Goal: Task Accomplishment & Management: Complete application form

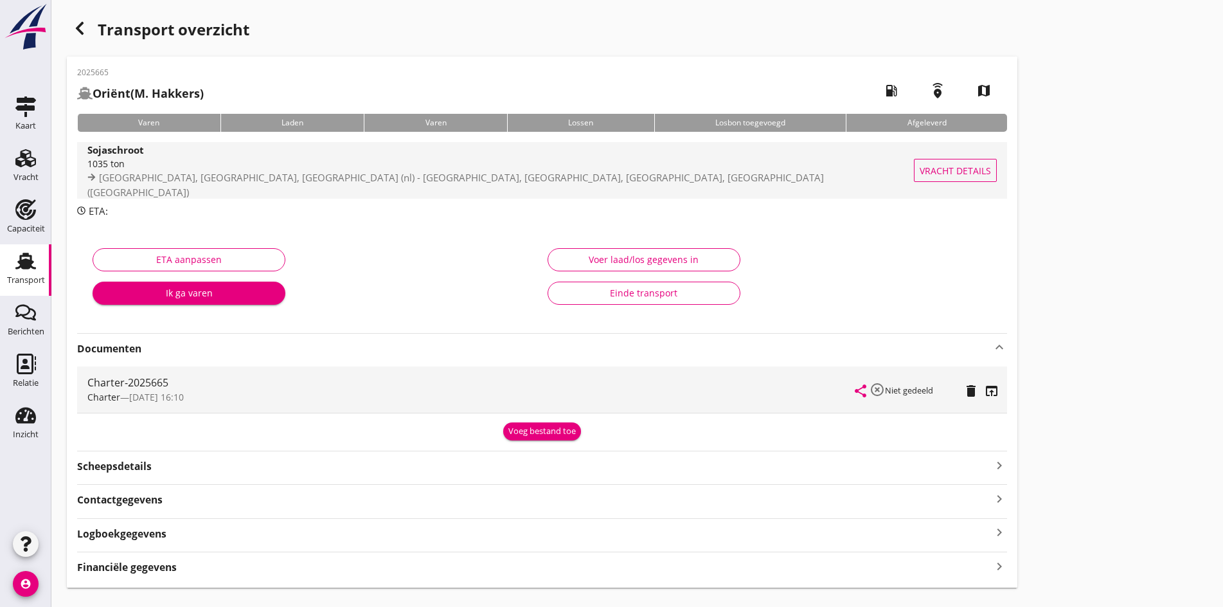
click at [206, 173] on span "[GEOGRAPHIC_DATA], [GEOGRAPHIC_DATA], [GEOGRAPHIC_DATA] (nl) - [GEOGRAPHIC_DATA…" at bounding box center [455, 185] width 736 height 28
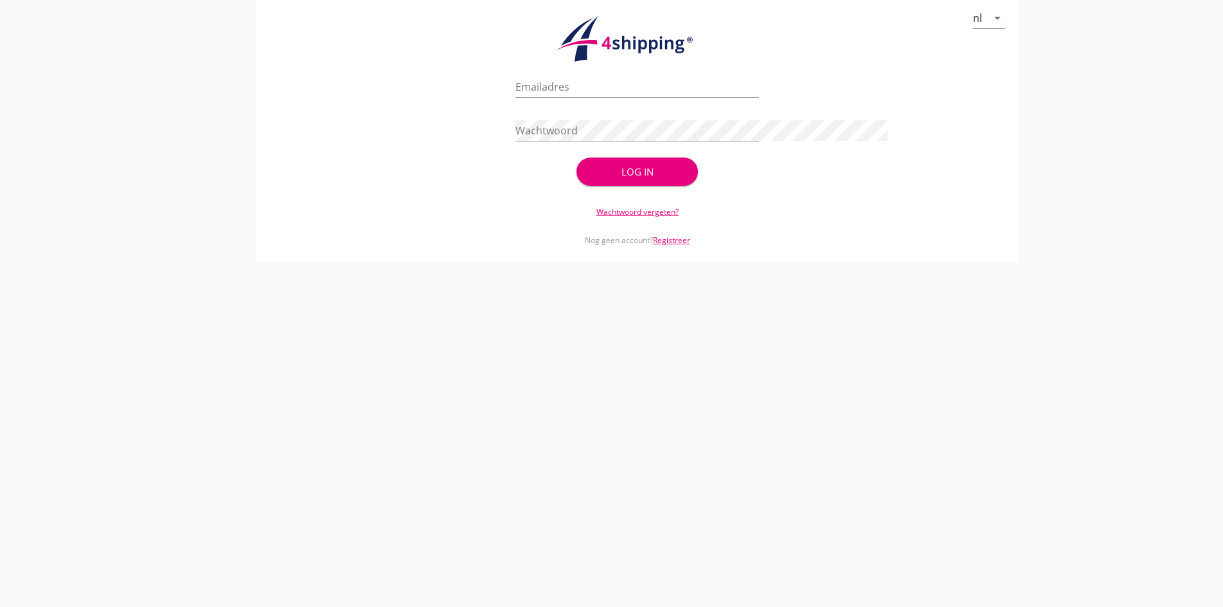
type input "[PERSON_NAME][EMAIL_ADDRESS][DOMAIN_NAME]"
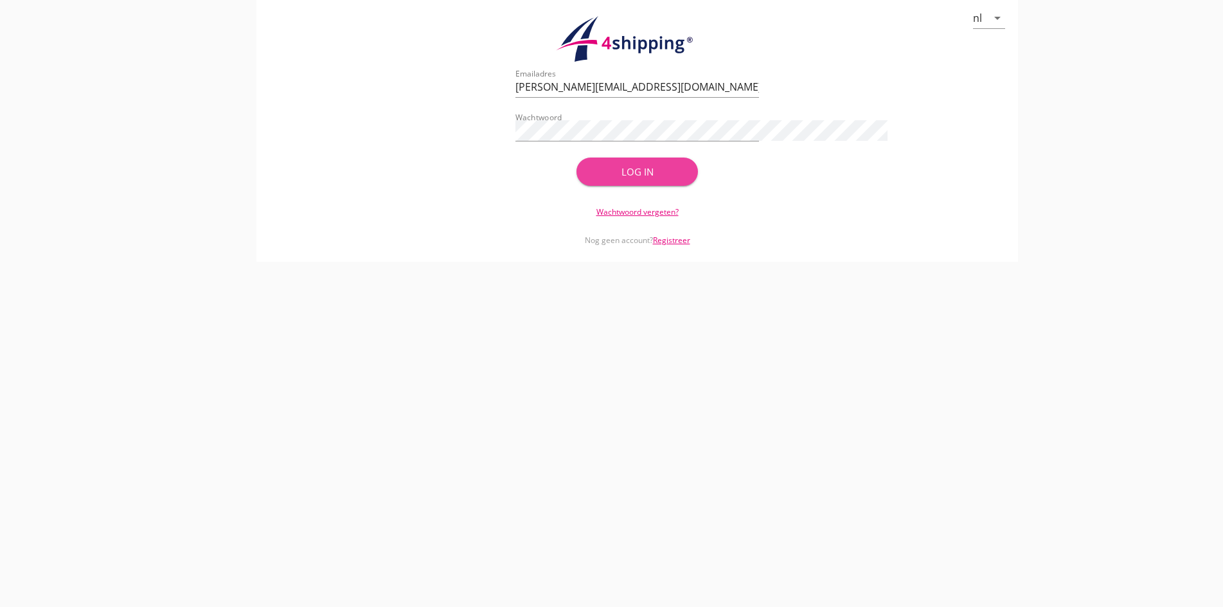
click at [678, 166] on div "Log in" at bounding box center [637, 171] width 81 height 15
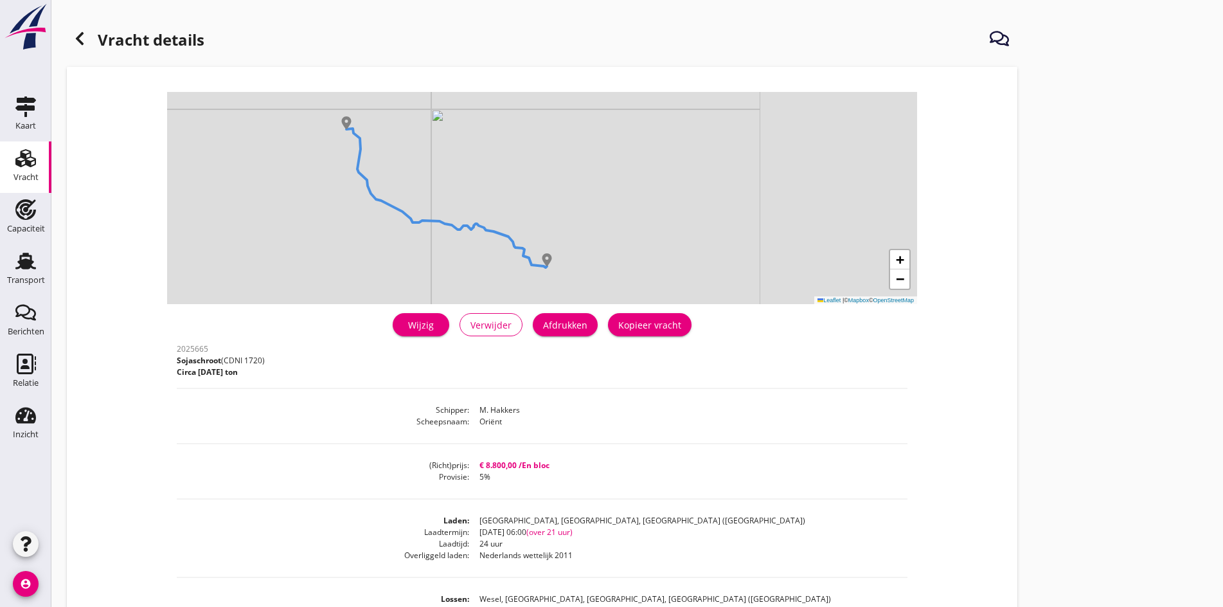
click at [403, 321] on div "Wijzig" at bounding box center [421, 324] width 36 height 13
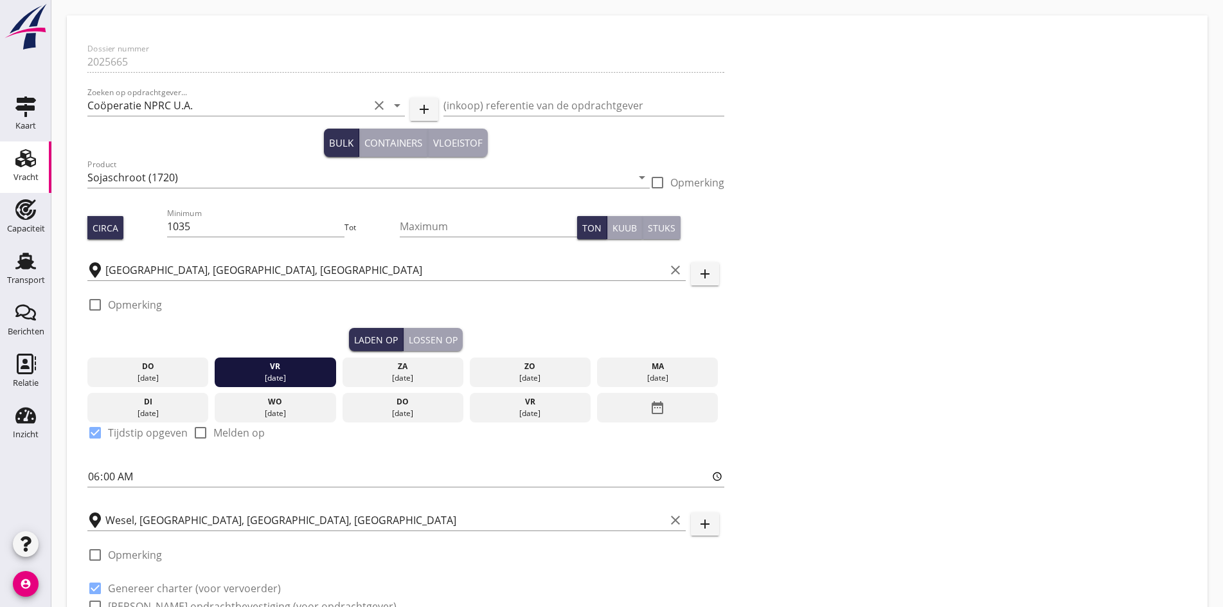
click at [98, 306] on div at bounding box center [95, 305] width 22 height 22
checkbox input "true"
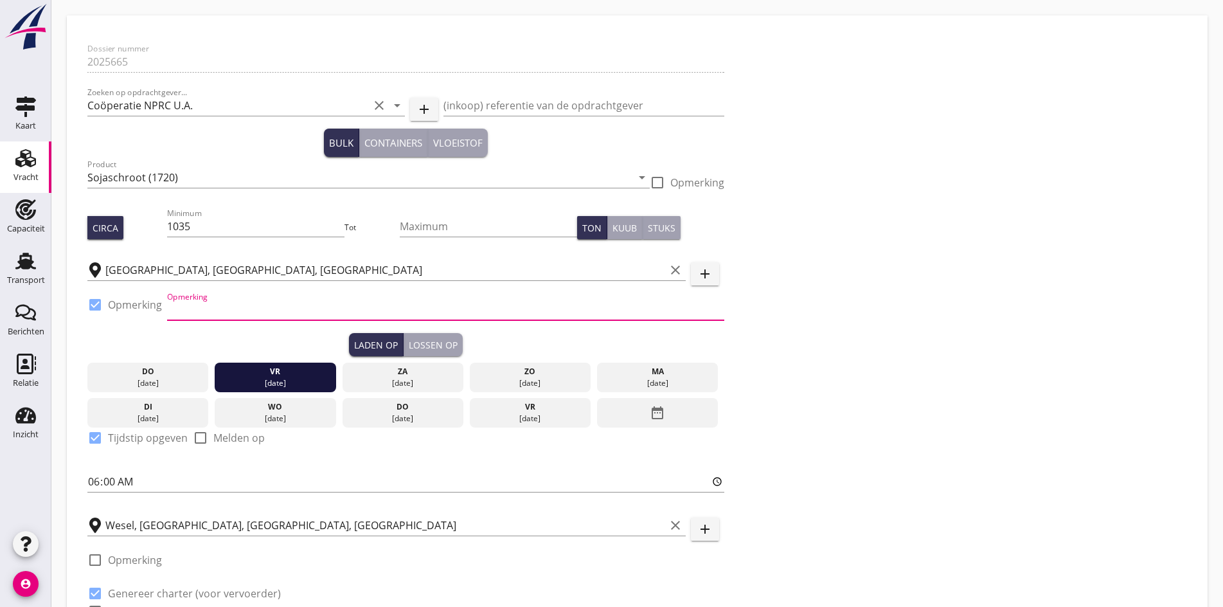
click at [224, 313] on input "Opmerking" at bounding box center [445, 309] width 557 height 21
type input "[PERSON_NAME] telefoon: 0205818228/229 ex duwbak Ferjo 1"
click at [652, 446] on div "Dossier nummer 2025665 Zoeken op opdrachtgever... Coöperatie NPRC U.A. clear ar…" at bounding box center [637, 335] width 1110 height 598
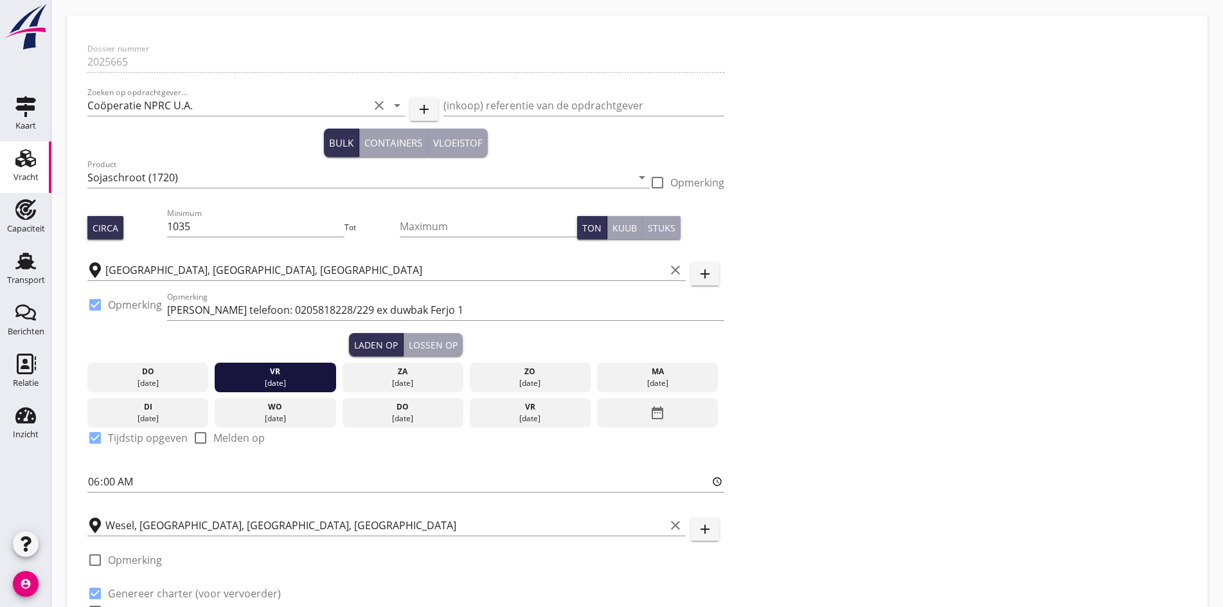
click at [769, 435] on div "Dossier nummer 2025665 Zoeken op opdrachtgever... Coöperatie NPRC U.A. clear ar…" at bounding box center [637, 335] width 1110 height 598
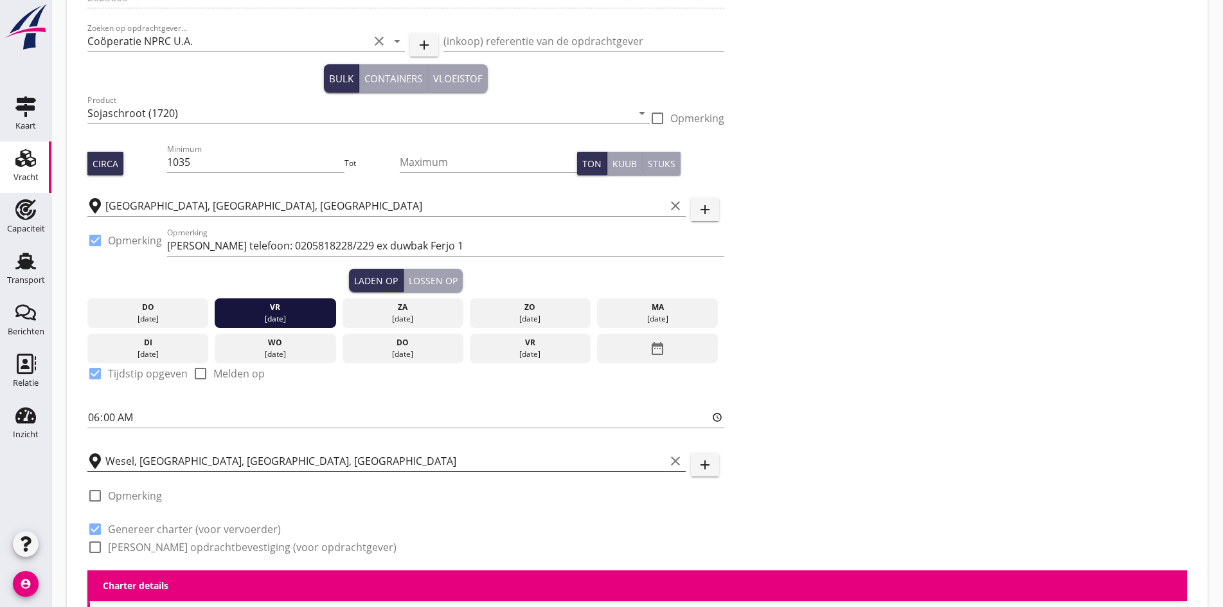
scroll to position [1, 0]
click at [371, 450] on input "Wesel, [GEOGRAPHIC_DATA], [GEOGRAPHIC_DATA], [GEOGRAPHIC_DATA]" at bounding box center [385, 460] width 560 height 21
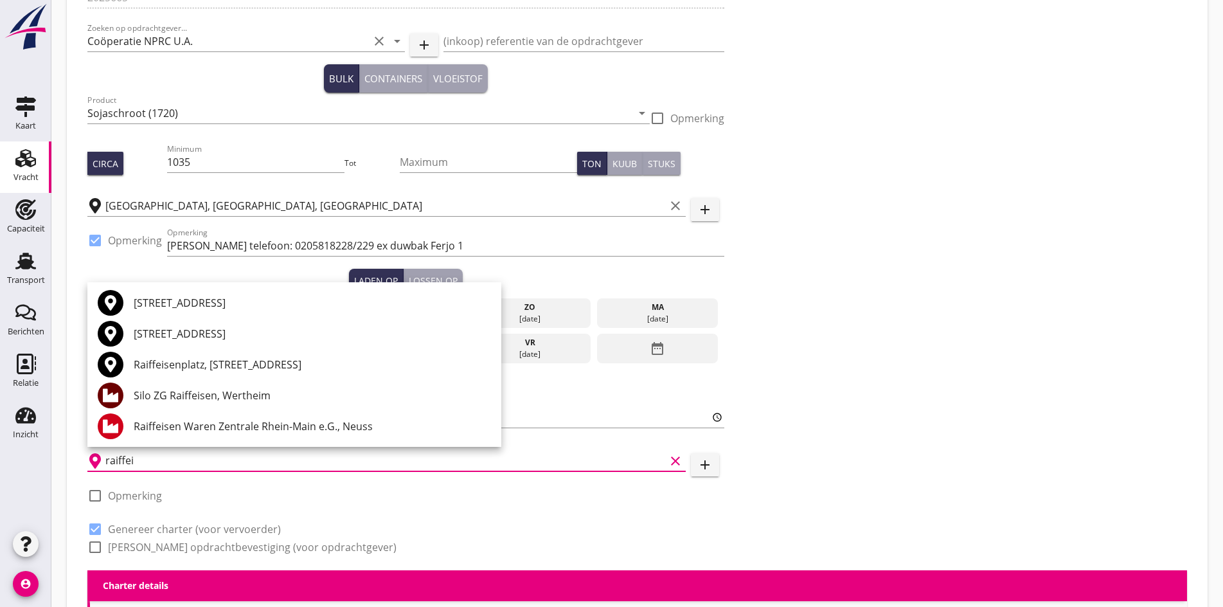
type input "raiffei"
click at [691, 472] on button "add" at bounding box center [705, 464] width 28 height 23
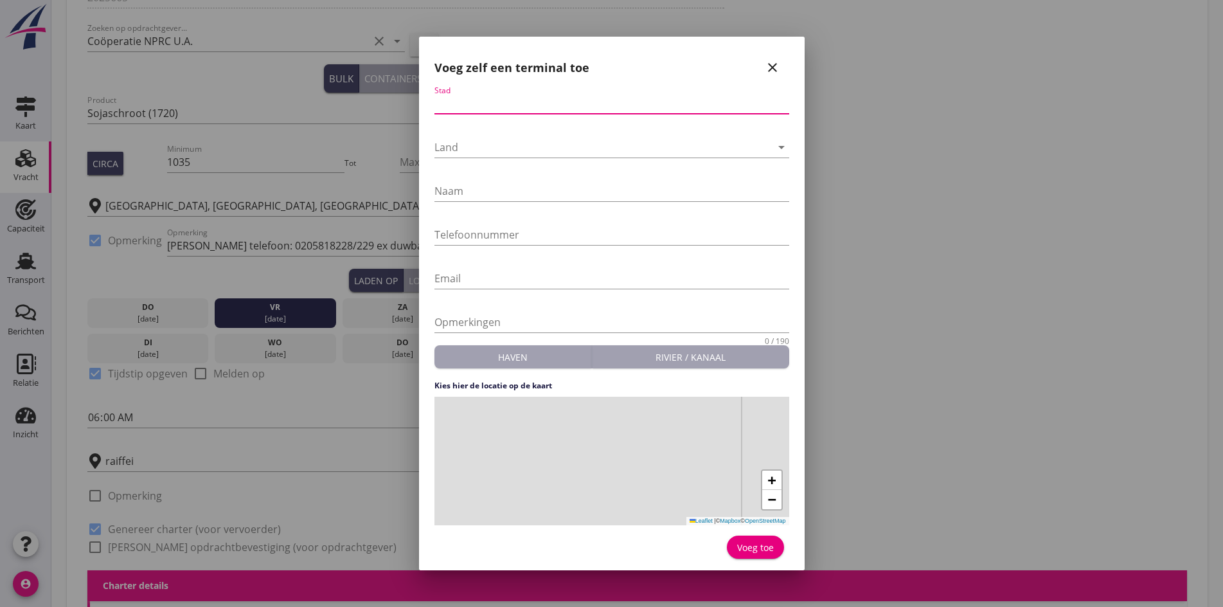
click at [494, 106] on input "Stad" at bounding box center [611, 103] width 355 height 21
type input "Wesel"
click at [466, 149] on div at bounding box center [602, 147] width 337 height 21
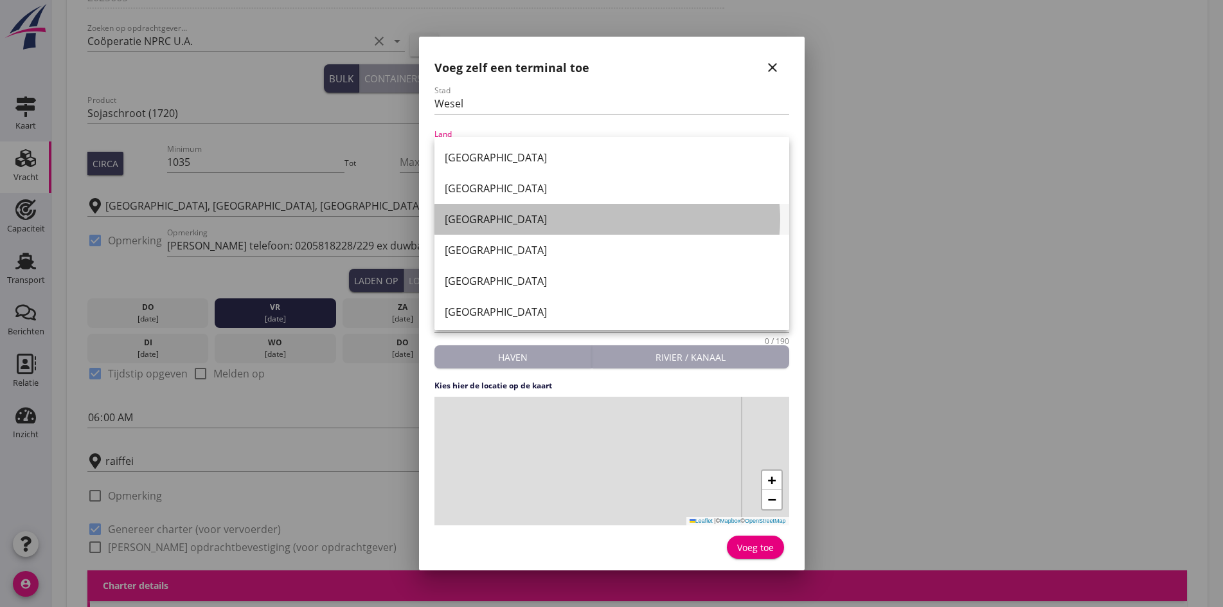
click at [477, 220] on div "[GEOGRAPHIC_DATA]" at bounding box center [612, 218] width 334 height 15
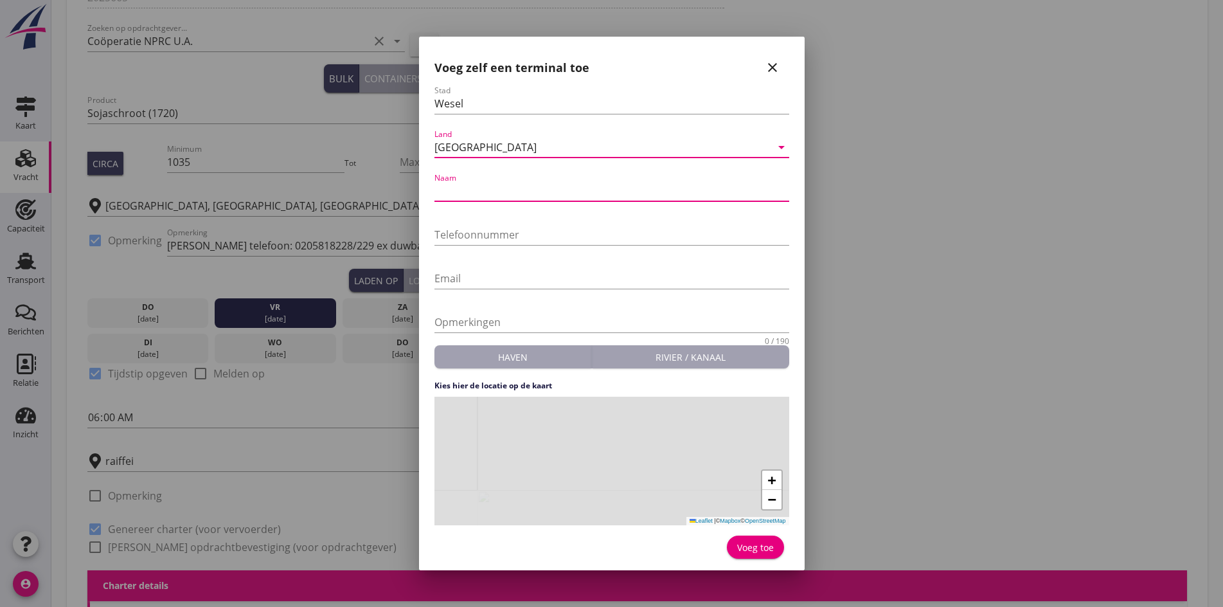
click at [462, 191] on input "Naam" at bounding box center [611, 191] width 355 height 21
type input "Homa Raiffeisen"
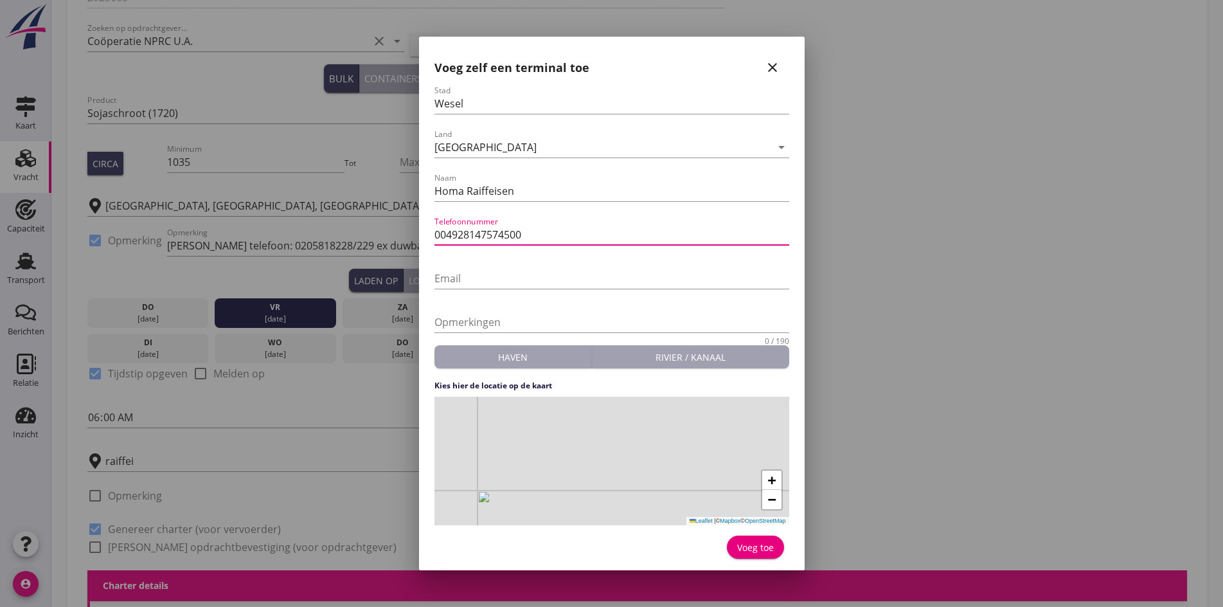
type input "004928147574500"
click at [609, 466] on div "+ − Leaflet | © Mapbox © OpenStreetMap" at bounding box center [611, 460] width 355 height 129
click at [749, 540] on div "Voeg toe" at bounding box center [755, 546] width 37 height 13
click at [753, 551] on div "Voeg toe" at bounding box center [755, 546] width 37 height 13
type input "Homa Raiffeisen"
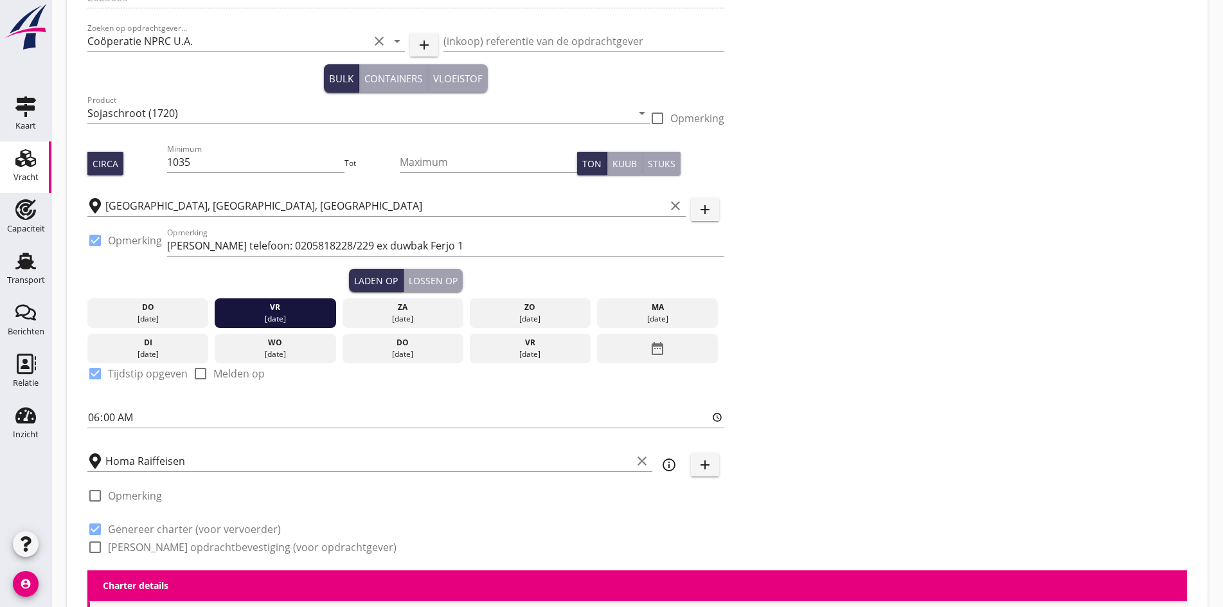
click at [681, 387] on div "Dossier nummer 2025665 Zoeken op opdrachtgever... Coöperatie NPRC U.A. clear ar…" at bounding box center [637, 271] width 1110 height 598
click at [409, 285] on div "Lossen op" at bounding box center [433, 280] width 49 height 13
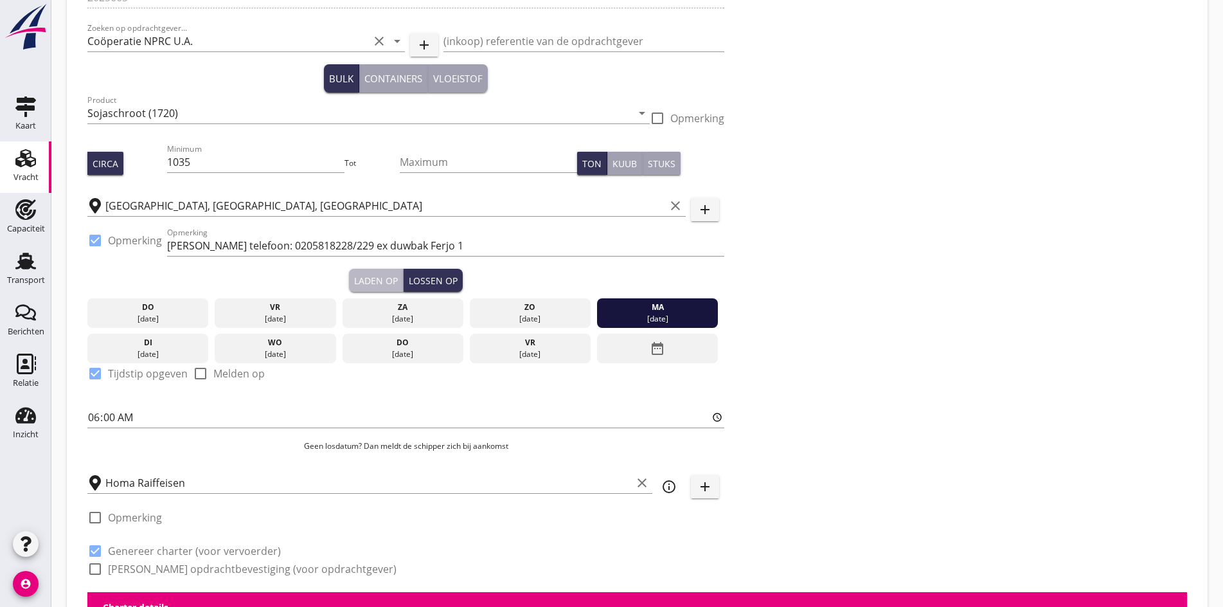
click at [354, 276] on div "Laden op" at bounding box center [376, 280] width 44 height 13
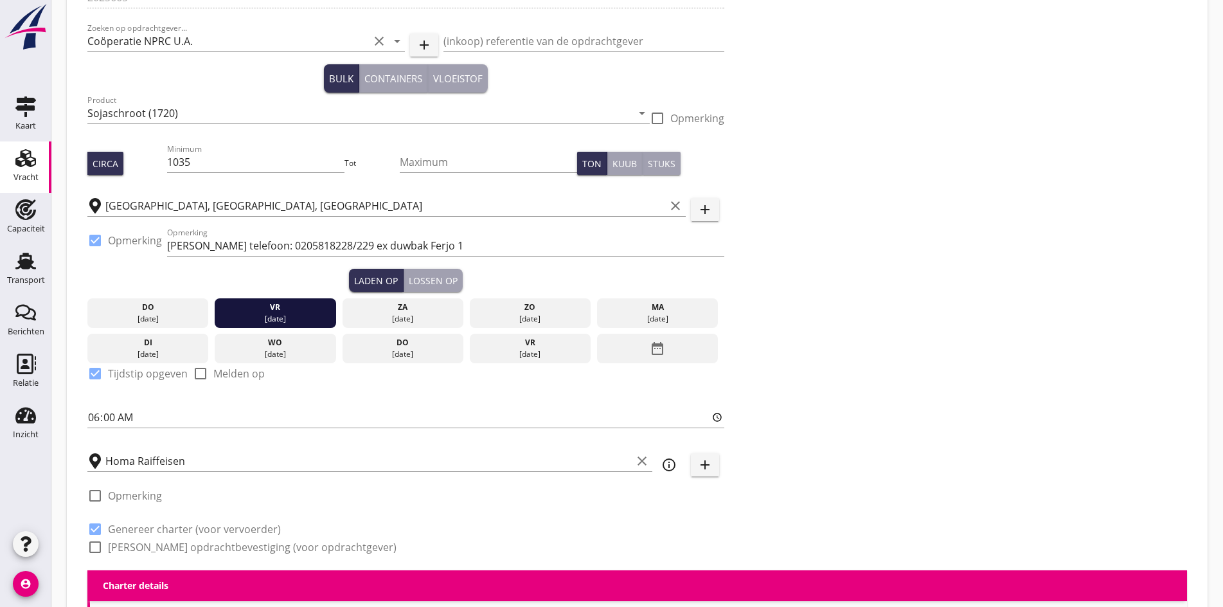
click at [409, 284] on div "Lossen op" at bounding box center [433, 280] width 49 height 13
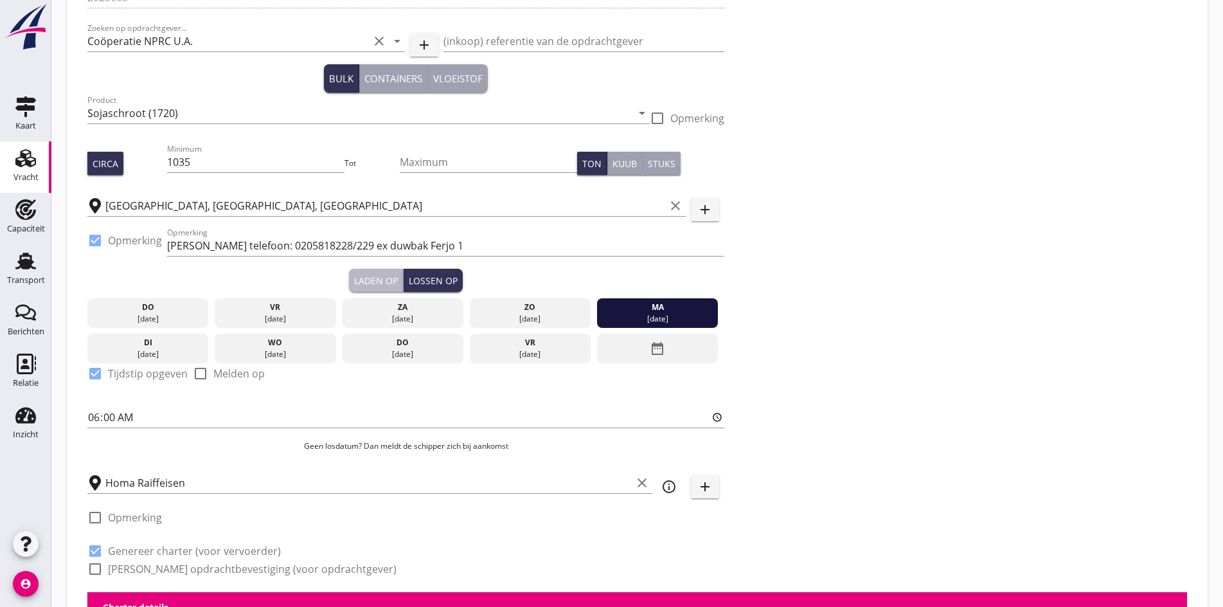
click at [354, 280] on div "Laden op" at bounding box center [376, 280] width 44 height 13
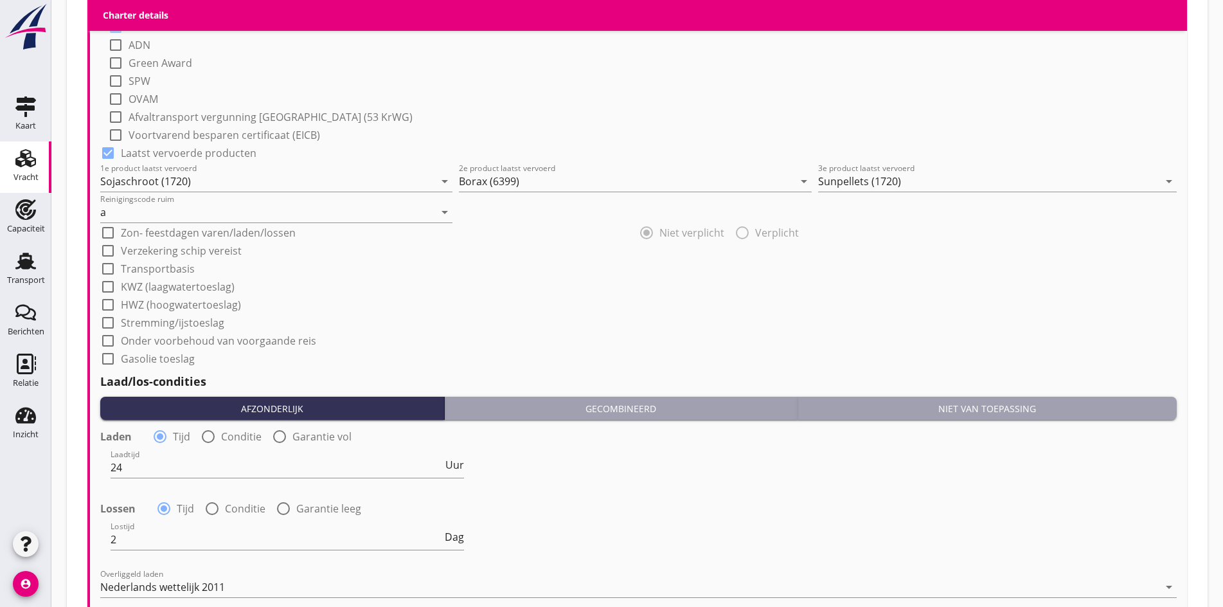
scroll to position [1467, 0]
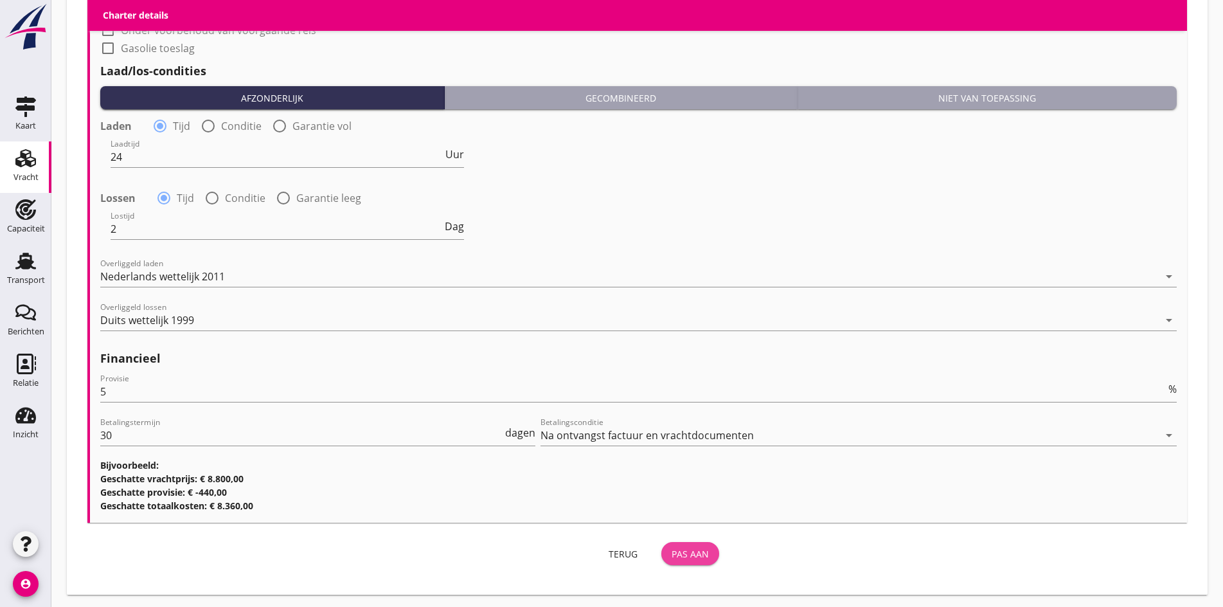
click at [671, 547] on div "Pas aan" at bounding box center [689, 553] width 37 height 13
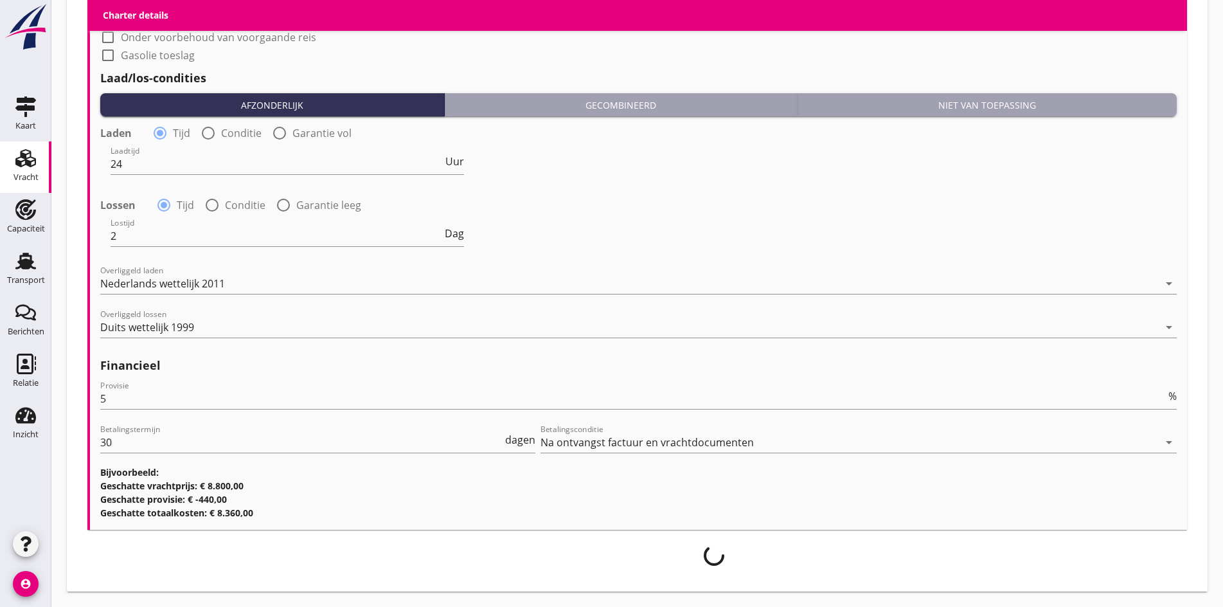
scroll to position [1457, 0]
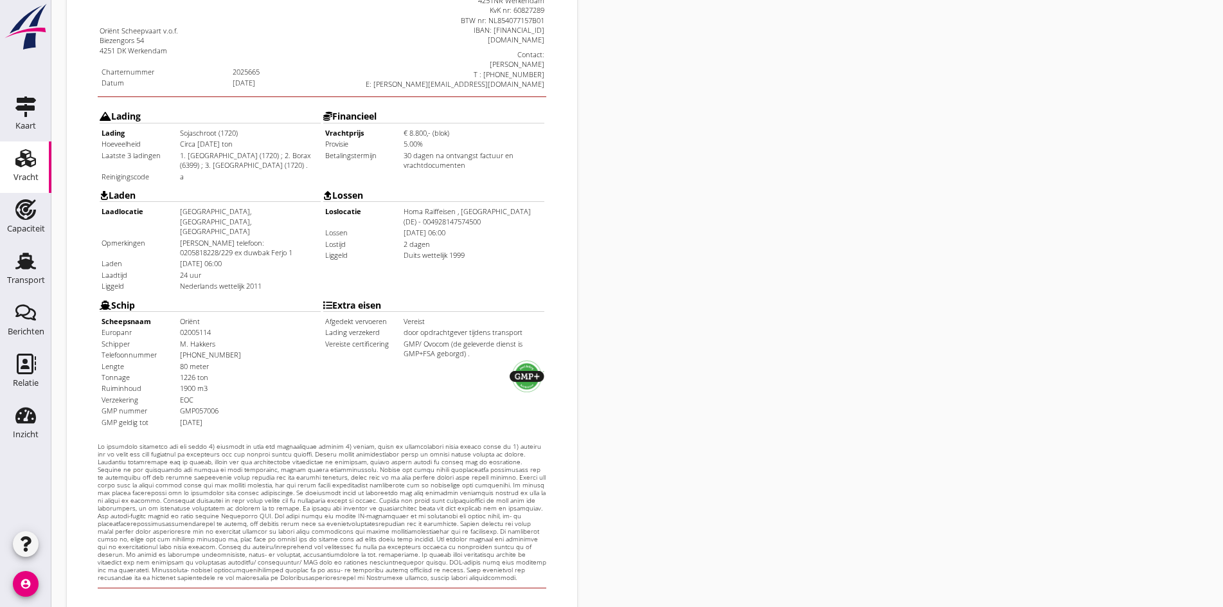
scroll to position [321, 0]
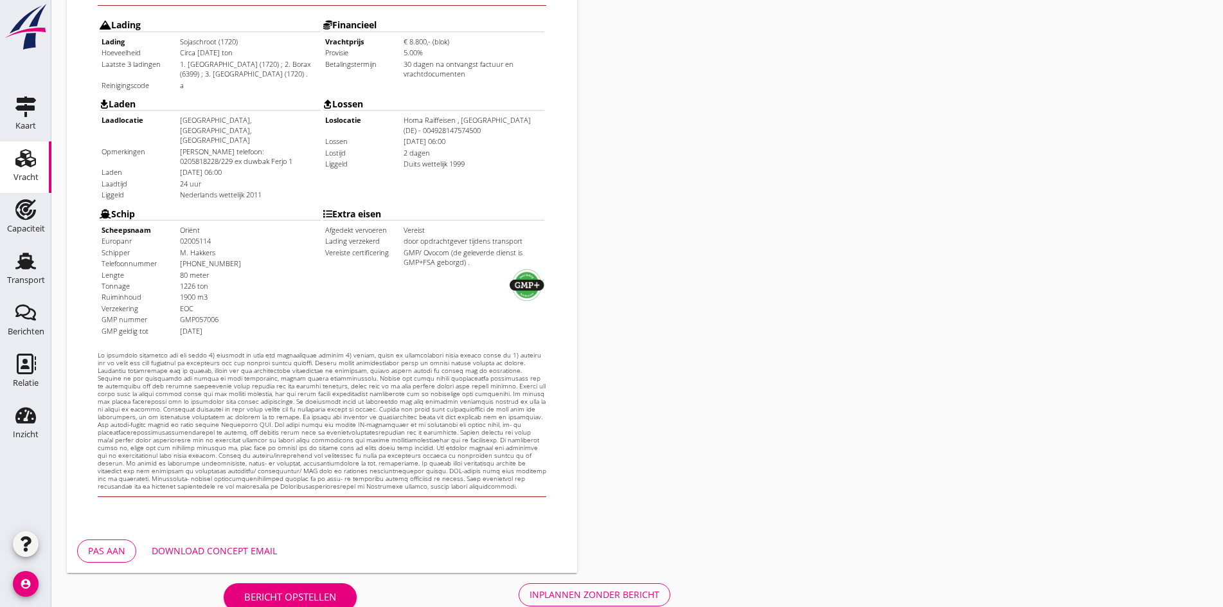
click at [519, 601] on button "Inplannen zonder bericht" at bounding box center [595, 594] width 152 height 23
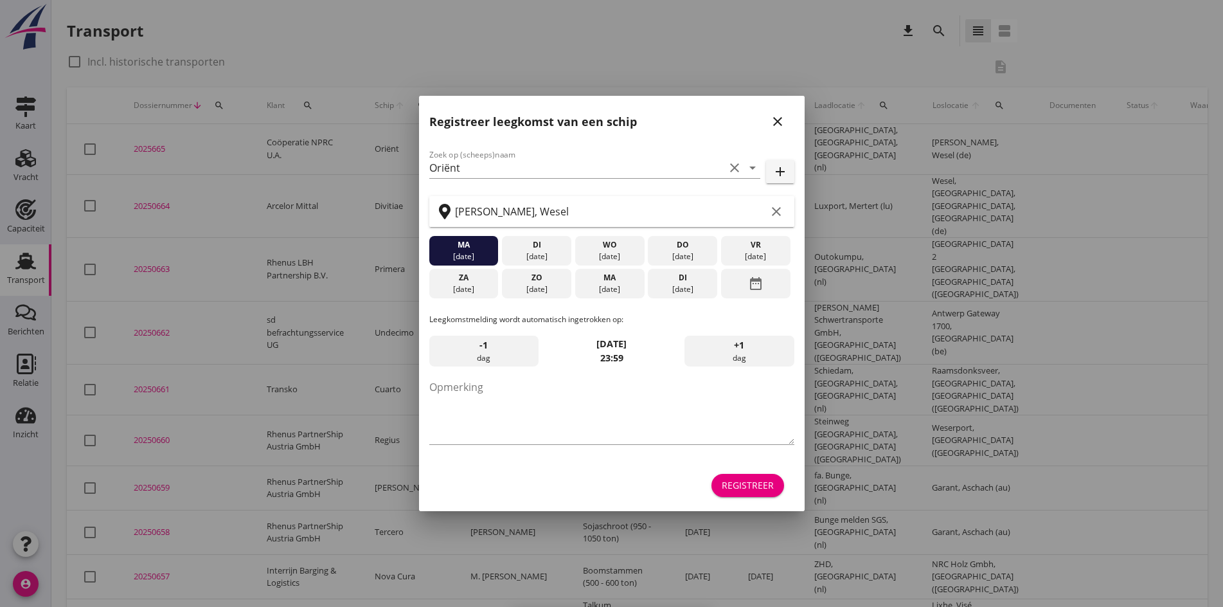
click at [784, 120] on icon "close" at bounding box center [777, 121] width 15 height 15
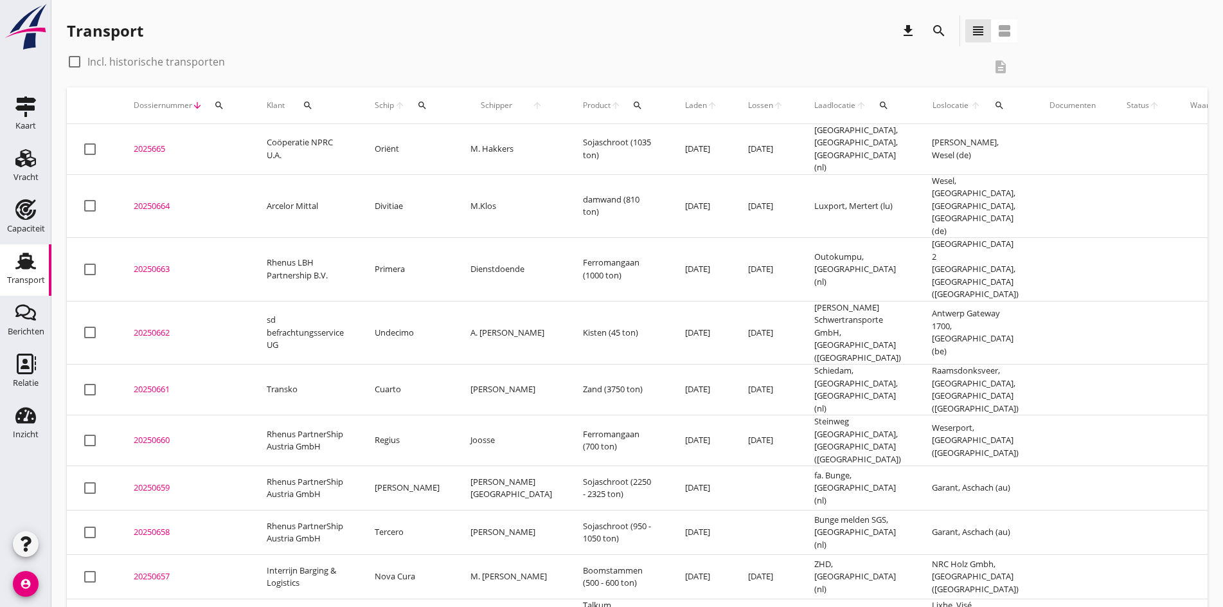
click at [152, 146] on div "2025665" at bounding box center [185, 149] width 102 height 13
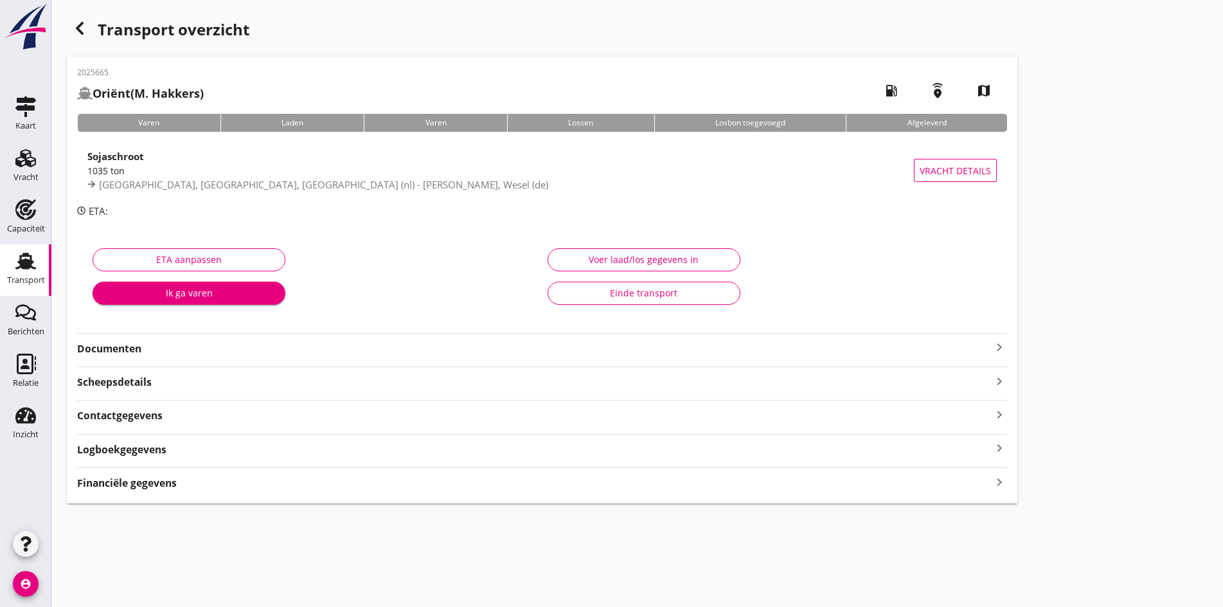
click at [991, 347] on icon "keyboard_arrow_right" at bounding box center [998, 346] width 15 height 15
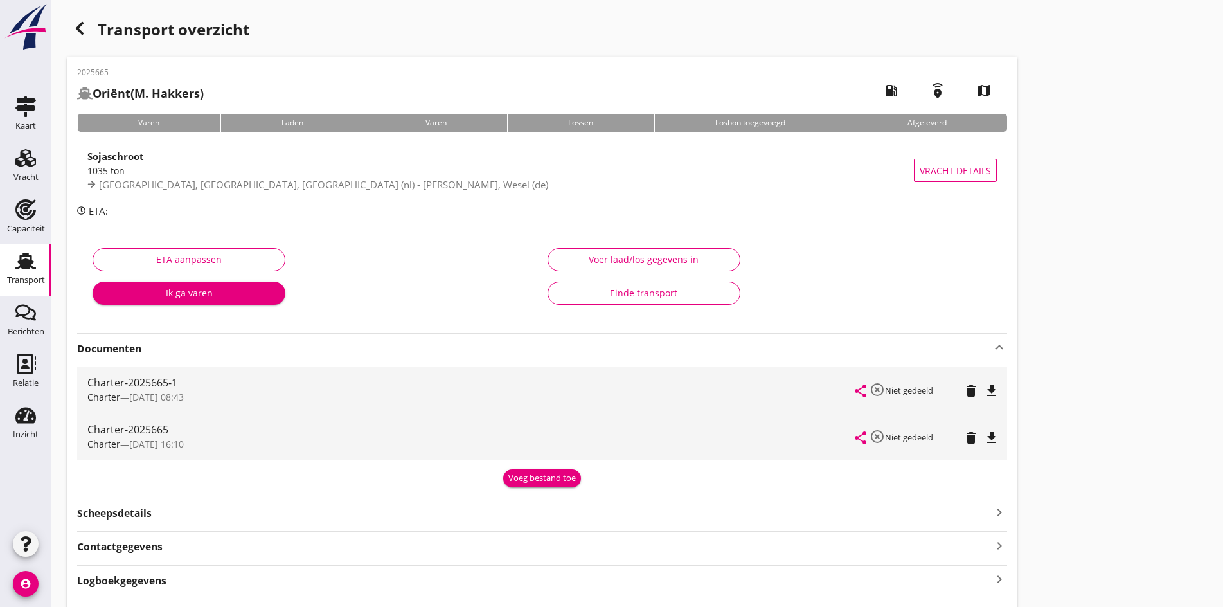
click at [984, 389] on icon "file_download" at bounding box center [991, 390] width 15 height 15
drag, startPoint x: 21, startPoint y: 176, endPoint x: 26, endPoint y: 170, distance: 8.2
click at [21, 176] on div "Vracht" at bounding box center [25, 177] width 25 height 8
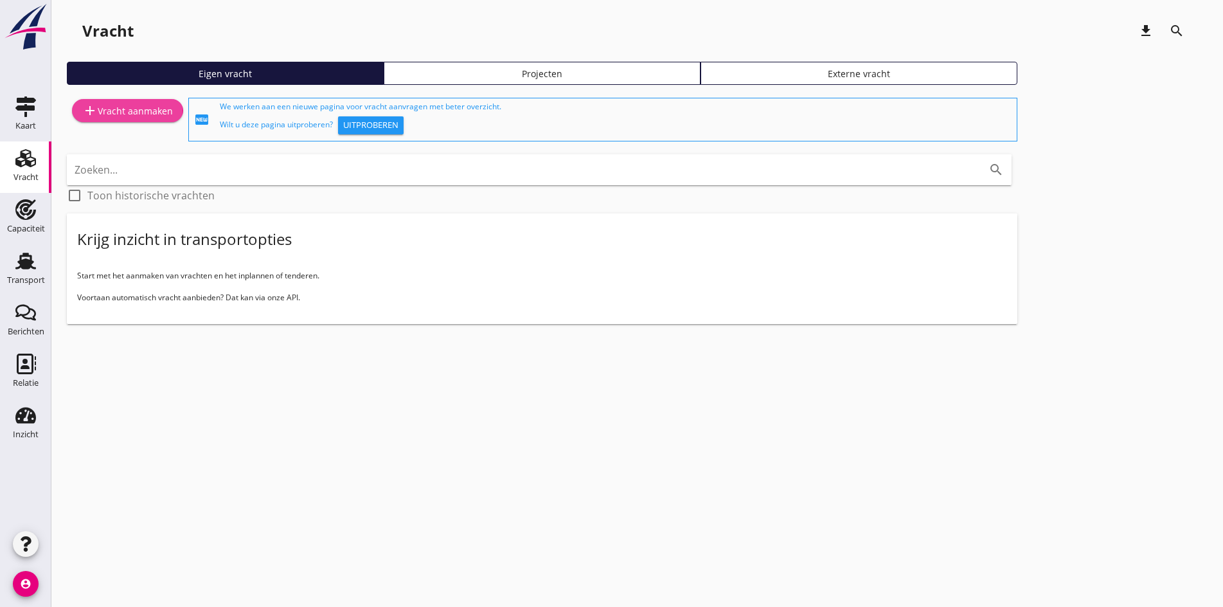
click at [122, 112] on div "add Vracht aanmaken" at bounding box center [127, 110] width 91 height 15
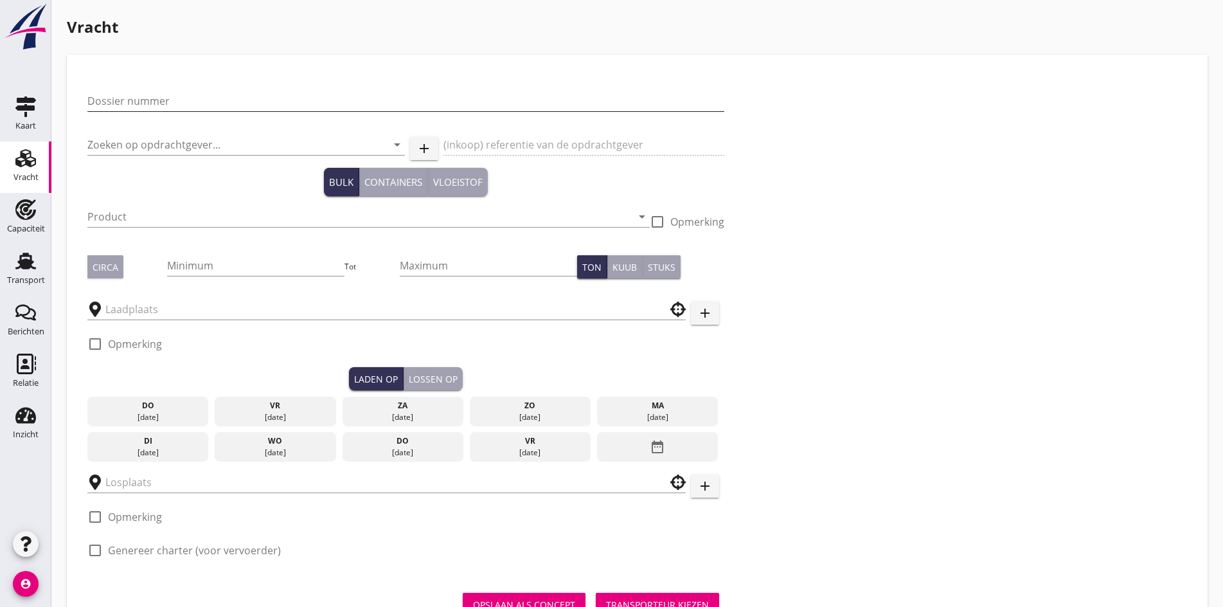
click at [111, 104] on input "Dossier nummer" at bounding box center [405, 101] width 637 height 21
type input "20250666"
click at [116, 147] on input "Zoeken op opdrachtgever..." at bounding box center [227, 144] width 281 height 21
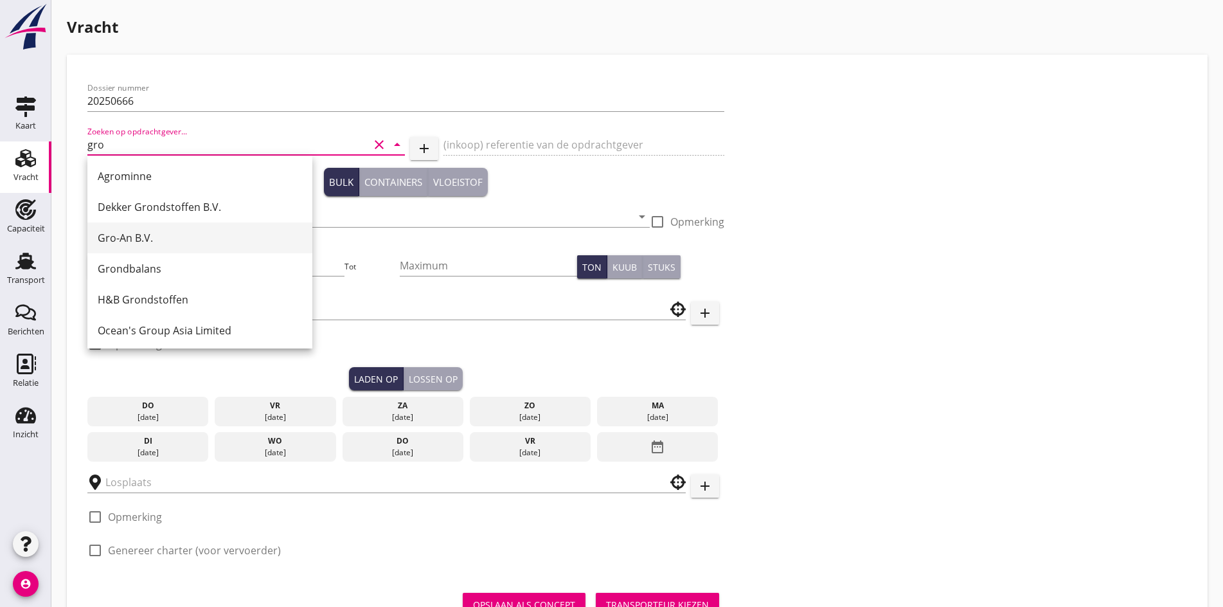
click at [129, 236] on div "Gro-An B.V." at bounding box center [200, 237] width 204 height 15
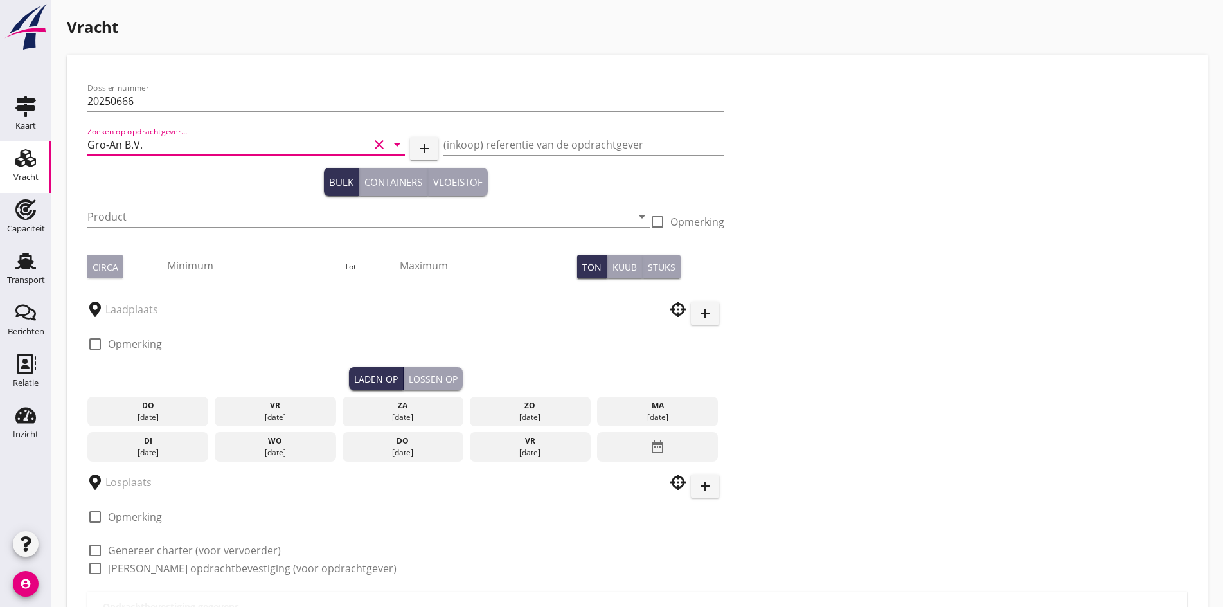
type input "Gro-An B.V."
click at [123, 234] on div at bounding box center [368, 236] width 562 height 8
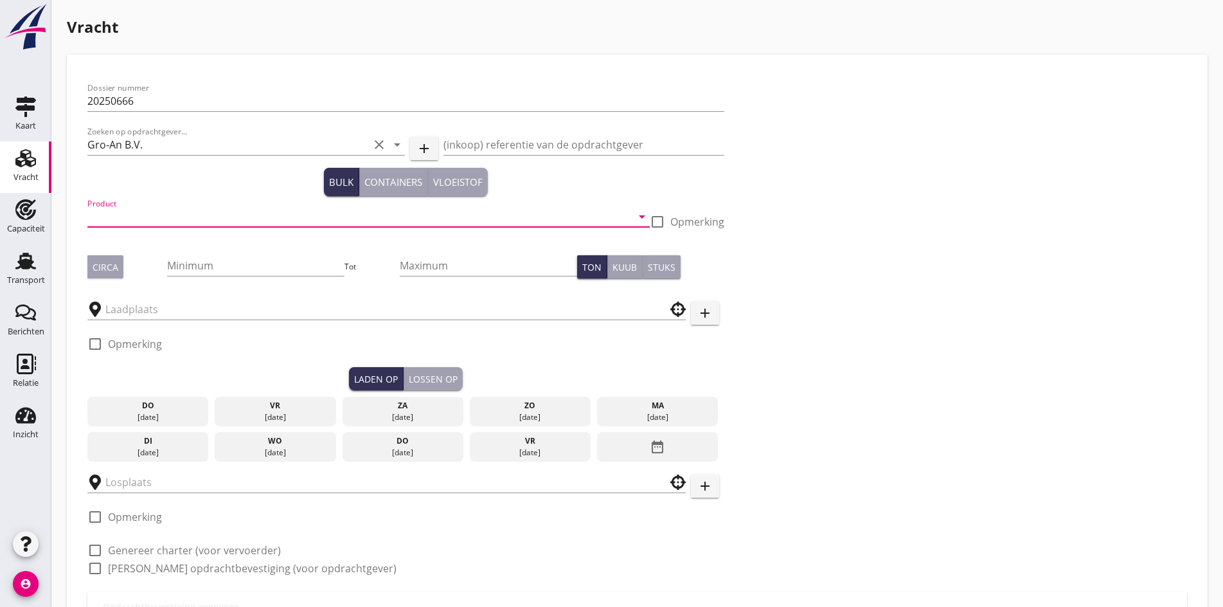
click at [114, 224] on input "Product" at bounding box center [359, 216] width 544 height 21
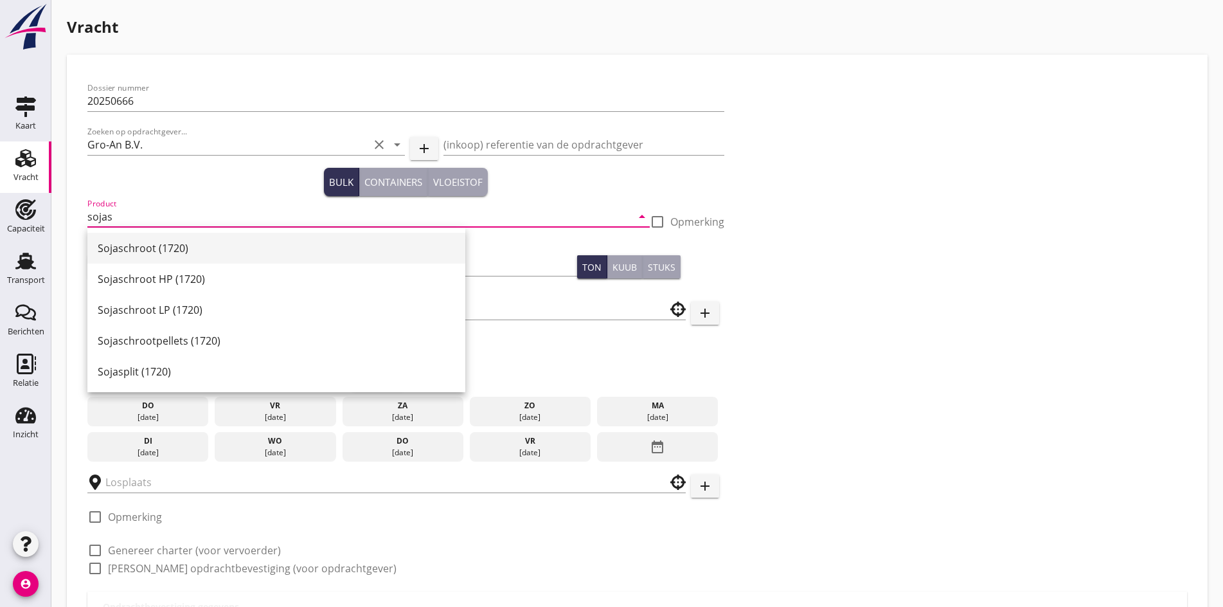
click at [141, 243] on div "Sojaschroot (1720)" at bounding box center [276, 247] width 357 height 15
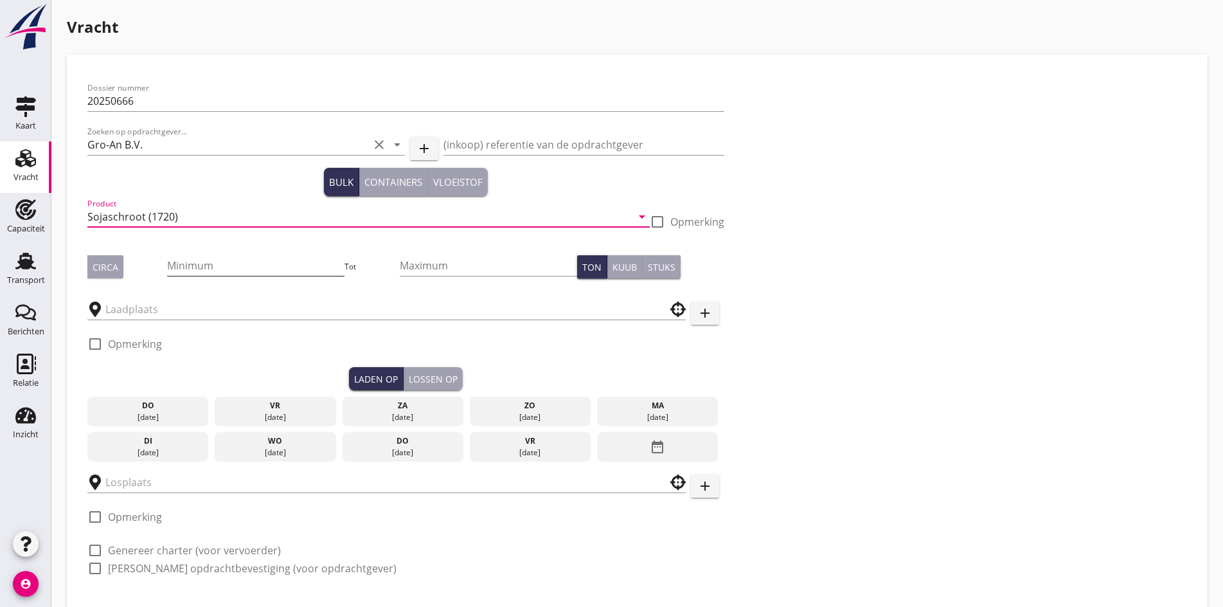
type input "Sojaschroot (1720)"
click at [167, 256] on input "Minimum" at bounding box center [255, 265] width 177 height 21
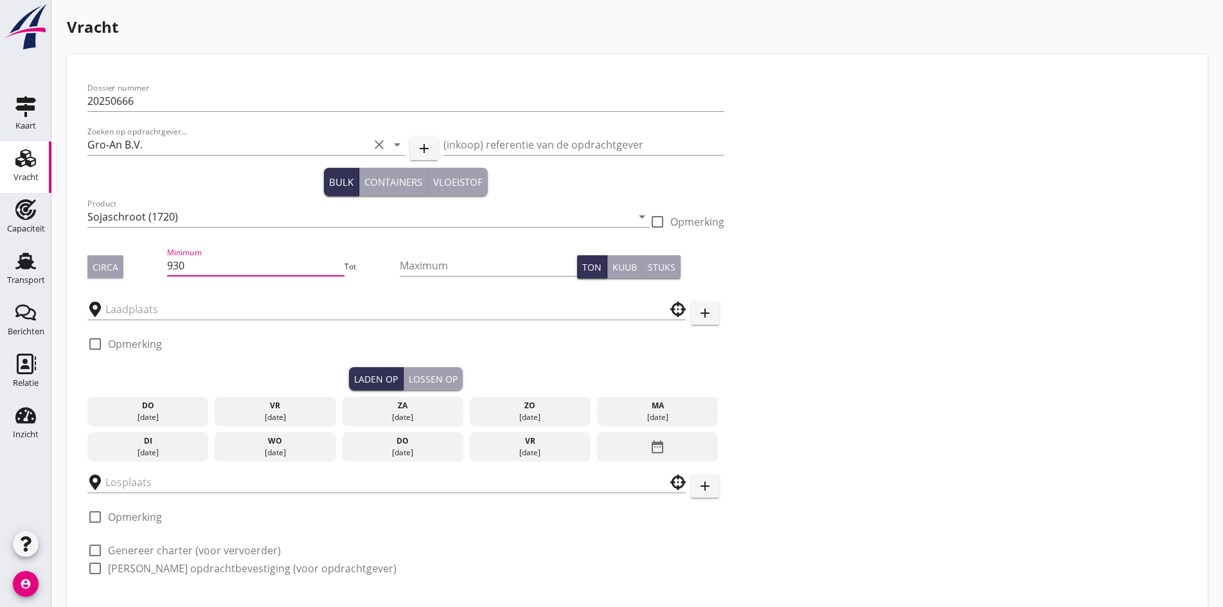
type input "930"
click at [111, 272] on div "Circa" at bounding box center [106, 266] width 26 height 13
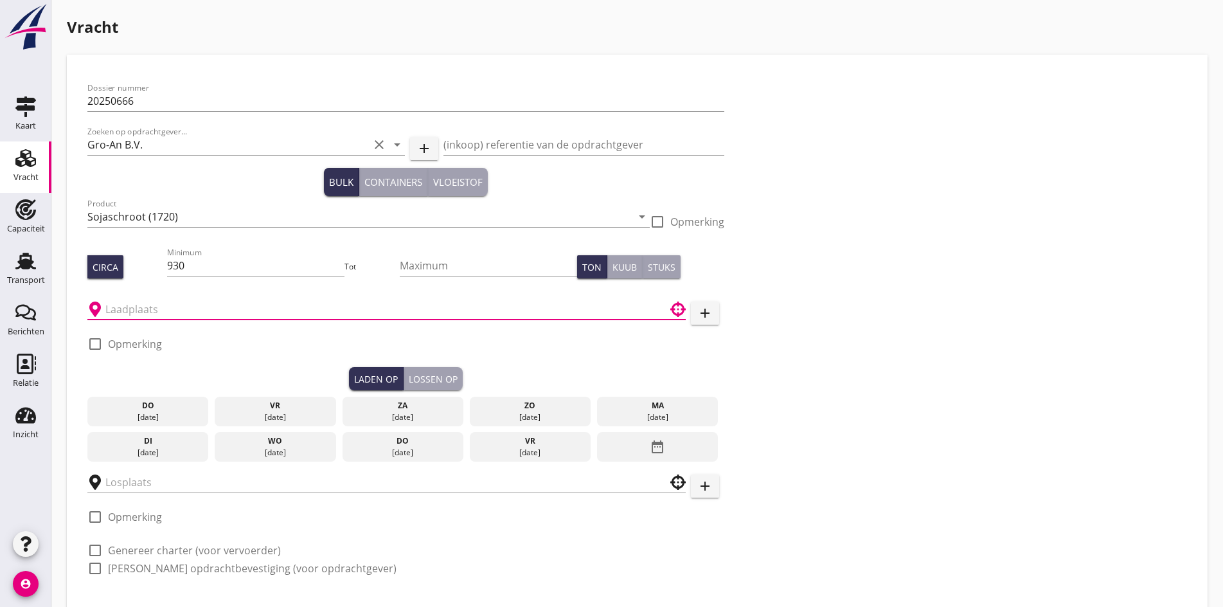
click at [157, 306] on input "text" at bounding box center [377, 309] width 544 height 21
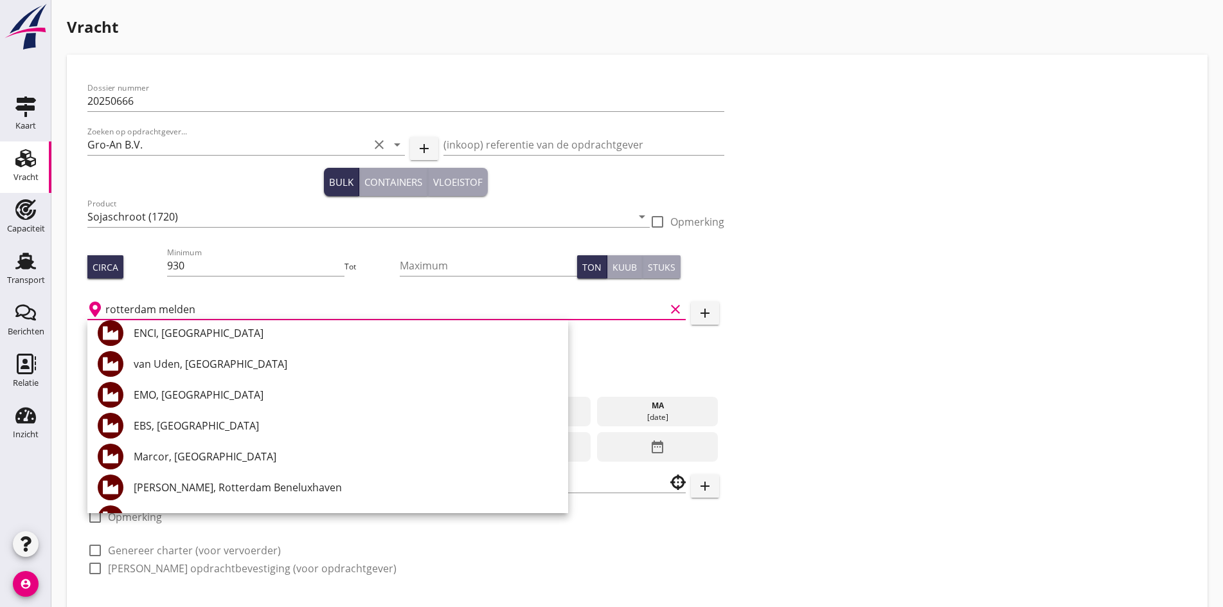
drag, startPoint x: 213, startPoint y: 305, endPoint x: 93, endPoint y: 315, distance: 120.0
click at [93, 315] on div "rotterdam melden clear" at bounding box center [386, 309] width 598 height 21
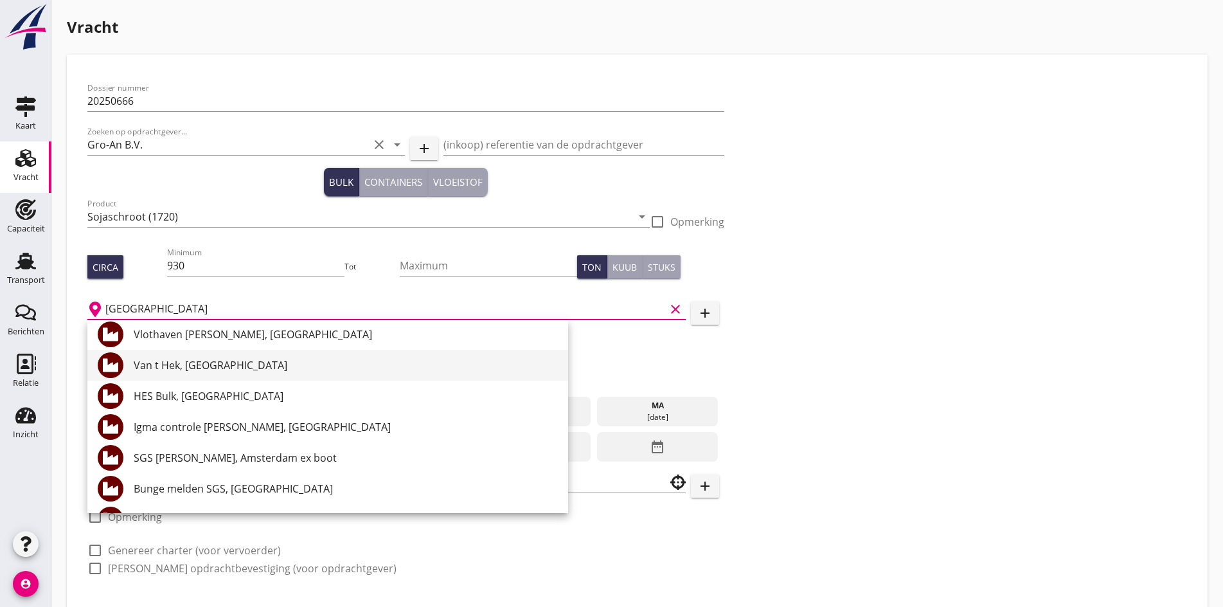
scroll to position [193, 0]
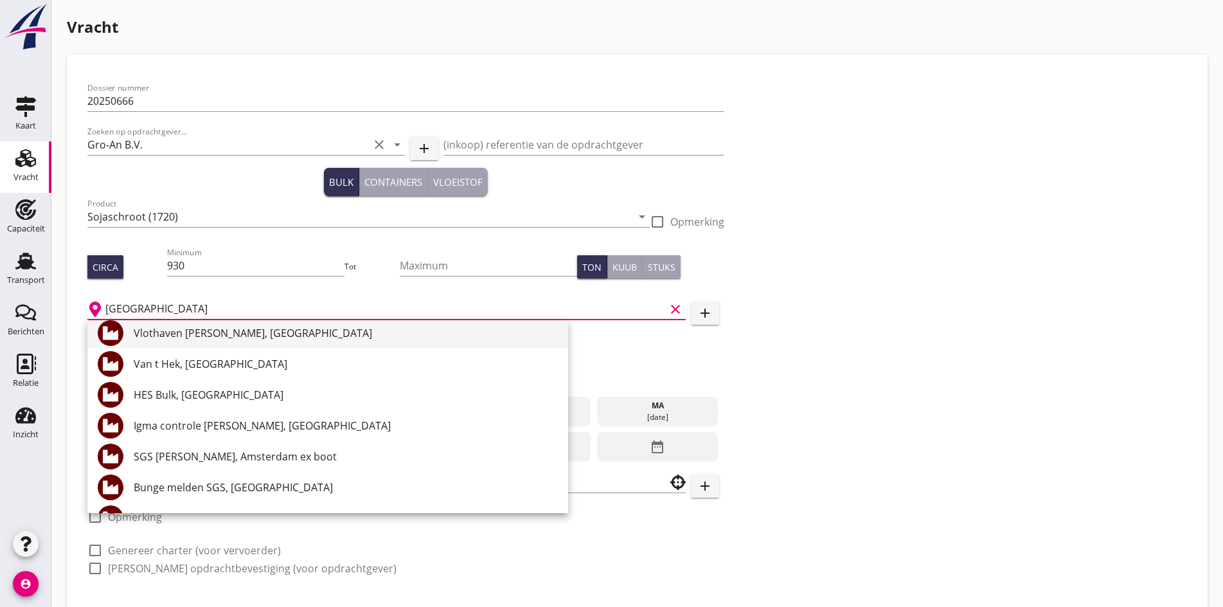
click at [217, 330] on div "Vlothaven [PERSON_NAME], [GEOGRAPHIC_DATA]" at bounding box center [346, 332] width 424 height 15
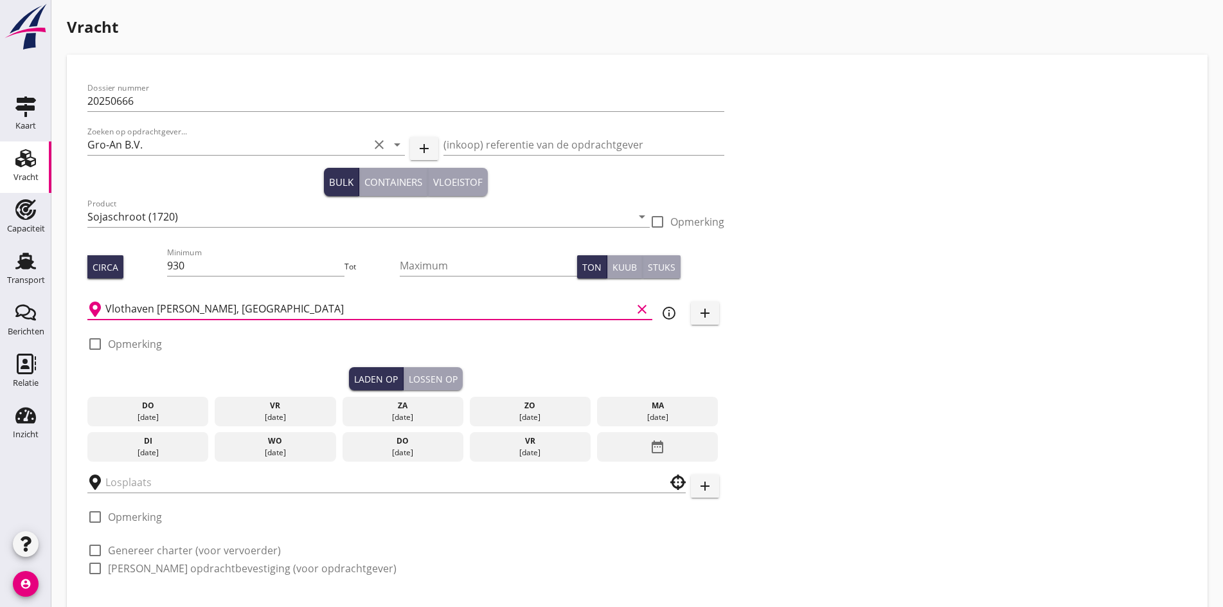
scroll to position [0, 0]
drag, startPoint x: 258, startPoint y: 305, endPoint x: 91, endPoint y: 296, distance: 166.7
click at [91, 296] on div "Vlothaven [PERSON_NAME], [GEOGRAPHIC_DATA] clear" at bounding box center [369, 305] width 565 height 28
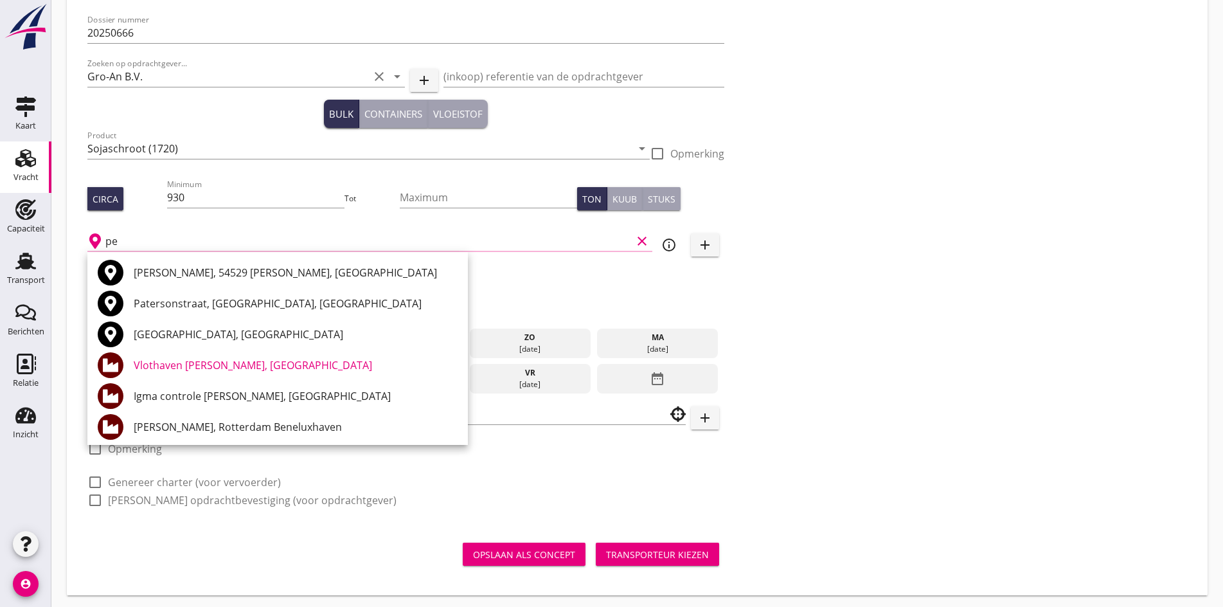
type input "p"
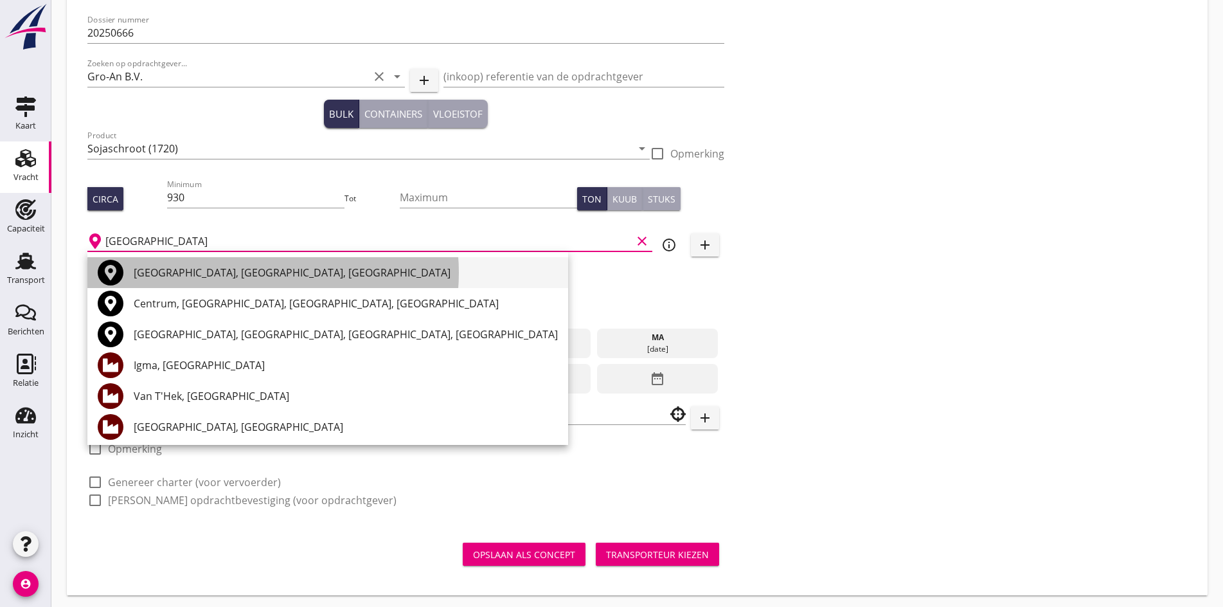
click at [265, 274] on div "[GEOGRAPHIC_DATA], [GEOGRAPHIC_DATA], [GEOGRAPHIC_DATA]" at bounding box center [346, 272] width 424 height 15
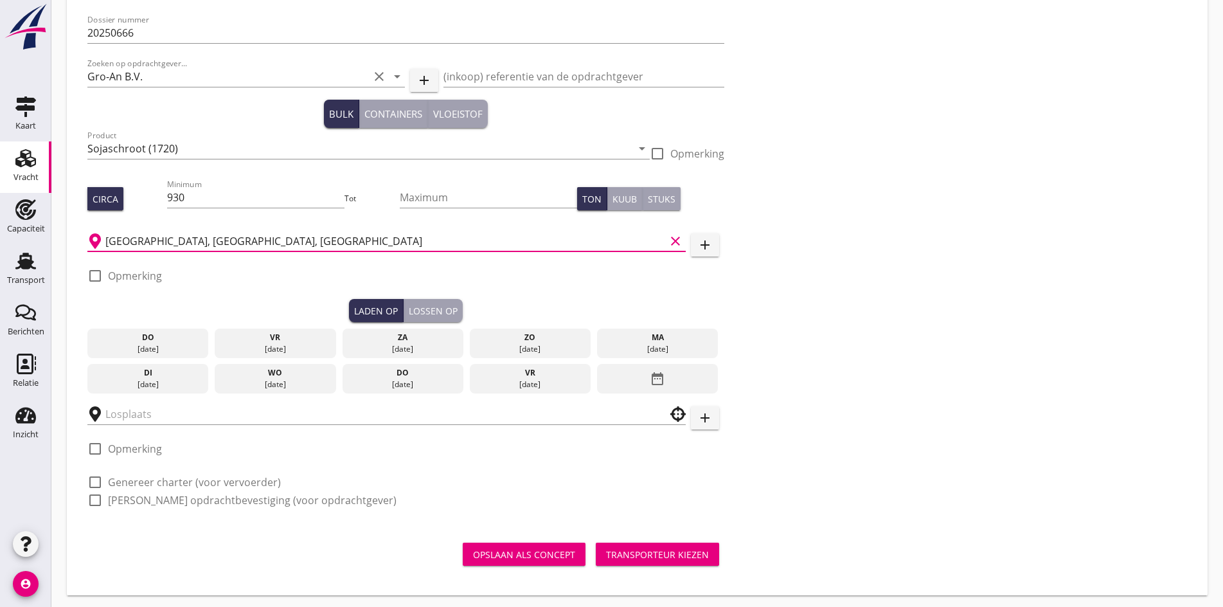
type input "[GEOGRAPHIC_DATA], [GEOGRAPHIC_DATA], [GEOGRAPHIC_DATA]"
click at [93, 275] on div at bounding box center [95, 276] width 22 height 22
checkbox input "true"
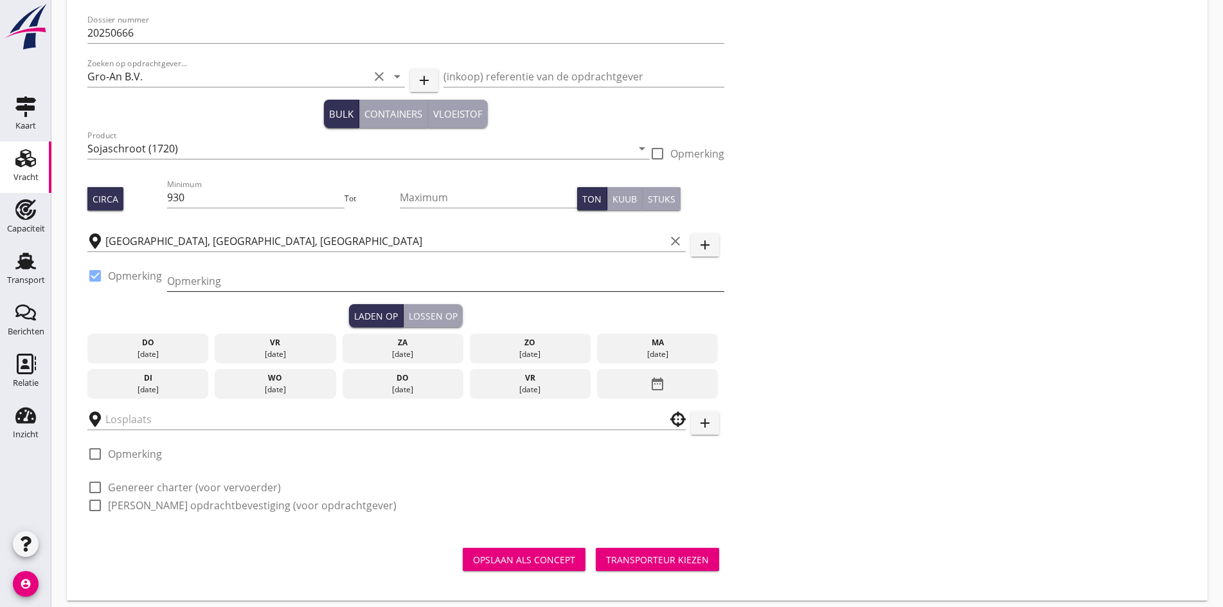
drag, startPoint x: 211, startPoint y: 268, endPoint x: 209, endPoint y: 274, distance: 6.6
click at [210, 271] on div "Opmerking" at bounding box center [445, 283] width 557 height 41
click at [209, 278] on input "Opmerking" at bounding box center [445, 281] width 557 height 21
paste input "NAVIOS FELICITY I"
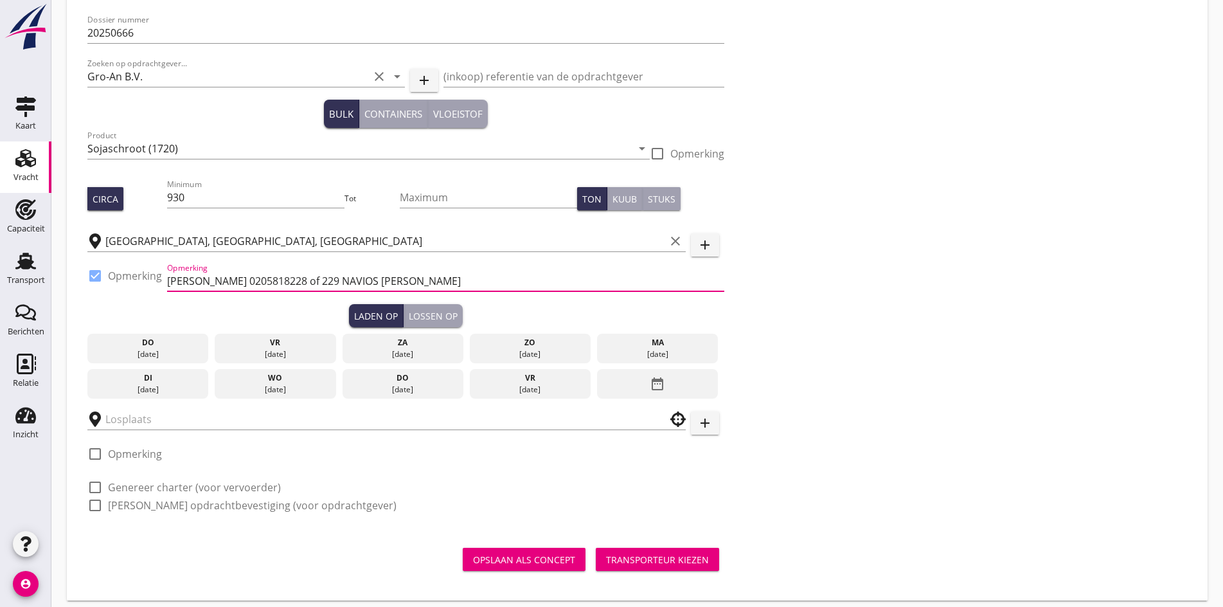
click at [344, 280] on input "[PERSON_NAME] 0205818228 of 229 NAVIOS [PERSON_NAME]" at bounding box center [445, 281] width 557 height 21
type input "[PERSON_NAME] 0205818228 of 229 ex NAVIOS [PERSON_NAME]"
click at [218, 351] on div "[DATE]" at bounding box center [275, 354] width 115 height 12
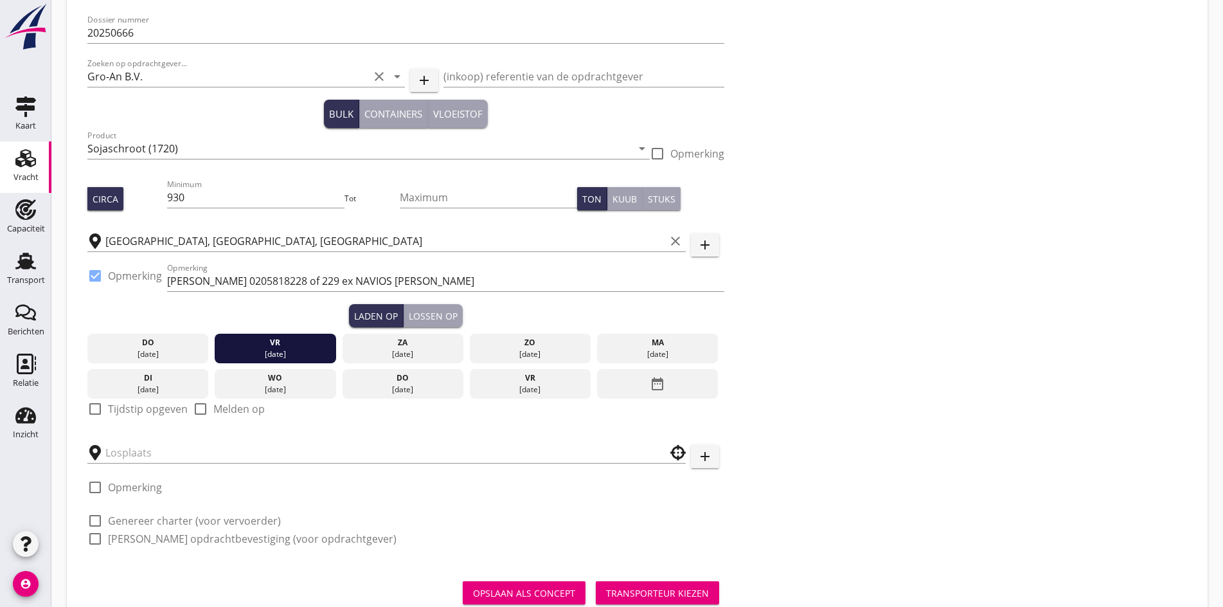
click at [90, 404] on div "Dossier nummer 20250666 Zoeken op opdrachtgever... Gro-An B.V. clear arrow_drop…" at bounding box center [405, 284] width 647 height 555
click at [90, 404] on div at bounding box center [95, 409] width 22 height 22
checkbox input "true"
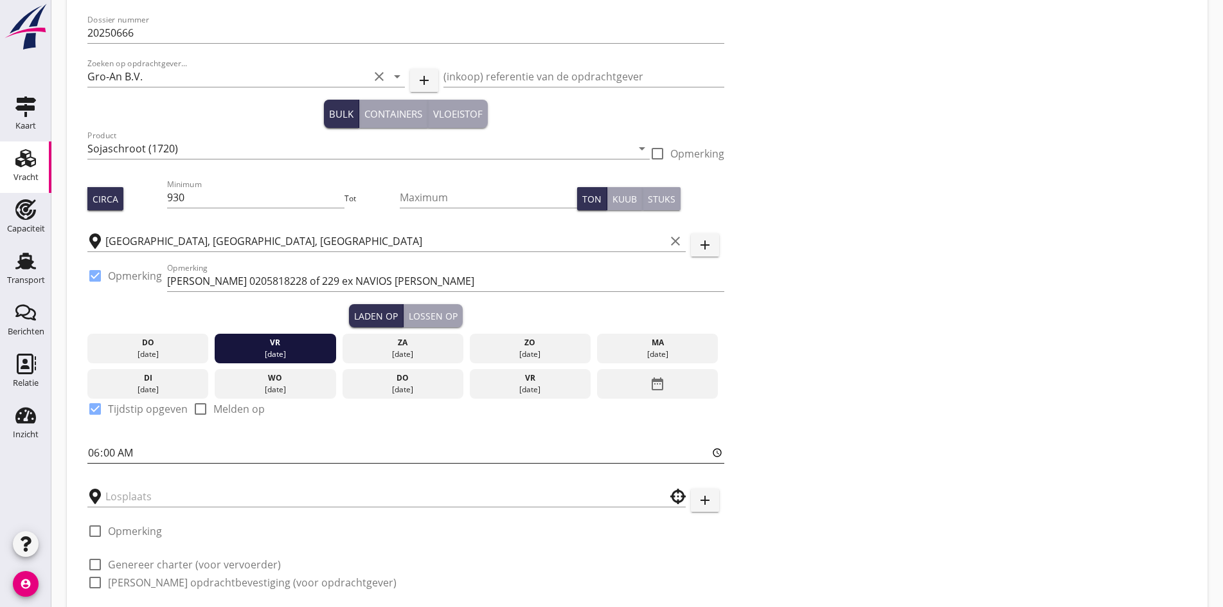
click at [97, 452] on input "06:00" at bounding box center [405, 452] width 637 height 21
type input "18:00"
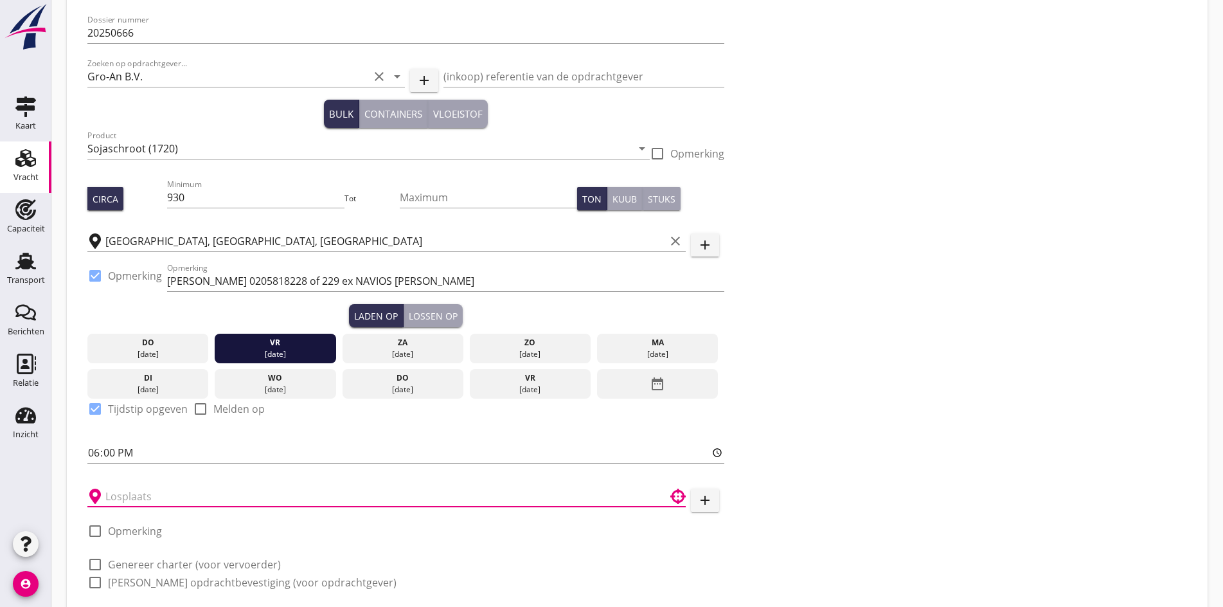
click at [123, 495] on input "text" at bounding box center [377, 496] width 544 height 21
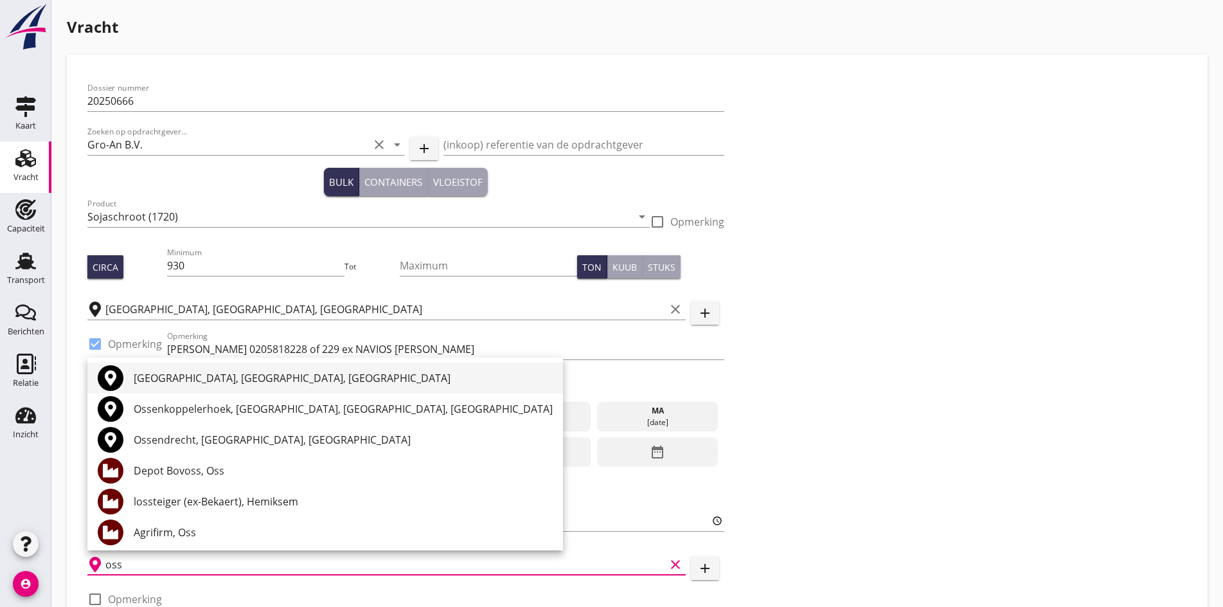
click at [187, 369] on div "[GEOGRAPHIC_DATA], [GEOGRAPHIC_DATA], [GEOGRAPHIC_DATA]" at bounding box center [343, 377] width 419 height 31
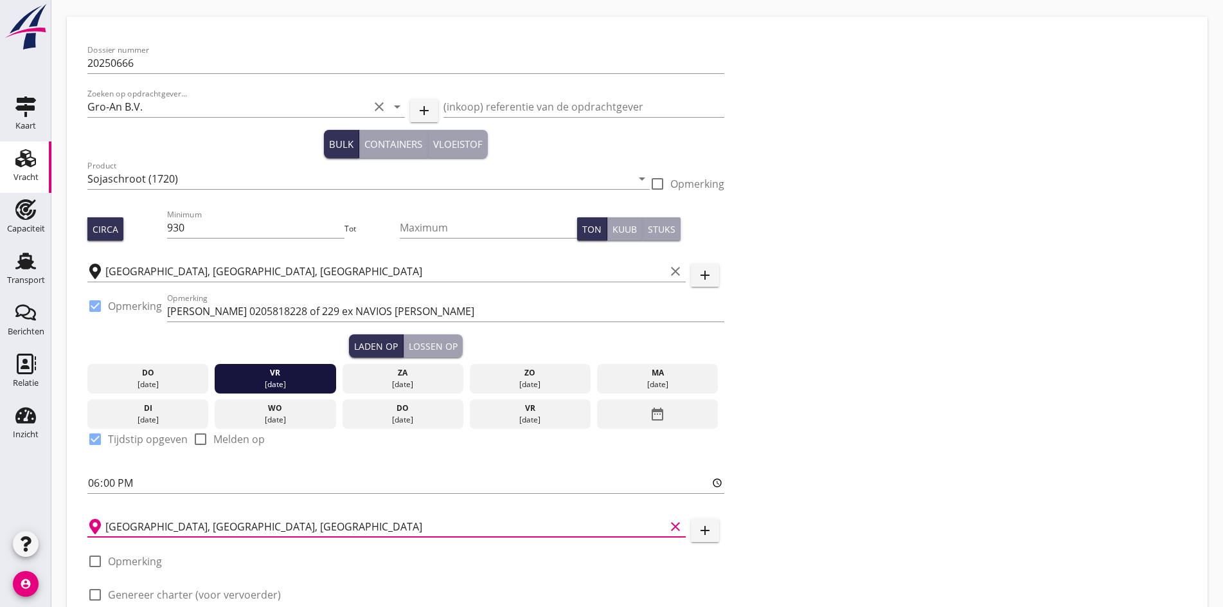
scroll to position [150, 0]
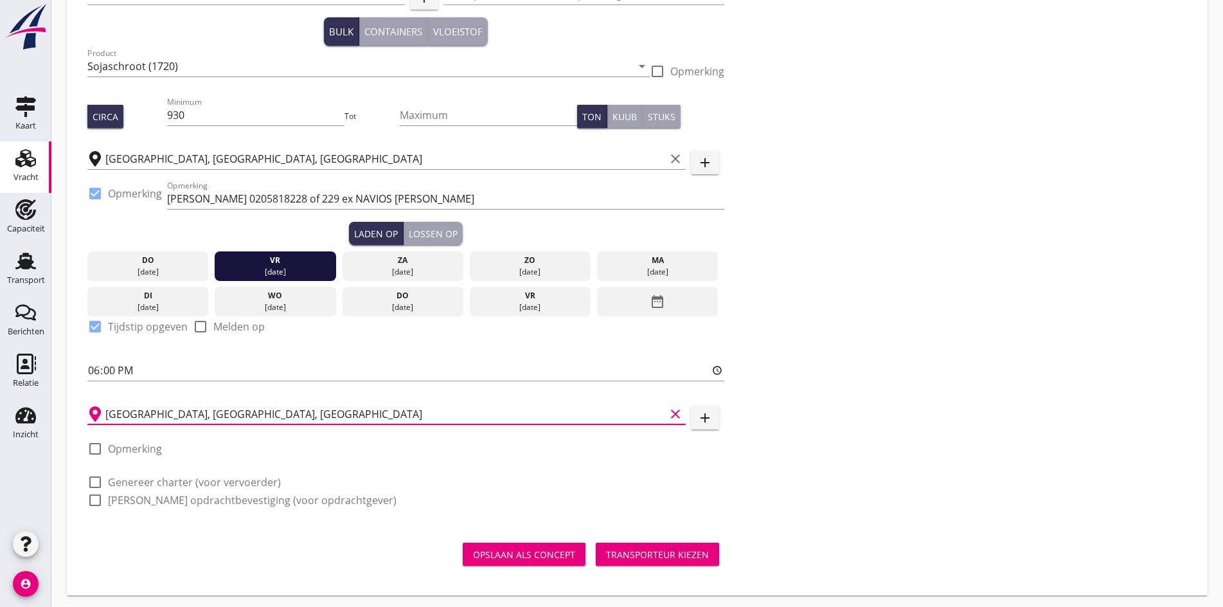
type input "[GEOGRAPHIC_DATA], [GEOGRAPHIC_DATA], [GEOGRAPHIC_DATA]"
click at [95, 441] on div at bounding box center [95, 449] width 22 height 22
checkbox input "true"
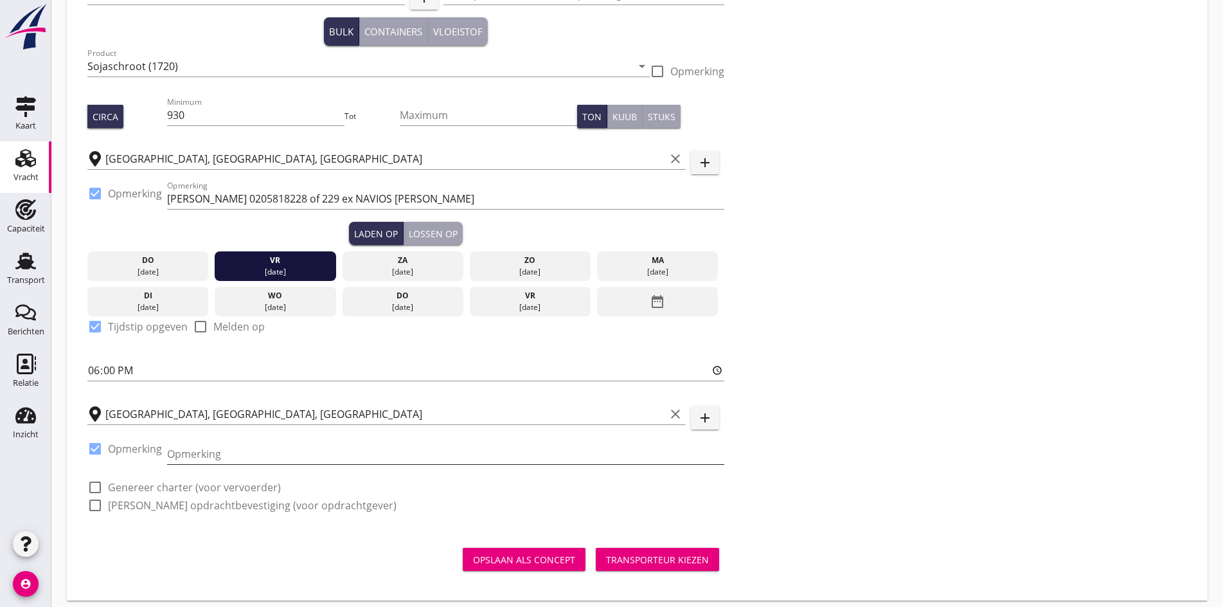
click at [188, 447] on input "Opmerking" at bounding box center [445, 453] width 557 height 21
type input "lossen Oss/Munnikenland/Raamsdonksveer"
click at [91, 484] on div at bounding box center [95, 487] width 22 height 22
checkbox input "true"
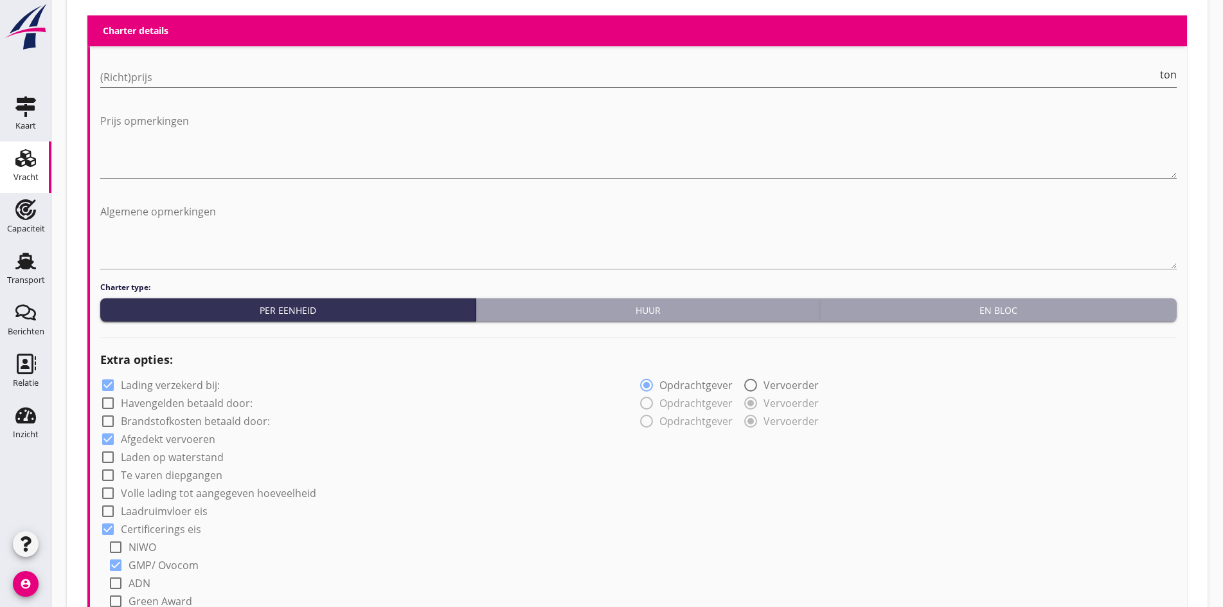
scroll to position [603, 0]
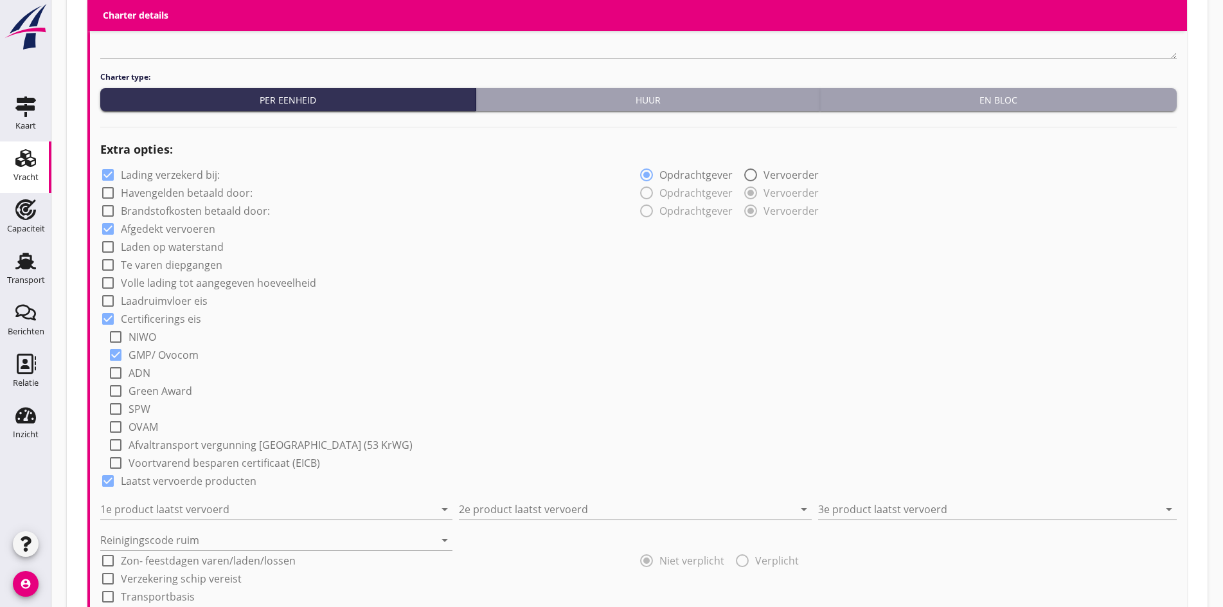
scroll to position [924, 0]
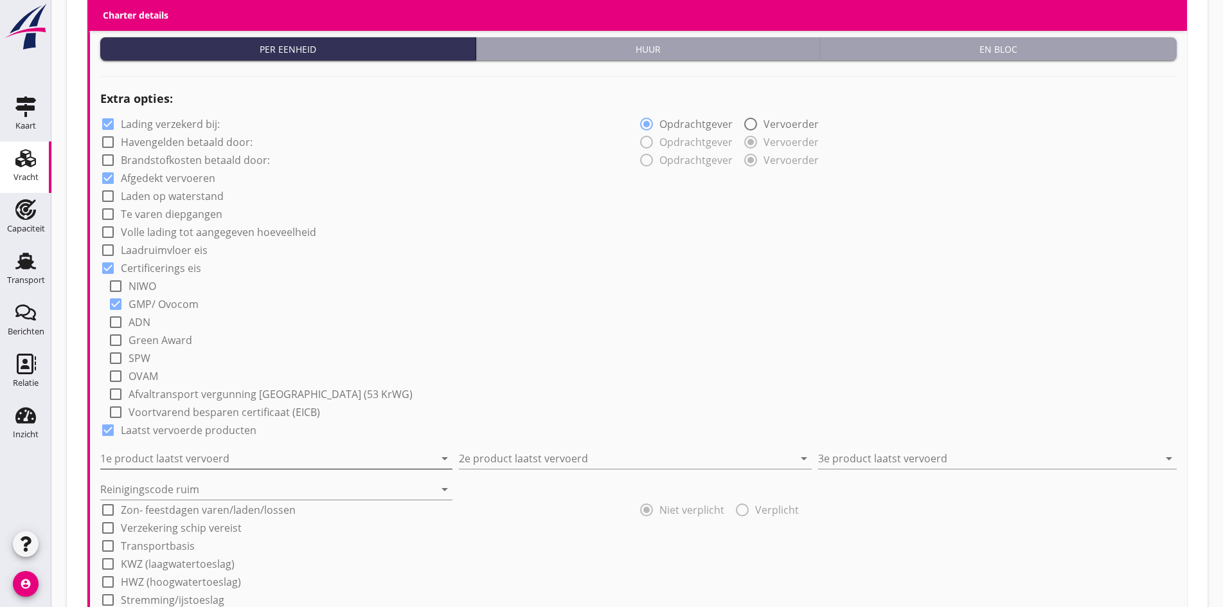
type input "6.25"
click at [236, 452] on input "1e product laatst vervoerd" at bounding box center [267, 458] width 334 height 21
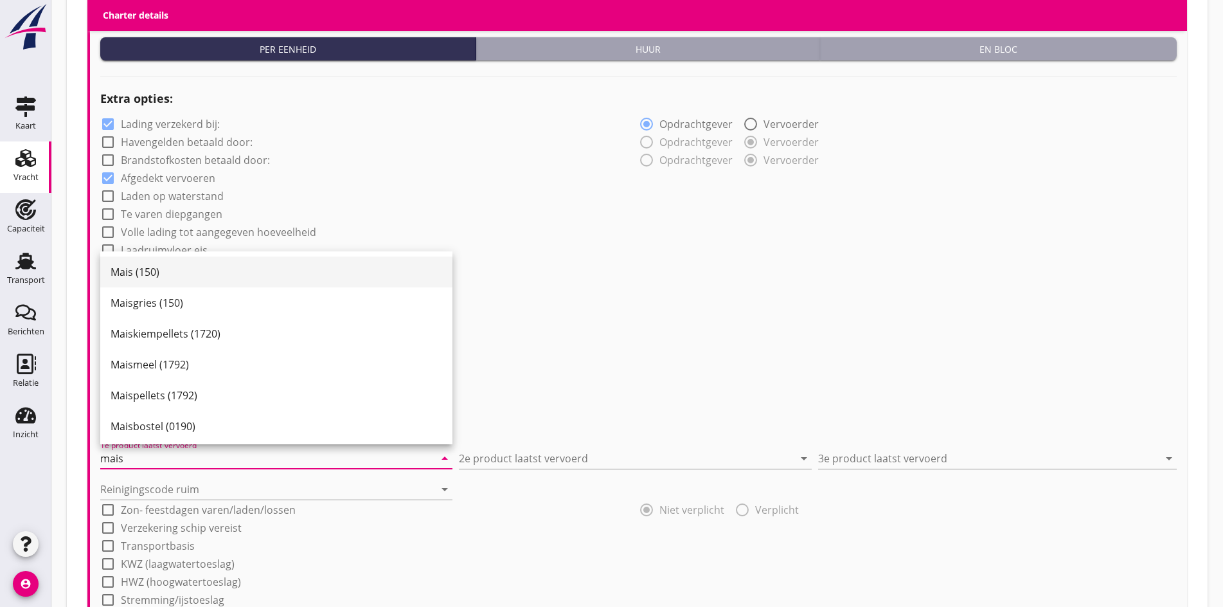
click at [159, 273] on div "Mais (150)" at bounding box center [277, 271] width 332 height 15
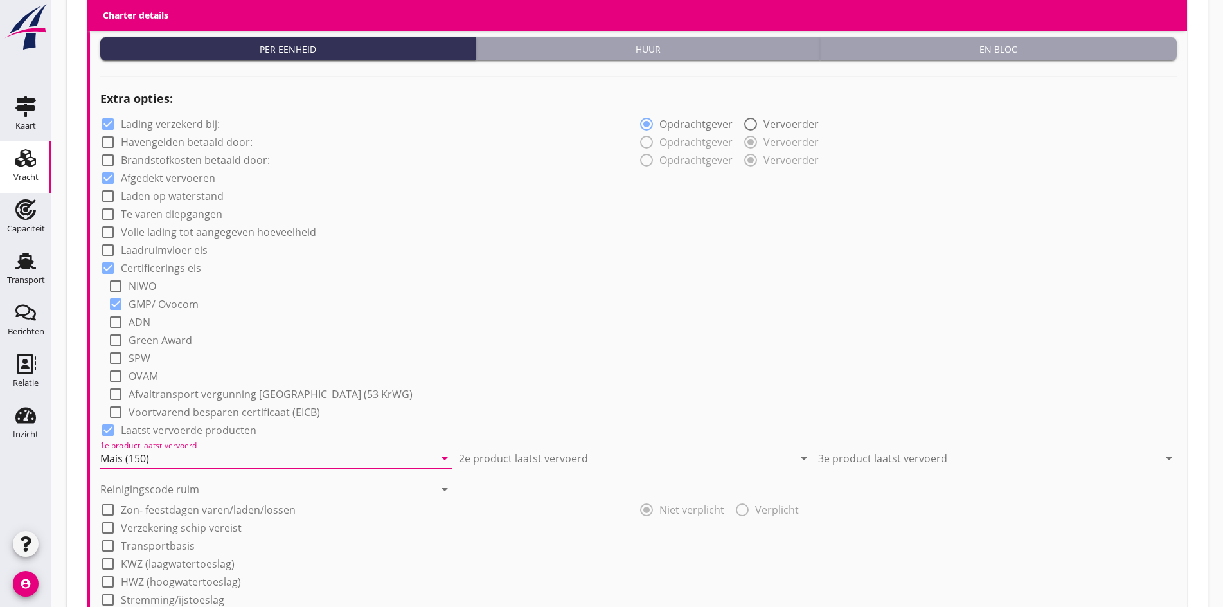
type input "Mais (150)"
click at [484, 448] on input "2e product laatst vervoerd" at bounding box center [626, 458] width 334 height 21
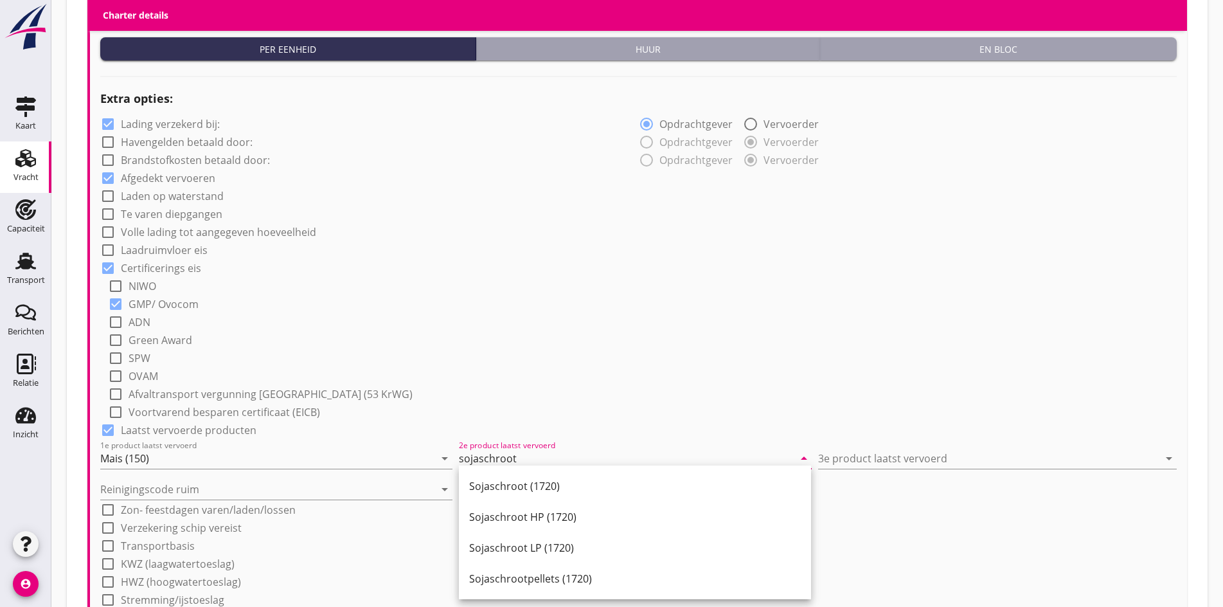
drag, startPoint x: 486, startPoint y: 493, endPoint x: 621, endPoint y: 470, distance: 136.2
click at [487, 493] on div "Sojaschroot (1720)" at bounding box center [635, 485] width 332 height 15
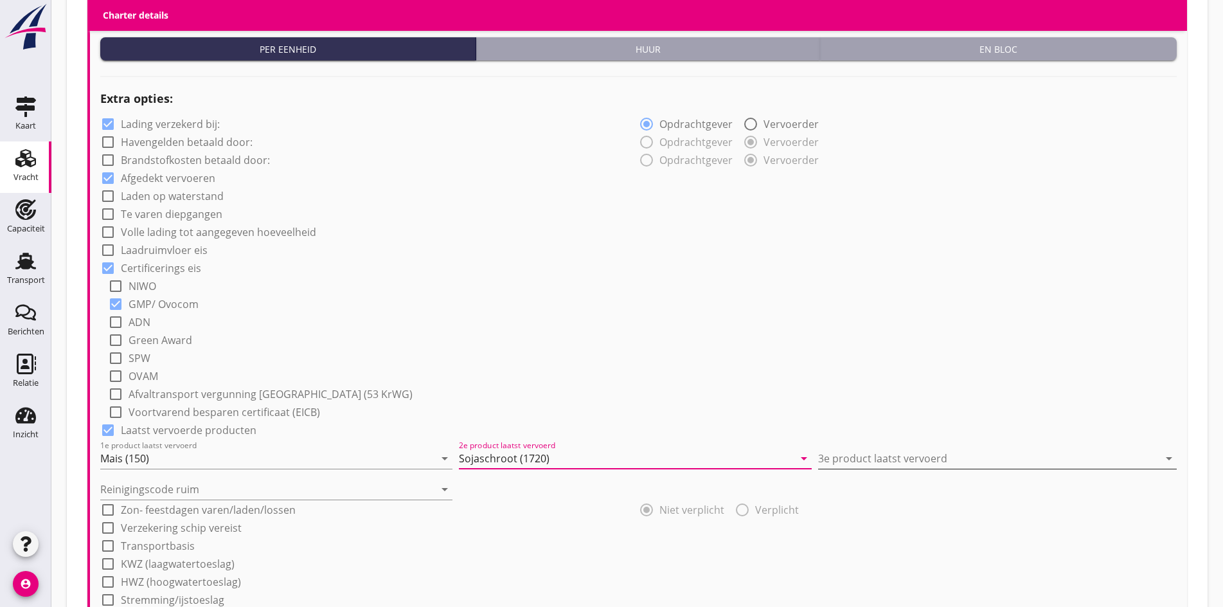
type input "Sojaschroot (1720)"
click at [903, 448] on input "3e product laatst vervoerd" at bounding box center [988, 458] width 341 height 21
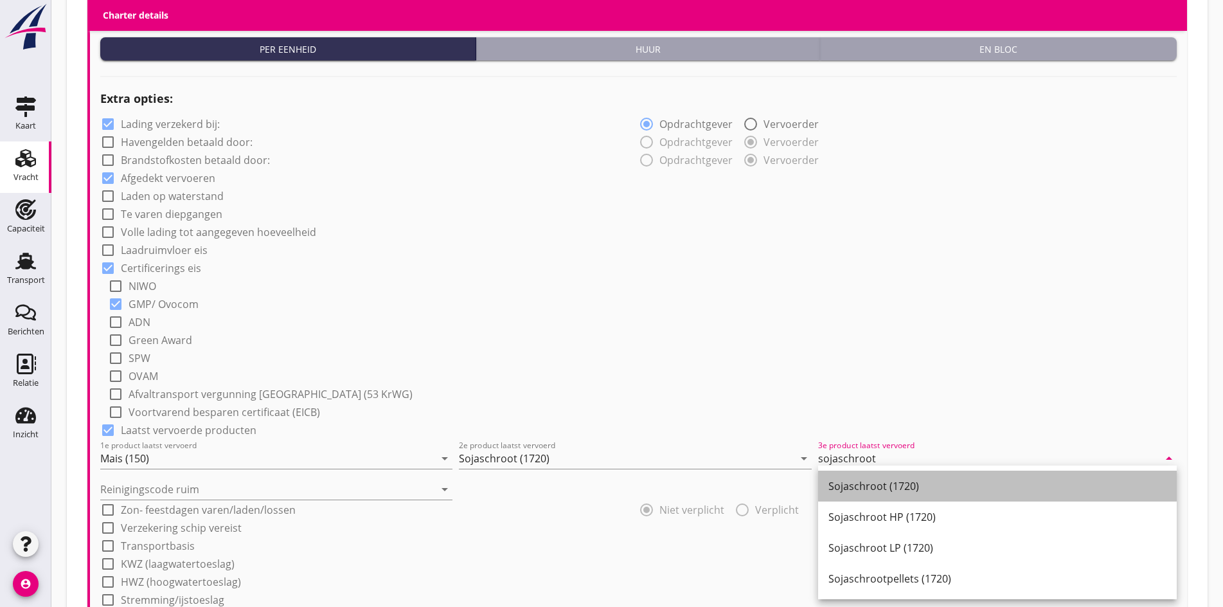
click at [849, 487] on div "Sojaschroot (1720)" at bounding box center [997, 485] width 338 height 15
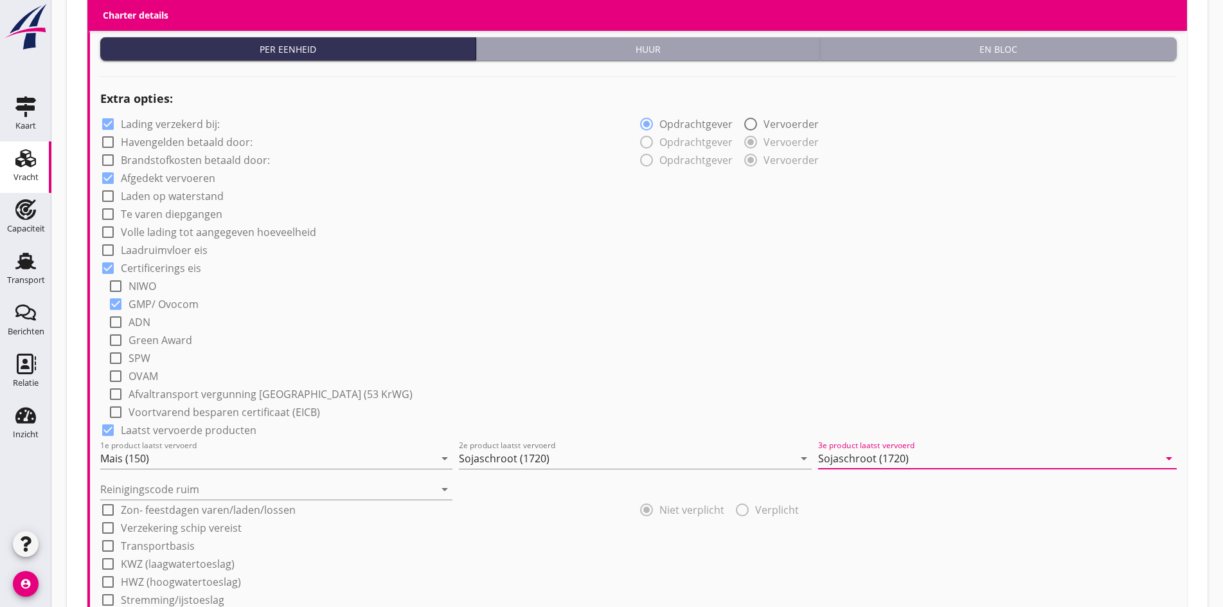
type input "Sojaschroot (1720)"
click at [207, 471] on div "Reinigingscode ruim arrow_drop_down" at bounding box center [276, 485] width 352 height 28
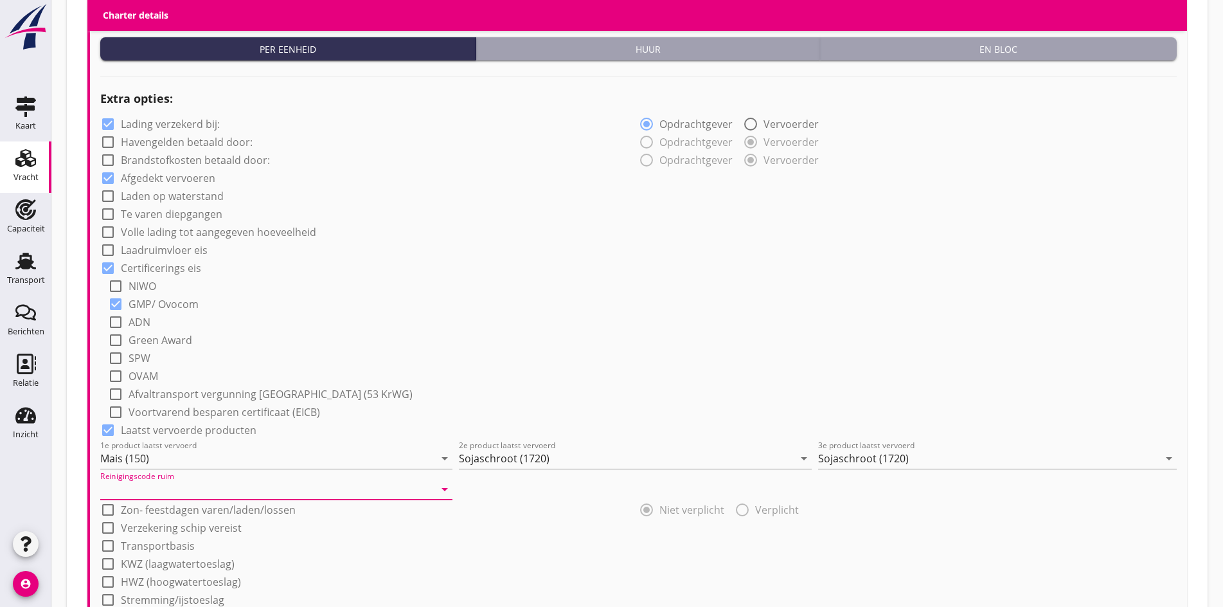
click at [204, 483] on input "Reinigingscode ruim" at bounding box center [267, 489] width 334 height 21
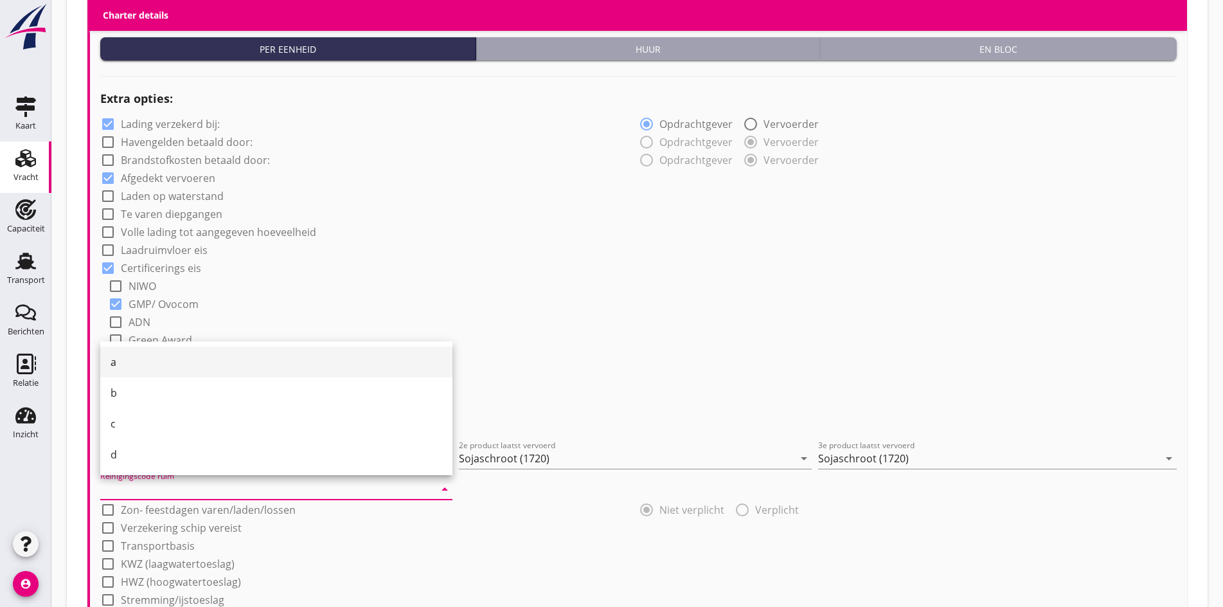
click at [125, 360] on div "a" at bounding box center [277, 361] width 332 height 15
type input "a"
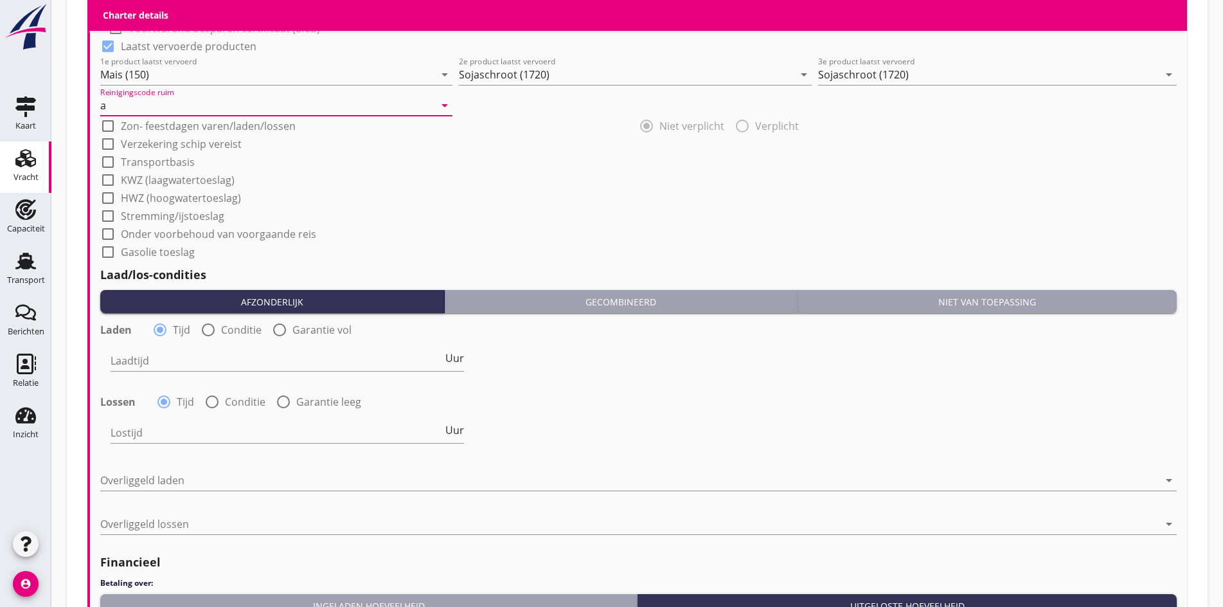
scroll to position [1310, 0]
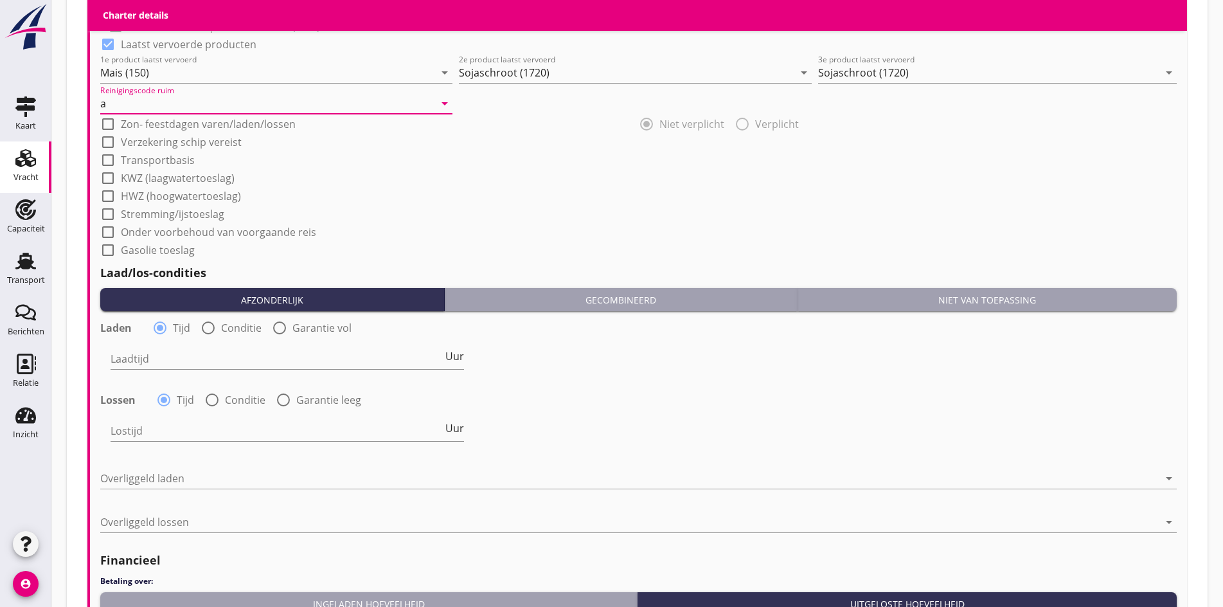
click at [211, 367] on div "Laadtijd Uur" at bounding box center [287, 364] width 353 height 33
click at [206, 326] on div at bounding box center [208, 328] width 22 height 22
radio input "false"
radio input "true"
click at [207, 395] on div at bounding box center [212, 400] width 22 height 22
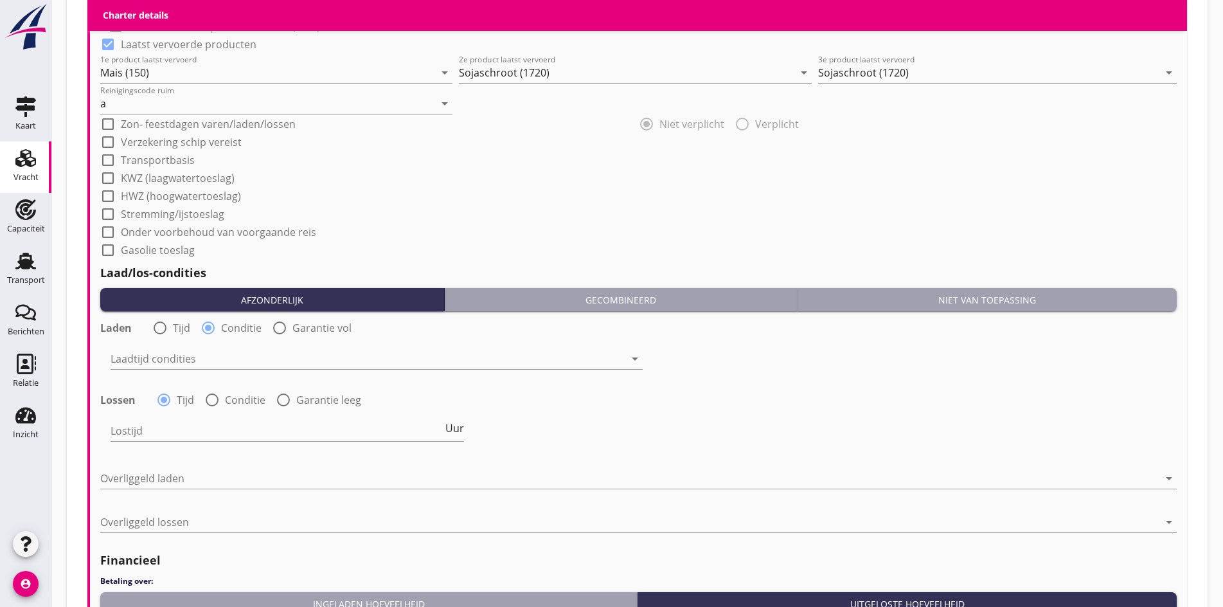
radio input "false"
radio input "true"
click at [166, 350] on div at bounding box center [368, 358] width 514 height 21
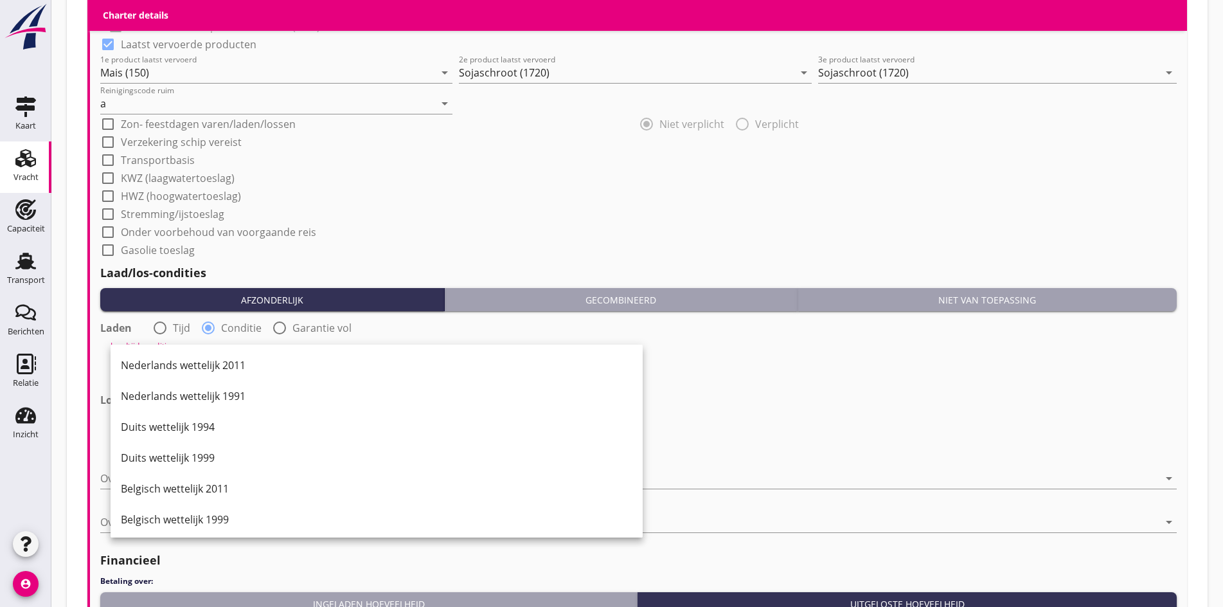
click at [166, 350] on div "Nederlands wettelijk 2011" at bounding box center [376, 365] width 511 height 31
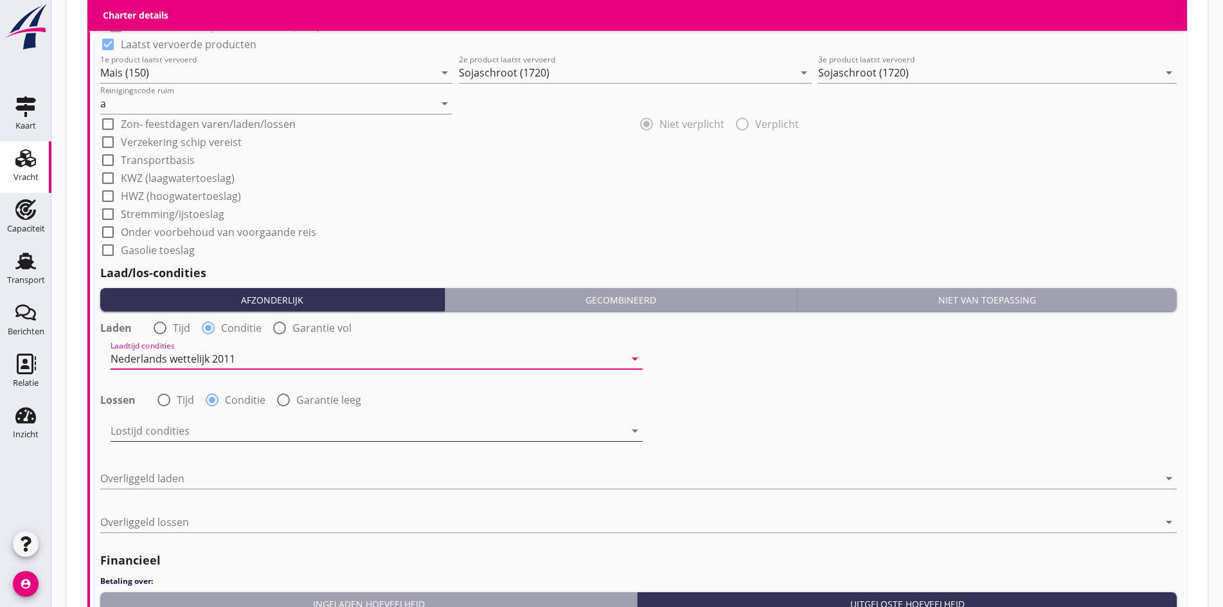
click at [145, 422] on div at bounding box center [368, 430] width 514 height 21
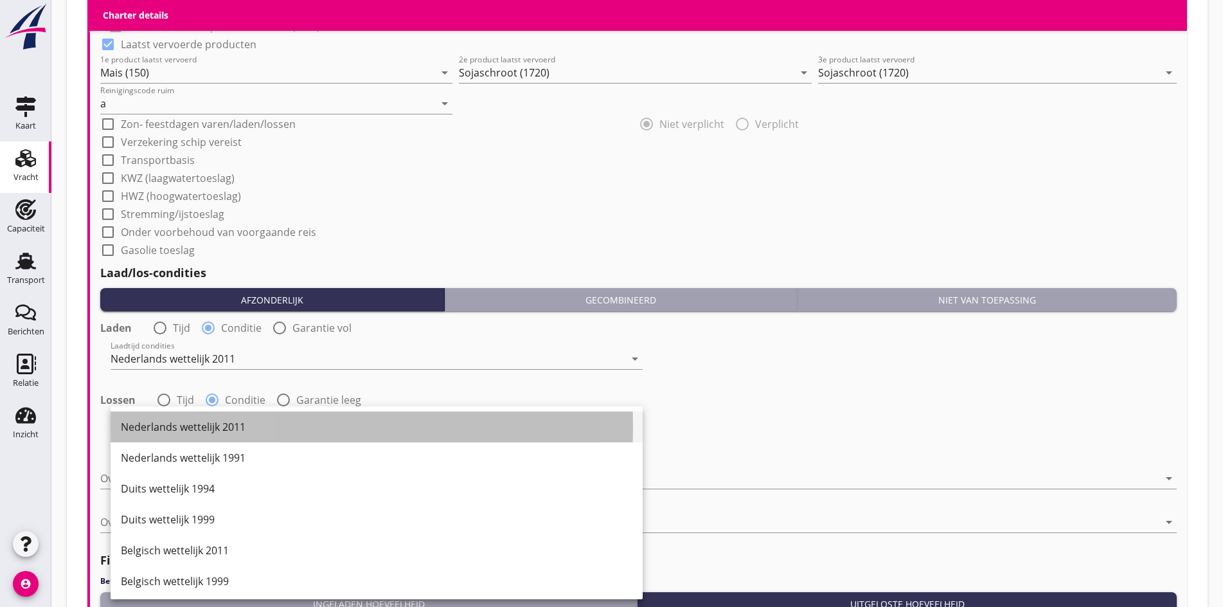
click at [145, 416] on div "Nederlands wettelijk 2011" at bounding box center [376, 426] width 511 height 31
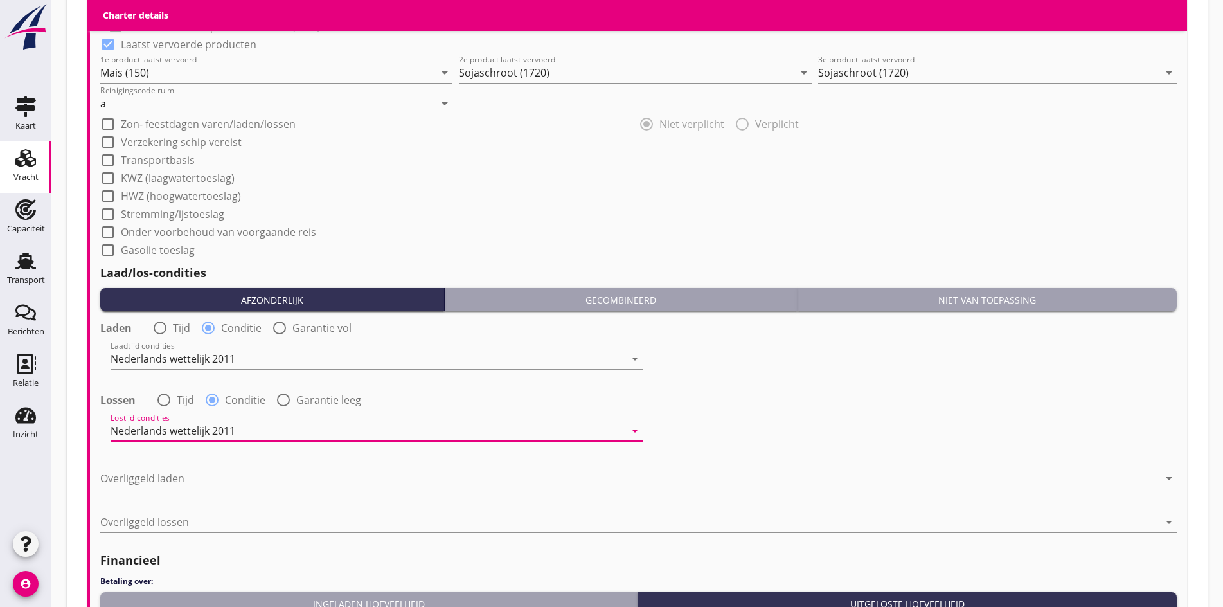
click at [141, 477] on div at bounding box center [629, 478] width 1058 height 21
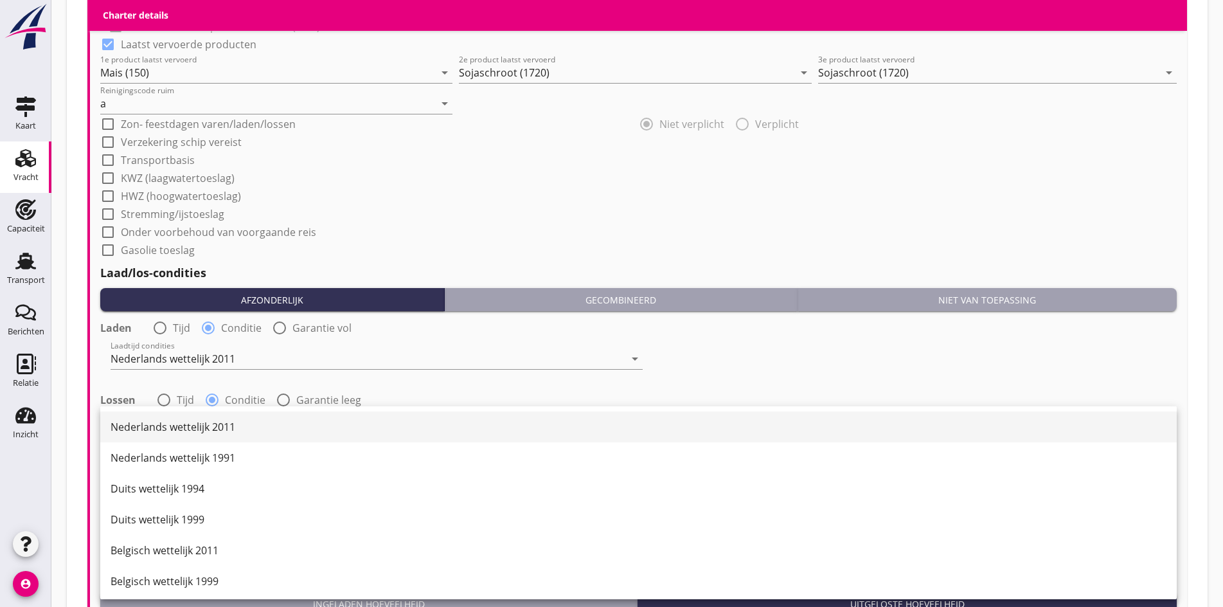
click at [143, 430] on div "Nederlands wettelijk 2011" at bounding box center [639, 426] width 1056 height 15
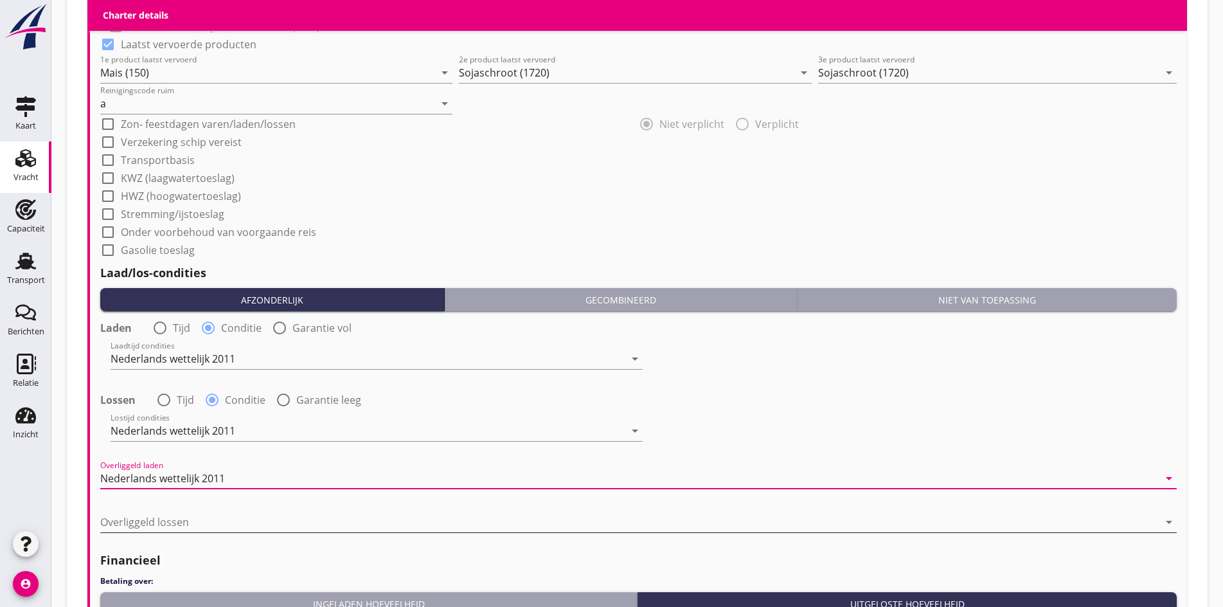
click at [132, 519] on div at bounding box center [629, 521] width 1058 height 21
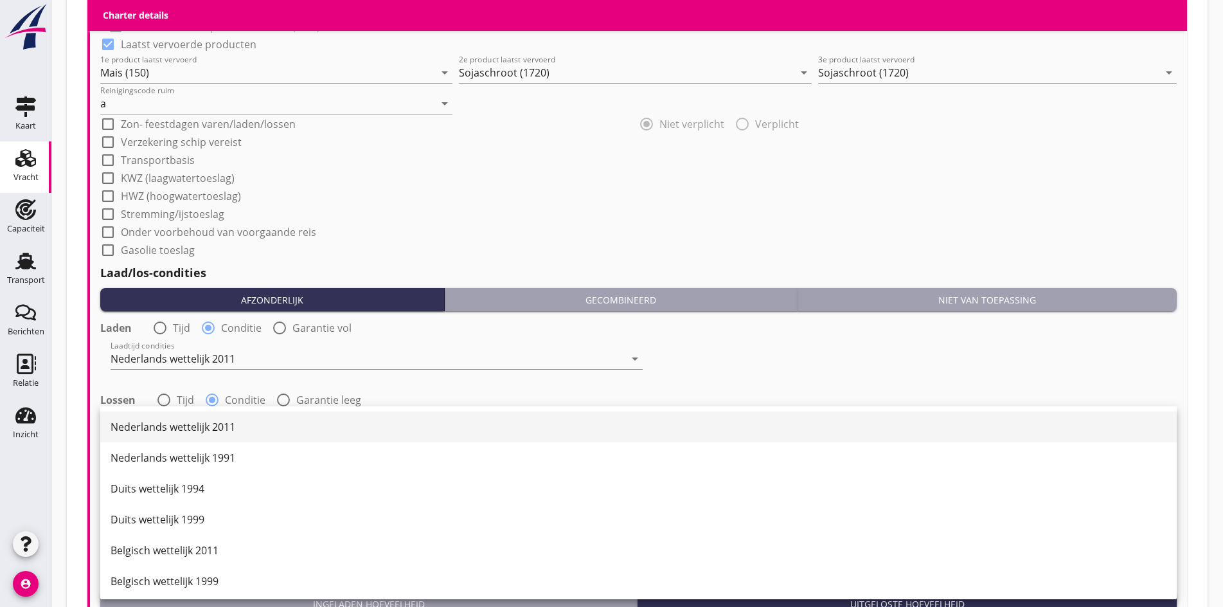
click at [139, 426] on div "Nederlands wettelijk 2011" at bounding box center [639, 426] width 1056 height 15
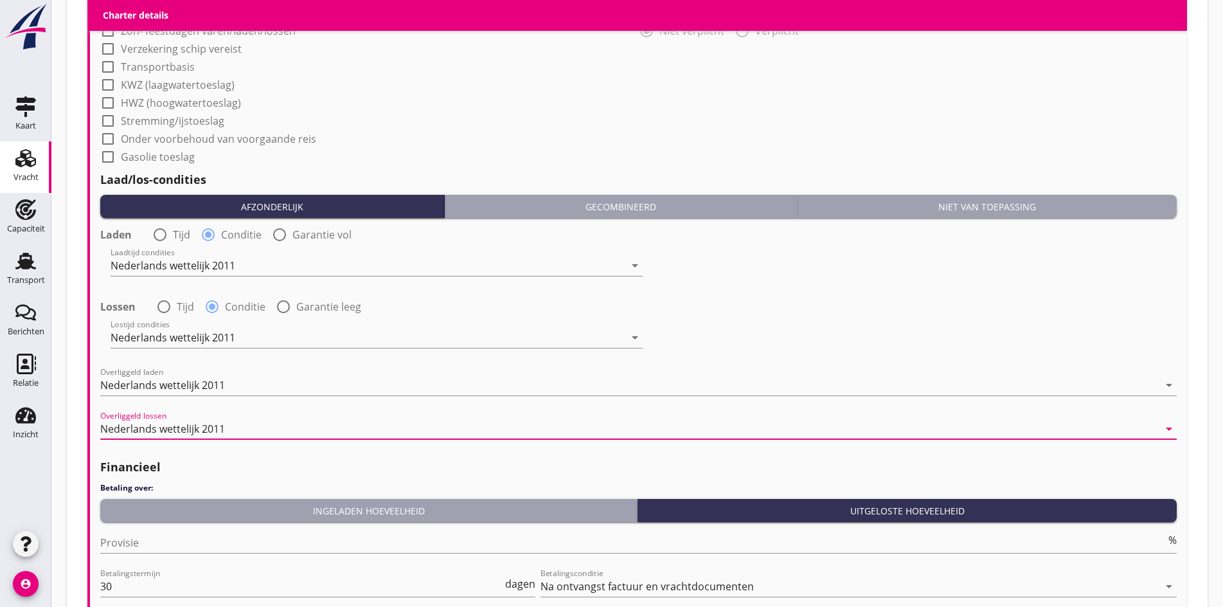
scroll to position [1554, 0]
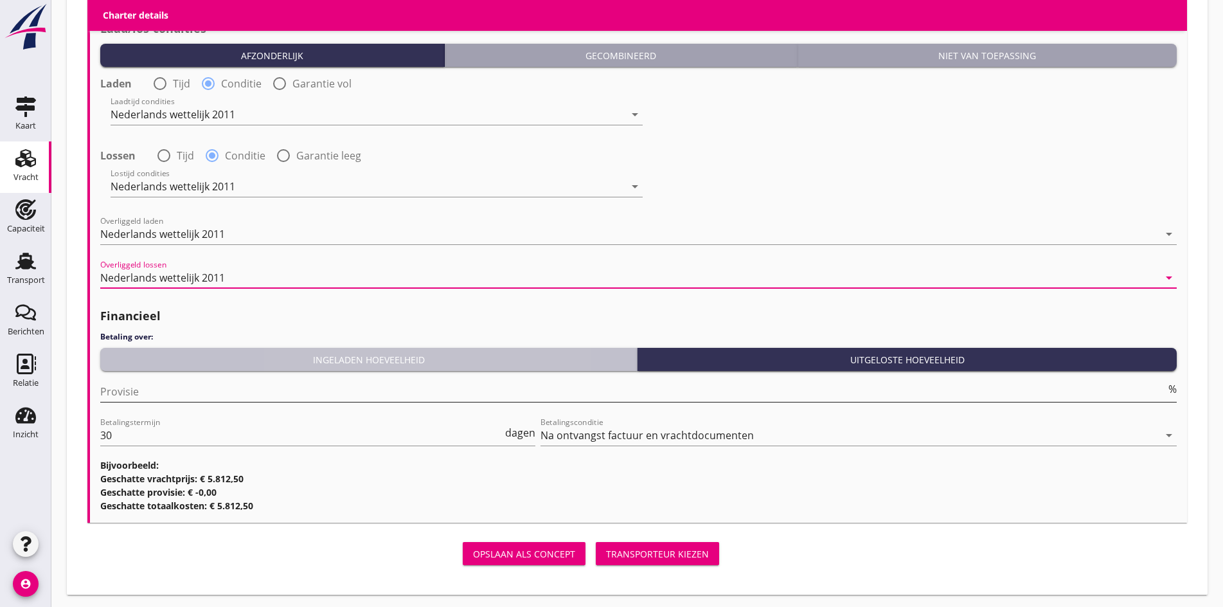
drag, startPoint x: 190, startPoint y: 364, endPoint x: 173, endPoint y: 389, distance: 30.1
click at [189, 364] on button "Ingeladen hoeveelheid" at bounding box center [368, 359] width 537 height 23
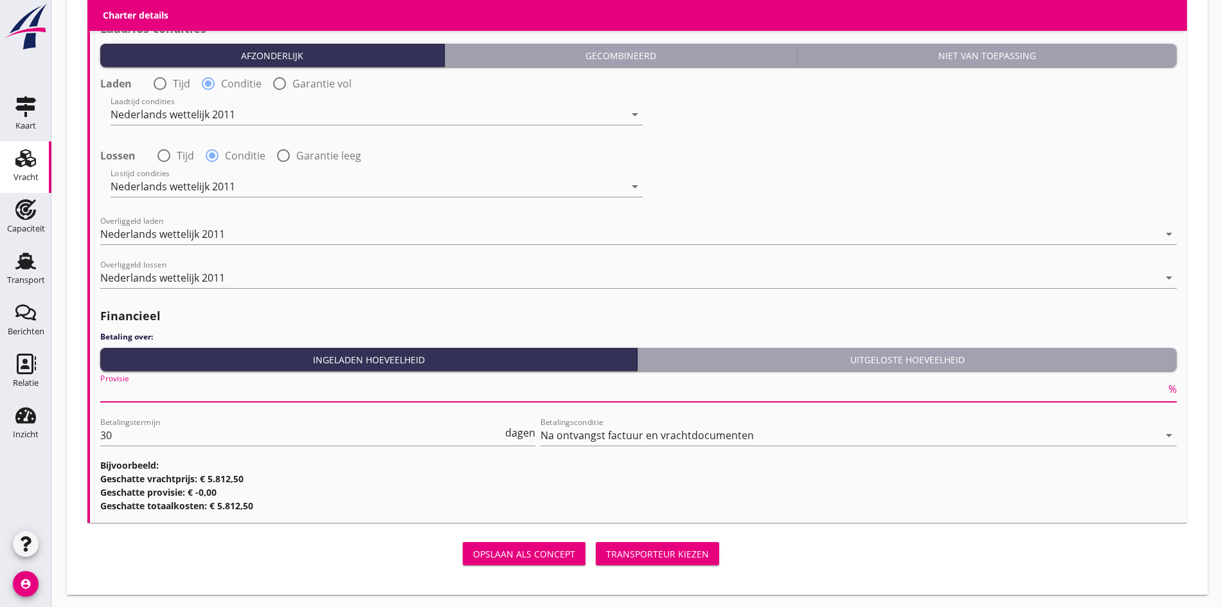
click at [173, 389] on input "Provisie" at bounding box center [632, 391] width 1065 height 21
click at [420, 341] on div "Financieel Betaling over: Ingeladen hoeveelheid Uitgeloste hoeveelheid Provisie…" at bounding box center [638, 406] width 1076 height 211
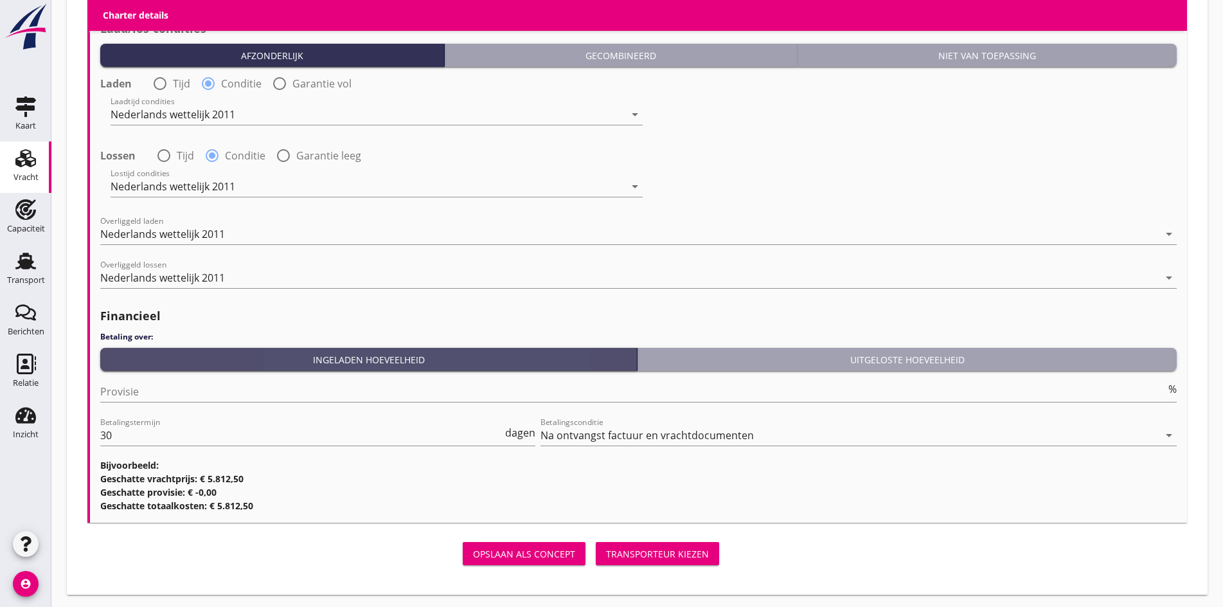
click at [417, 353] on div "Ingeladen hoeveelheid" at bounding box center [368, 359] width 526 height 13
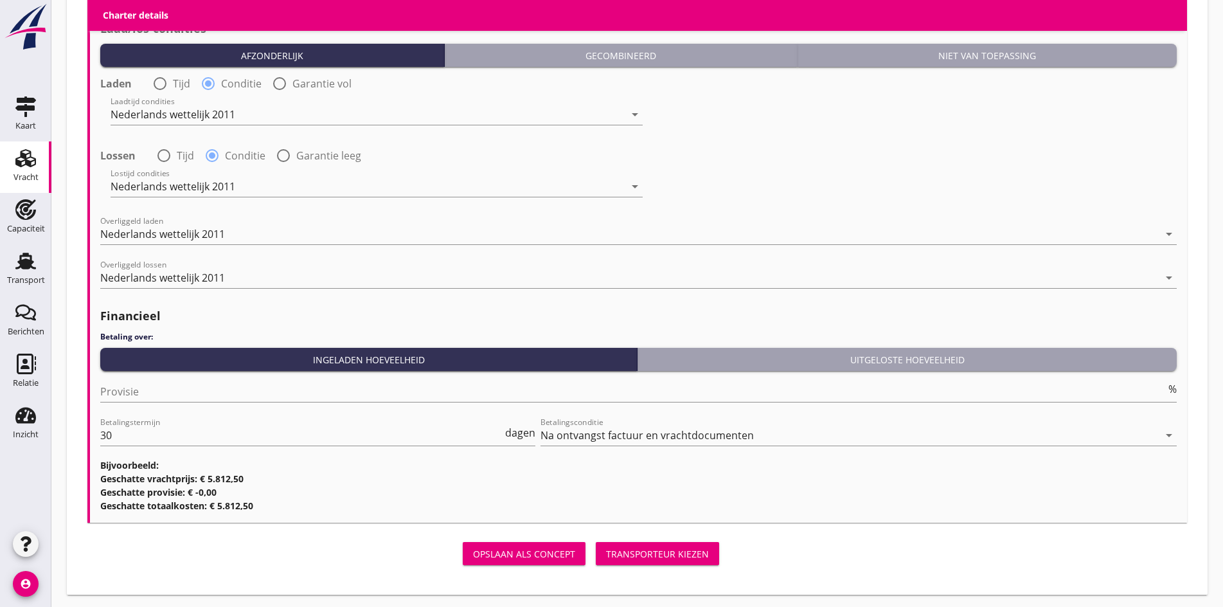
click at [272, 399] on div "Provisie %" at bounding box center [638, 397] width 1076 height 33
click at [263, 393] on input "Provisie" at bounding box center [632, 391] width 1065 height 21
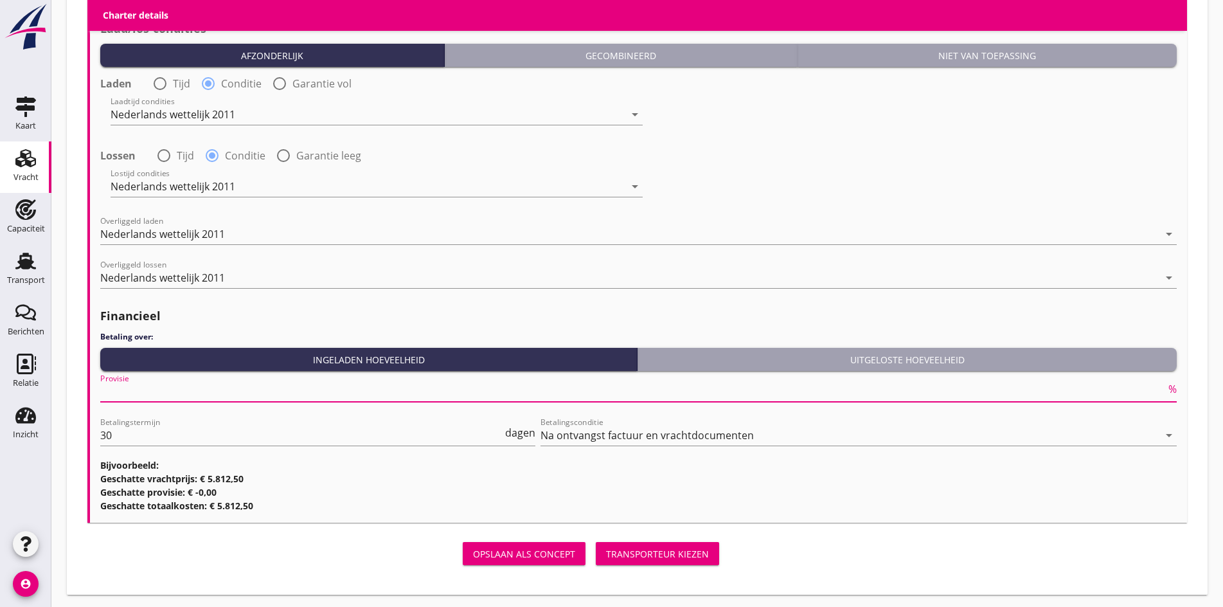
click at [197, 384] on input "Provisie" at bounding box center [632, 391] width 1065 height 21
type input "5"
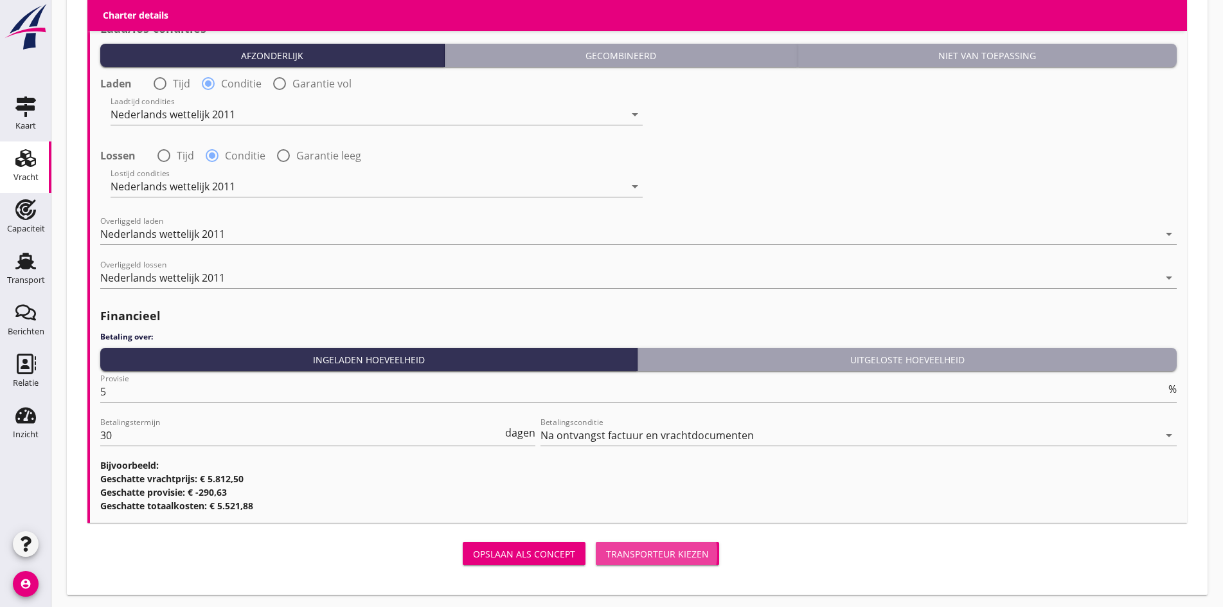
click at [606, 552] on div "Transporteur kiezen" at bounding box center [657, 553] width 103 height 13
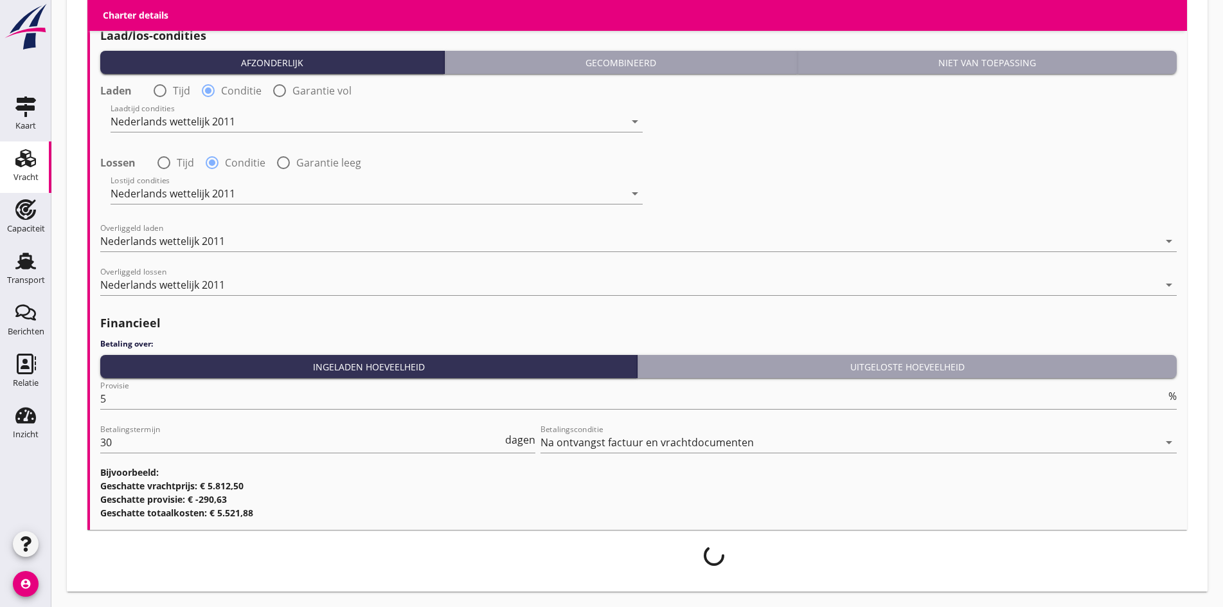
scroll to position [1543, 0]
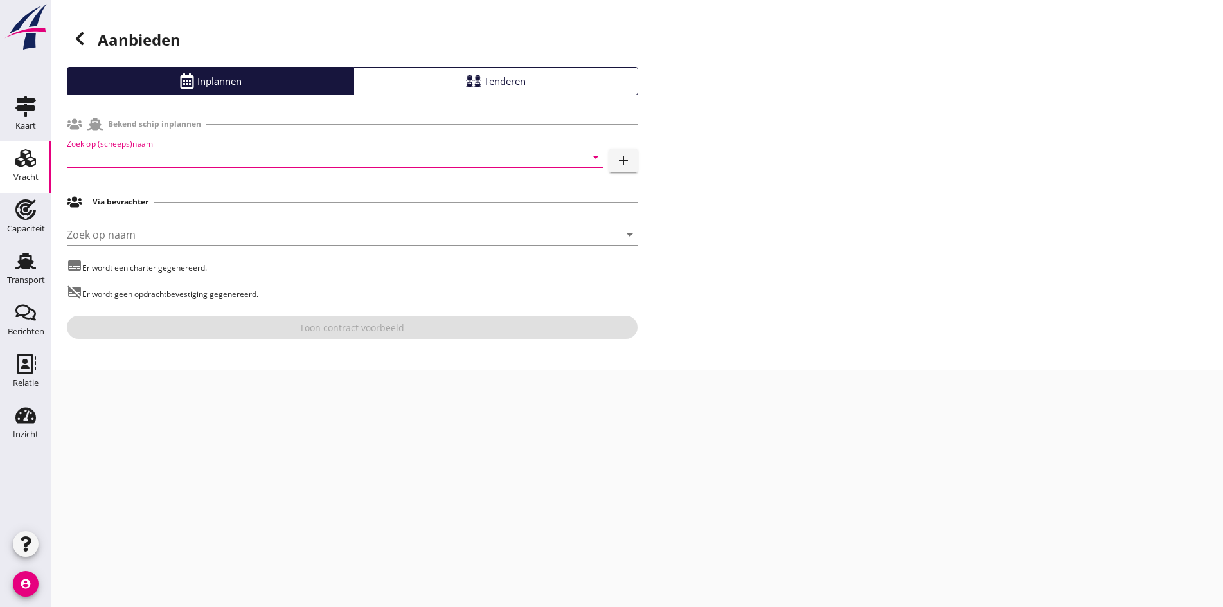
click at [200, 161] on input "Zoek op (scheeps)naam" at bounding box center [317, 157] width 501 height 21
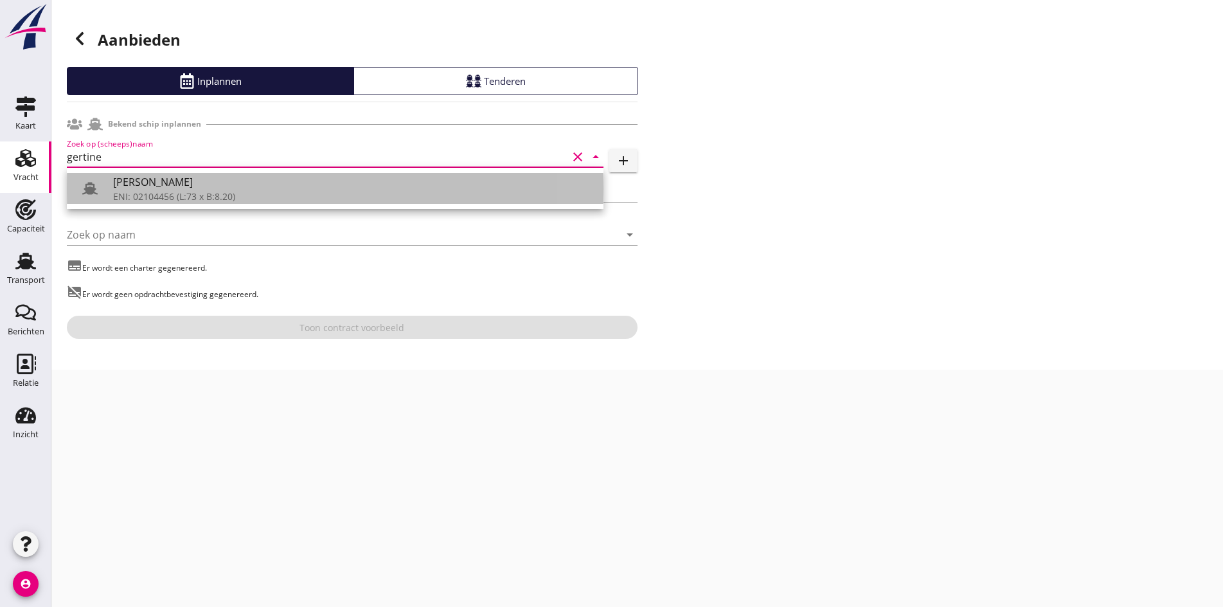
click at [182, 193] on div "ENI: 02104456 (L:73 x B:8.20)" at bounding box center [353, 196] width 480 height 13
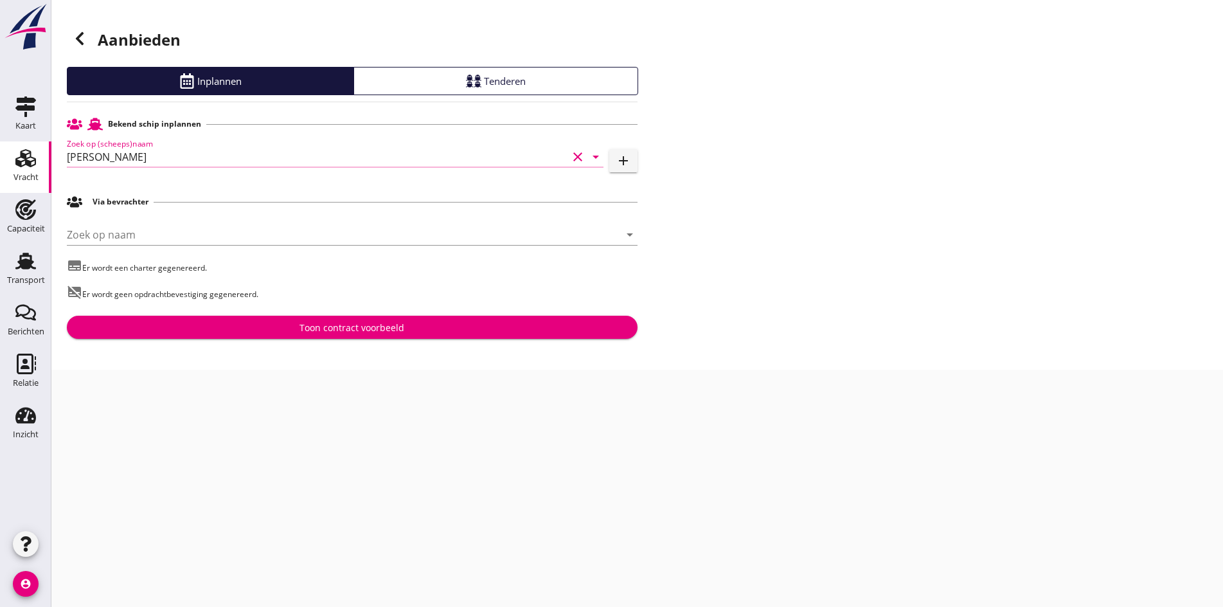
type input "[PERSON_NAME]"
click at [407, 327] on div "Toon contract voorbeeld" at bounding box center [352, 327] width 550 height 13
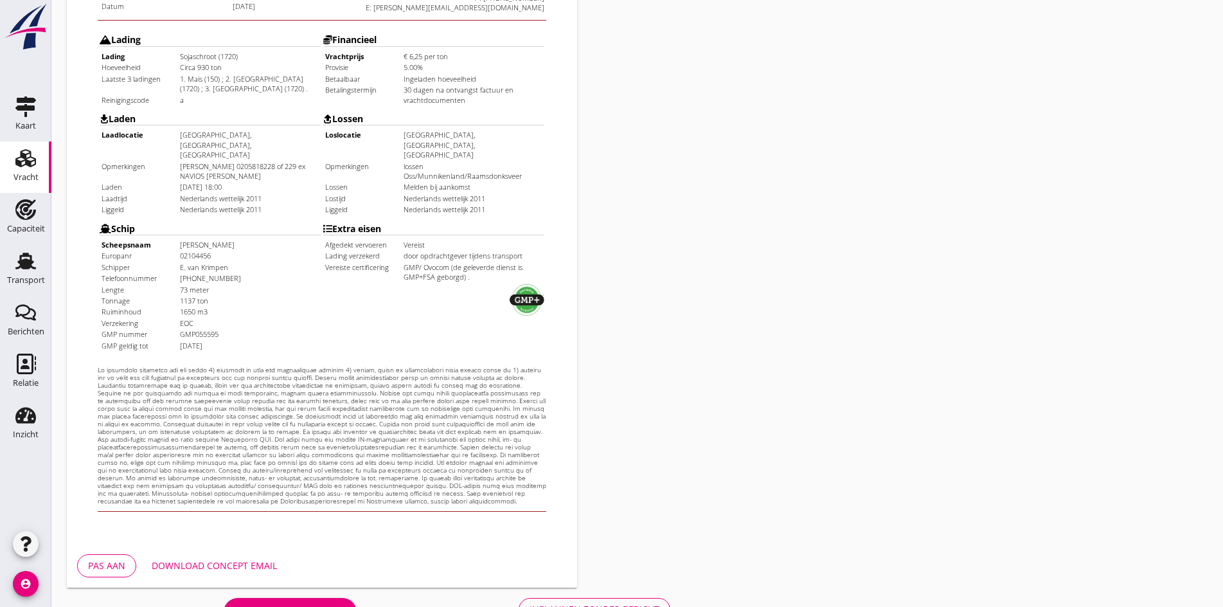
scroll to position [345, 0]
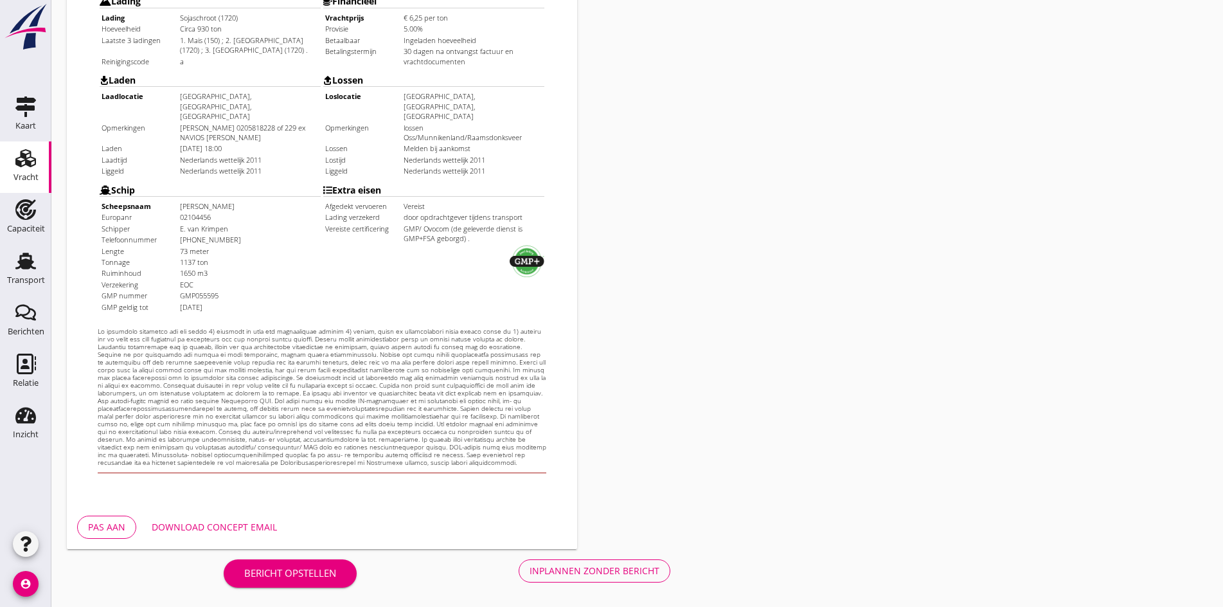
click at [529, 573] on div "Inplannen zonder bericht" at bounding box center [594, 570] width 130 height 13
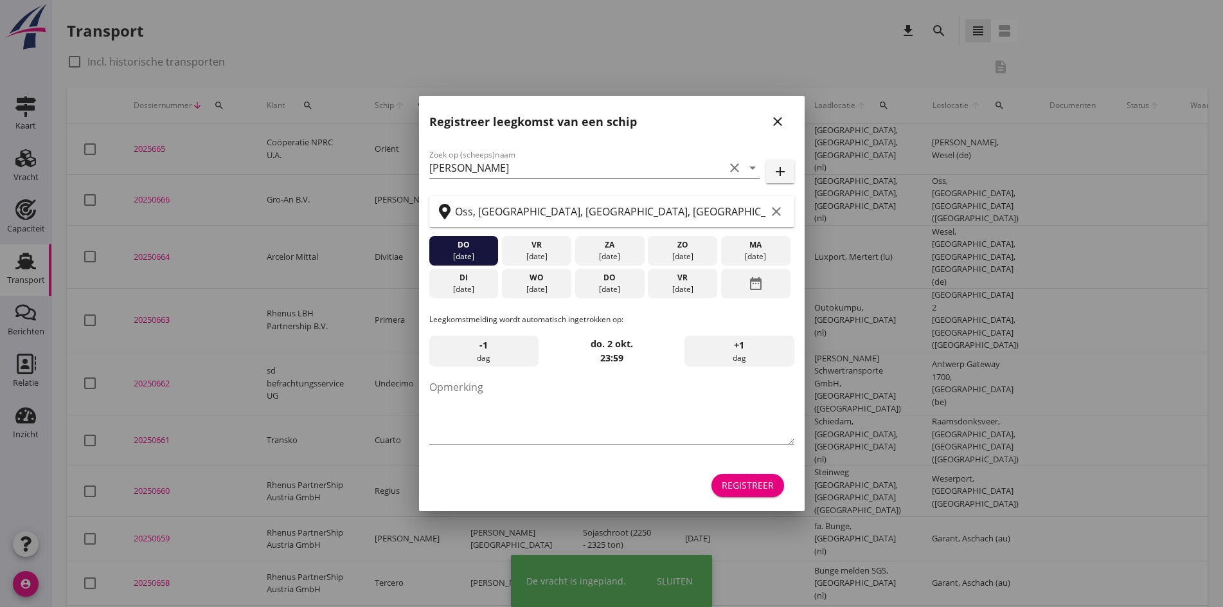
click at [774, 123] on icon "close" at bounding box center [777, 121] width 15 height 15
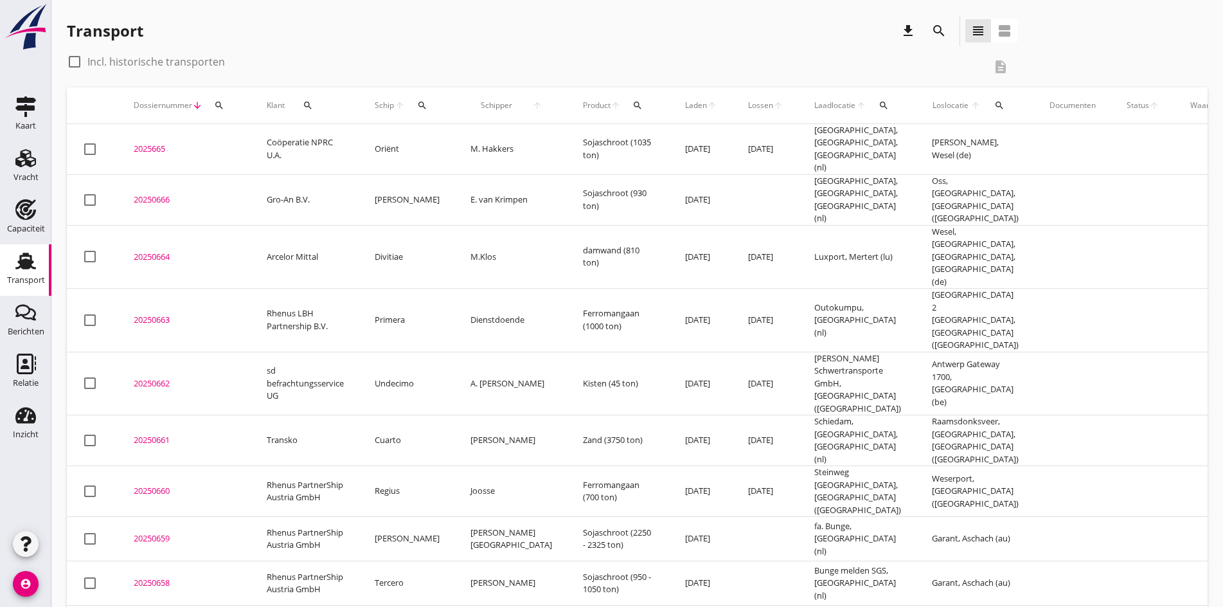
click at [148, 193] on div "20250666" at bounding box center [185, 199] width 102 height 13
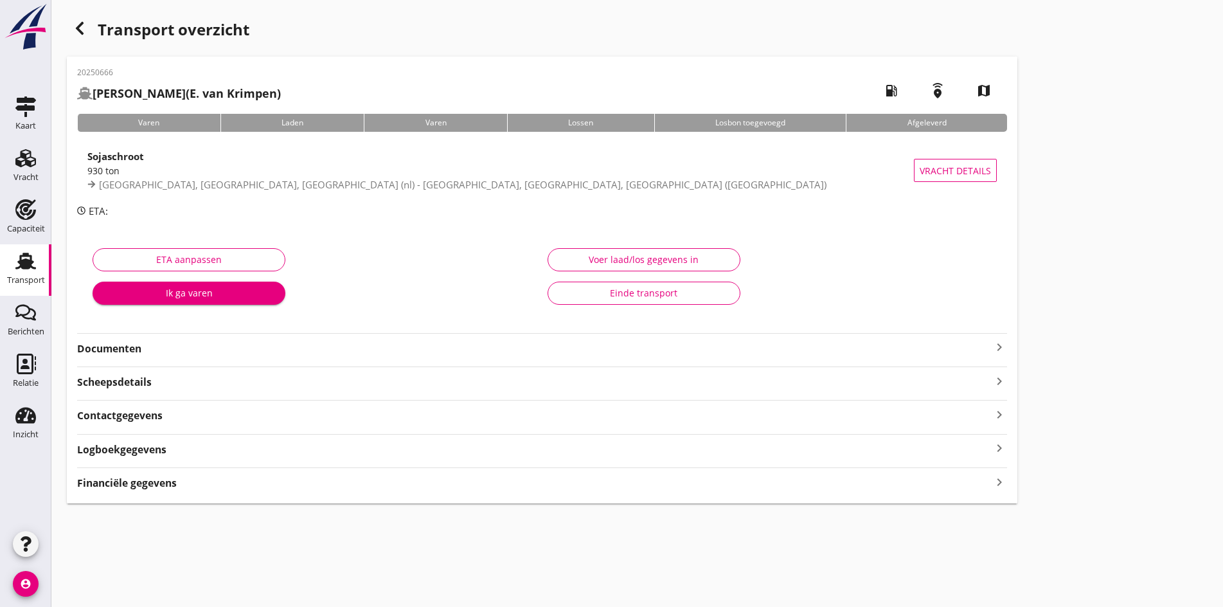
click at [991, 348] on icon "keyboard_arrow_right" at bounding box center [998, 346] width 15 height 15
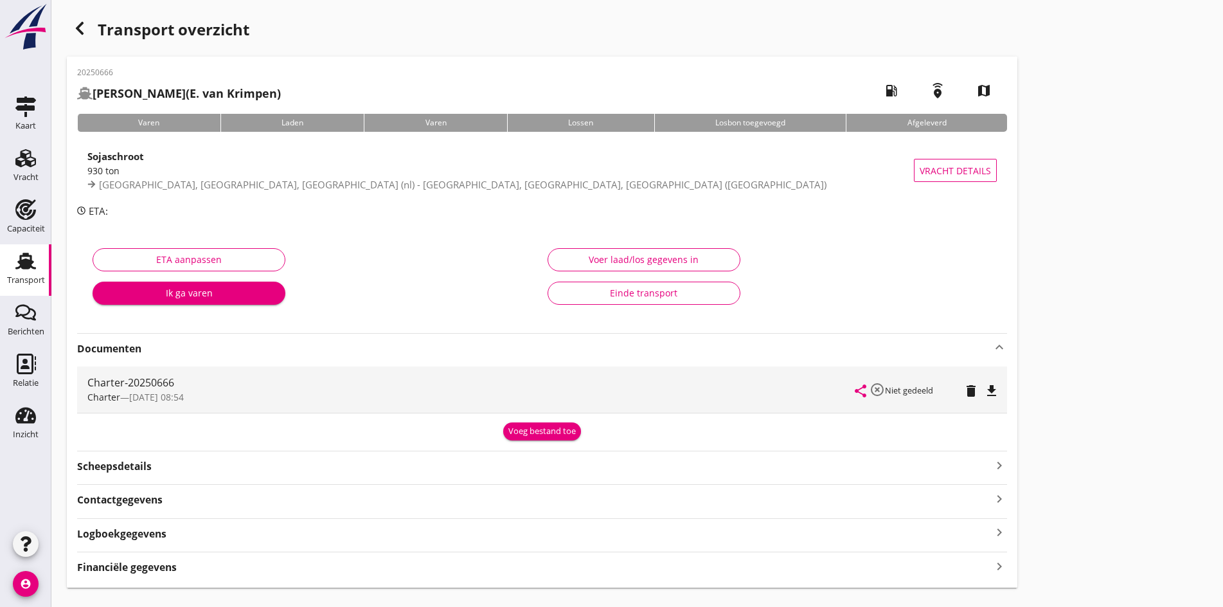
click at [984, 393] on icon "file_download" at bounding box center [991, 390] width 15 height 15
click at [24, 290] on link "Transport Transport" at bounding box center [25, 269] width 51 height 51
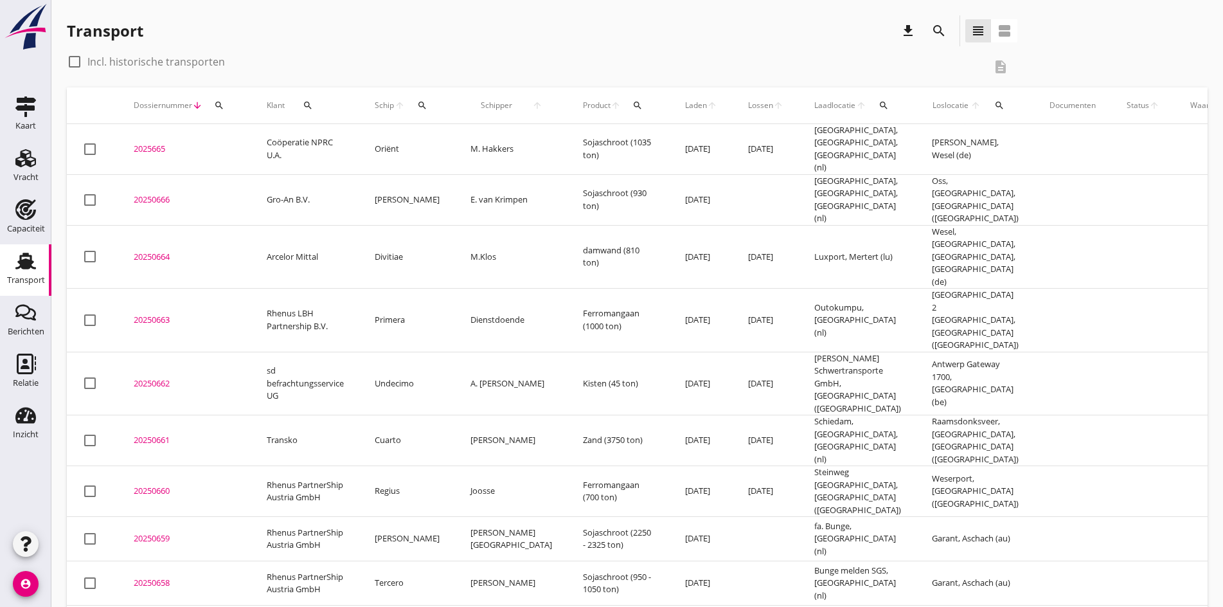
click at [150, 143] on div "2025665" at bounding box center [185, 149] width 102 height 13
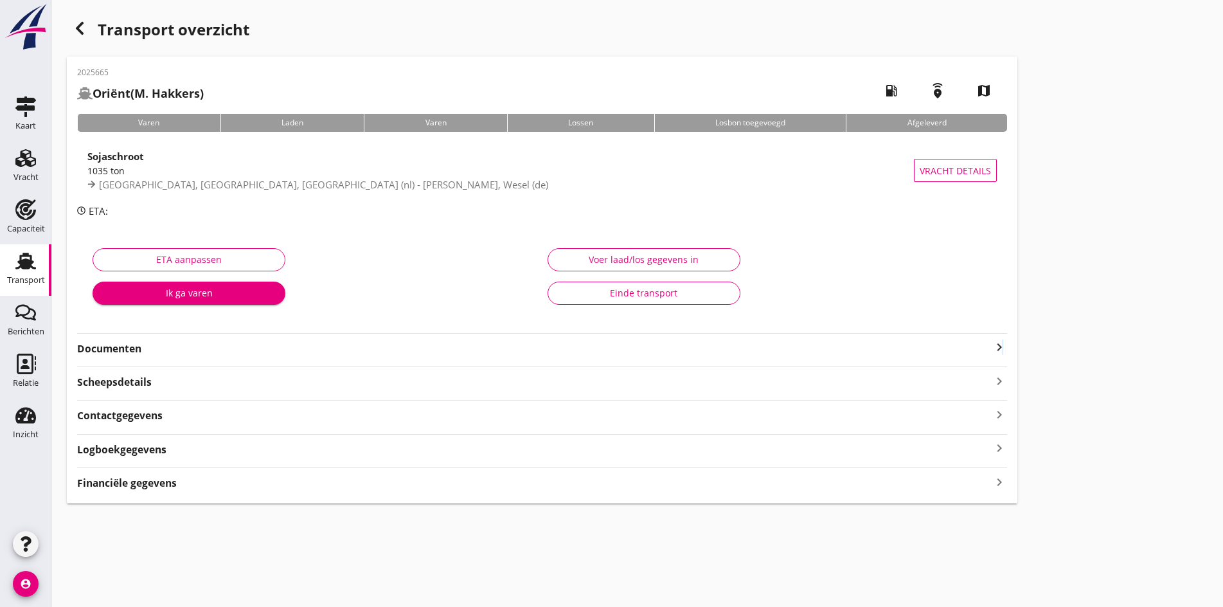
click at [991, 346] on icon "keyboard_arrow_right" at bounding box center [998, 346] width 15 height 15
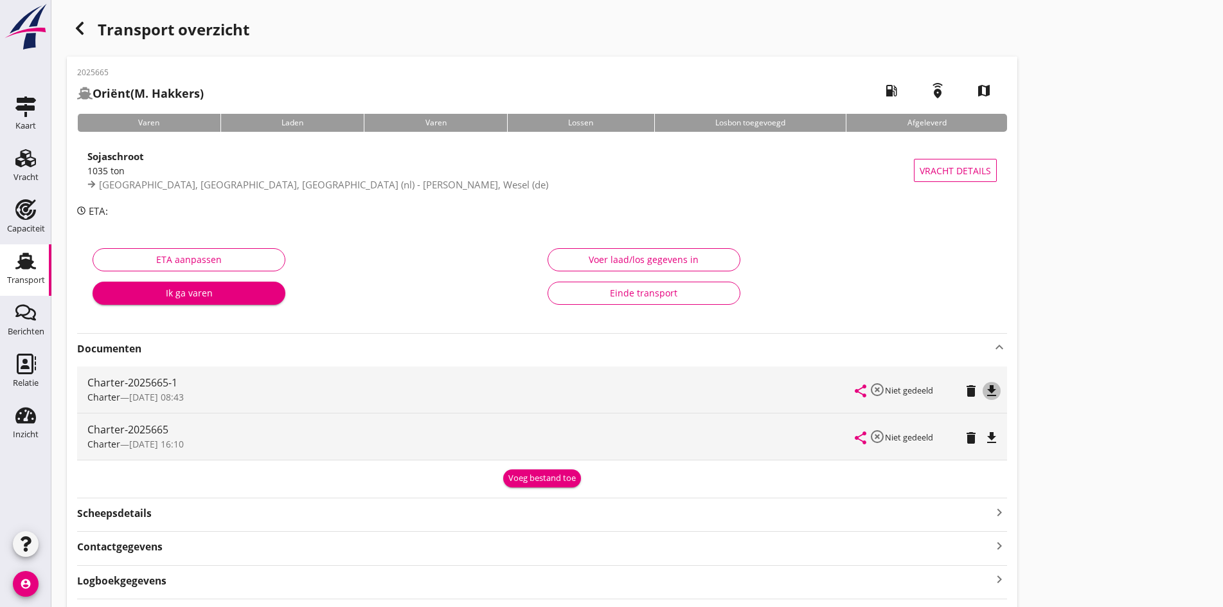
click at [984, 395] on icon "file_download" at bounding box center [991, 390] width 15 height 15
click at [73, 31] on icon "button" at bounding box center [79, 28] width 15 height 15
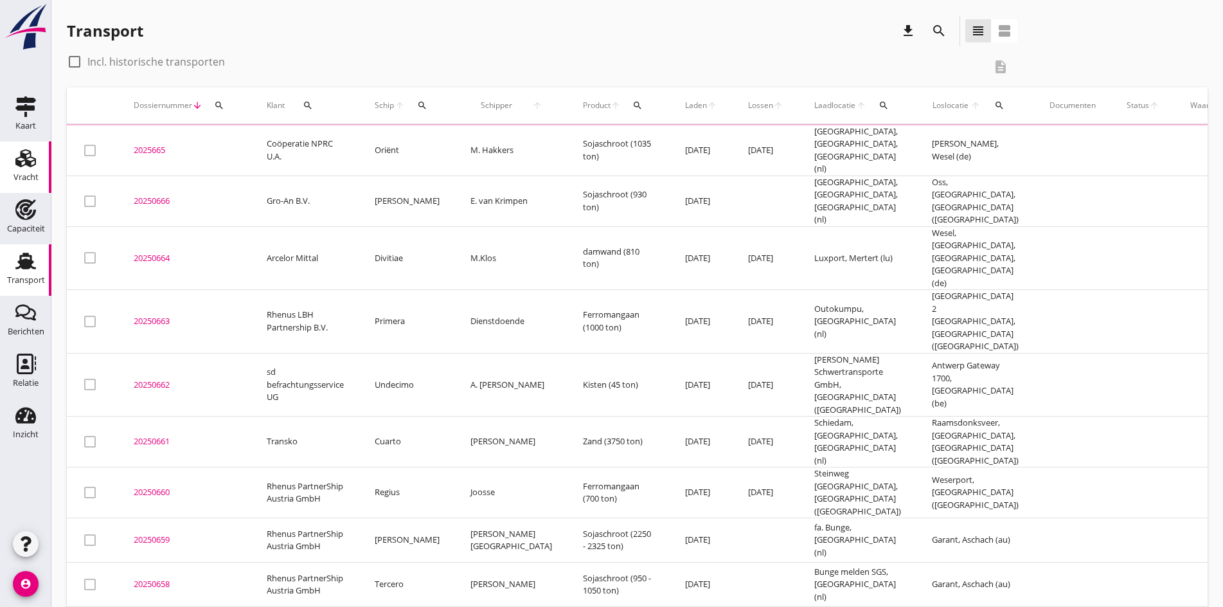
click at [22, 166] on use at bounding box center [25, 158] width 21 height 18
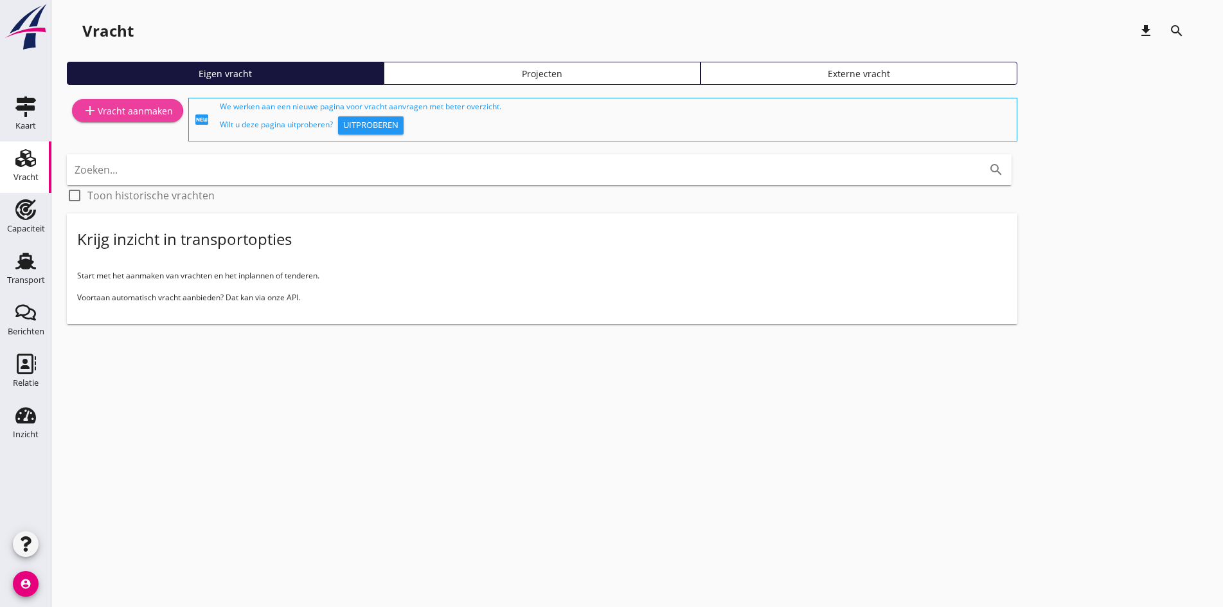
click at [143, 112] on div "add Vracht aanmaken" at bounding box center [127, 110] width 91 height 15
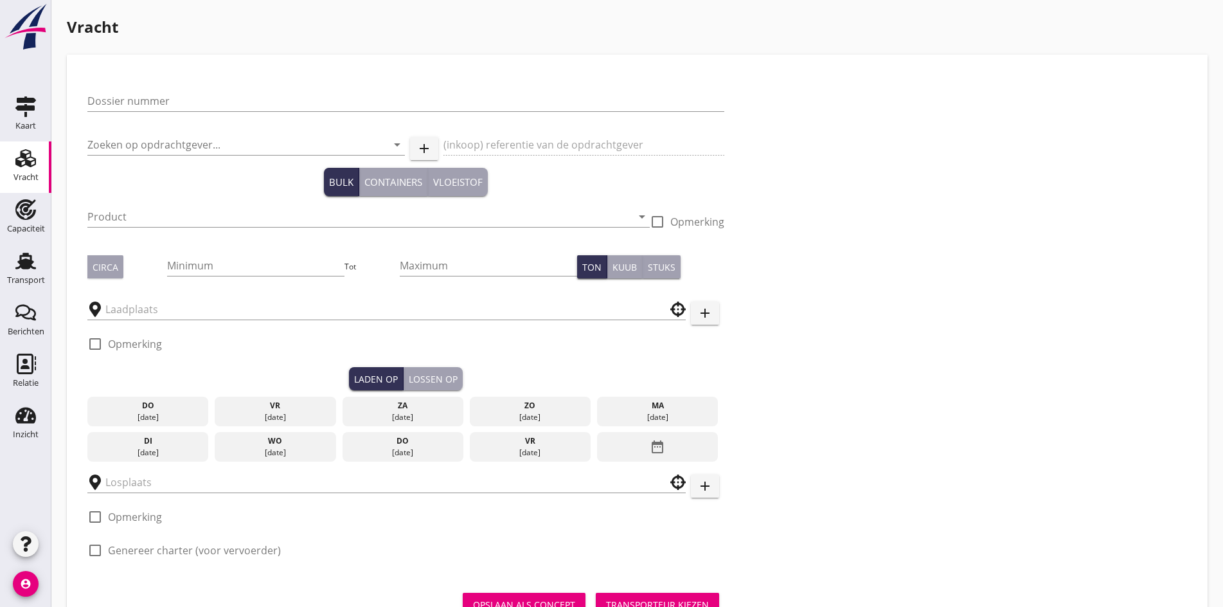
click at [112, 89] on div "Dossier nummer" at bounding box center [405, 103] width 637 height 41
click at [115, 93] on input "Dossier nummer" at bounding box center [405, 101] width 637 height 21
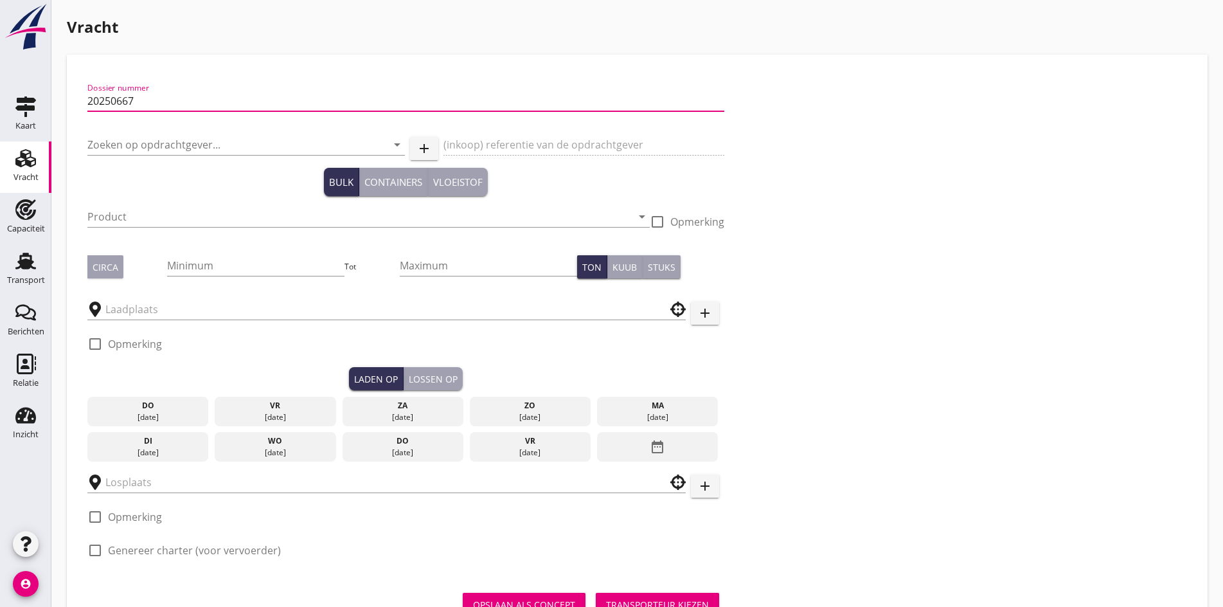
type input "20250667"
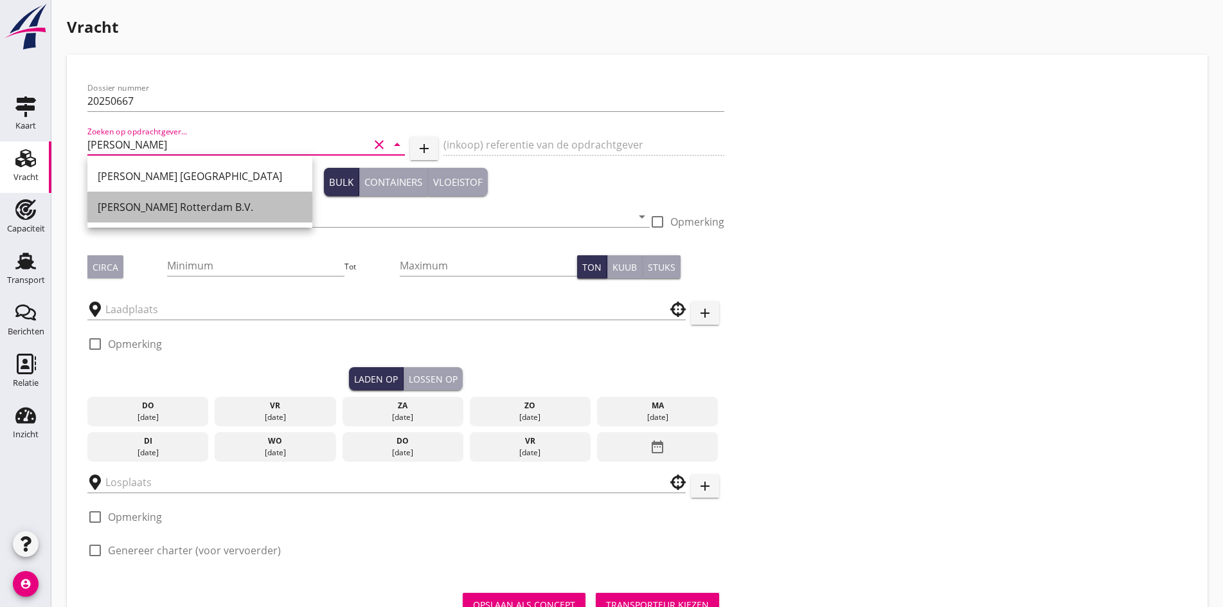
click at [209, 200] on div "[PERSON_NAME] Rotterdam B.V." at bounding box center [200, 206] width 204 height 15
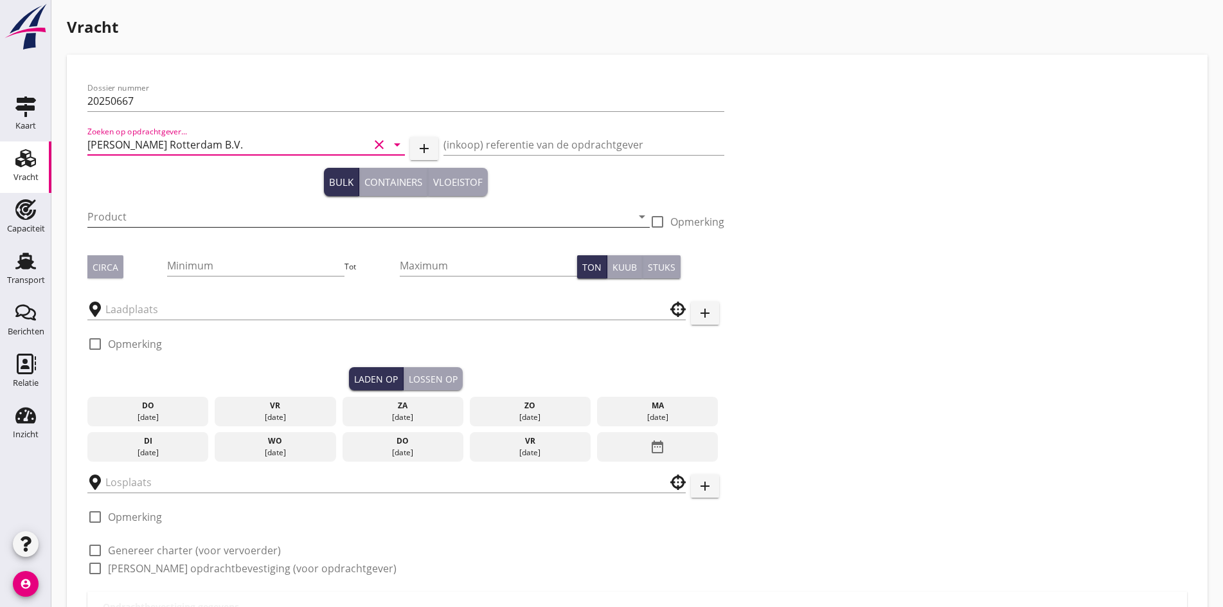
type input "[PERSON_NAME] Rotterdam B.V."
click at [115, 221] on input "Product" at bounding box center [359, 216] width 544 height 21
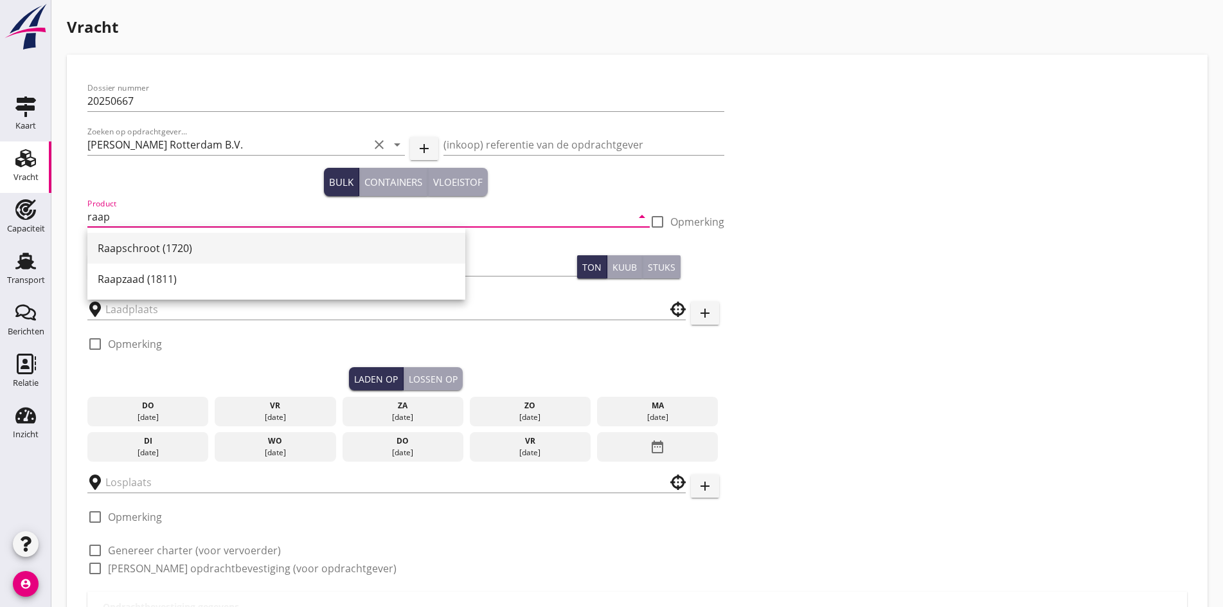
click at [122, 245] on div "Raapschroot (1720)" at bounding box center [276, 247] width 357 height 15
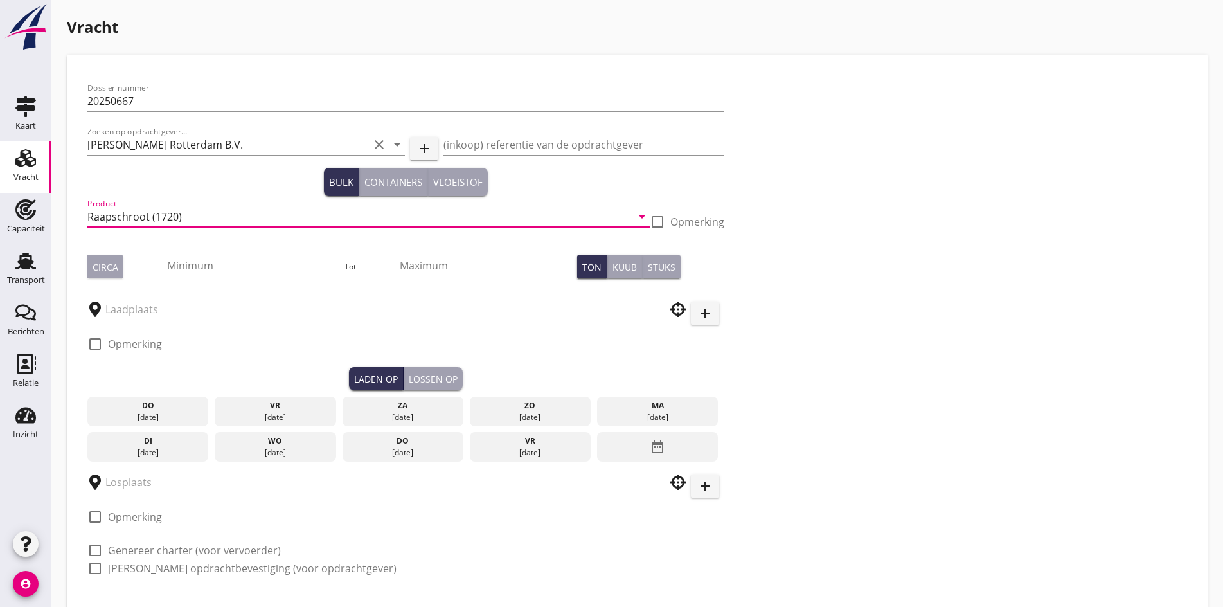
type input "Raapschroot (1720)"
click at [111, 264] on div "Circa" at bounding box center [106, 266] width 26 height 13
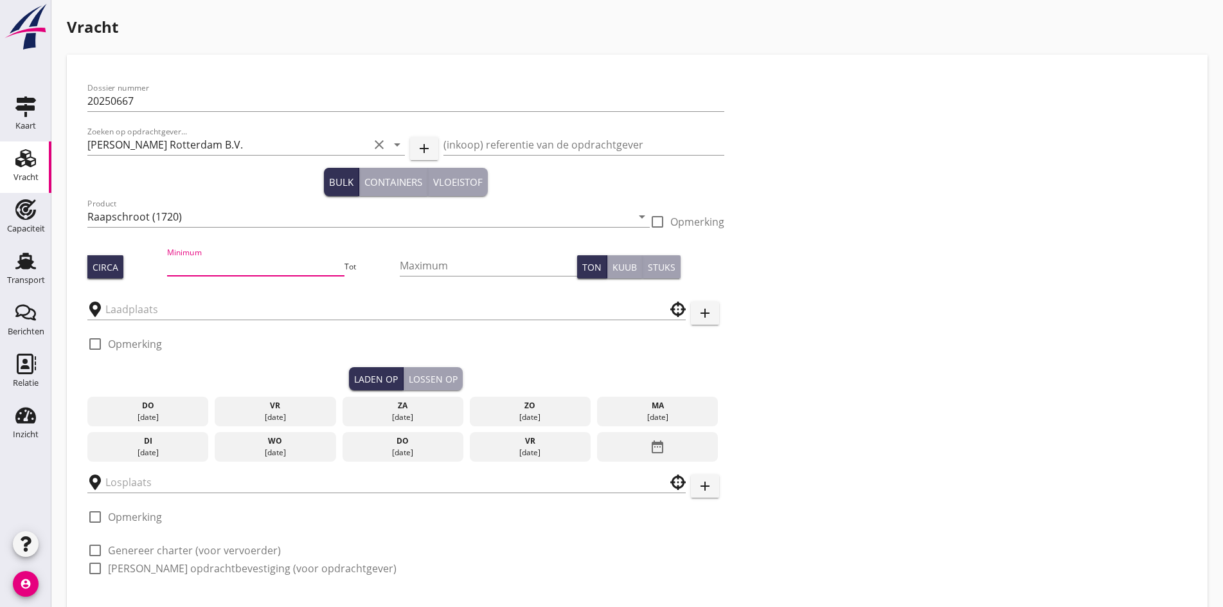
click at [184, 272] on input "Minimum" at bounding box center [255, 265] width 177 height 21
type input "950"
click at [152, 301] on input "text" at bounding box center [377, 309] width 544 height 21
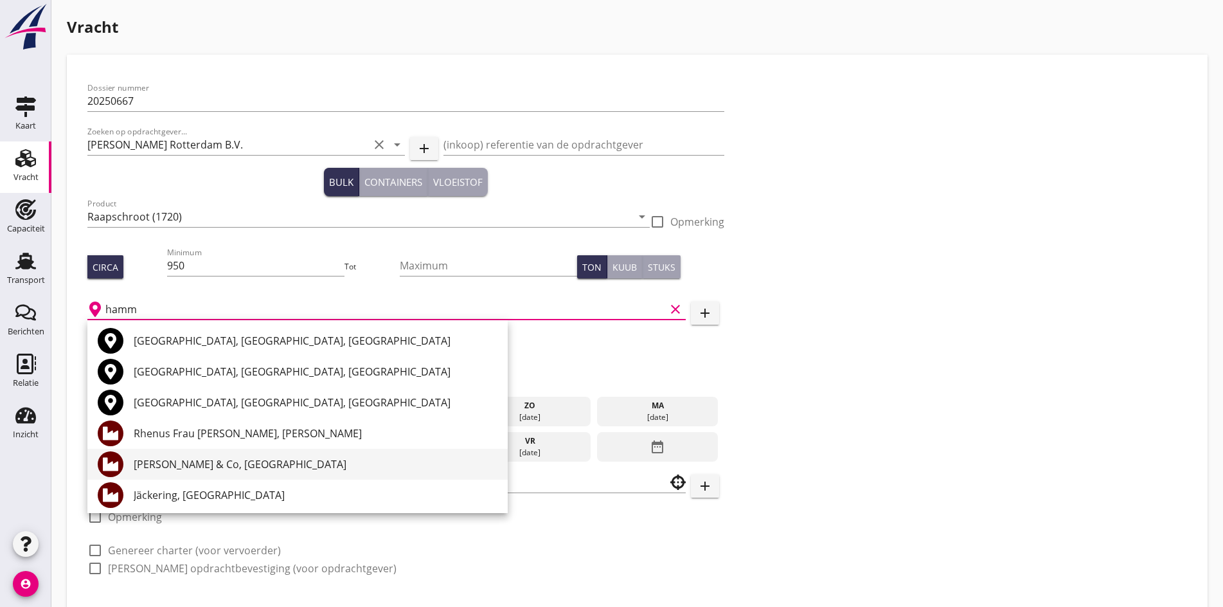
click at [204, 471] on div "[PERSON_NAME] & Co, [GEOGRAPHIC_DATA]" at bounding box center [316, 463] width 364 height 15
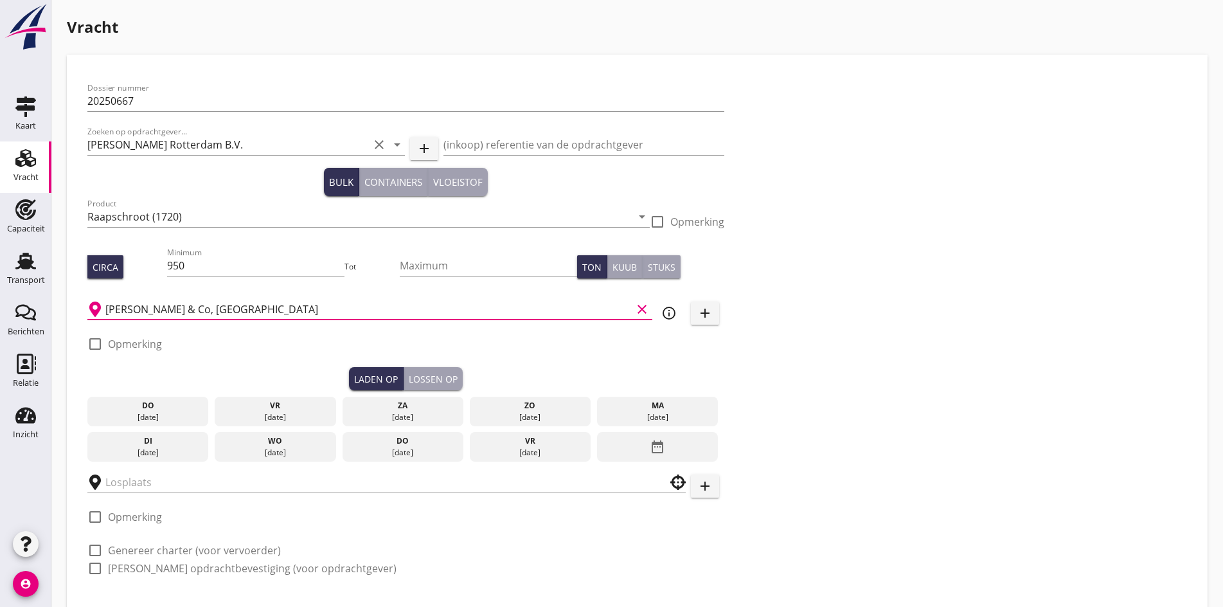
type input "[PERSON_NAME] & Co, [GEOGRAPHIC_DATA]"
click at [246, 411] on div "[DATE]" at bounding box center [275, 417] width 115 height 12
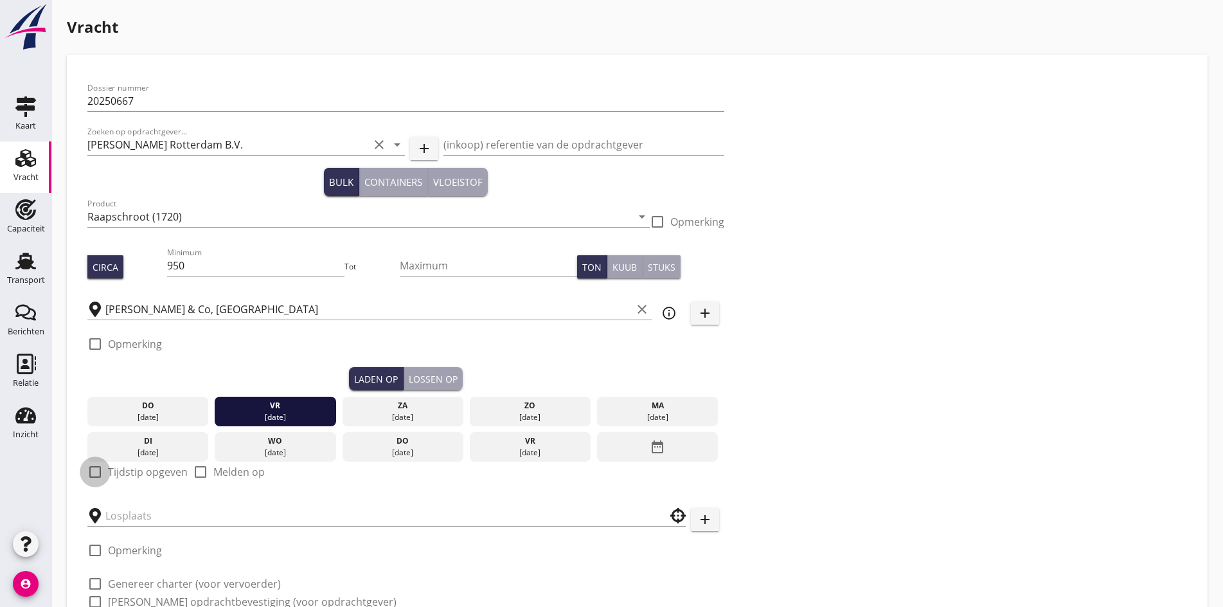
click at [91, 467] on div at bounding box center [95, 472] width 22 height 22
checkbox input "true"
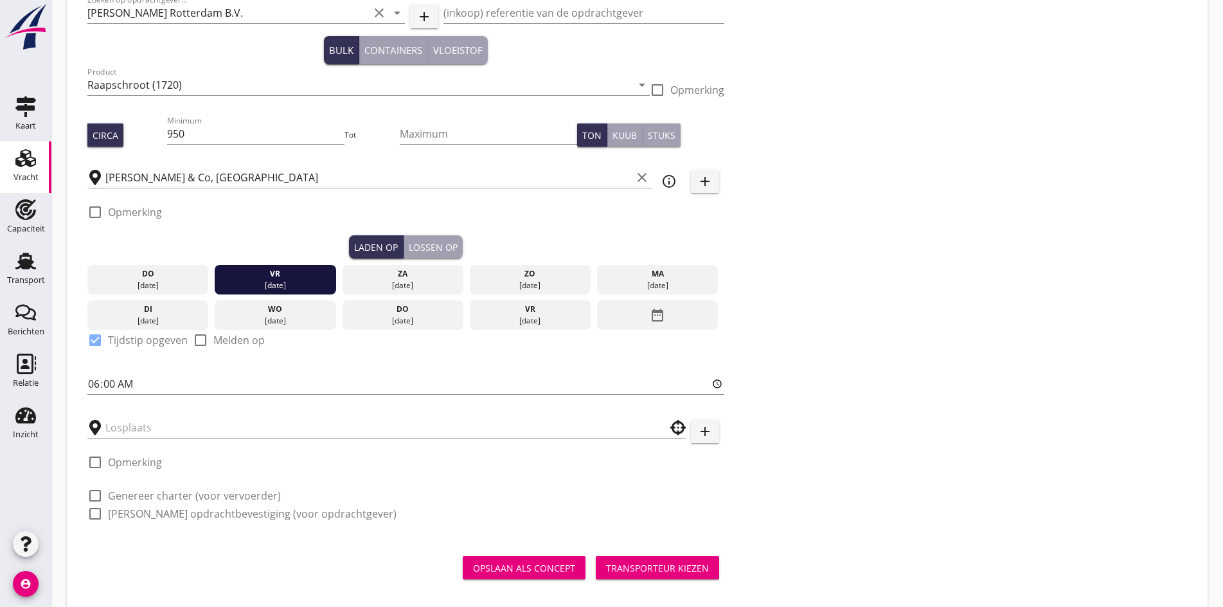
scroll to position [145, 0]
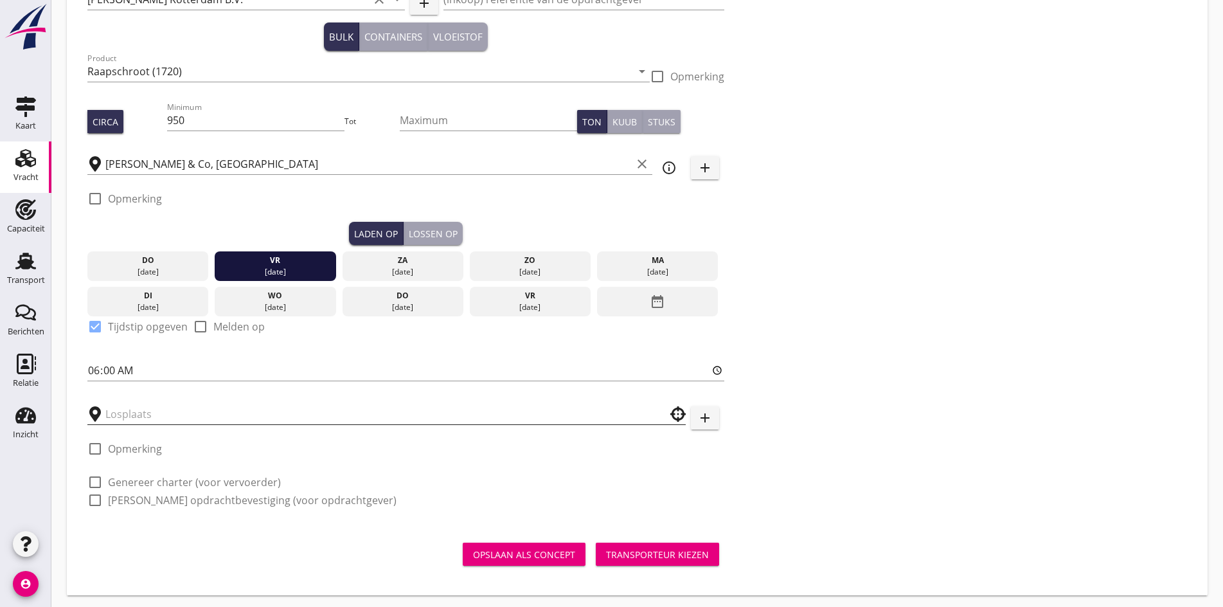
click at [129, 414] on input "text" at bounding box center [377, 414] width 544 height 21
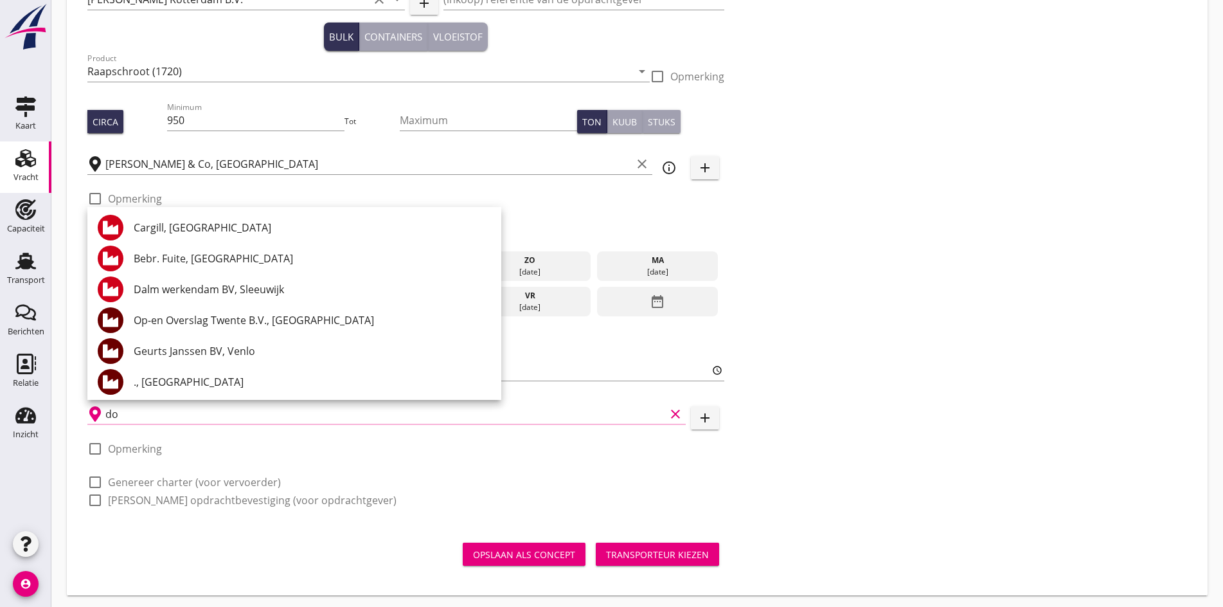
type input "d"
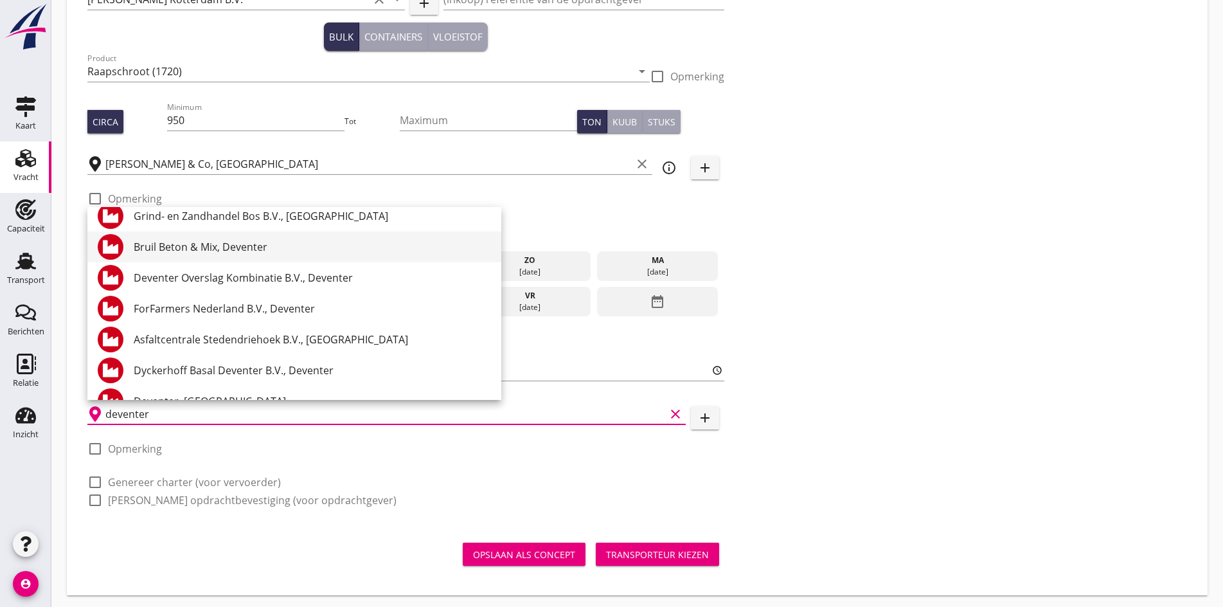
scroll to position [465, 0]
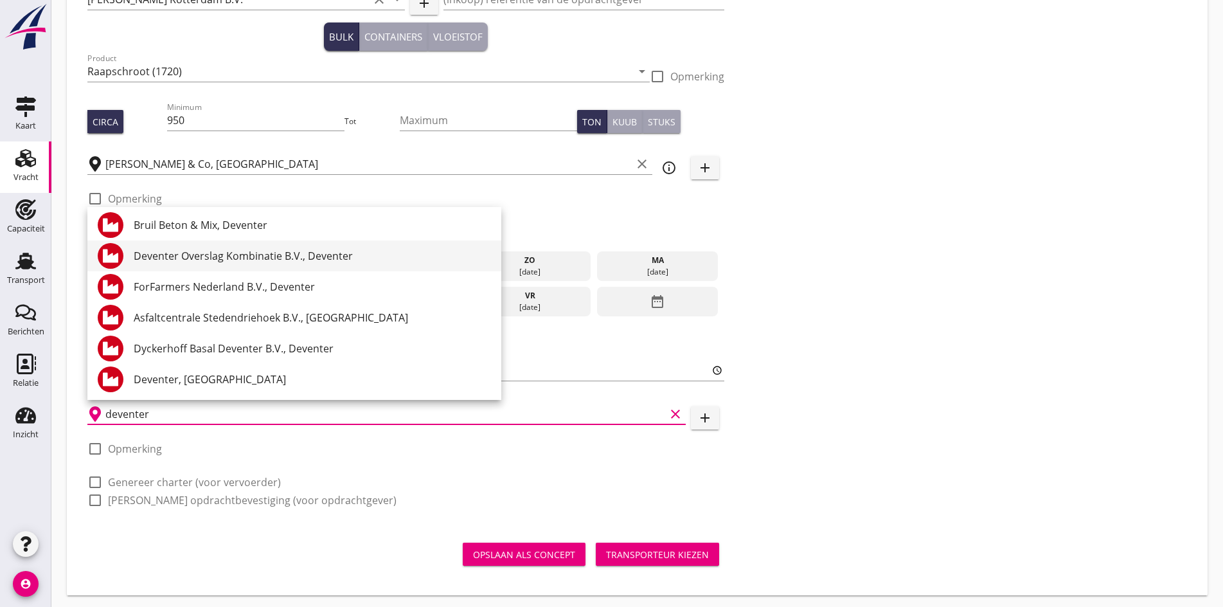
click at [223, 257] on div "Deventer Overslag Kombinatie B.V., Deventer" at bounding box center [312, 255] width 357 height 15
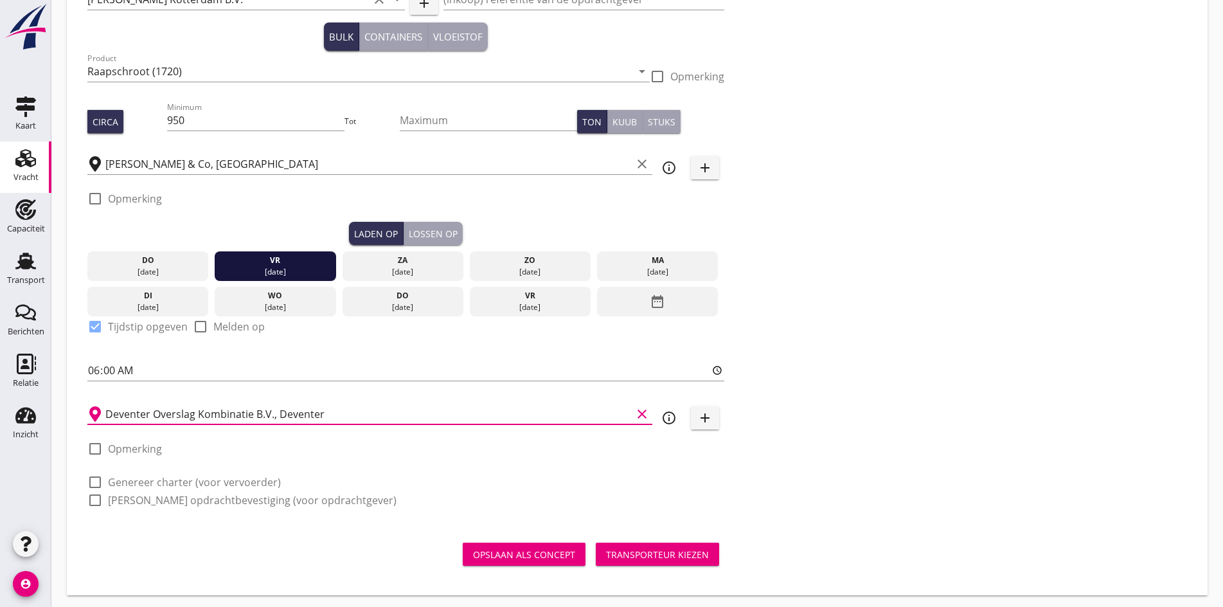
type input "Deventer Overslag Kombinatie B.V., Deventer"
click at [93, 474] on div at bounding box center [95, 482] width 22 height 22
checkbox input "true"
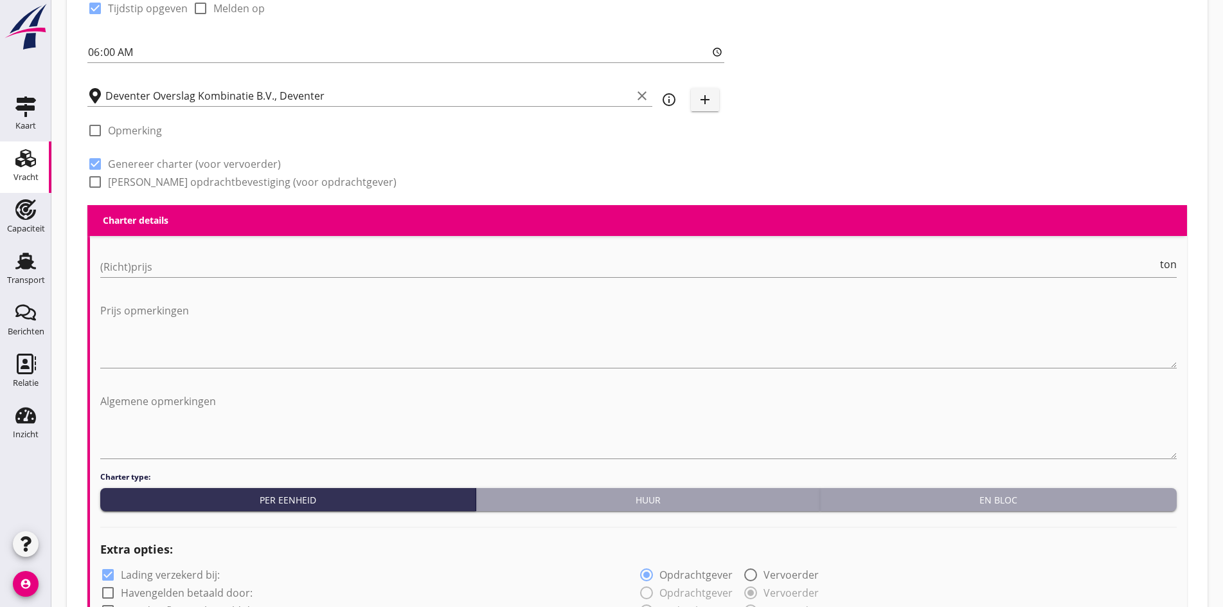
scroll to position [466, 0]
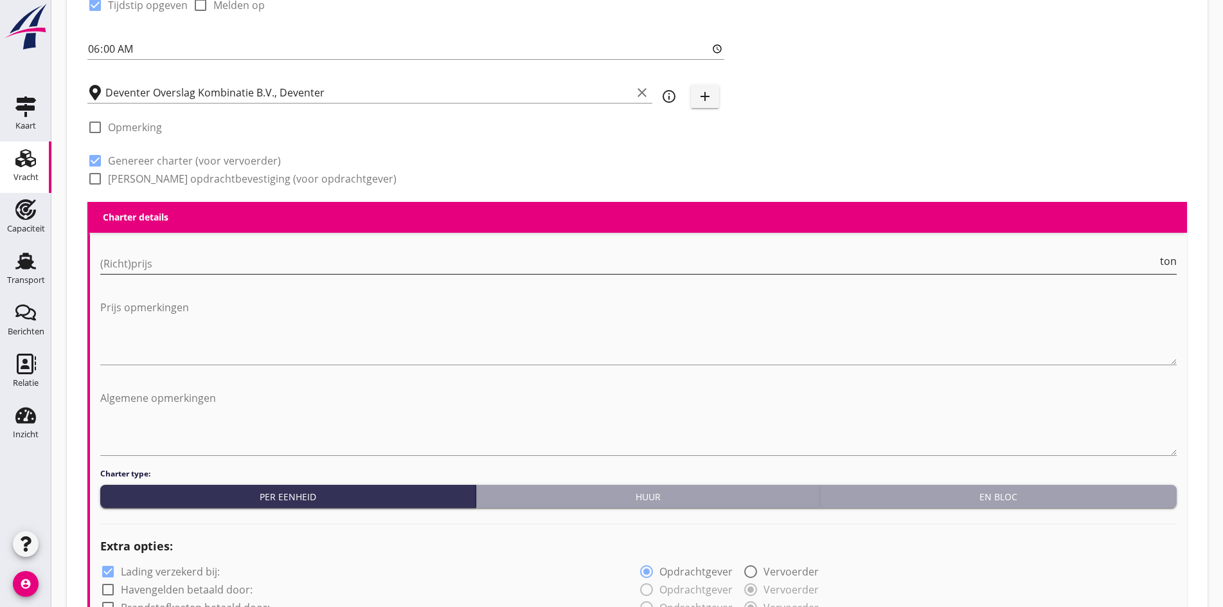
click at [143, 256] on input "(Richt)prijs" at bounding box center [628, 263] width 1057 height 21
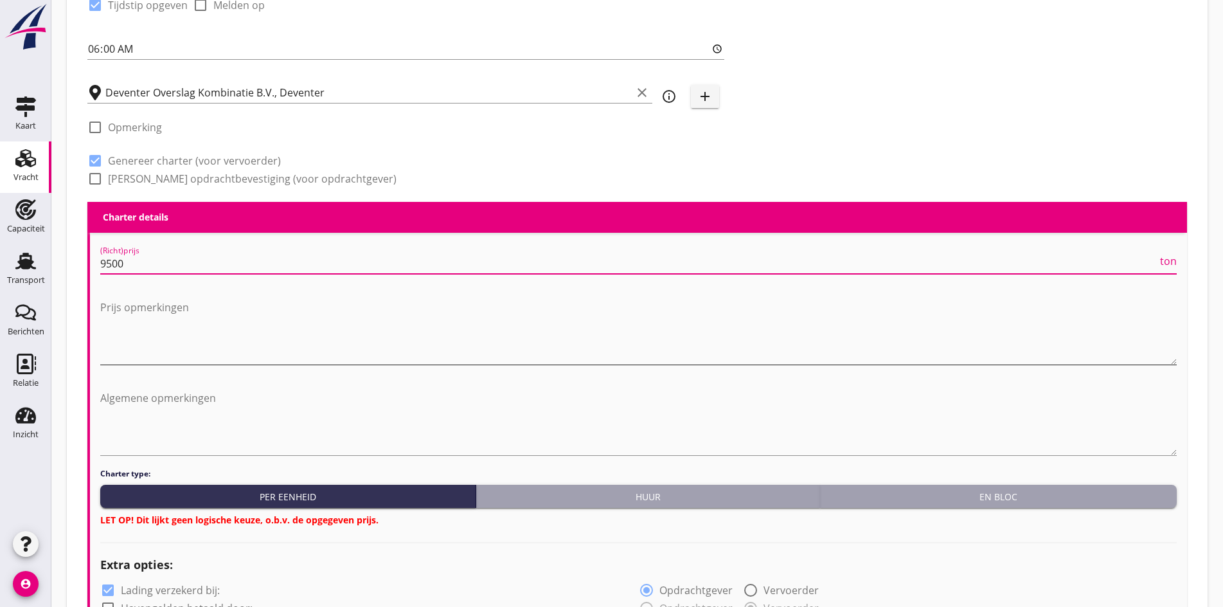
type input "9500"
click at [122, 335] on textarea "Prijs opmerkingen" at bounding box center [638, 330] width 1076 height 67
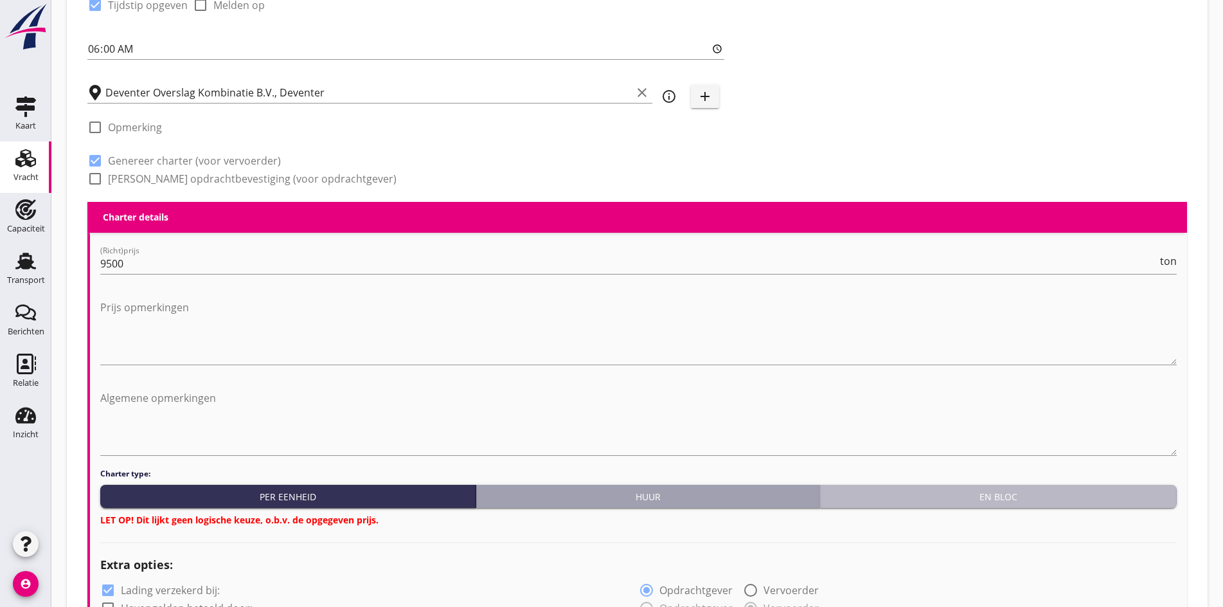
click at [967, 499] on div "En bloc" at bounding box center [998, 496] width 346 height 13
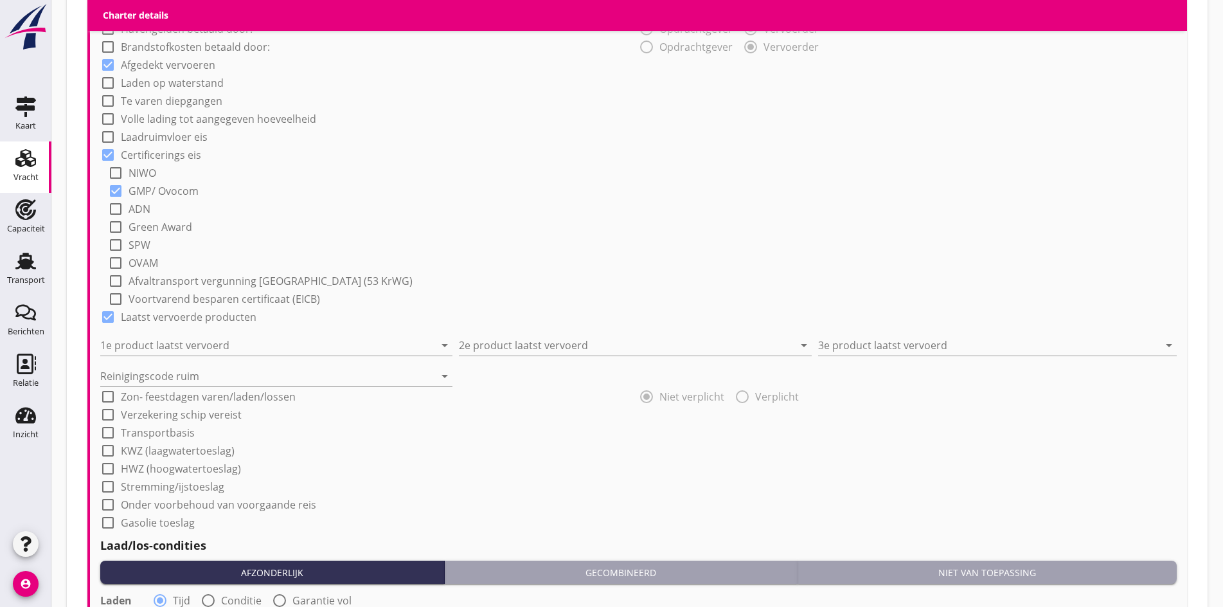
scroll to position [1045, 0]
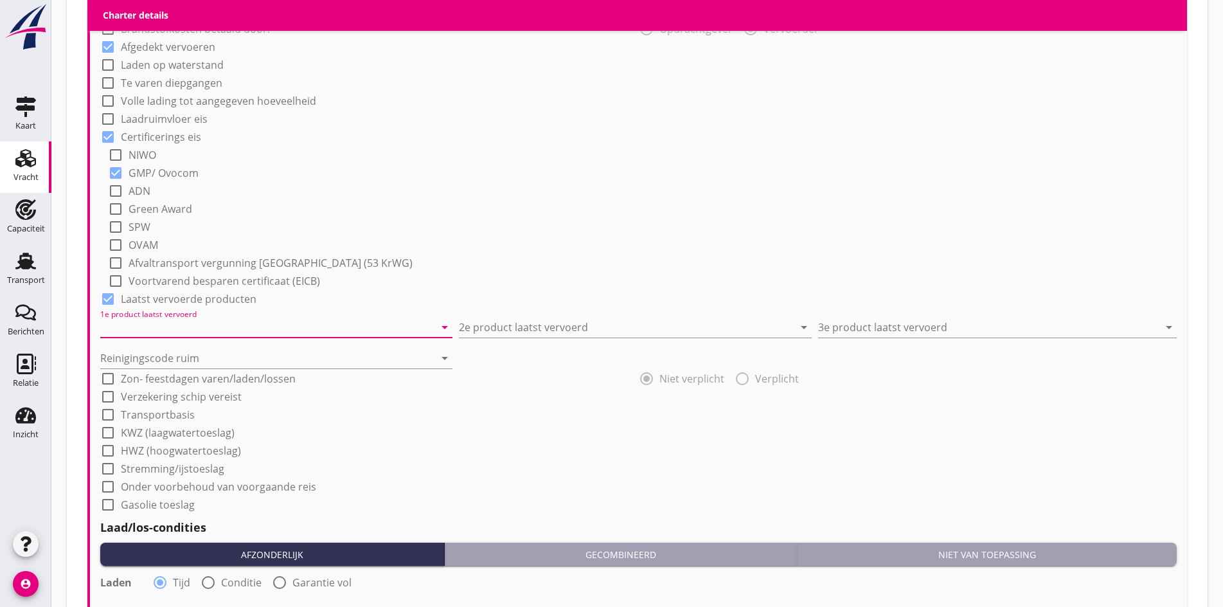
click at [122, 321] on input "1e product laatst vervoerd" at bounding box center [267, 327] width 334 height 21
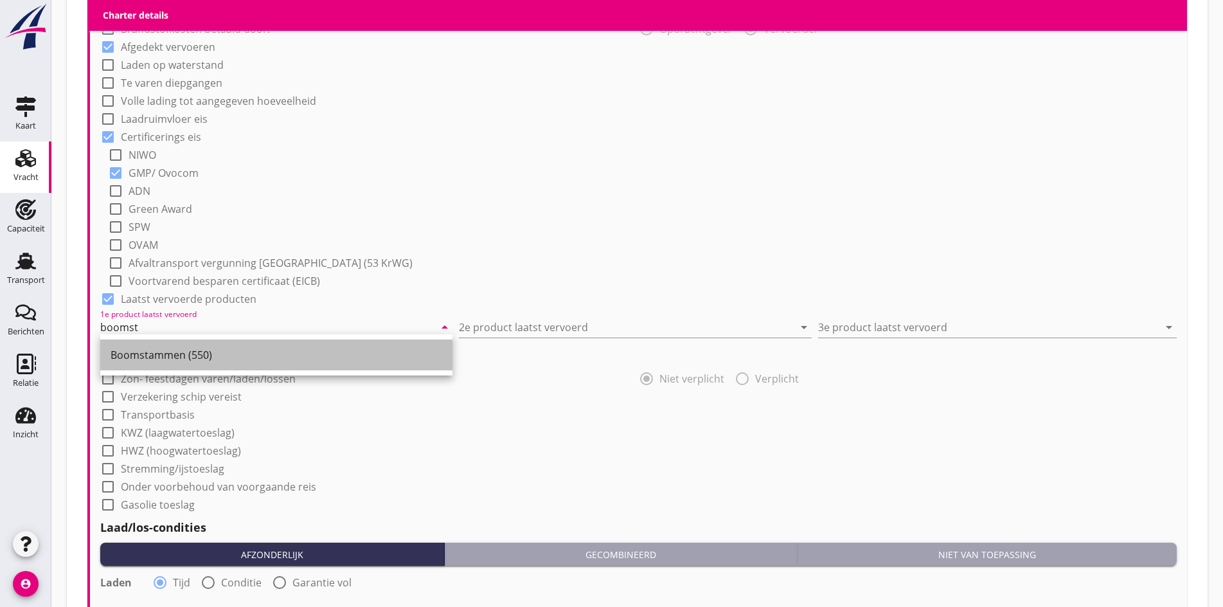
click at [139, 348] on div "Boomstammen (550)" at bounding box center [277, 354] width 332 height 15
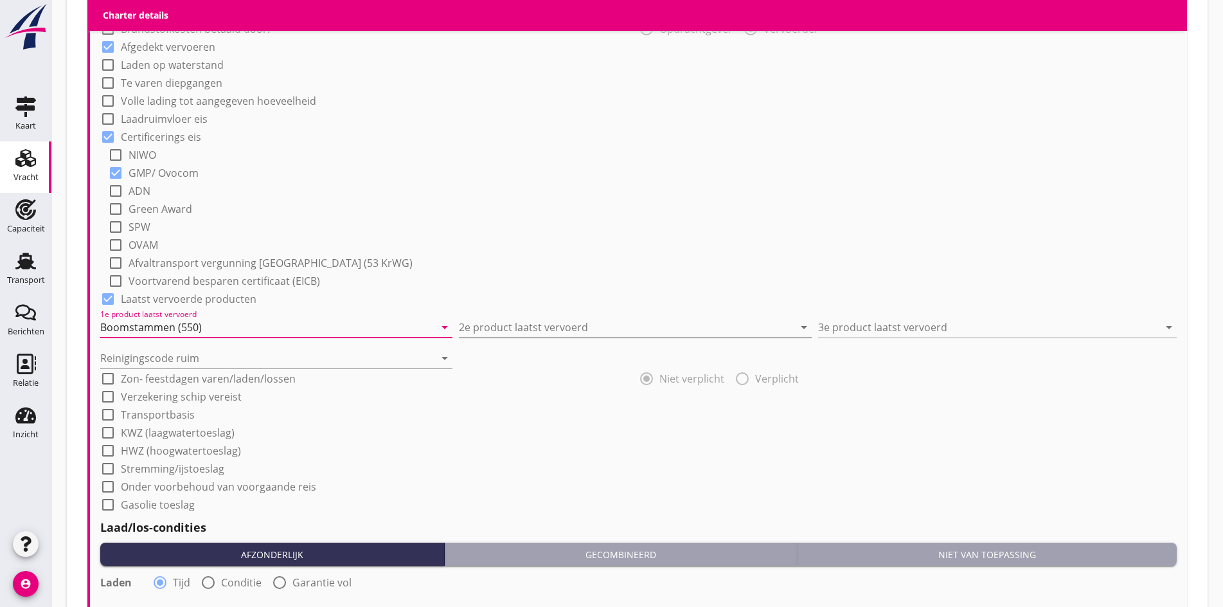
type input "Boomstammen (550)"
click at [468, 323] on input "2e product laatst vervoerd" at bounding box center [626, 327] width 334 height 21
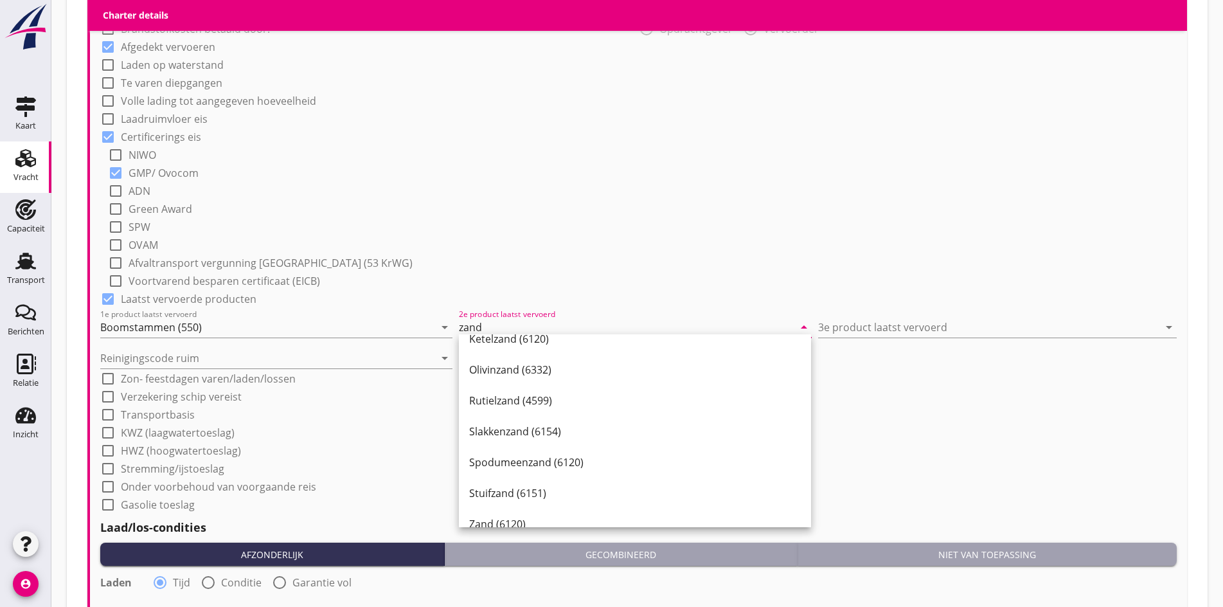
scroll to position [257, 0]
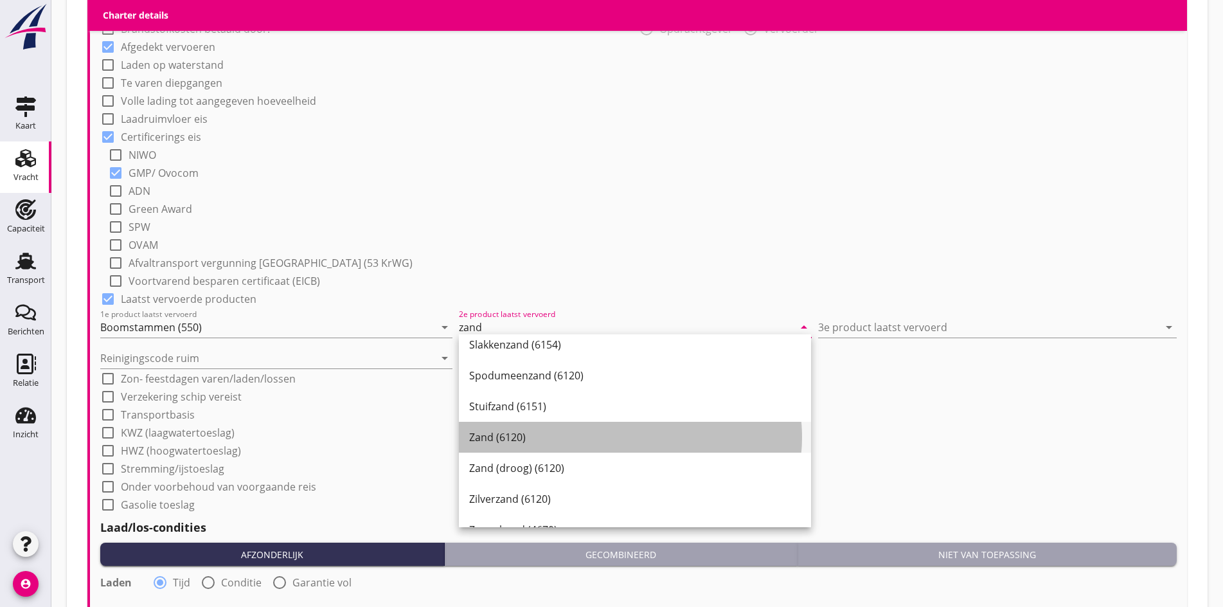
click at [526, 437] on div "Zand (6120)" at bounding box center [635, 436] width 332 height 15
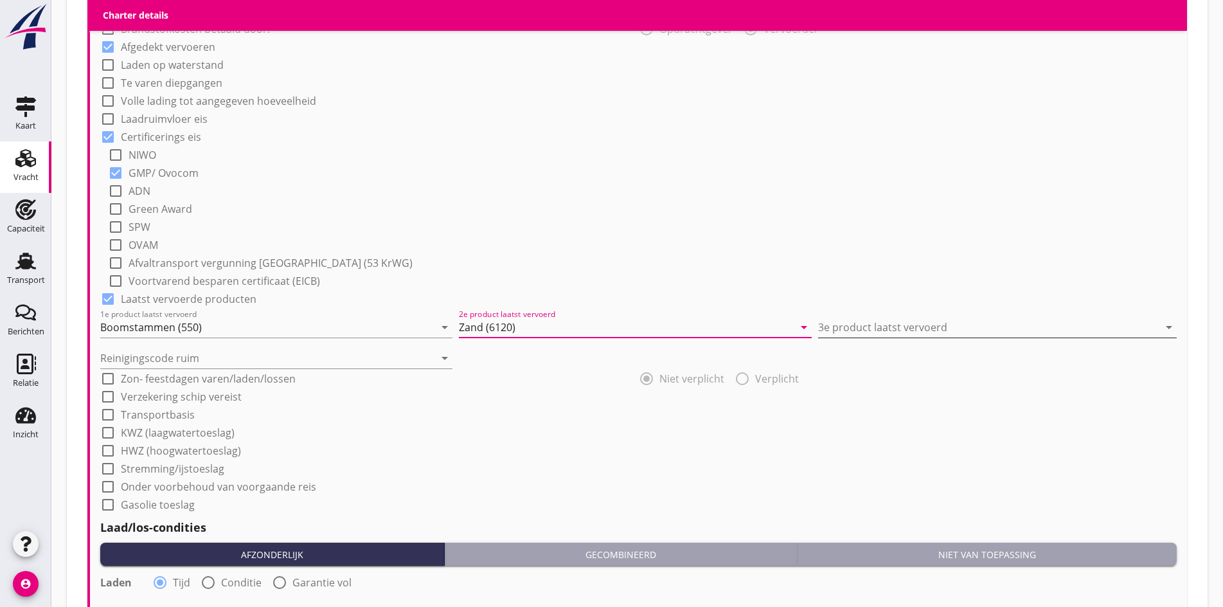
type input "Zand (6120)"
click at [883, 321] on input "3e product laatst vervoerd" at bounding box center [988, 327] width 341 height 21
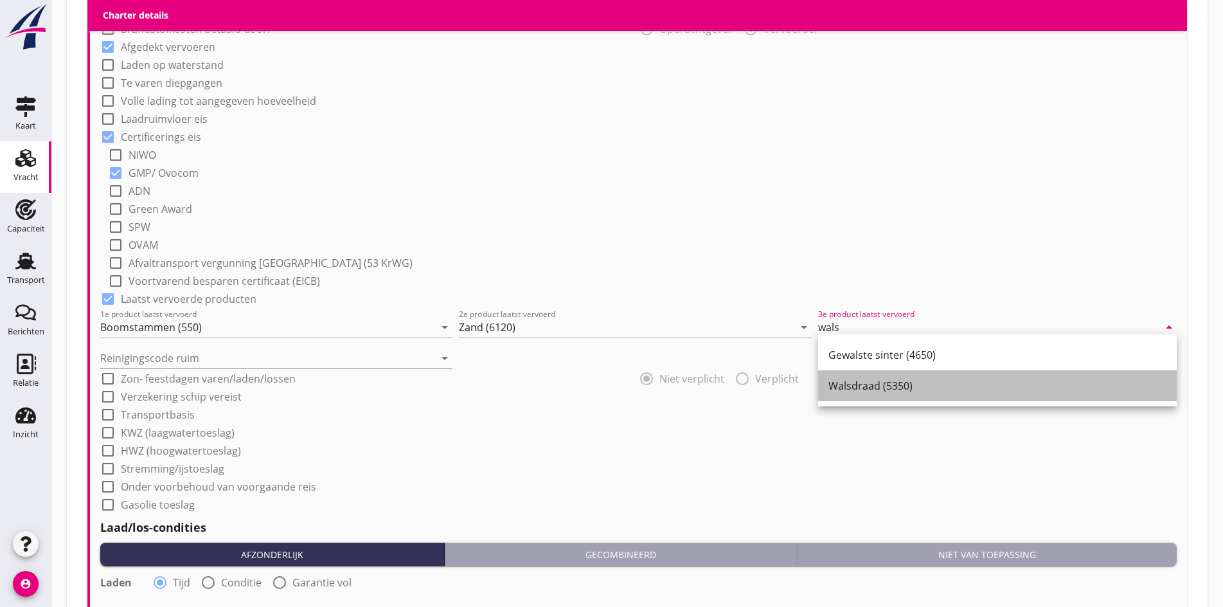
click at [853, 391] on div "Walsdraad (5350)" at bounding box center [997, 385] width 338 height 15
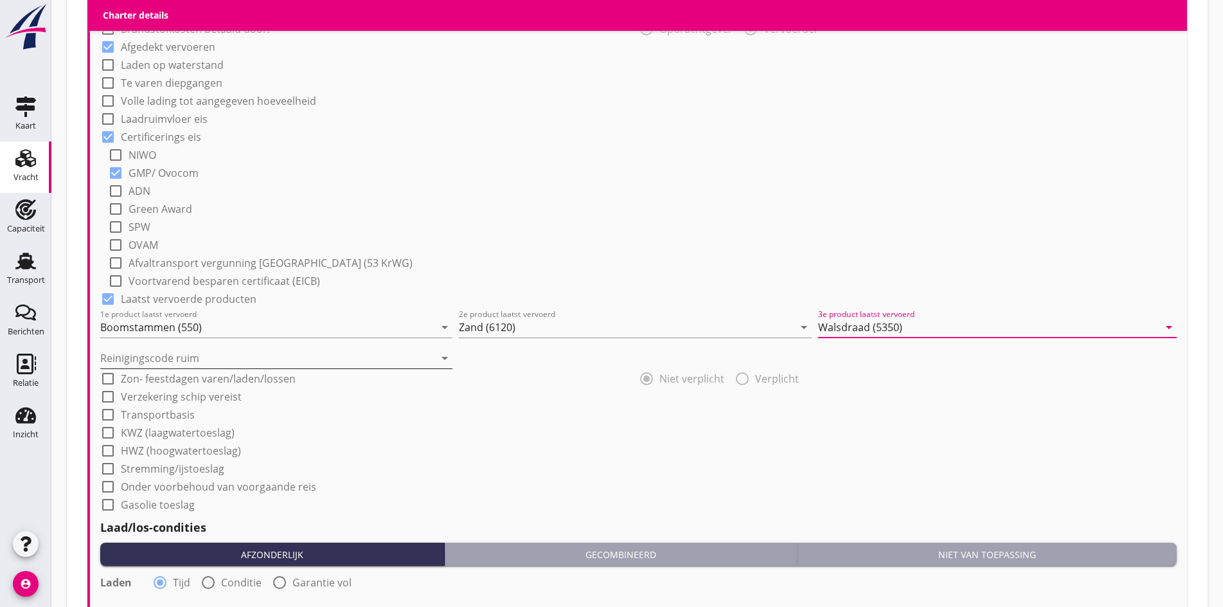
type input "Walsdraad (5350)"
click at [244, 351] on input "Reinigingscode ruim" at bounding box center [267, 358] width 334 height 21
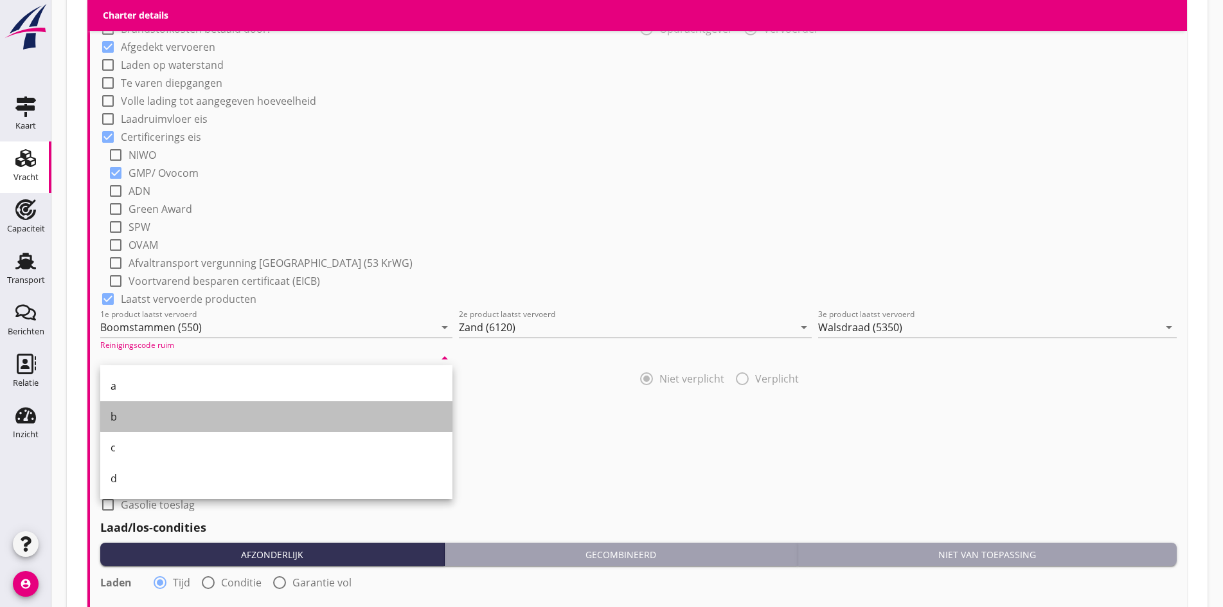
click at [148, 418] on div "b" at bounding box center [277, 416] width 332 height 15
type input "b"
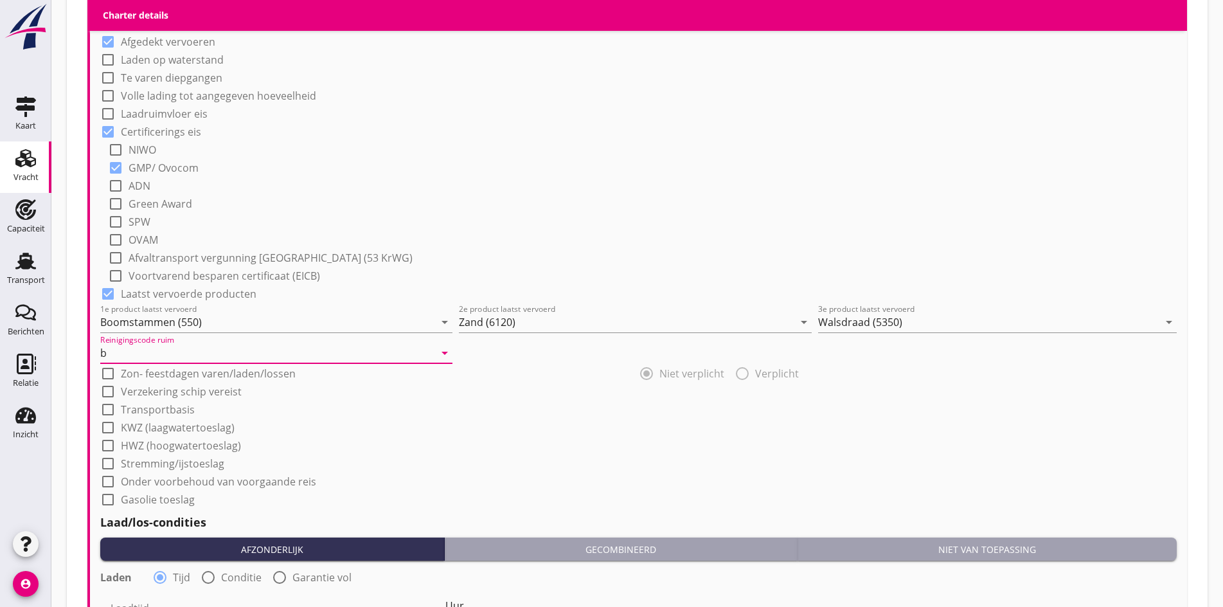
scroll to position [1302, 0]
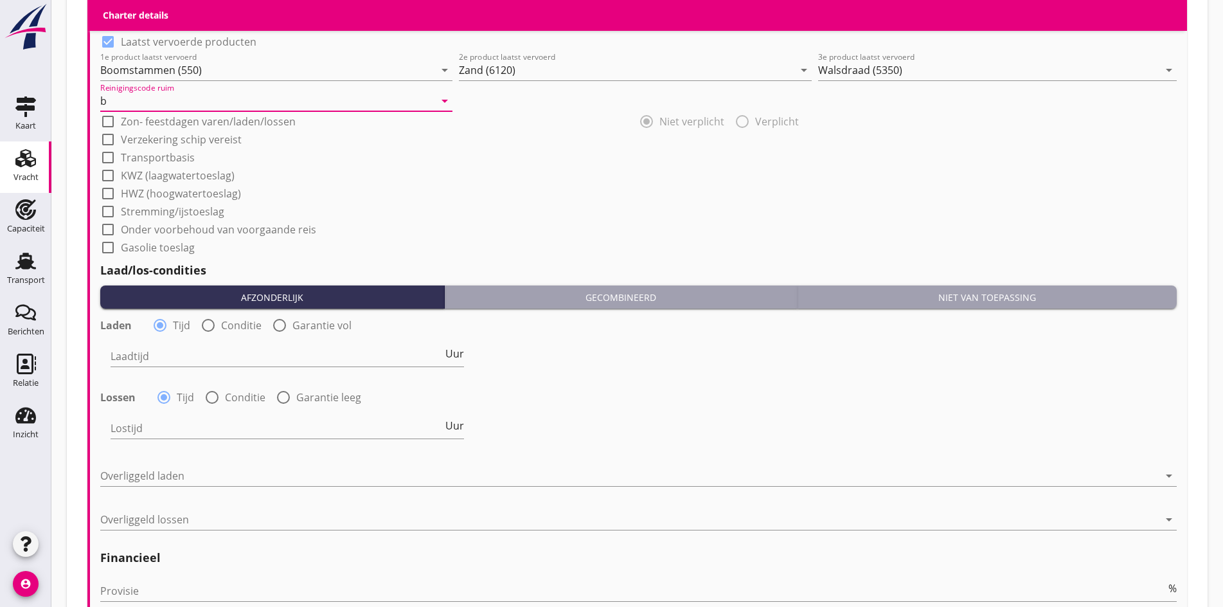
click at [184, 324] on label "Tijd" at bounding box center [181, 325] width 17 height 13
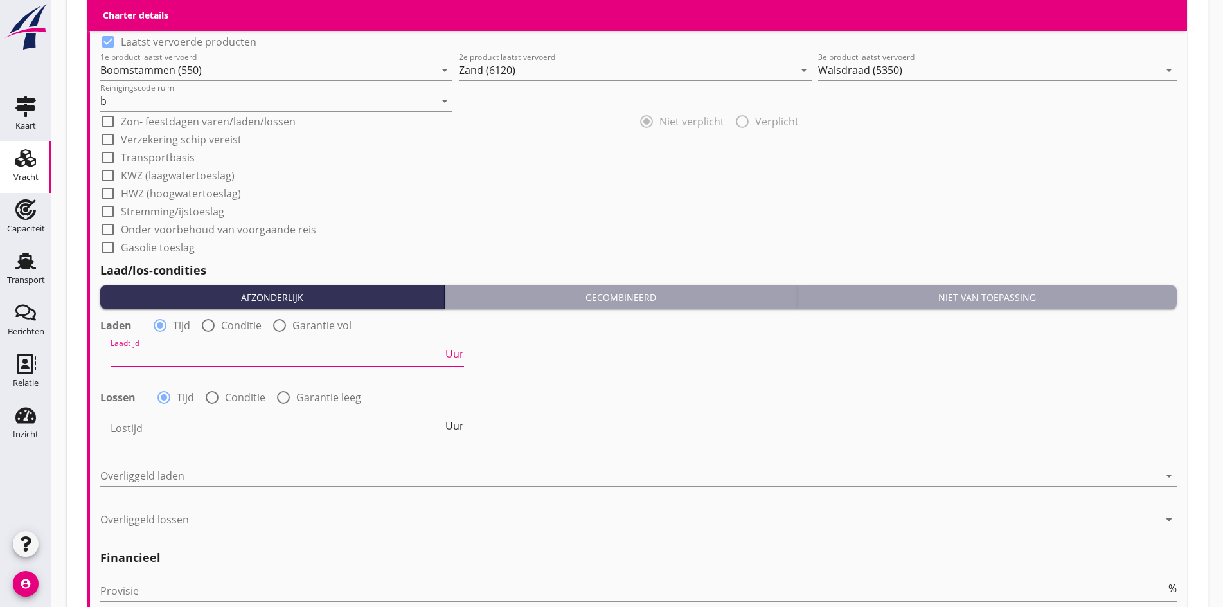
click at [155, 349] on input "Laadtijd" at bounding box center [277, 356] width 332 height 21
click at [281, 317] on div at bounding box center [280, 325] width 22 height 22
radio input "false"
radio input "true"
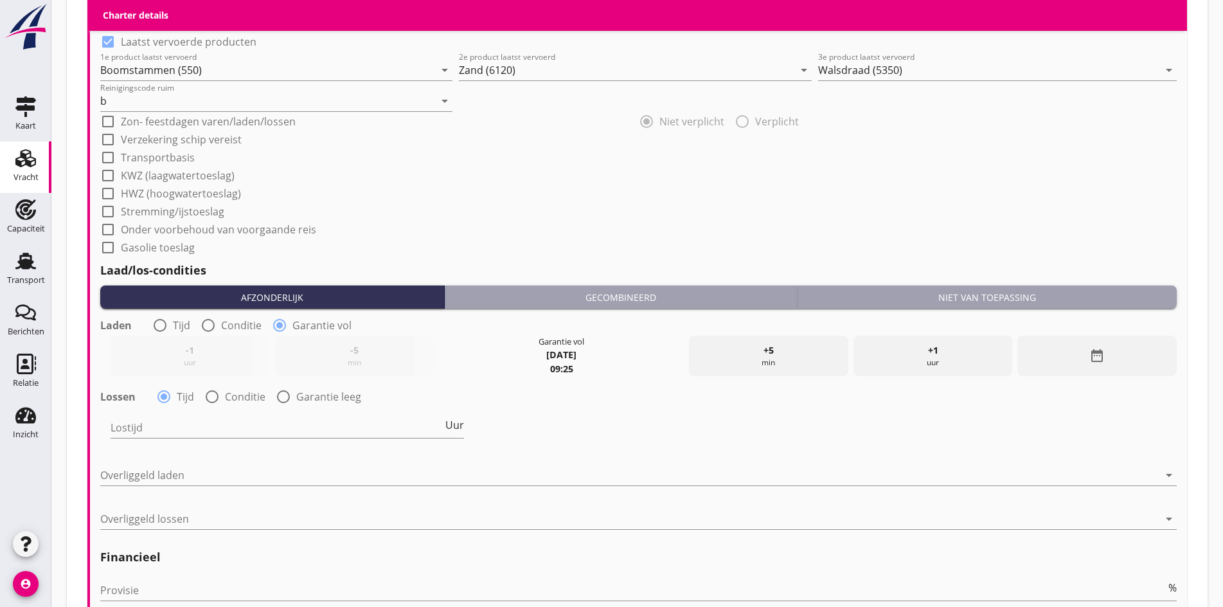
click at [556, 357] on div "[DATE]" at bounding box center [561, 355] width 30 height 14
click at [1094, 368] on div "date_range" at bounding box center [1096, 355] width 159 height 40
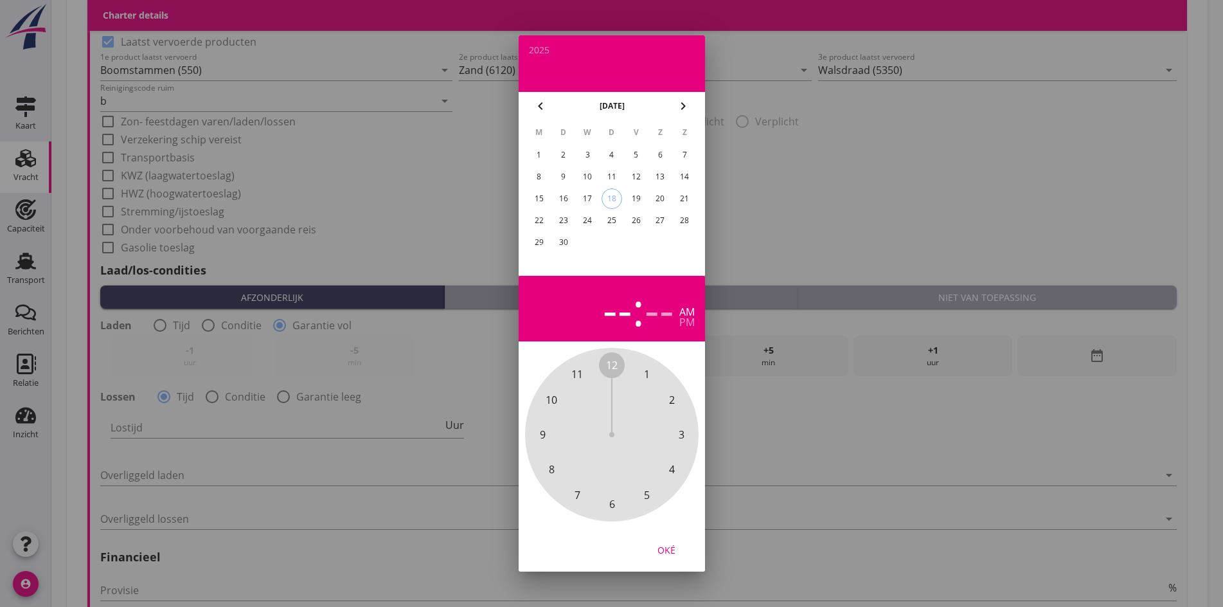
click at [654, 197] on div "20" at bounding box center [660, 198] width 21 height 21
drag, startPoint x: 608, startPoint y: 373, endPoint x: 591, endPoint y: 373, distance: 17.3
click at [591, 373] on div "12 1 2 3 4 5 6 7 8 9 10 11" at bounding box center [611, 434] width 139 height 139
click at [604, 369] on div "00 05 10 15 20 25 30 35 40 45 50 55" at bounding box center [611, 434] width 139 height 139
click at [679, 546] on div "Oké" at bounding box center [666, 549] width 36 height 13
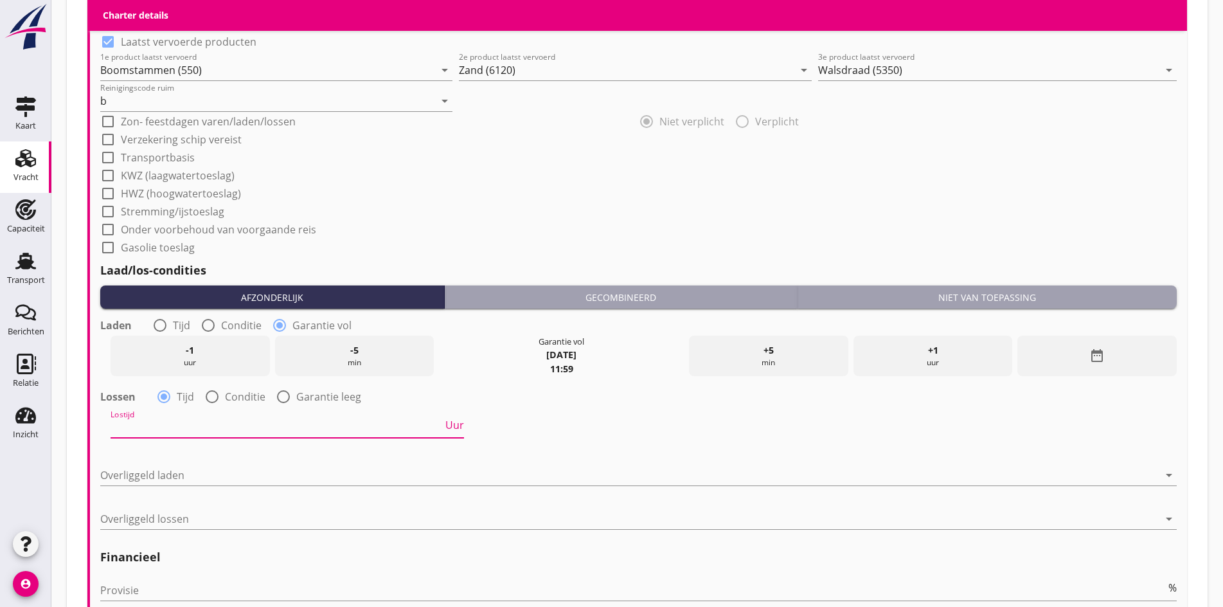
click at [208, 417] on input "Lostijd" at bounding box center [277, 427] width 332 height 21
click at [213, 394] on div at bounding box center [212, 397] width 22 height 22
radio input "false"
radio input "true"
click at [189, 428] on div at bounding box center [368, 427] width 514 height 21
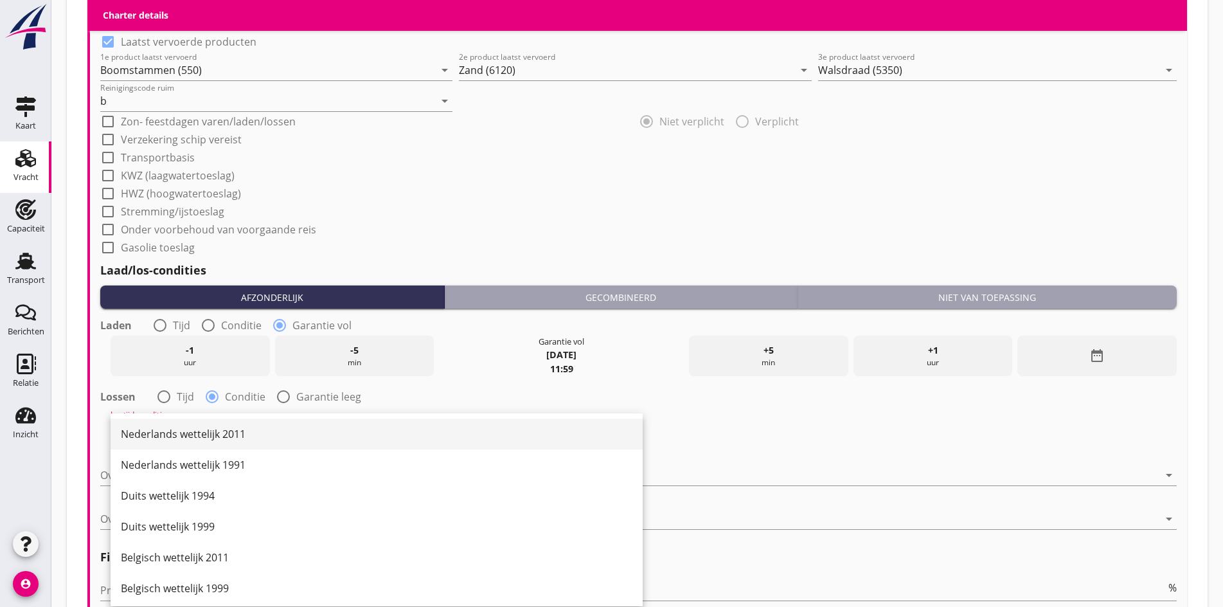
click at [187, 431] on div "Nederlands wettelijk 2011" at bounding box center [376, 433] width 511 height 15
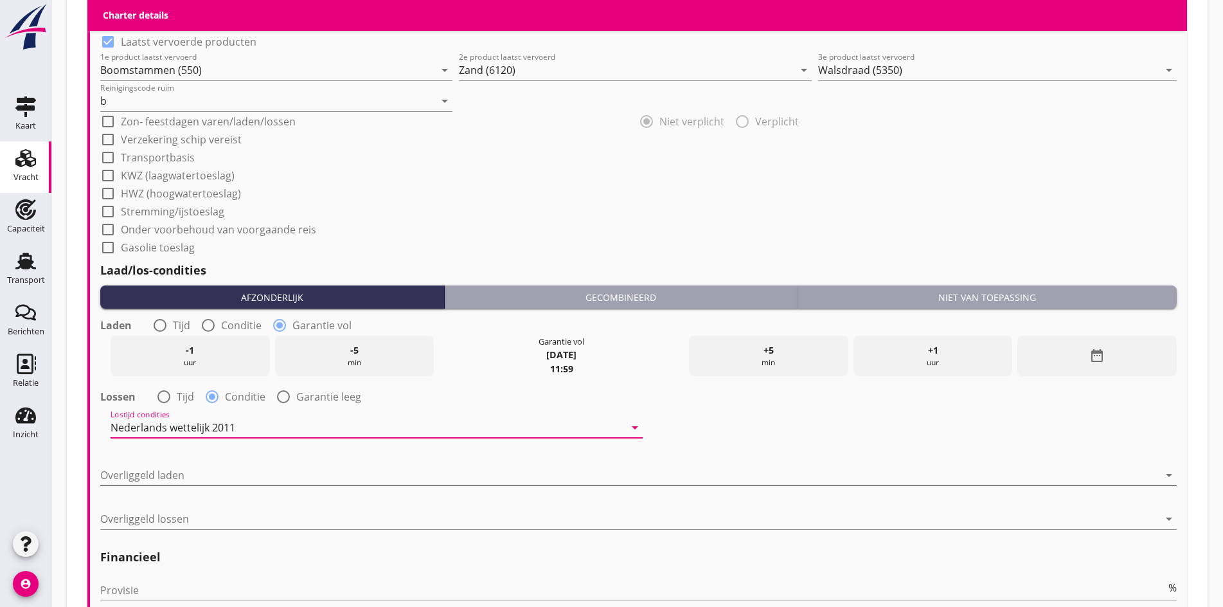
click at [170, 468] on div at bounding box center [629, 475] width 1058 height 21
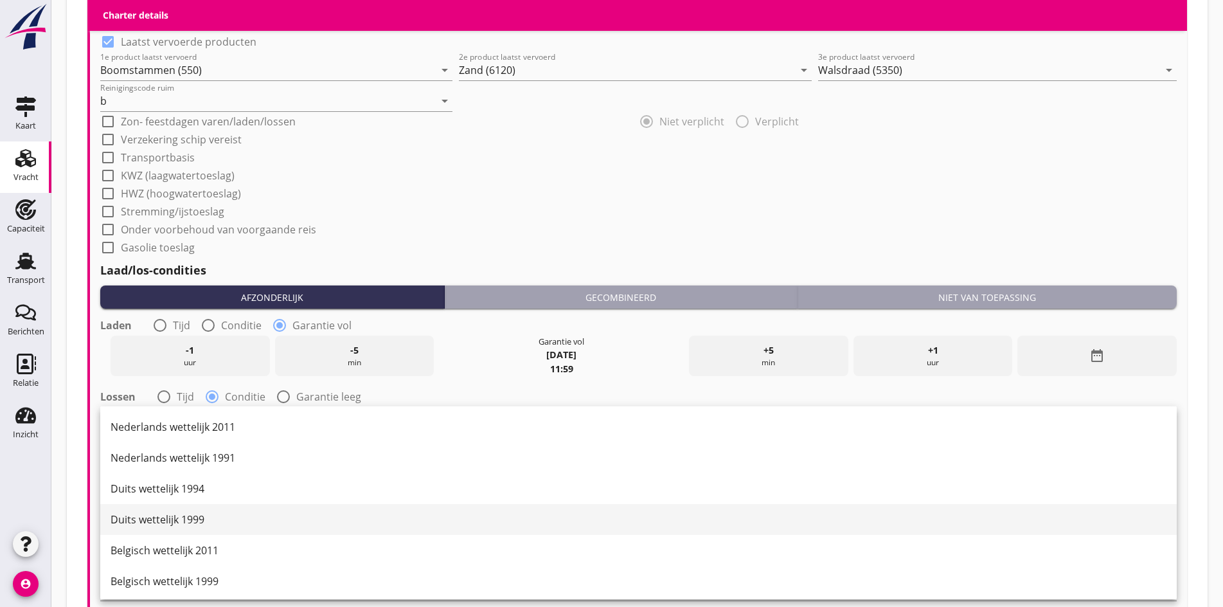
click at [154, 515] on div "Duits wettelijk 1999" at bounding box center [639, 518] width 1056 height 15
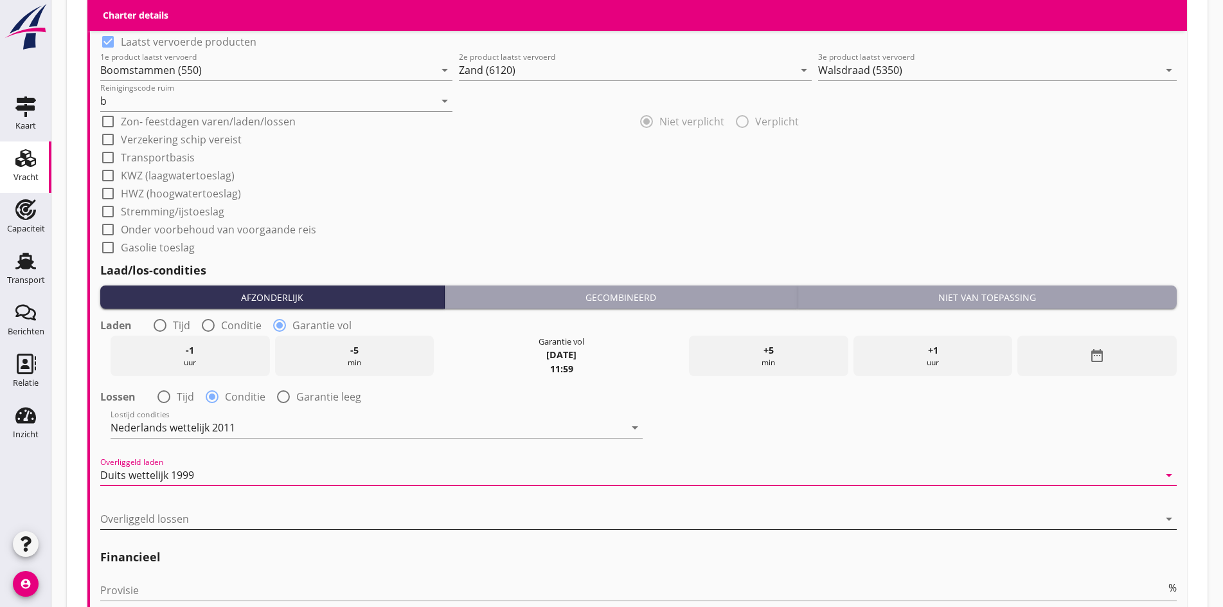
click at [150, 510] on div at bounding box center [629, 518] width 1058 height 21
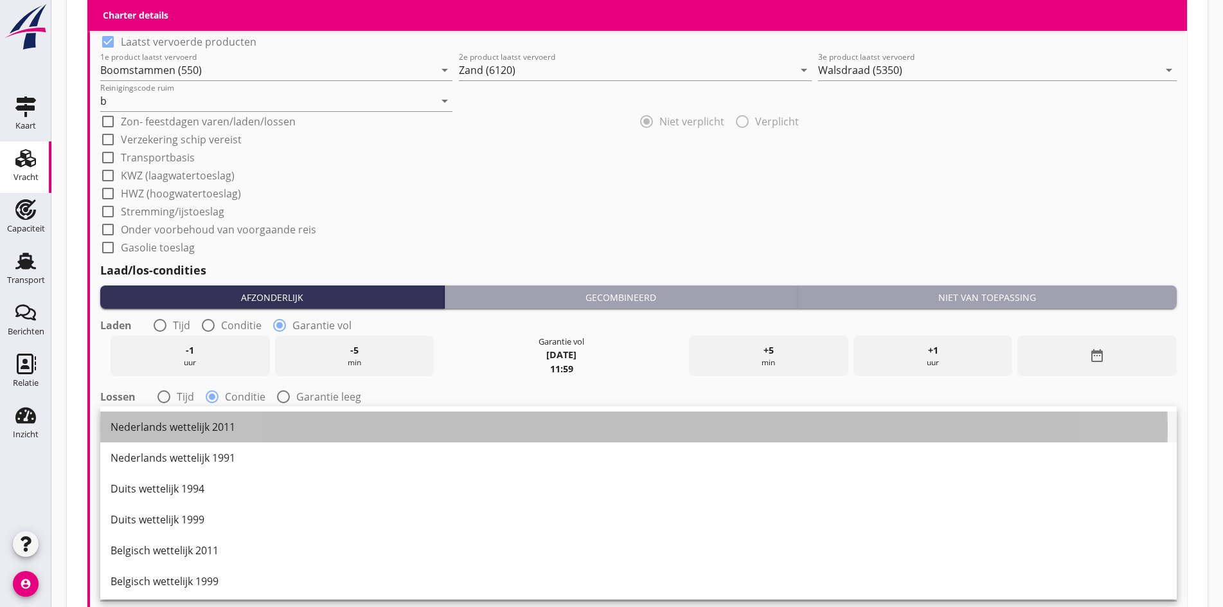
click at [140, 436] on div "Nederlands wettelijk 2011" at bounding box center [639, 426] width 1056 height 31
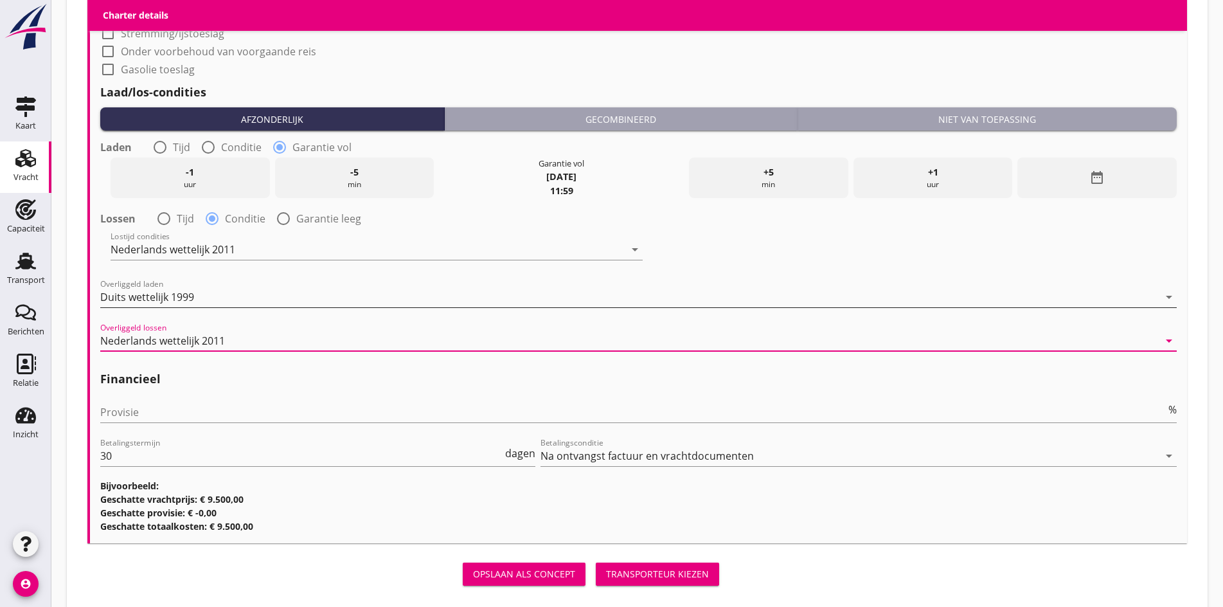
scroll to position [1500, 0]
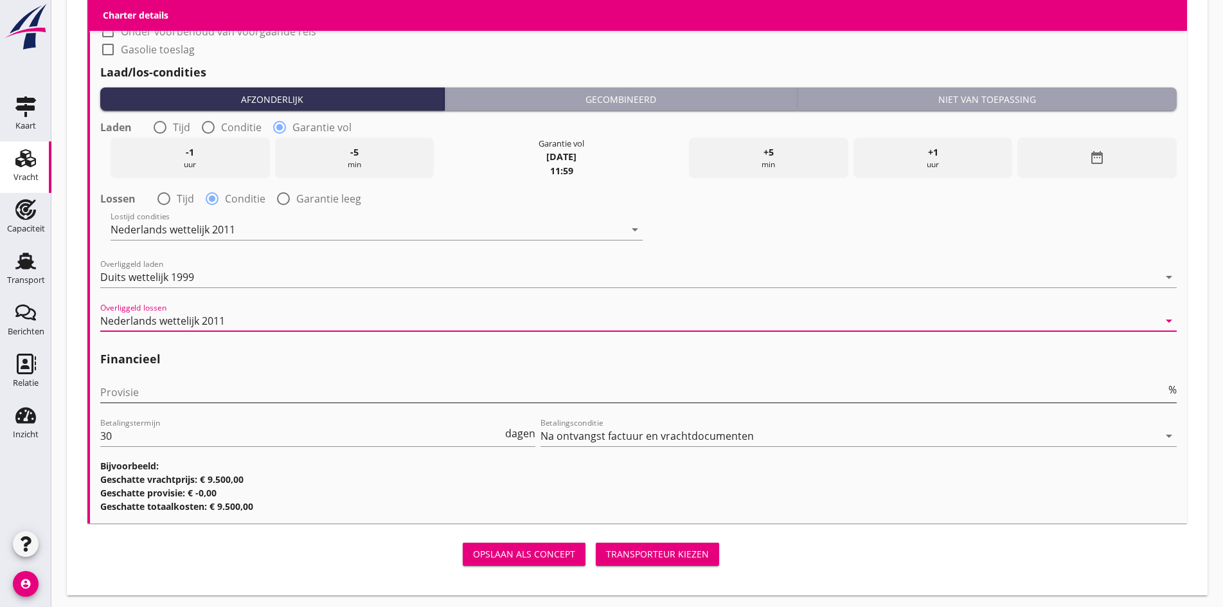
click at [158, 392] on input "Provisie" at bounding box center [632, 392] width 1065 height 21
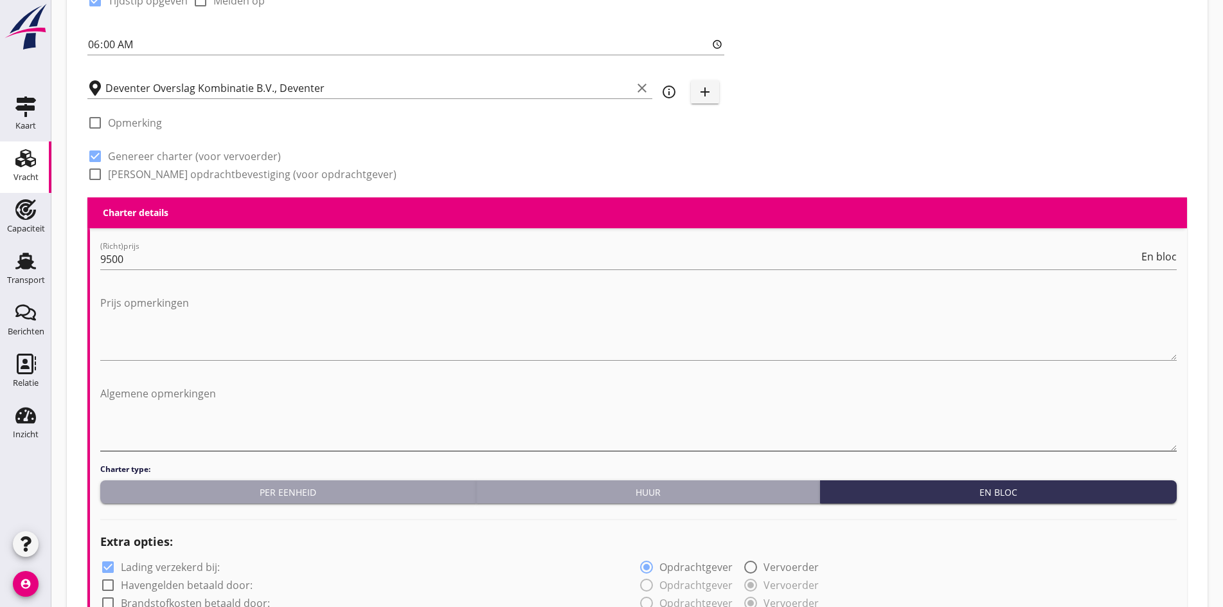
scroll to position [407, 0]
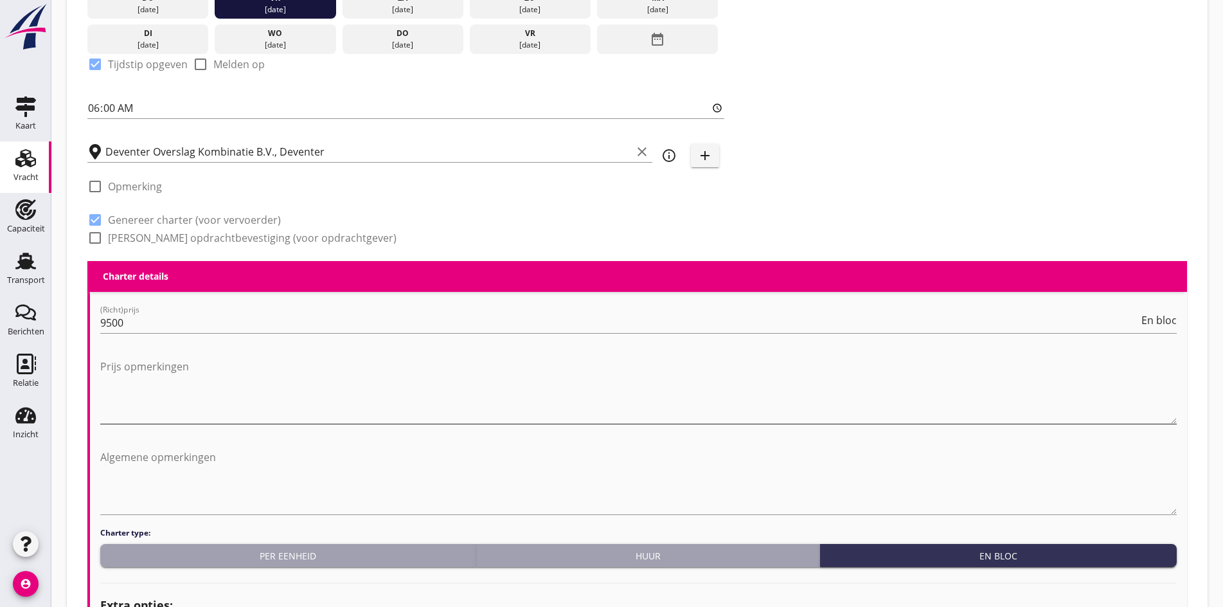
type input "5"
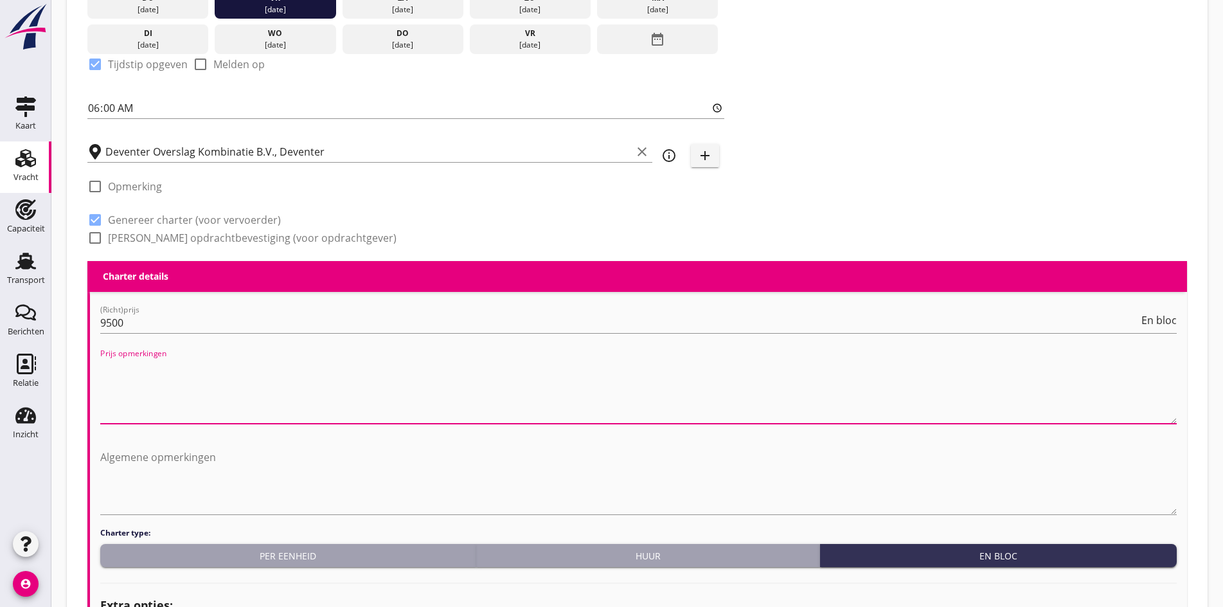
click at [164, 369] on textarea "Prijs opmerkingen" at bounding box center [638, 389] width 1076 height 67
type textarea "s"
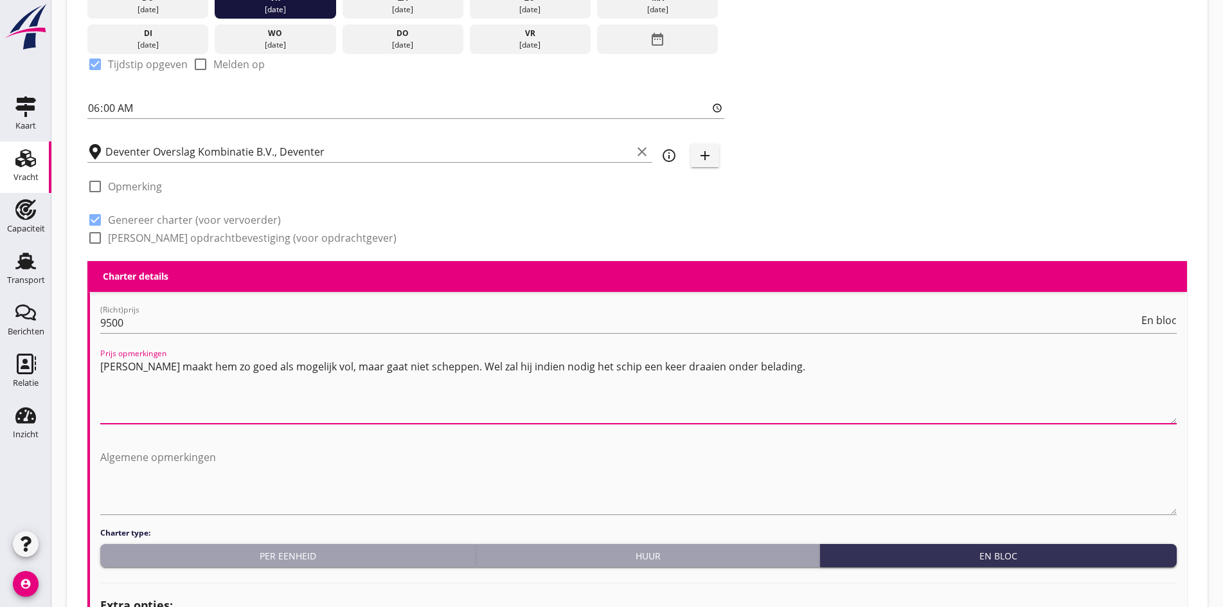
click at [217, 398] on textarea "[PERSON_NAME] maakt hem zo goed als mogelijk vol, maar gaat niet scheppen. Wel …" at bounding box center [638, 389] width 1076 height 67
click at [321, 409] on textarea "[PERSON_NAME] maakt hem zo goed als mogelijk vol, maar gaat niet scheppen. Wel …" at bounding box center [638, 389] width 1076 height 67
click at [789, 391] on textarea "[PERSON_NAME] maakt hem zo goed als mogelijk vol, maar gaat niet scheppen. Wel …" at bounding box center [638, 389] width 1076 height 67
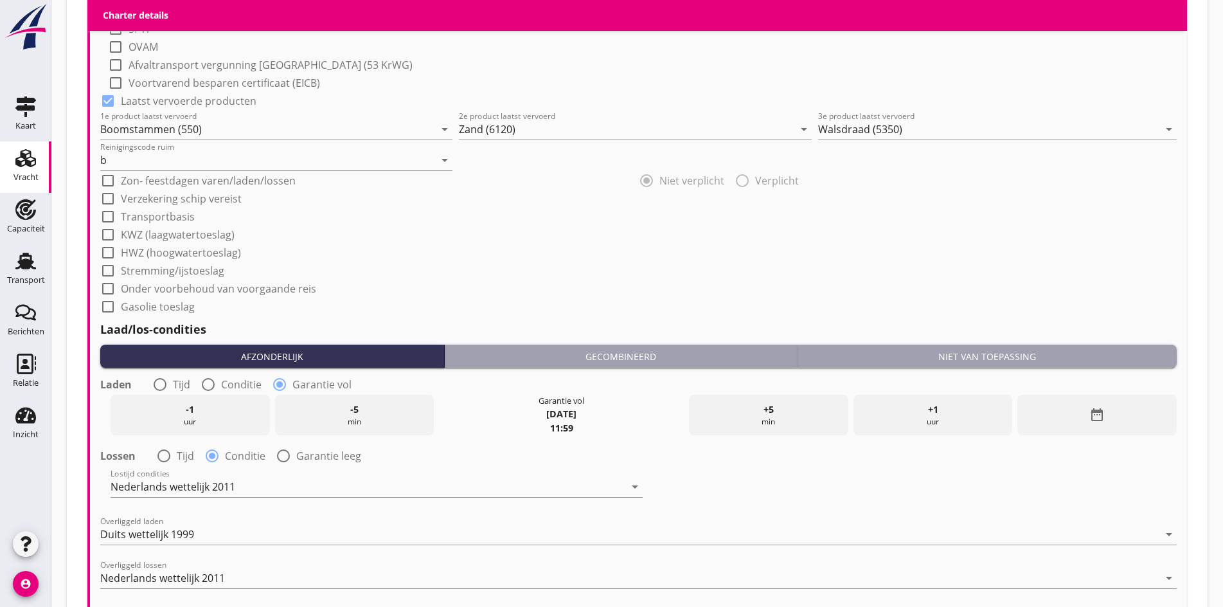
scroll to position [1500, 0]
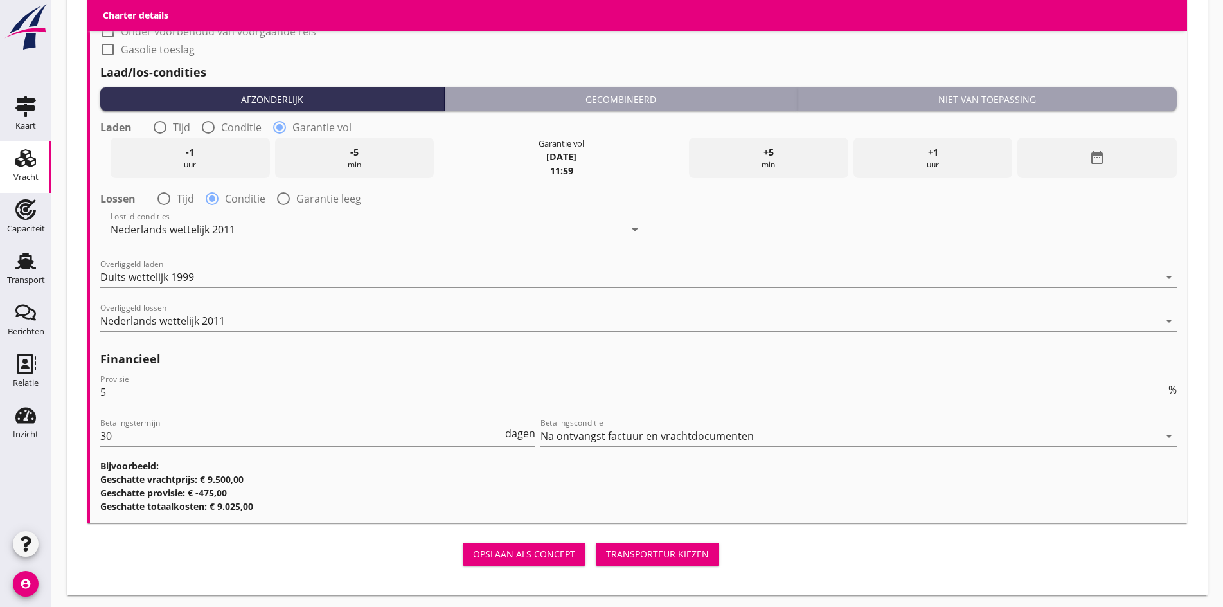
type textarea "[PERSON_NAME] maakt hem zo goed als mogelijk vol, maar gaat niet scheppen. Wel …"
click at [596, 542] on button "Transporteur kiezen" at bounding box center [657, 553] width 123 height 23
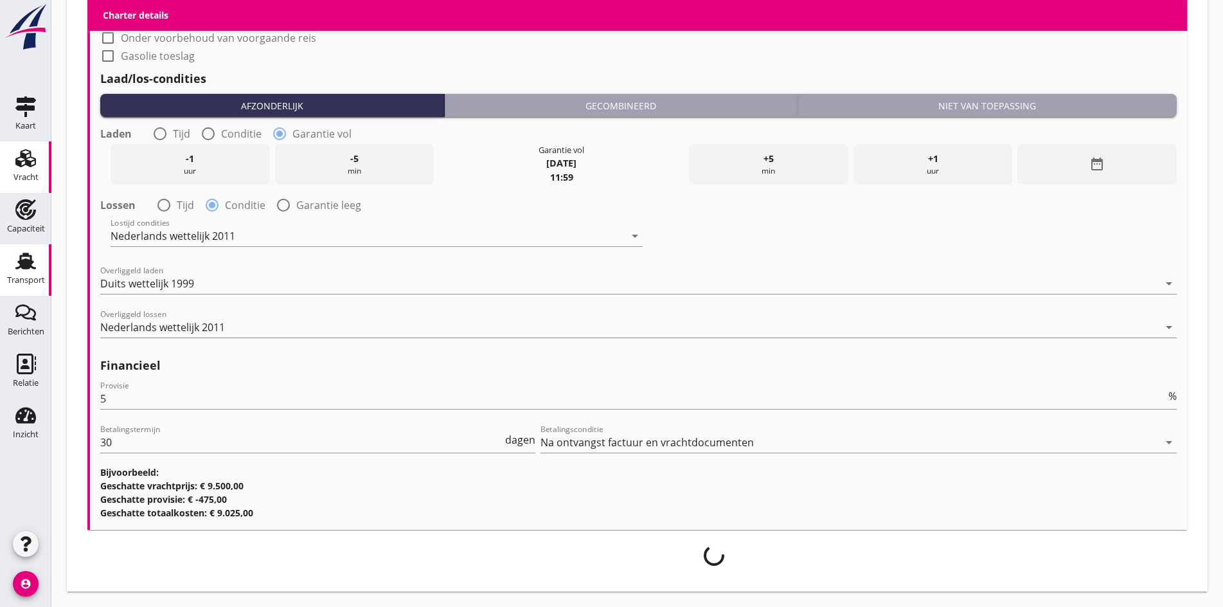
scroll to position [1489, 0]
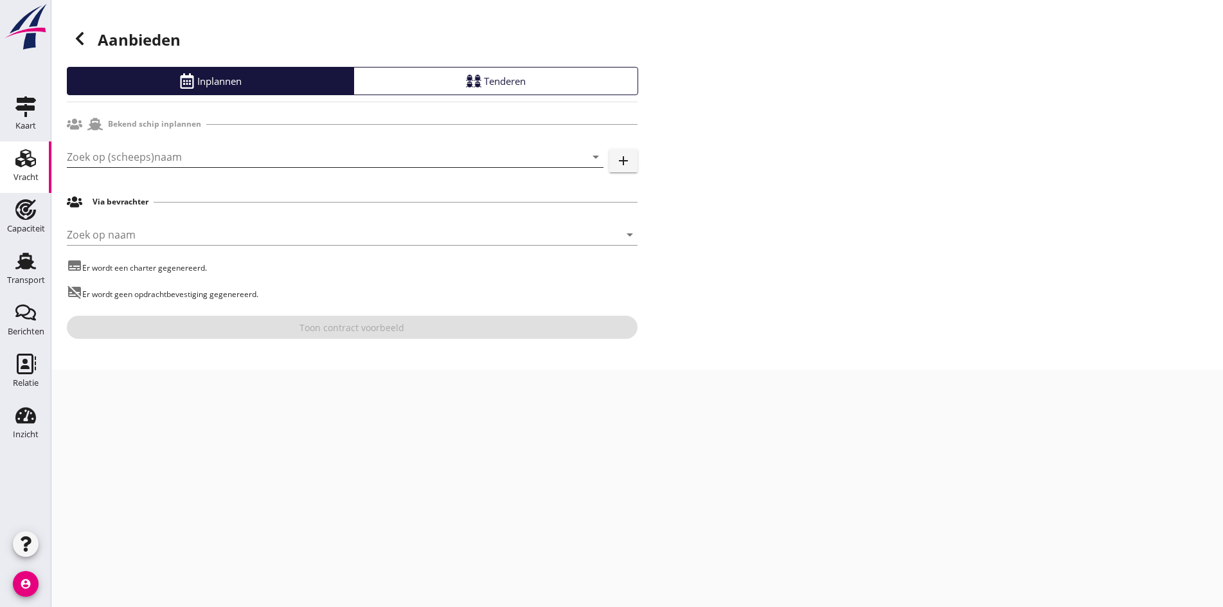
click at [80, 149] on input "Zoek op (scheeps)naam" at bounding box center [317, 157] width 501 height 21
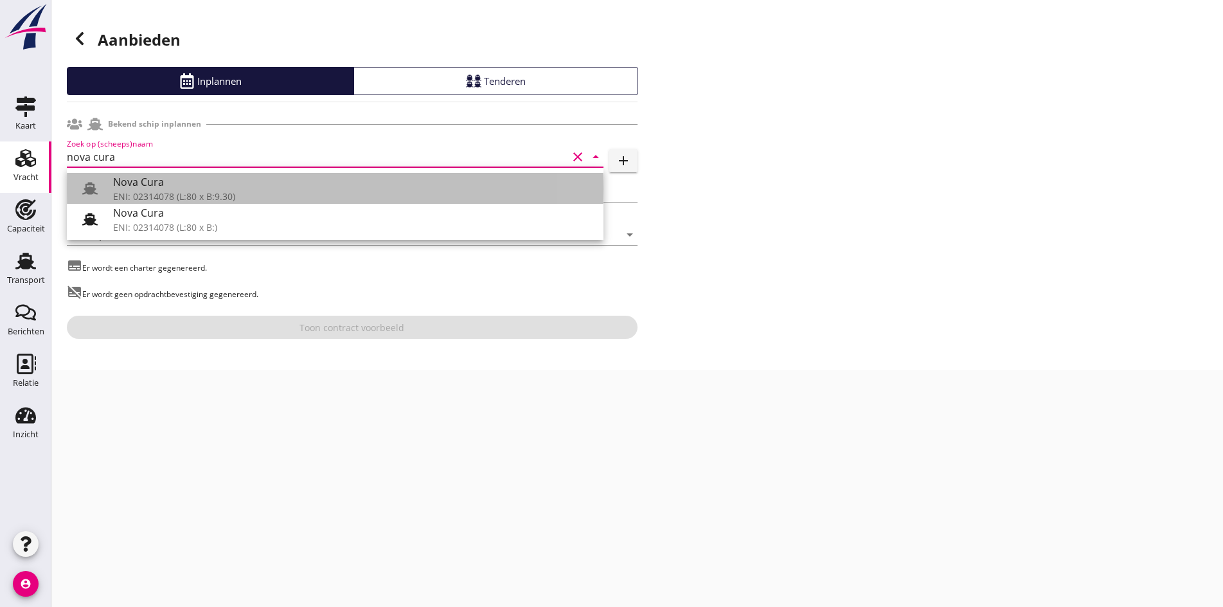
click at [224, 190] on div "ENI: 02314078 (L:80 x B:9.30)" at bounding box center [353, 196] width 480 height 13
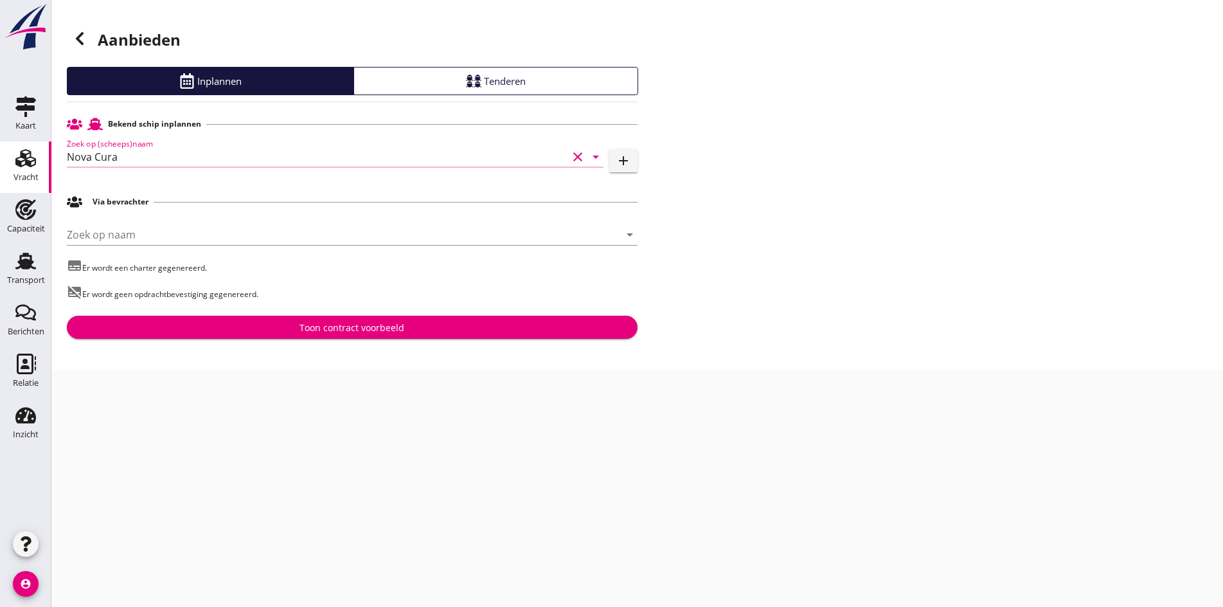
type input "Nova Cura"
click at [247, 341] on div "Aanbieden Inplannen Tenderen Bekend schip inplannen Zoek op (scheeps)naam Nova …" at bounding box center [636, 184] width 1171 height 369
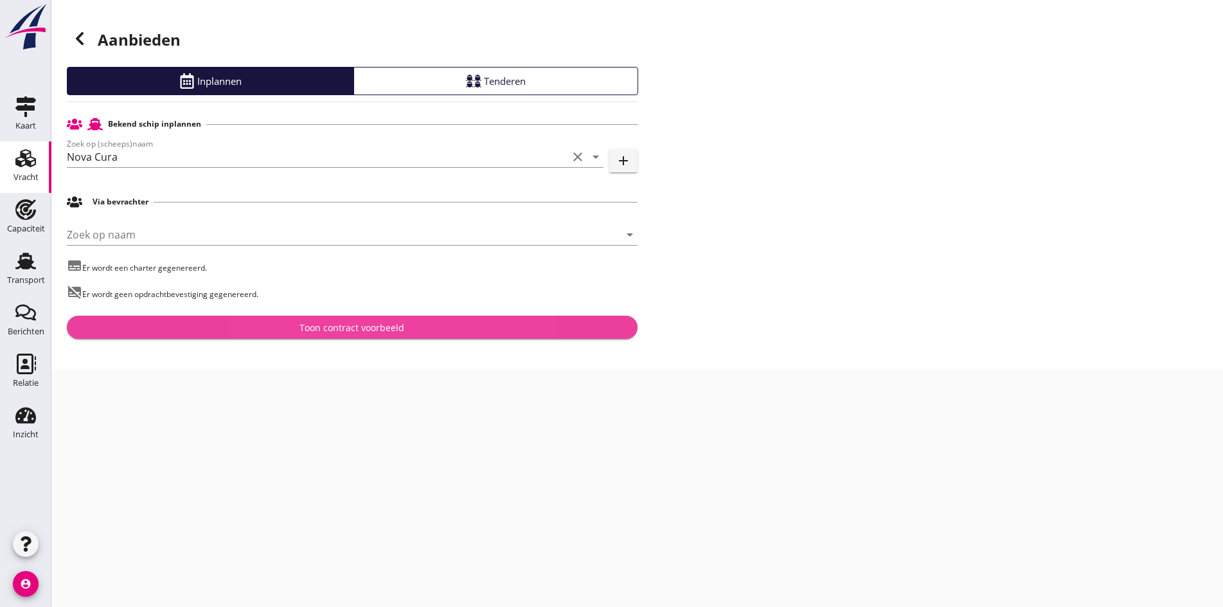
click at [248, 335] on button "Toon contract voorbeeld" at bounding box center [352, 326] width 571 height 23
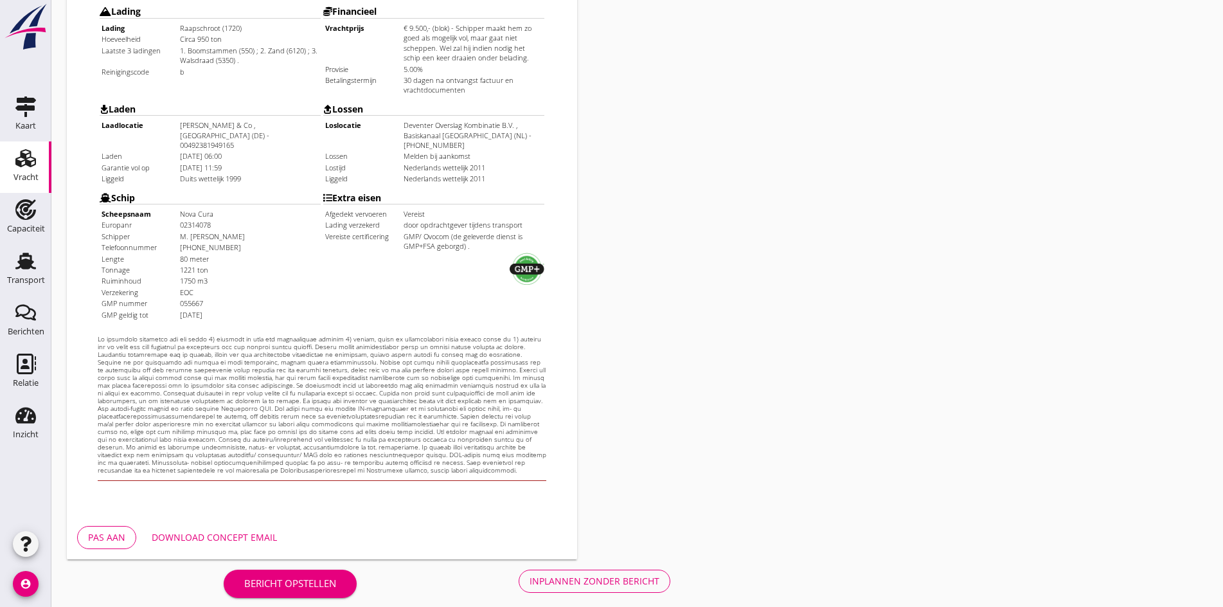
scroll to position [345, 0]
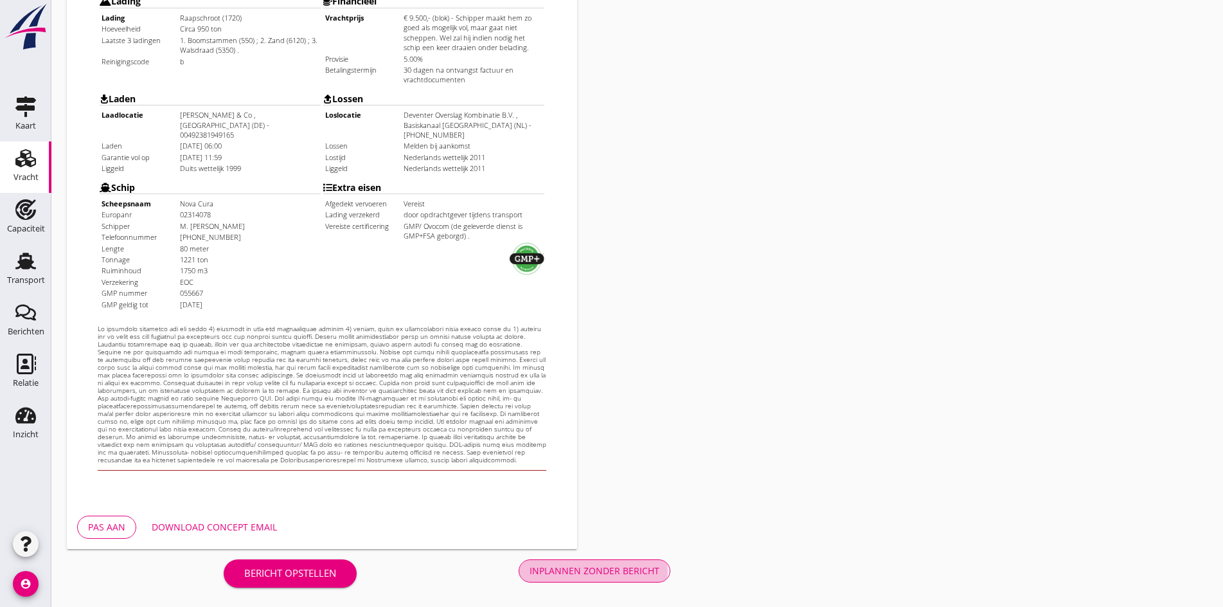
click at [529, 569] on div "Inplannen zonder bericht" at bounding box center [594, 570] width 130 height 13
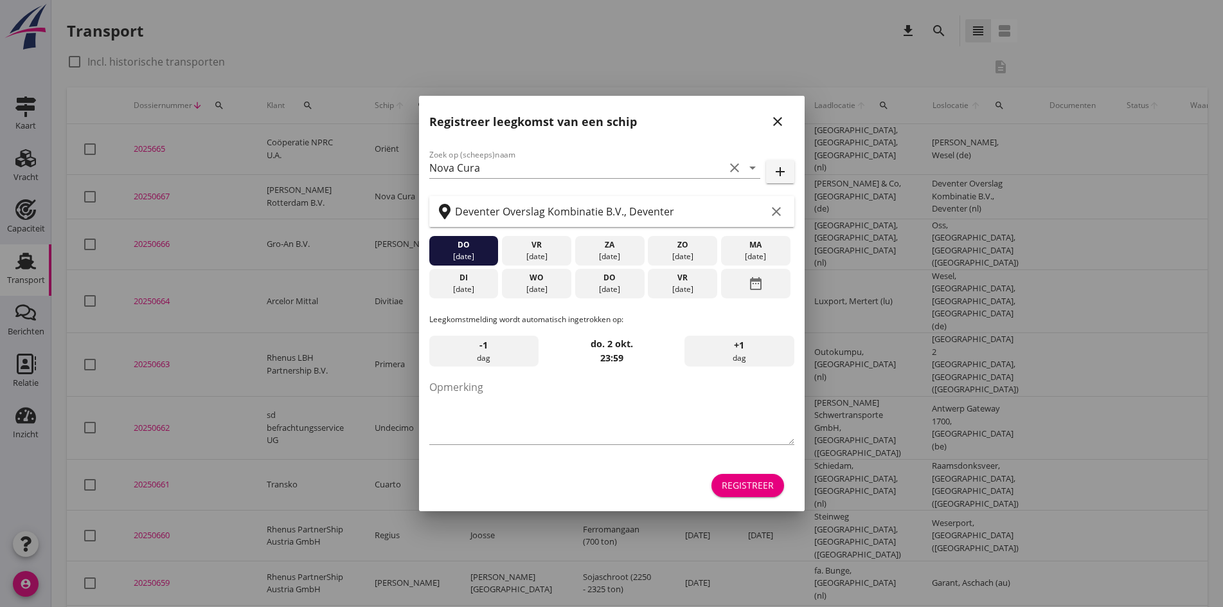
click at [136, 190] on div at bounding box center [611, 303] width 1223 height 607
click at [154, 184] on div at bounding box center [611, 303] width 1223 height 607
click at [155, 189] on div at bounding box center [611, 303] width 1223 height 607
click at [770, 121] on icon "close" at bounding box center [777, 121] width 15 height 15
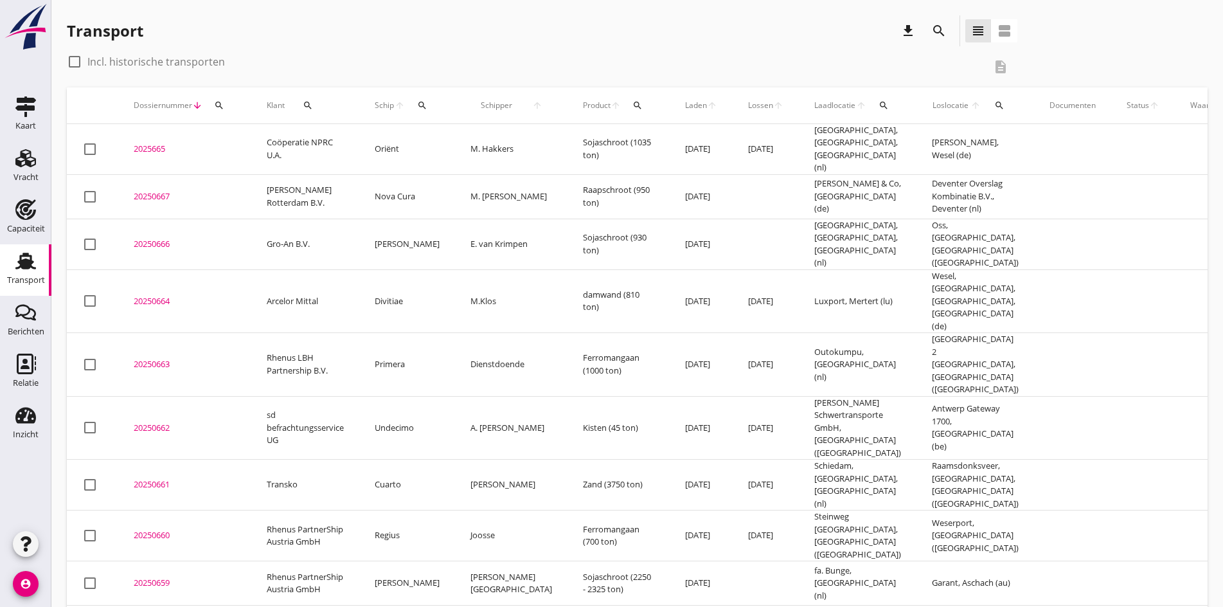
click at [155, 190] on div "20250667" at bounding box center [185, 196] width 102 height 13
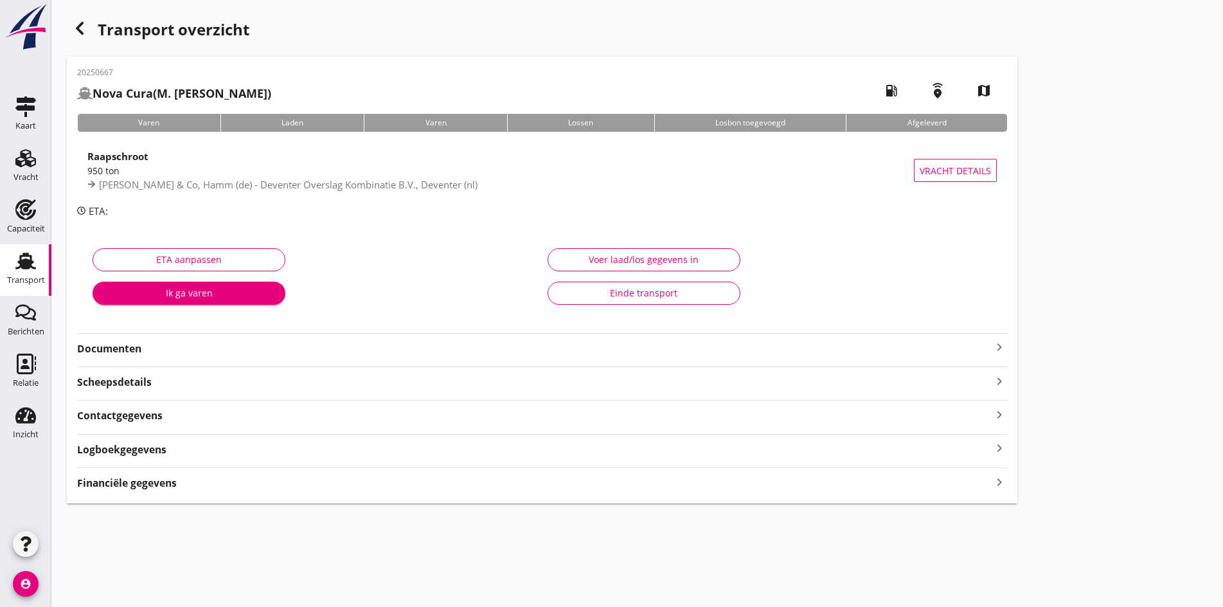
click at [991, 353] on icon "keyboard_arrow_right" at bounding box center [998, 346] width 15 height 15
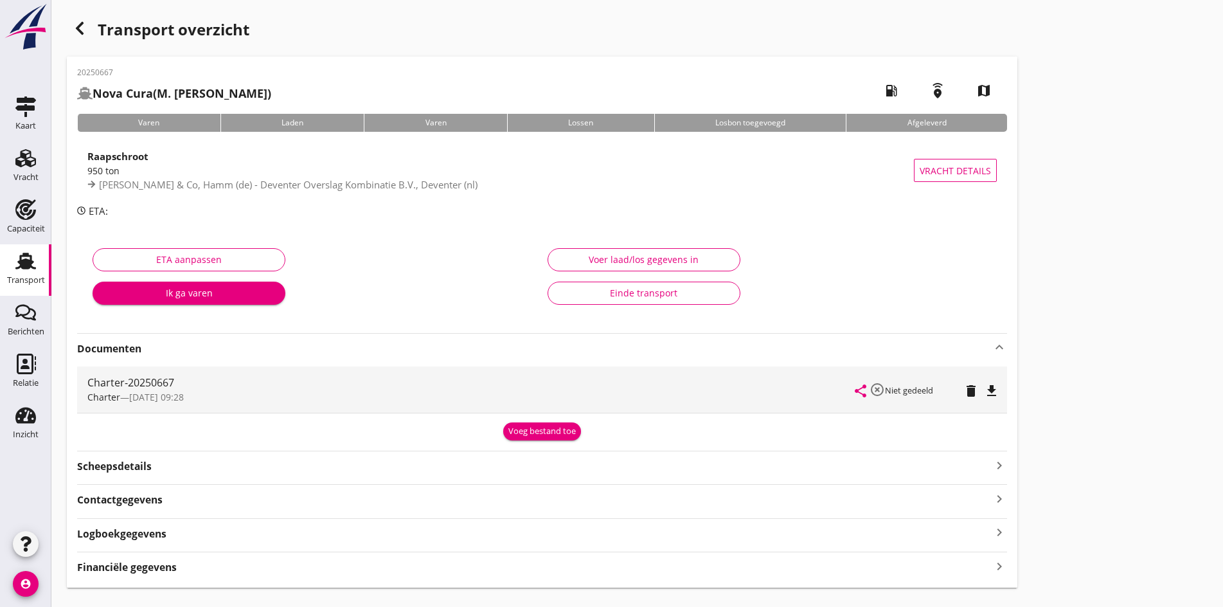
click at [855, 380] on div "share highlight_off Niet gedeeld delete file_download" at bounding box center [925, 389] width 141 height 46
click at [984, 391] on icon "file_download" at bounding box center [991, 390] width 15 height 15
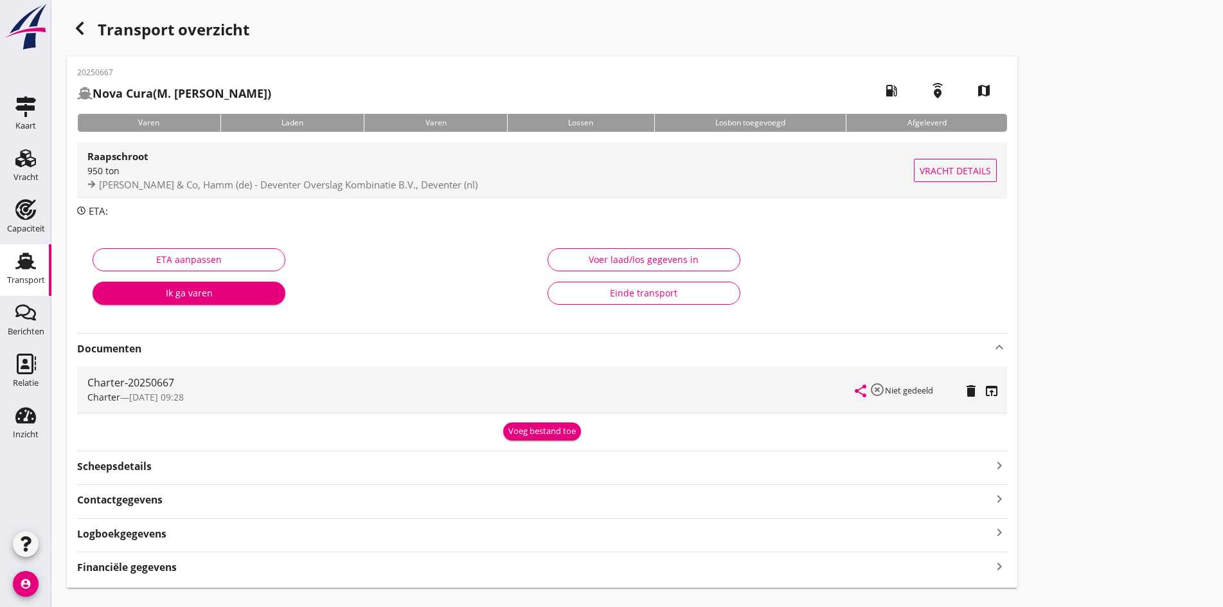
click at [290, 186] on span "[PERSON_NAME] & Co, Hamm (de) - Deventer Overslag Kombinatie B.V., Deventer (nl)" at bounding box center [288, 184] width 378 height 13
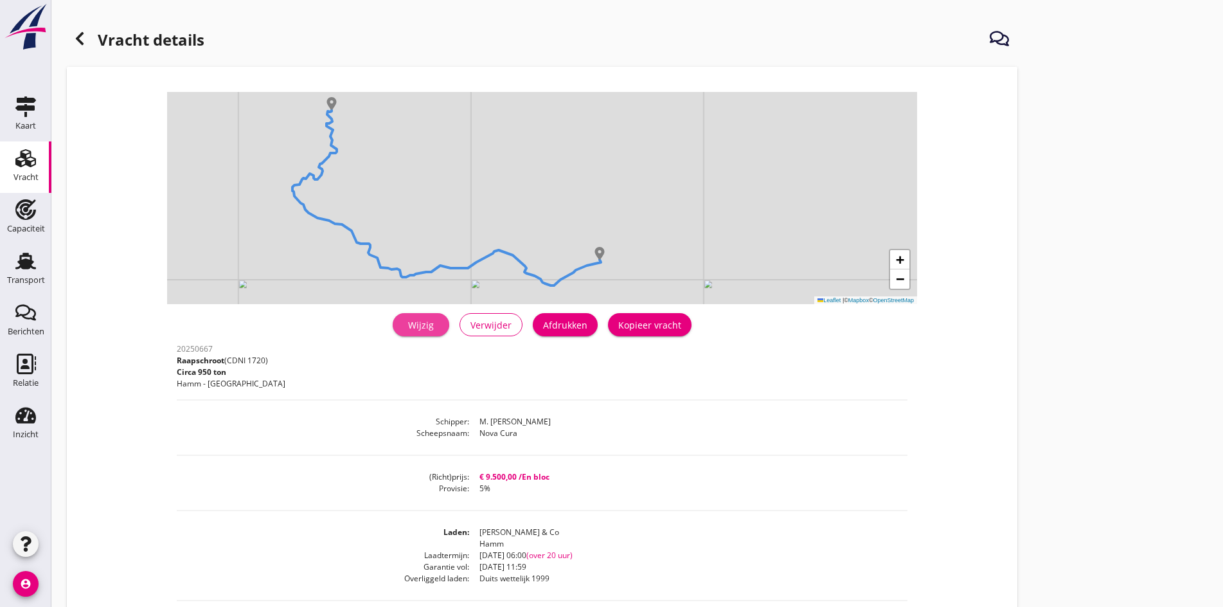
click at [403, 330] on div "Wijzig" at bounding box center [421, 324] width 36 height 13
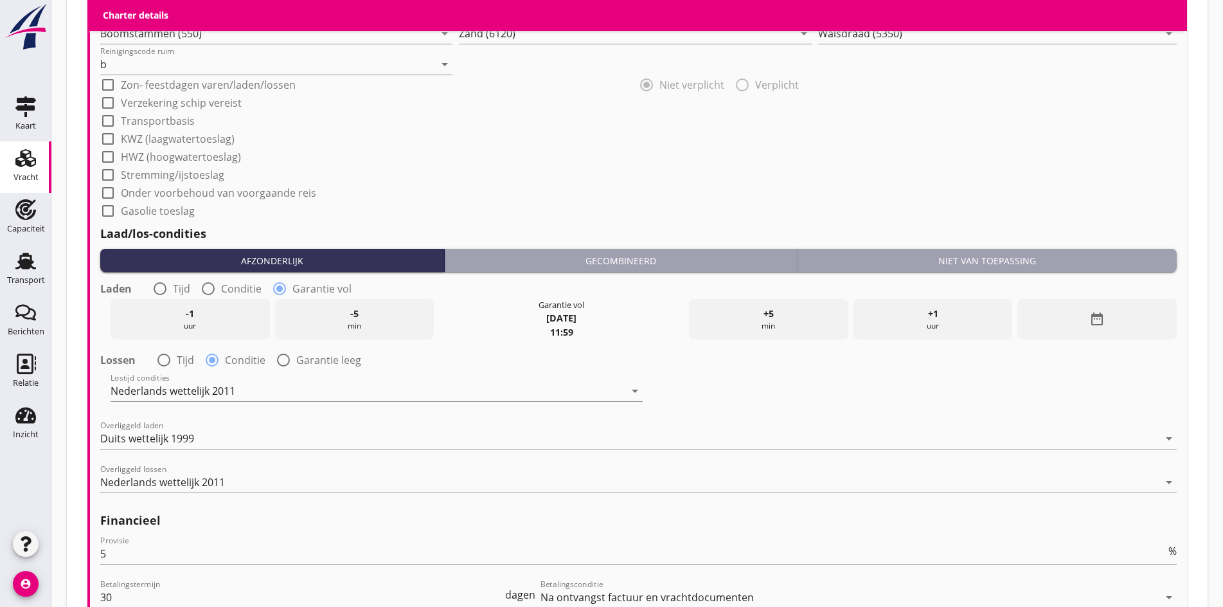
scroll to position [1285, 0]
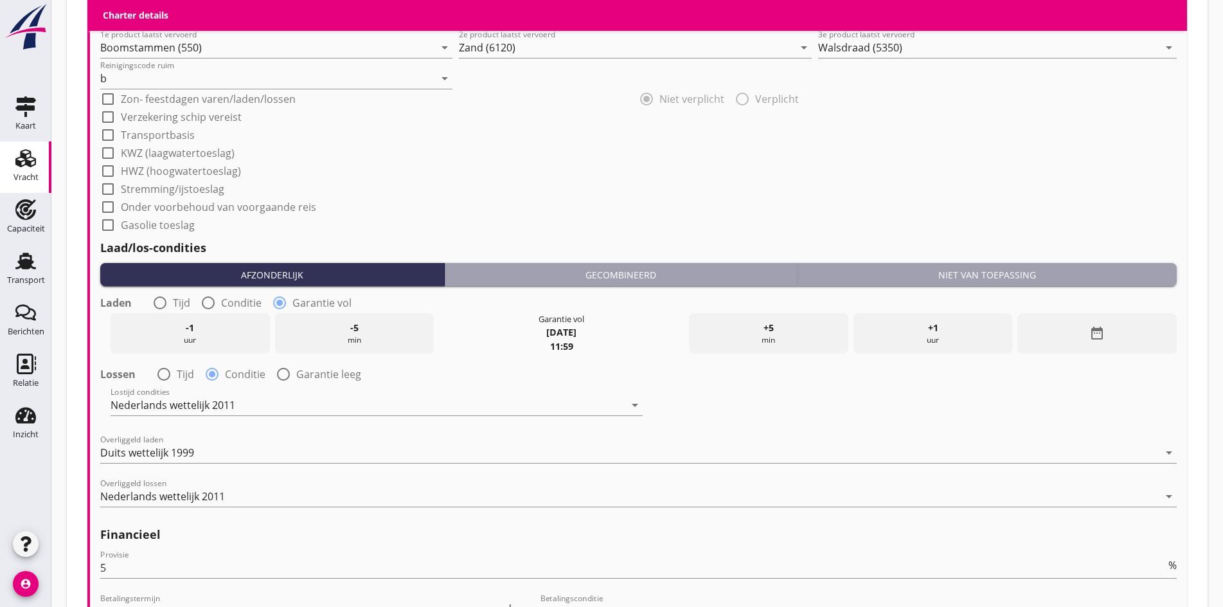
click at [1061, 332] on div "date_range" at bounding box center [1096, 333] width 159 height 40
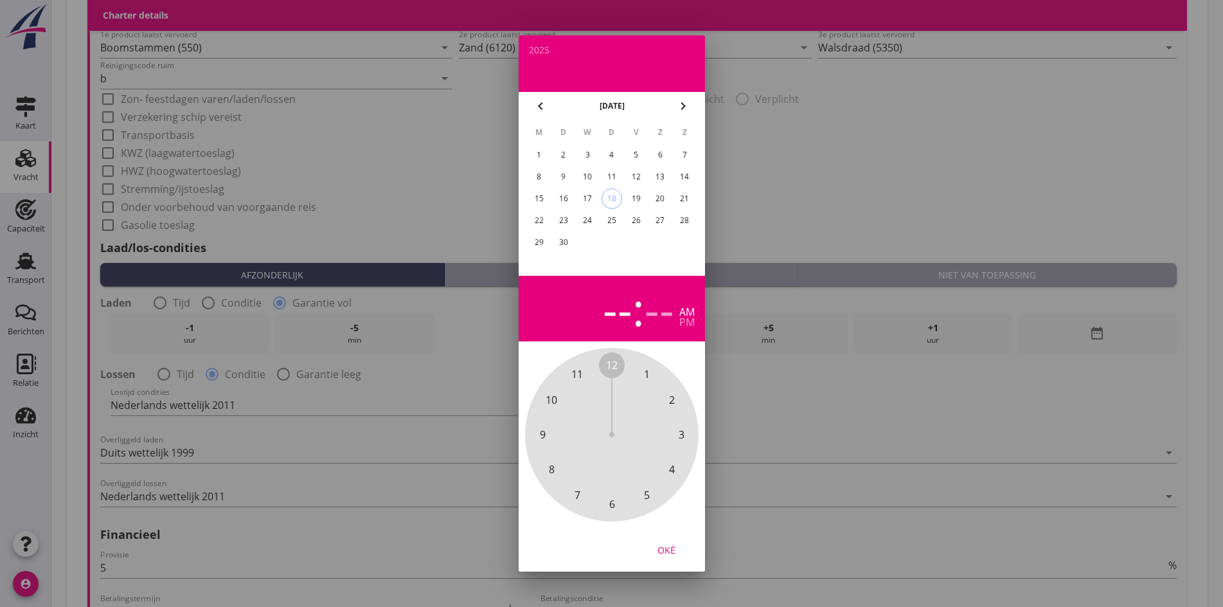
click at [690, 308] on div "am" at bounding box center [686, 311] width 15 height 10
drag, startPoint x: 611, startPoint y: 368, endPoint x: 563, endPoint y: 398, distance: 56.9
click at [563, 398] on div "12 1 2 3 4 5 6 7 8 9 10 11" at bounding box center [611, 434] width 139 height 139
click at [609, 365] on span "00" at bounding box center [612, 364] width 12 height 15
click at [663, 200] on div "20" at bounding box center [660, 198] width 21 height 21
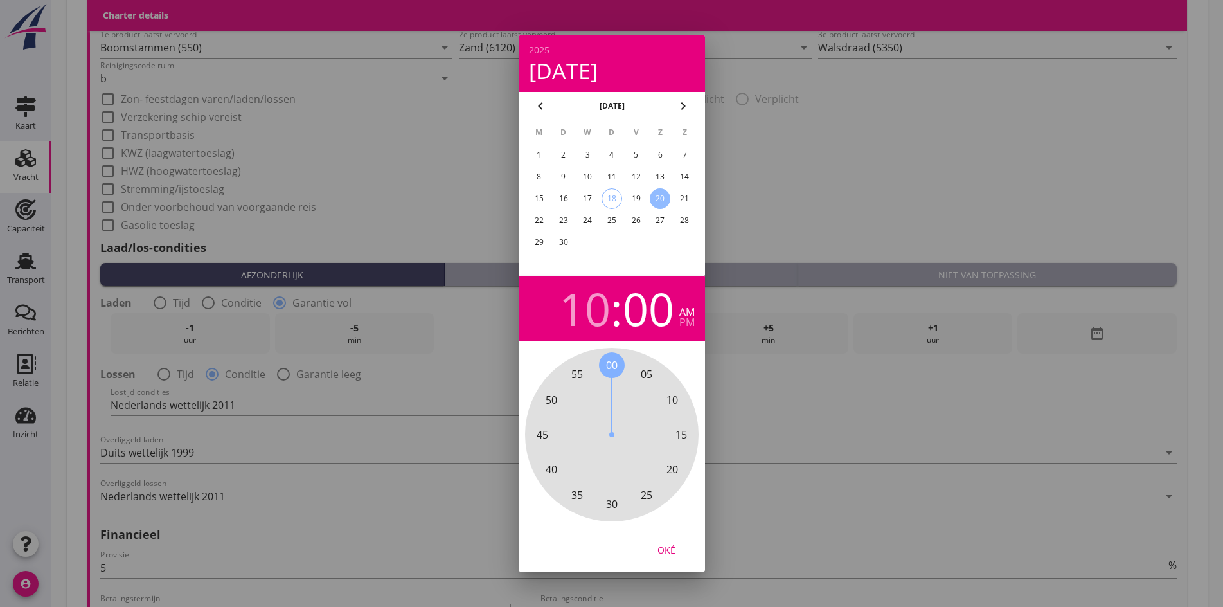
click at [671, 549] on div "Oké" at bounding box center [666, 549] width 36 height 13
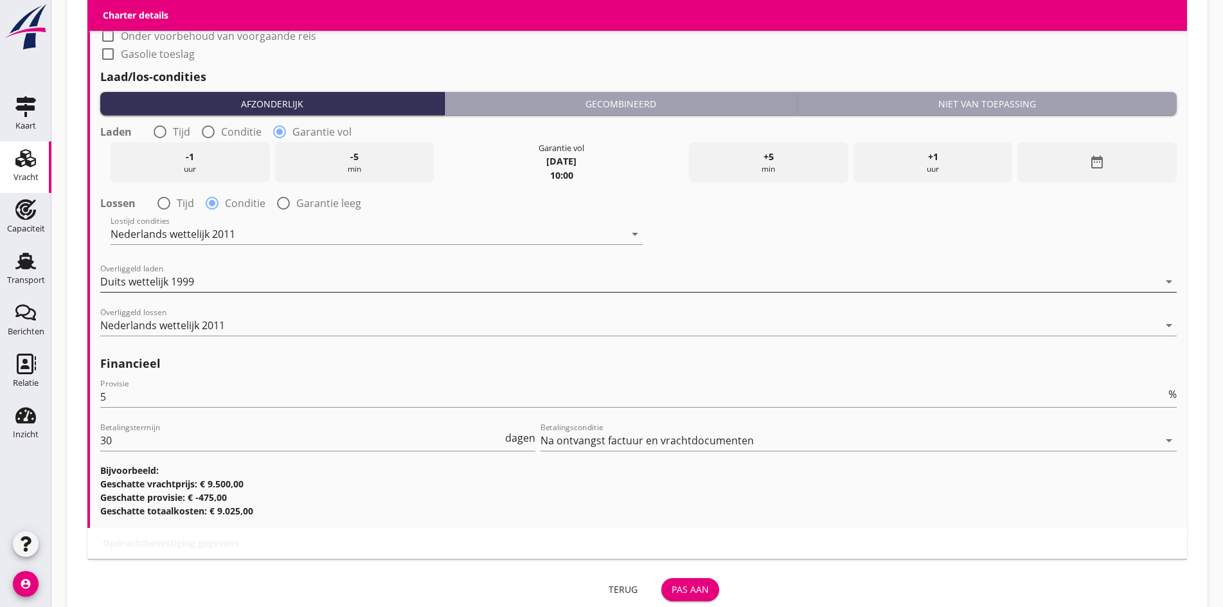
scroll to position [1491, 0]
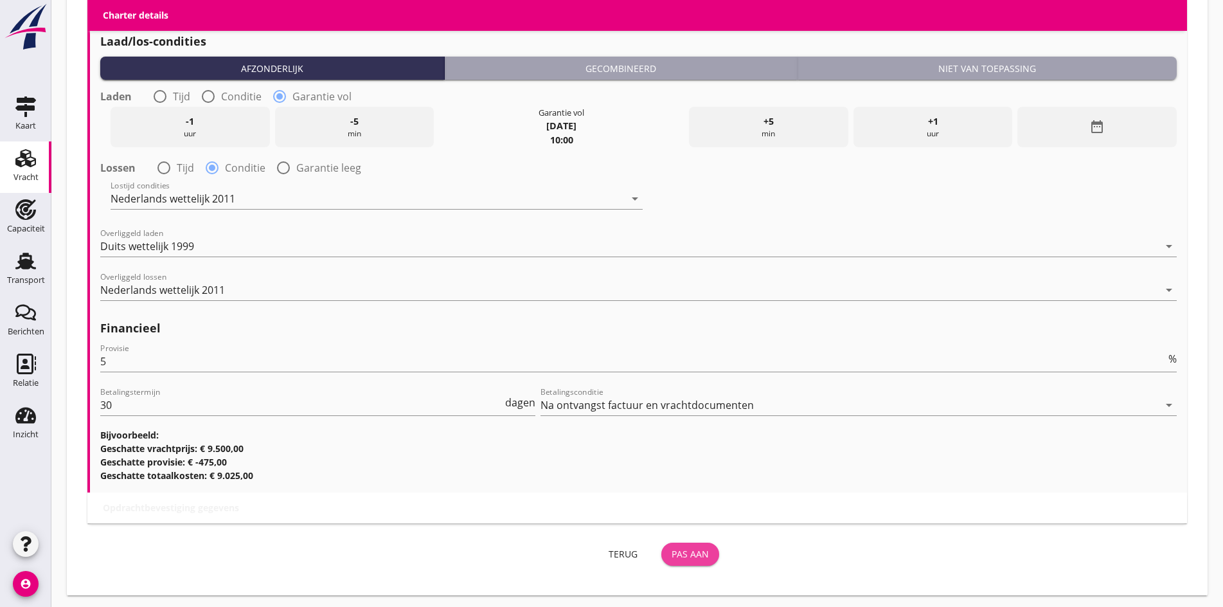
click at [671, 556] on div "Pas aan" at bounding box center [689, 553] width 37 height 13
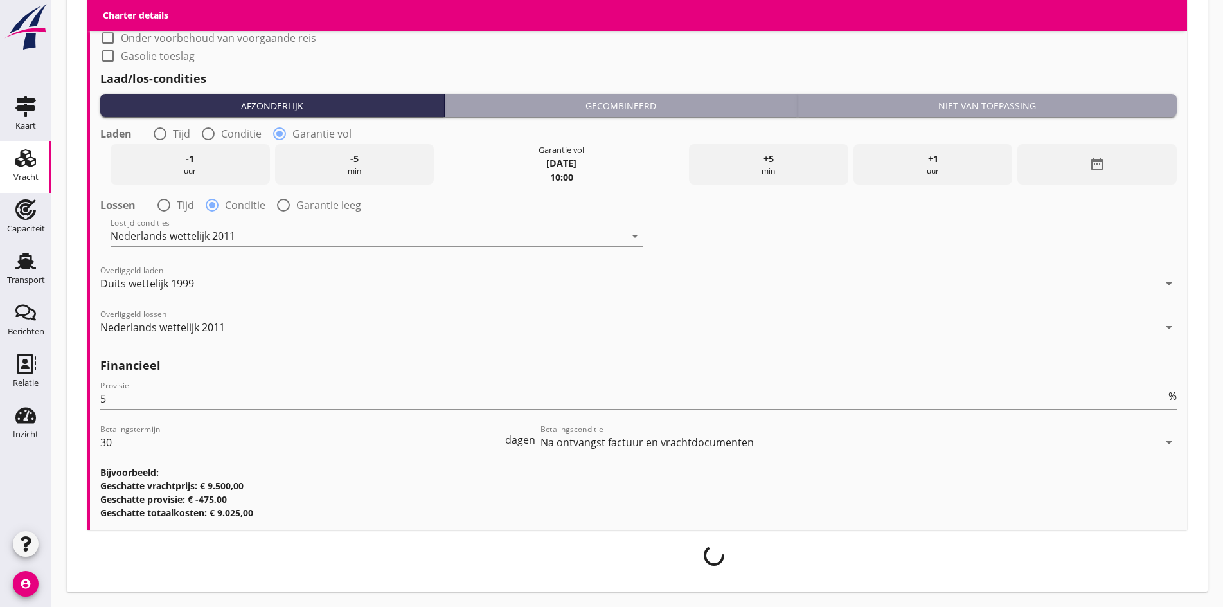
scroll to position [1450, 0]
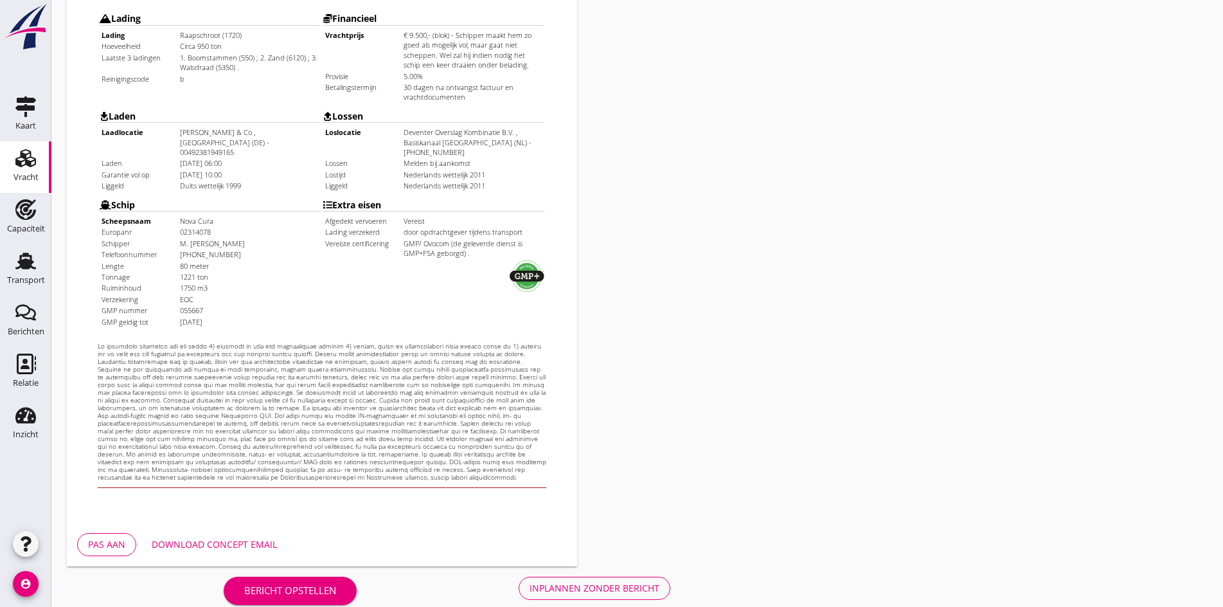
scroll to position [345, 0]
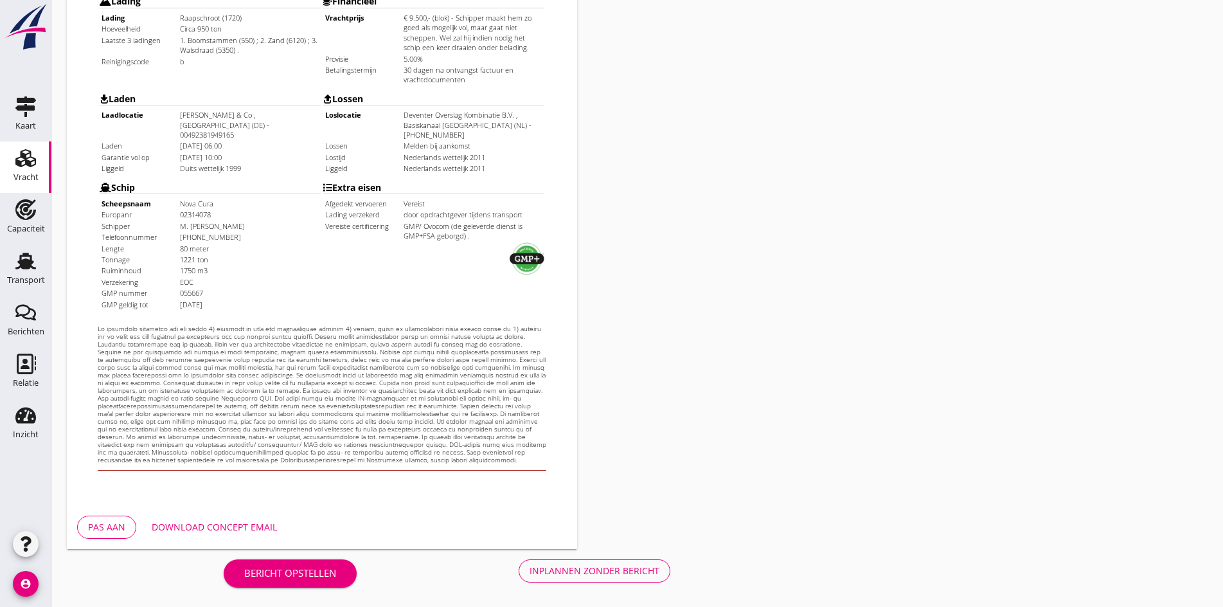
click at [529, 565] on div "Inplannen zonder bericht" at bounding box center [594, 570] width 130 height 13
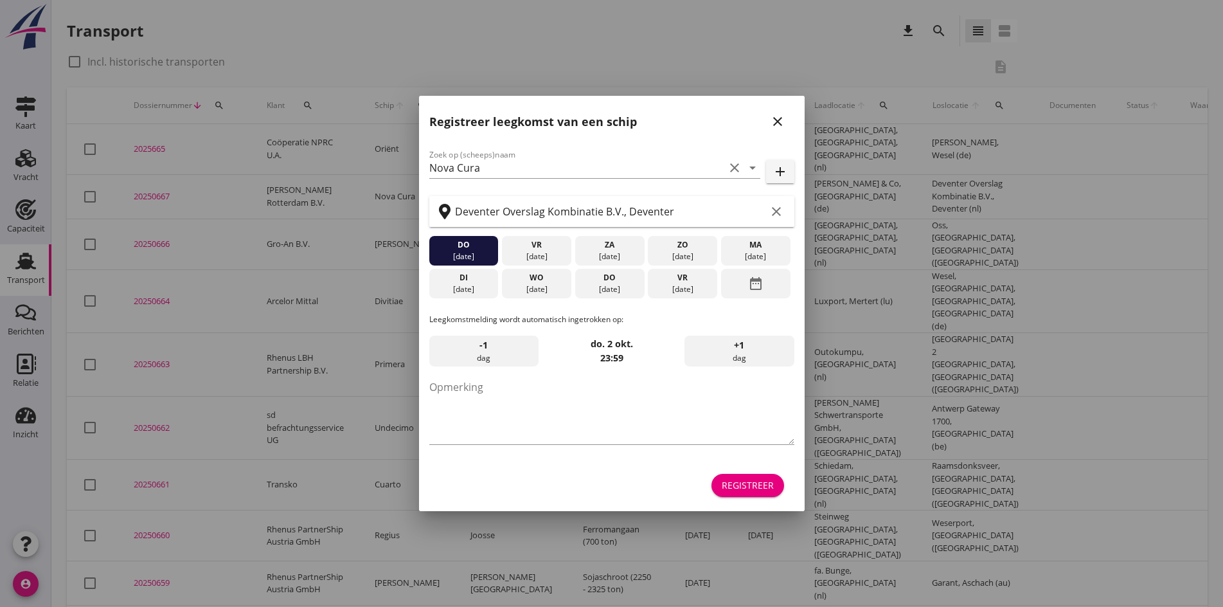
click at [775, 121] on icon "close" at bounding box center [777, 121] width 15 height 15
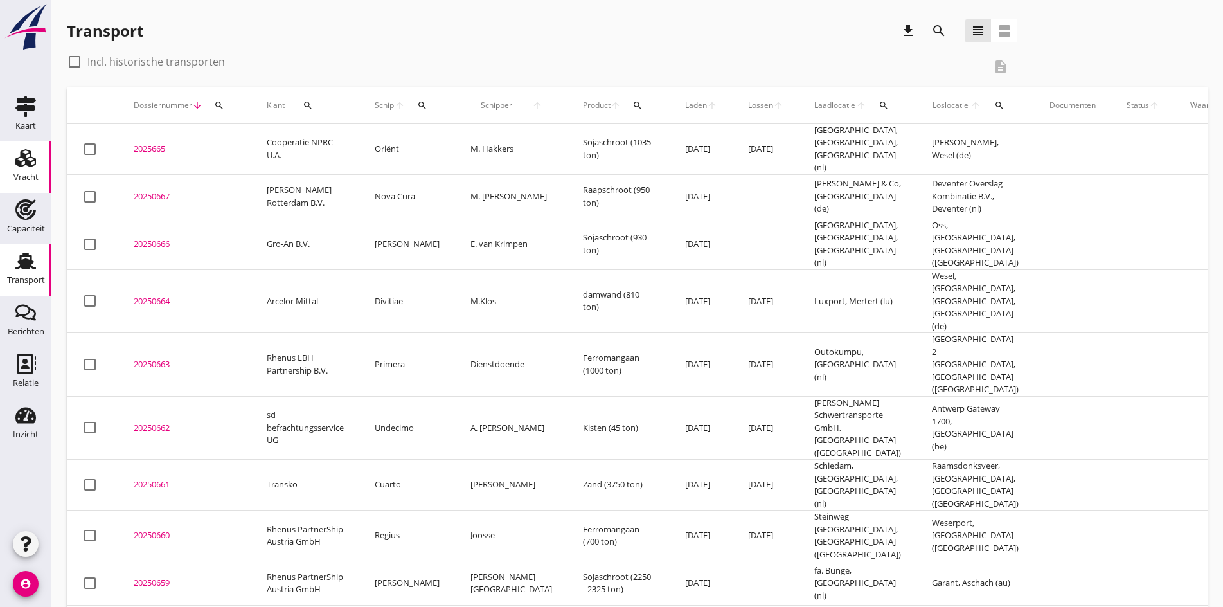
click at [21, 160] on icon "Vracht" at bounding box center [25, 158] width 21 height 21
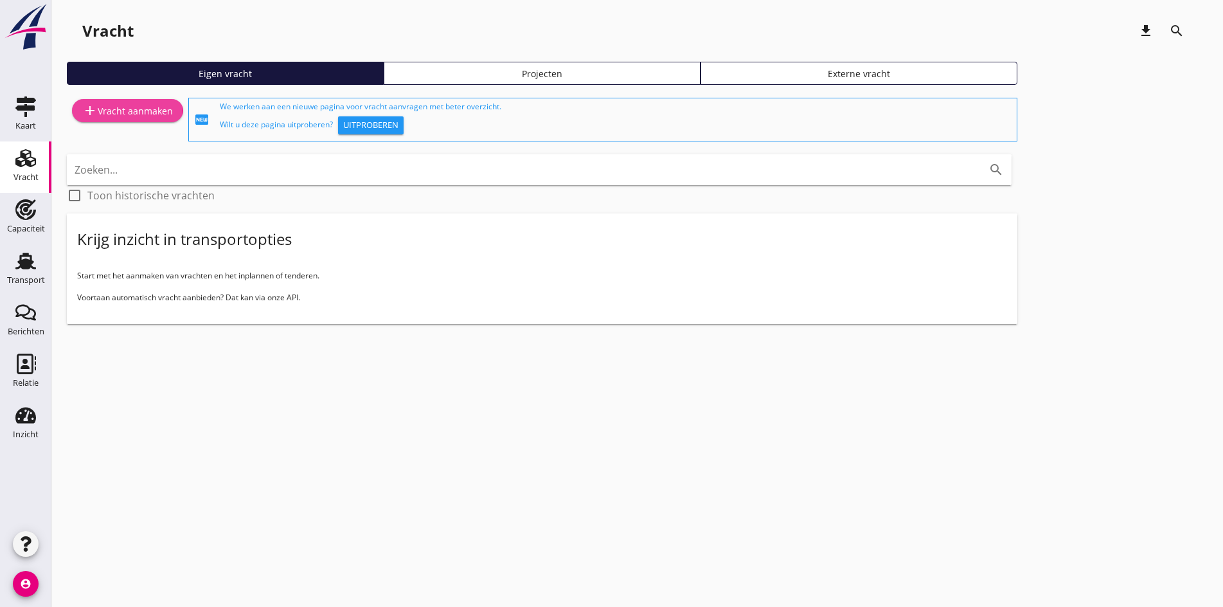
click at [142, 108] on div "add Vracht aanmaken" at bounding box center [127, 110] width 91 height 15
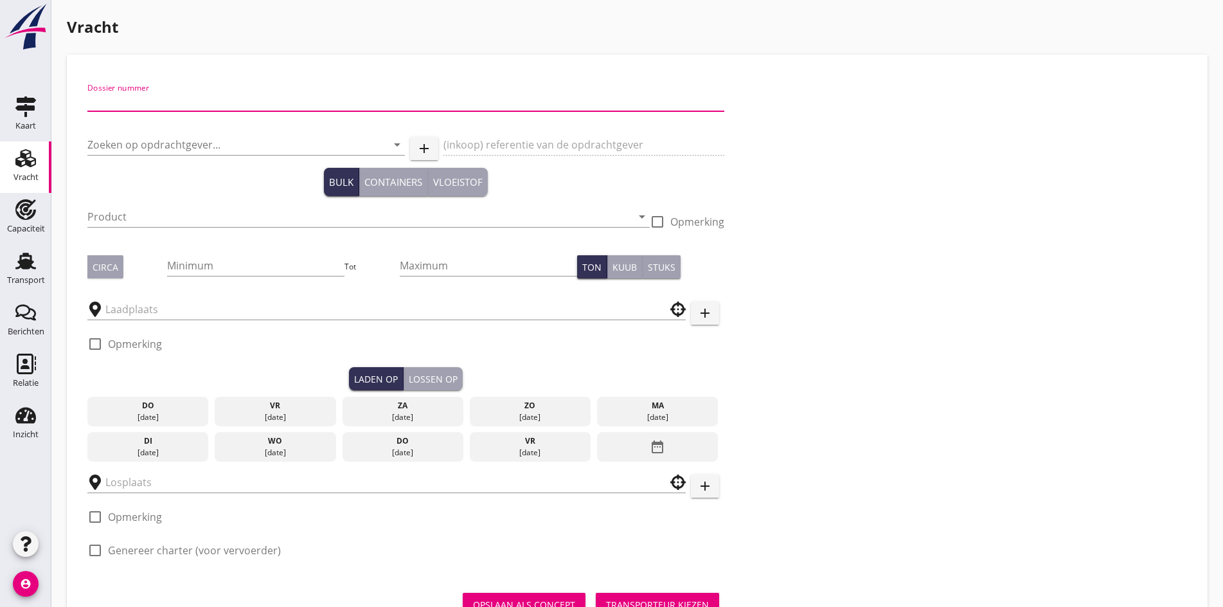
click at [146, 98] on input "Dossier nummer" at bounding box center [405, 101] width 637 height 21
type input "20250655"
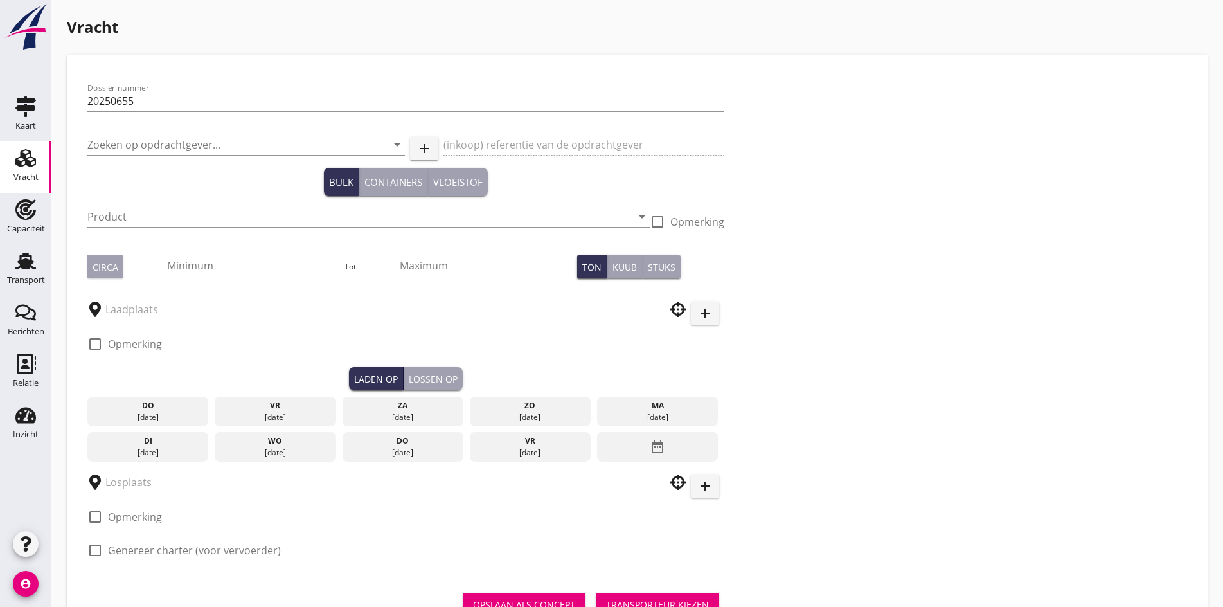
click at [102, 159] on div "Zoeken op opdrachtgever... arrow_drop_down" at bounding box center [245, 150] width 317 height 33
click at [106, 150] on input "Zoeken op opdrachtgever..." at bounding box center [227, 144] width 281 height 21
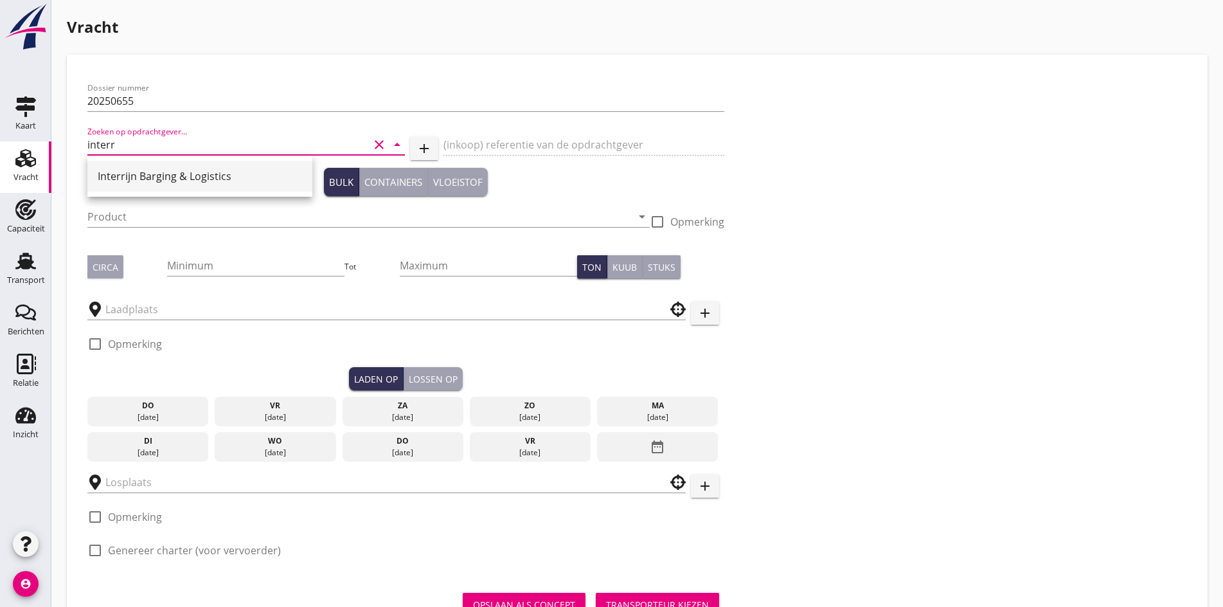
click at [149, 187] on div "Interrijn Barging & Logistics" at bounding box center [200, 176] width 204 height 31
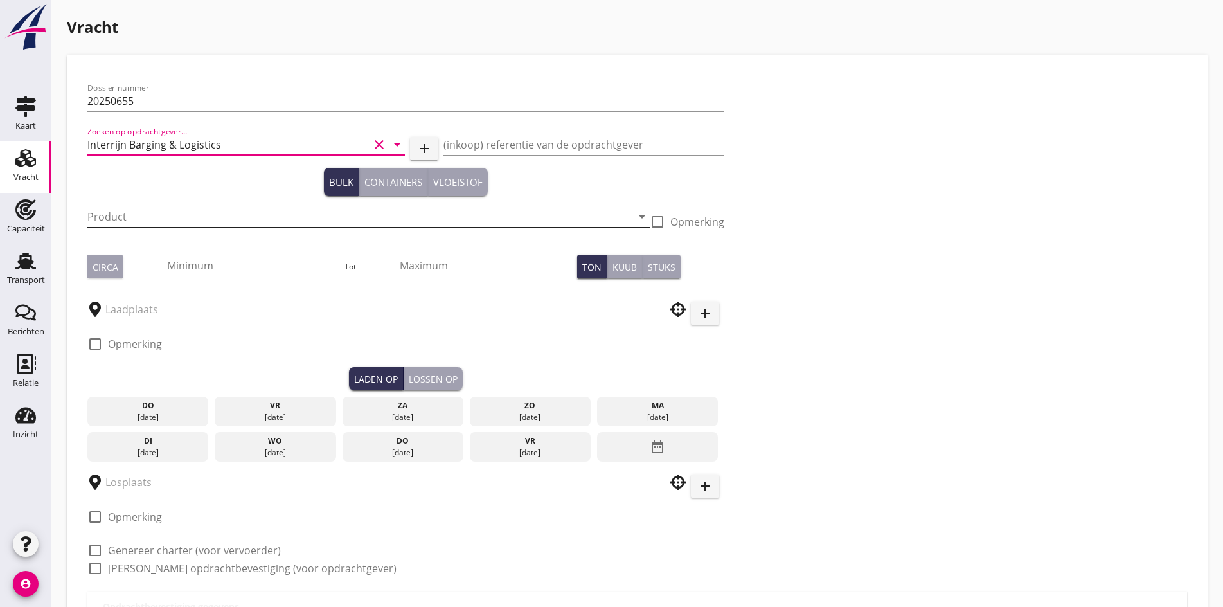
type input "Interrijn Barging & Logistics"
click at [125, 222] on input "Product" at bounding box center [359, 216] width 544 height 21
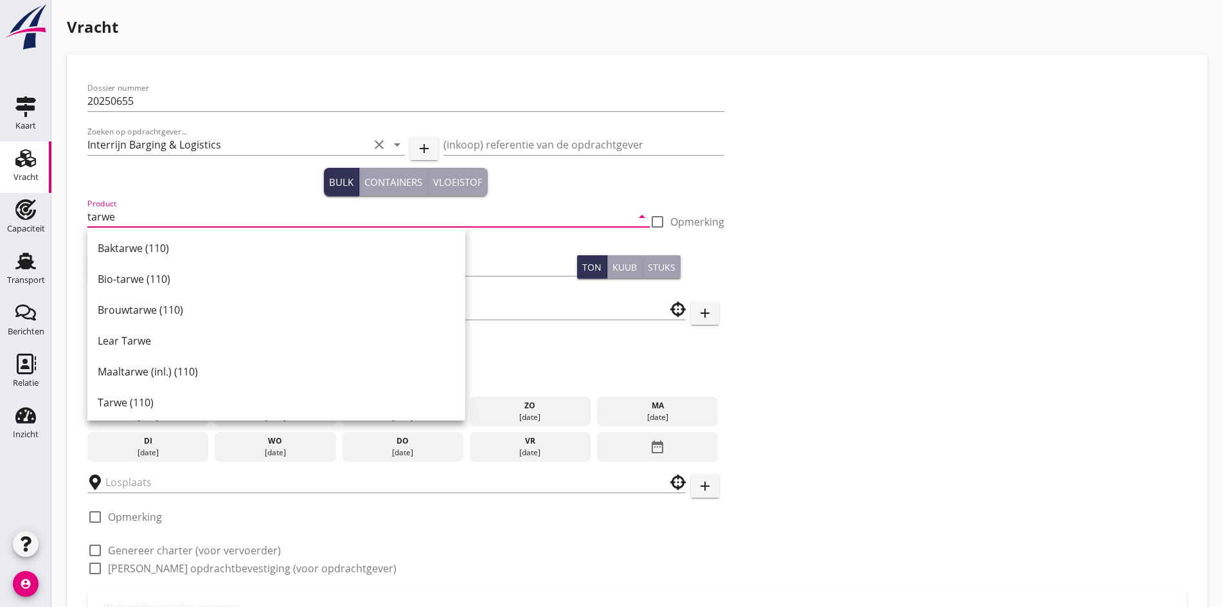
click at [117, 407] on div "Tarwe (110)" at bounding box center [276, 402] width 357 height 15
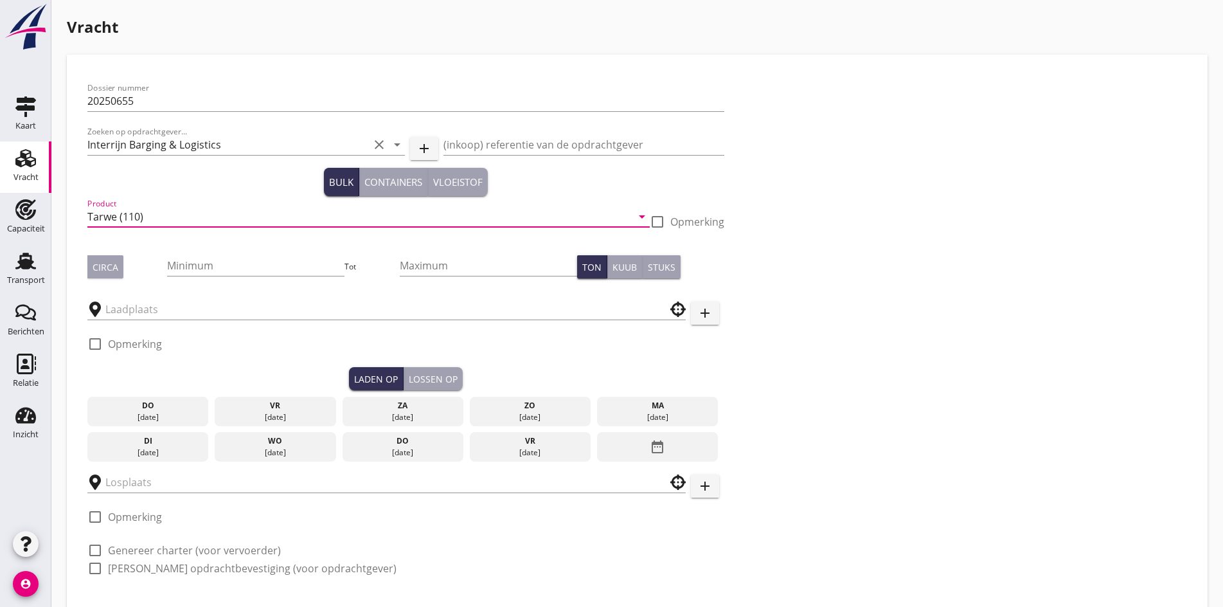
type input "Tarwe (110)"
click at [167, 252] on div "Minimum" at bounding box center [255, 267] width 177 height 41
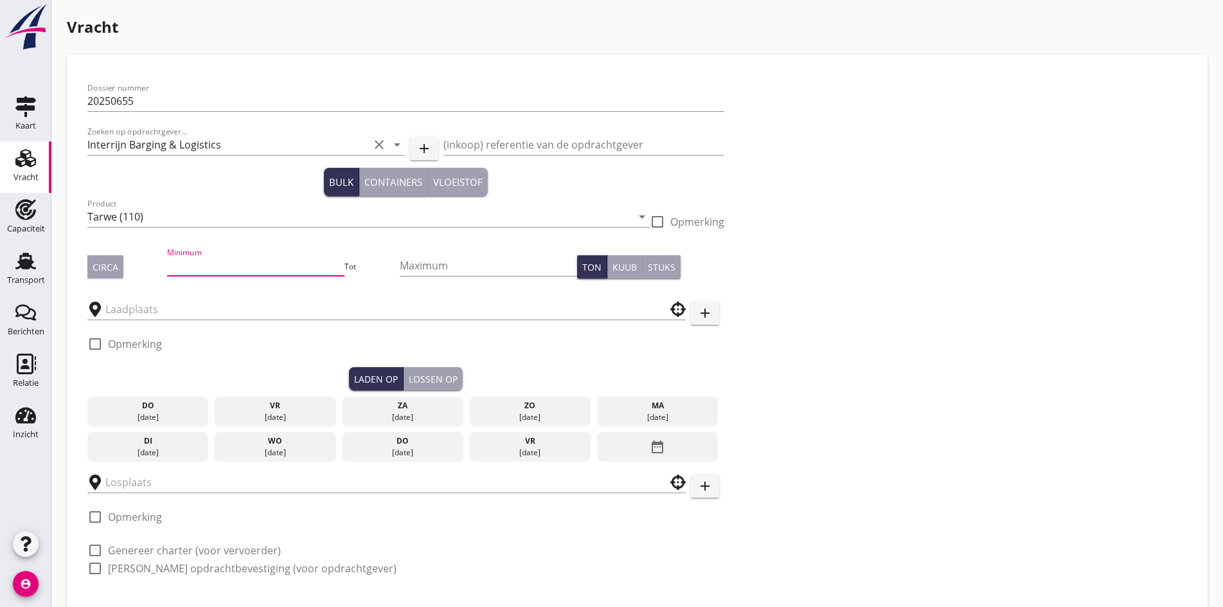
click at [167, 257] on input "Minimum" at bounding box center [255, 265] width 177 height 21
type input "1800"
click at [102, 268] on div "Circa" at bounding box center [106, 266] width 26 height 13
click at [120, 297] on div at bounding box center [386, 305] width 598 height 28
click at [126, 320] on div at bounding box center [386, 309] width 598 height 40
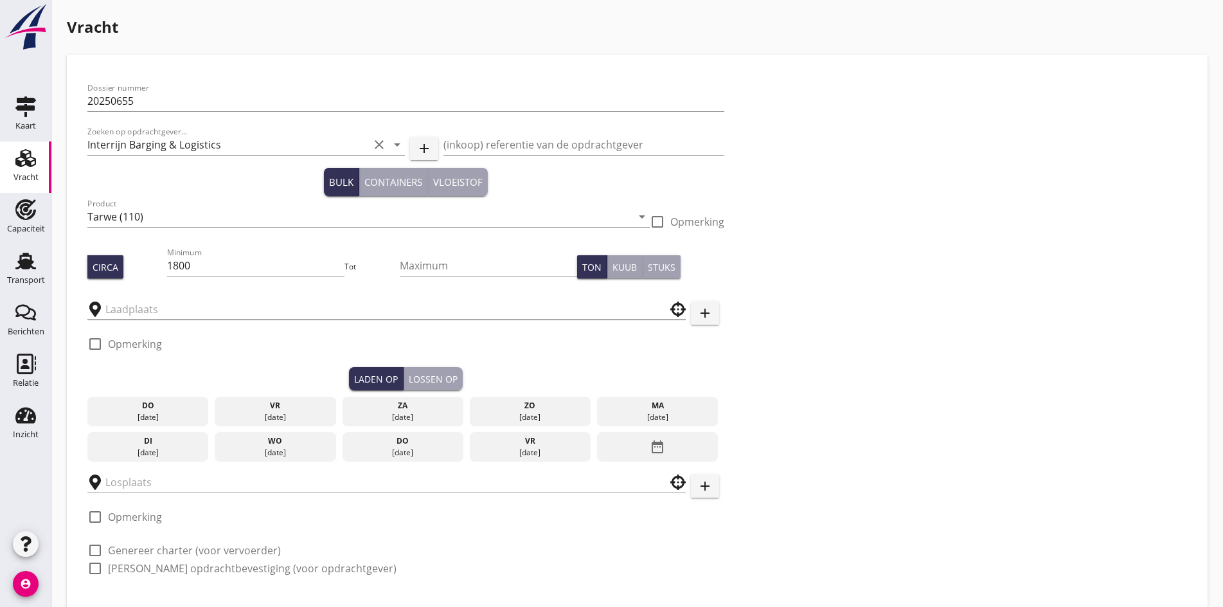
click at [133, 308] on input "text" at bounding box center [377, 309] width 544 height 21
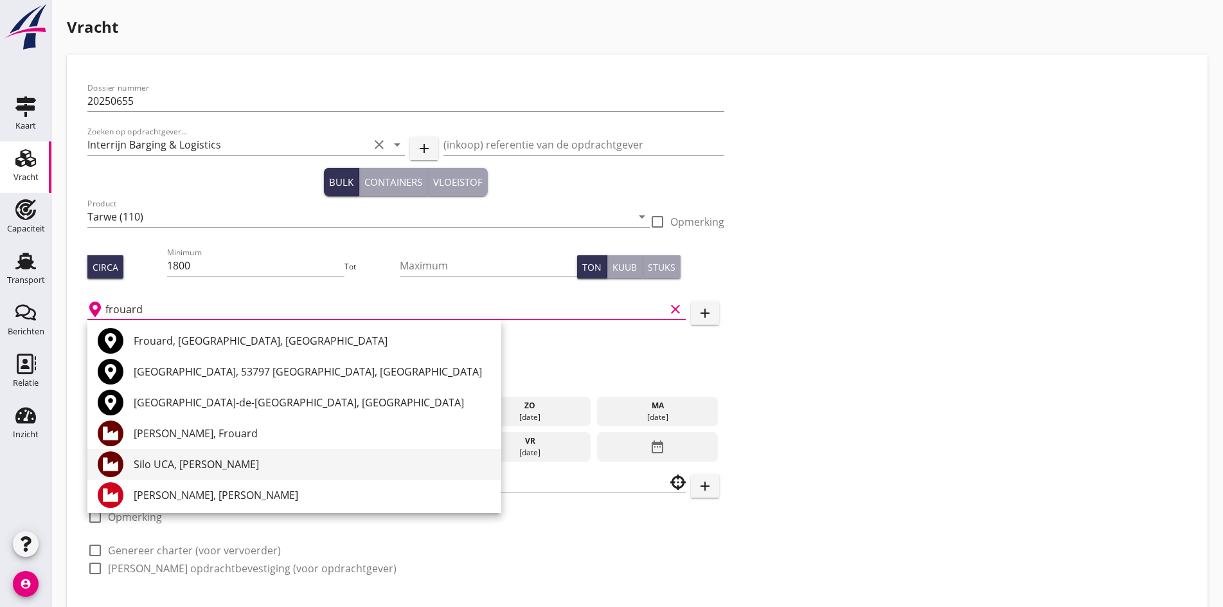
click at [204, 457] on div "Silo UCA, [PERSON_NAME]" at bounding box center [312, 463] width 357 height 15
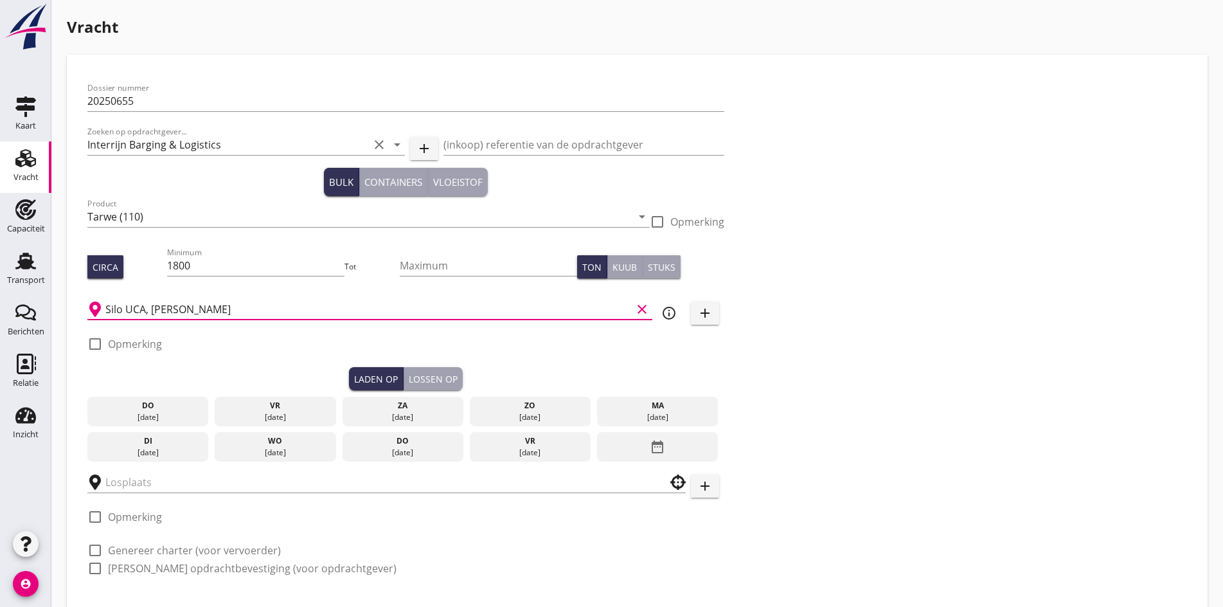
type input "Silo UCA, [PERSON_NAME]"
click at [241, 411] on div "[DATE]" at bounding box center [275, 417] width 115 height 12
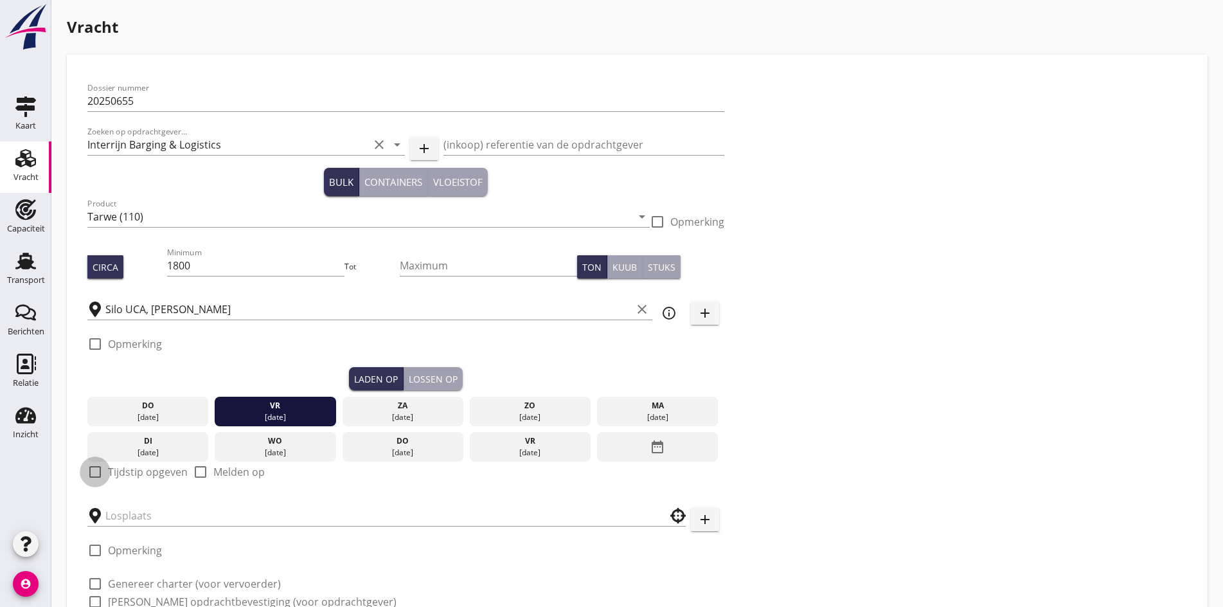
click at [92, 461] on div at bounding box center [95, 472] width 22 height 22
checkbox input "true"
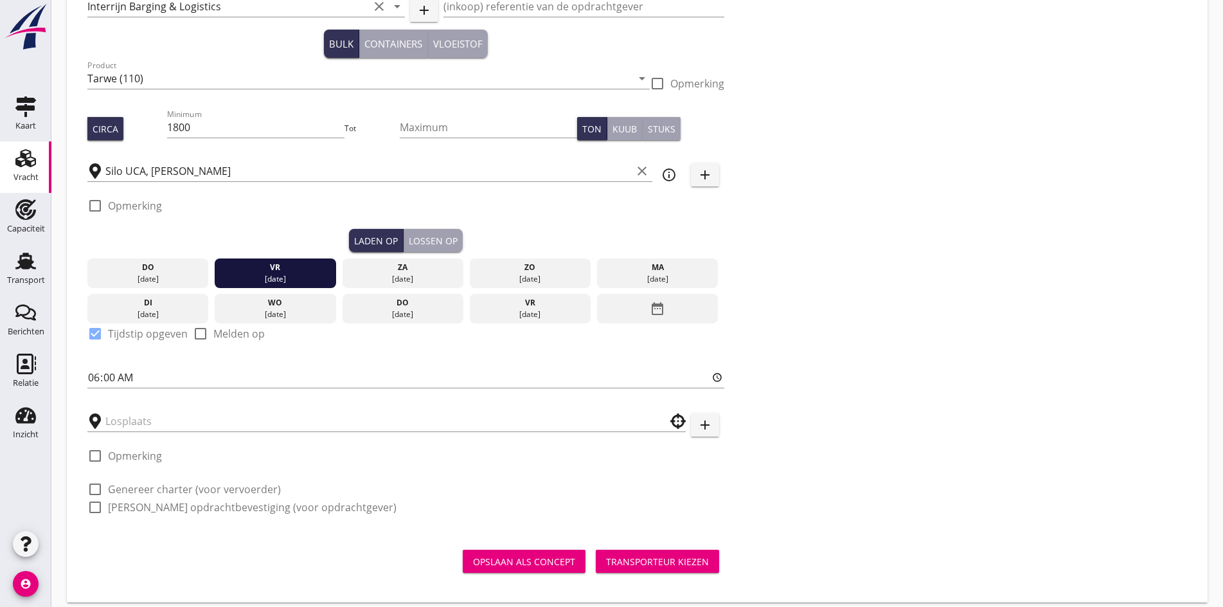
scroll to position [145, 0]
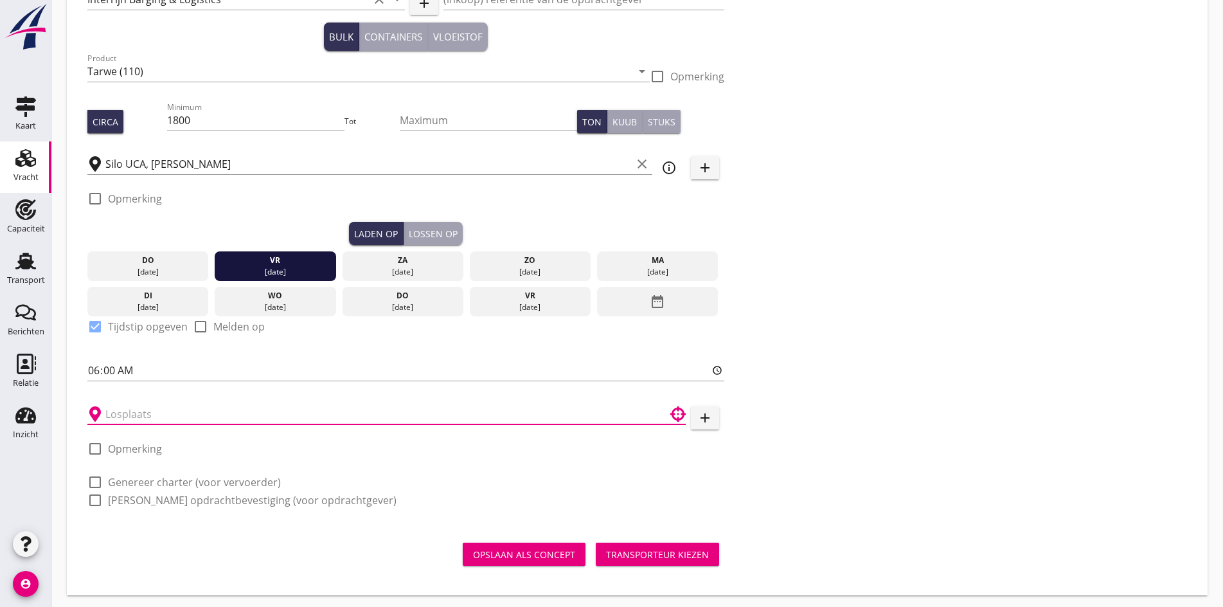
click at [162, 414] on input "text" at bounding box center [377, 414] width 544 height 21
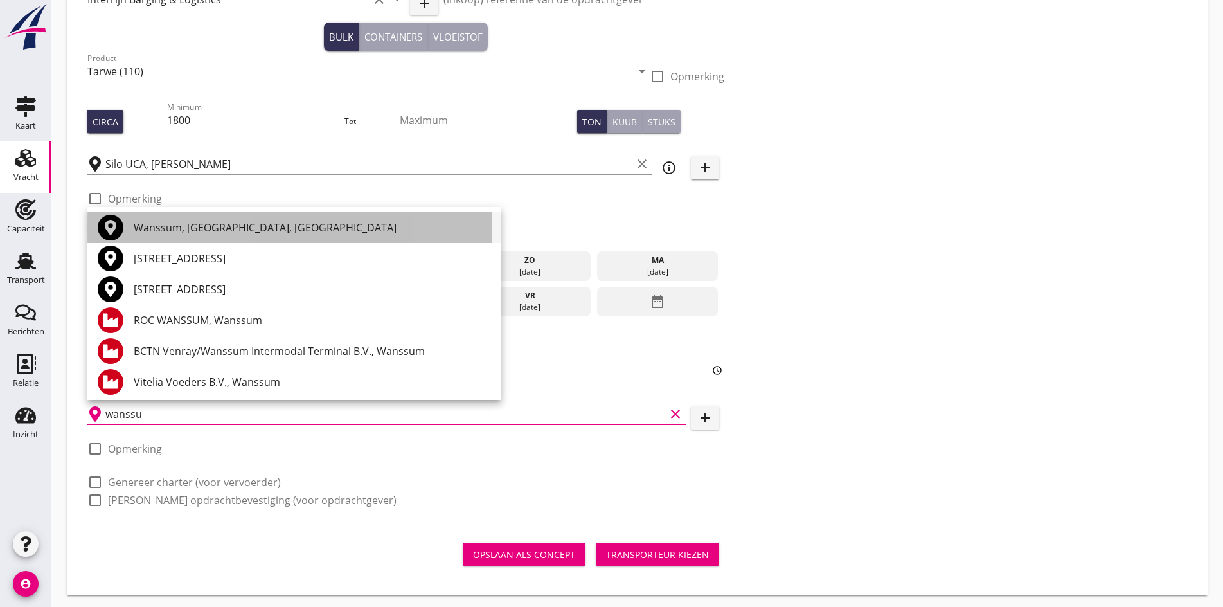
click at [204, 230] on div "Wanssum, [GEOGRAPHIC_DATA], [GEOGRAPHIC_DATA]" at bounding box center [312, 227] width 357 height 15
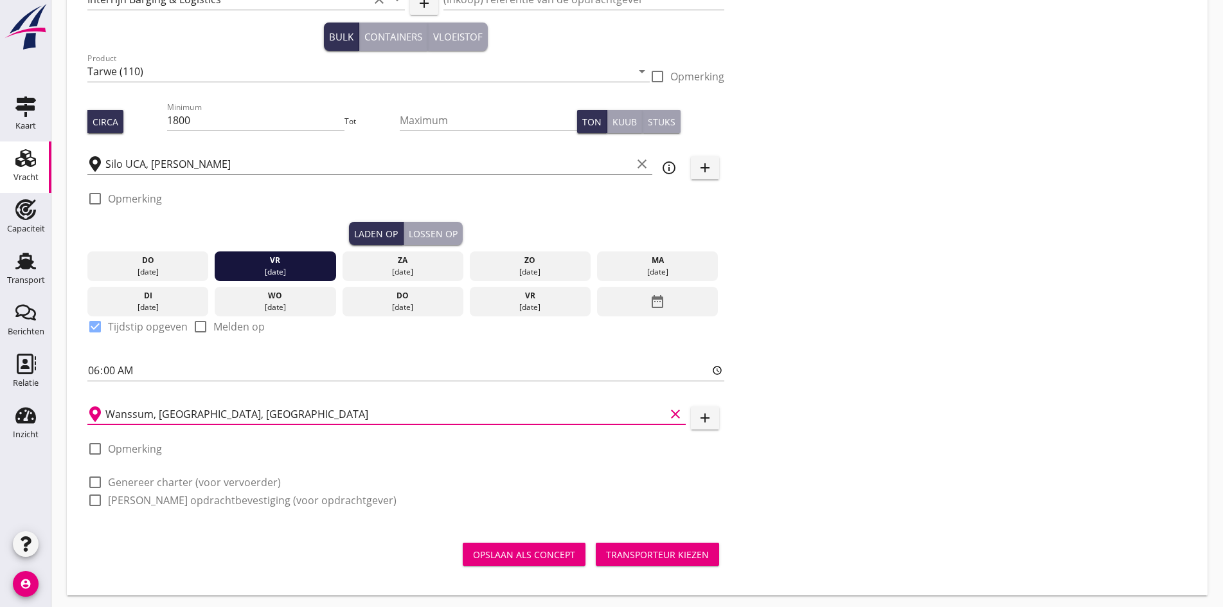
type input "Wanssum, [GEOGRAPHIC_DATA], [GEOGRAPHIC_DATA]"
click at [103, 448] on div at bounding box center [95, 449] width 22 height 22
checkbox input "true"
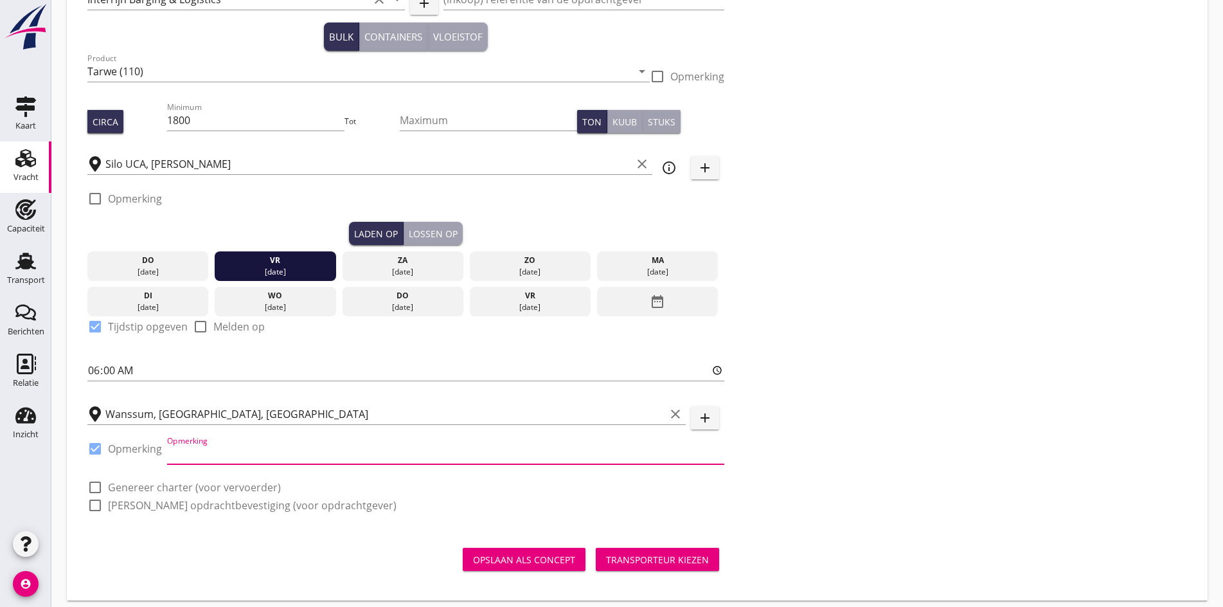
click at [173, 445] on input "Opmerking" at bounding box center [445, 453] width 557 height 21
type input "Wanssum en Heijen"
click at [98, 481] on div at bounding box center [95, 487] width 22 height 22
checkbox input "true"
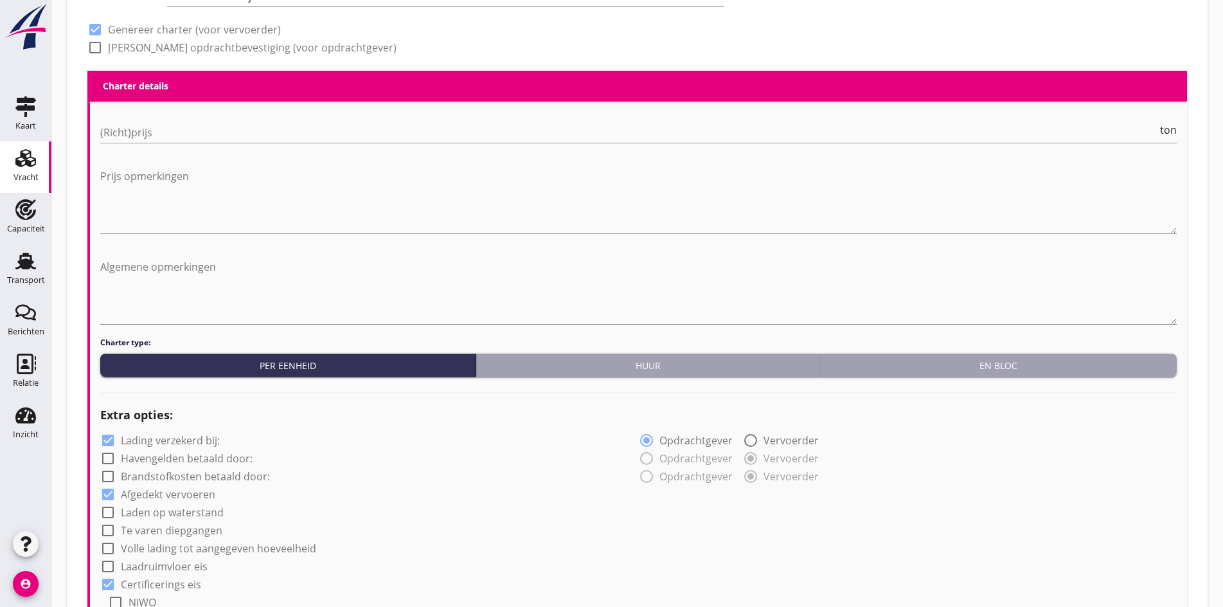
scroll to position [639, 0]
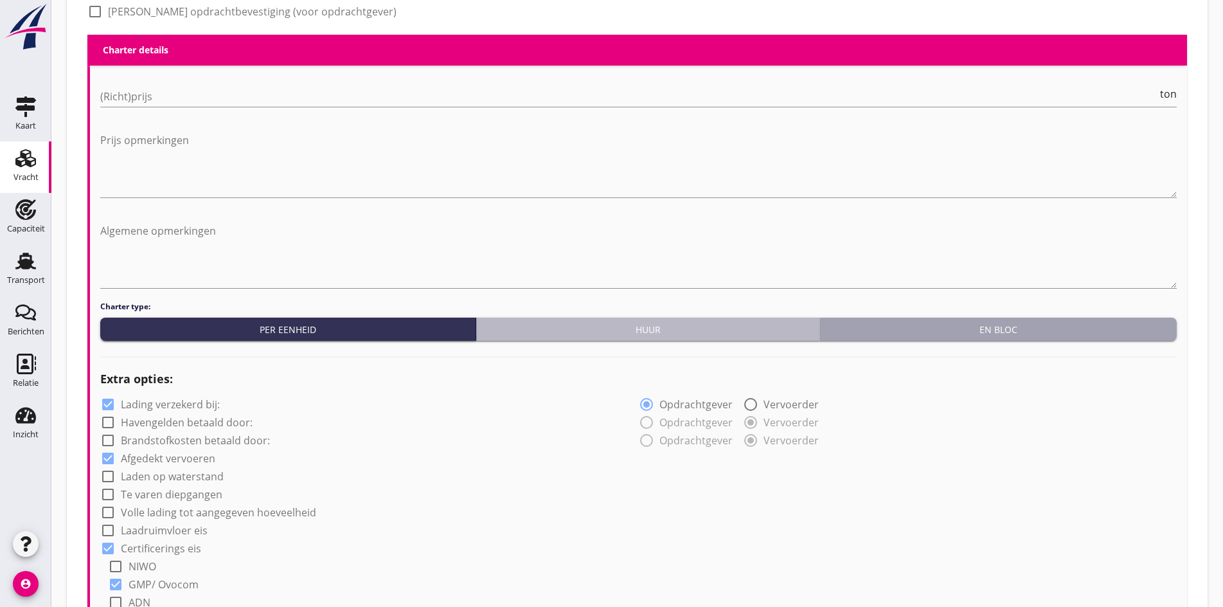
click at [578, 331] on div "Huur" at bounding box center [647, 329] width 333 height 13
radio input "true"
radio input "false"
radio input "true"
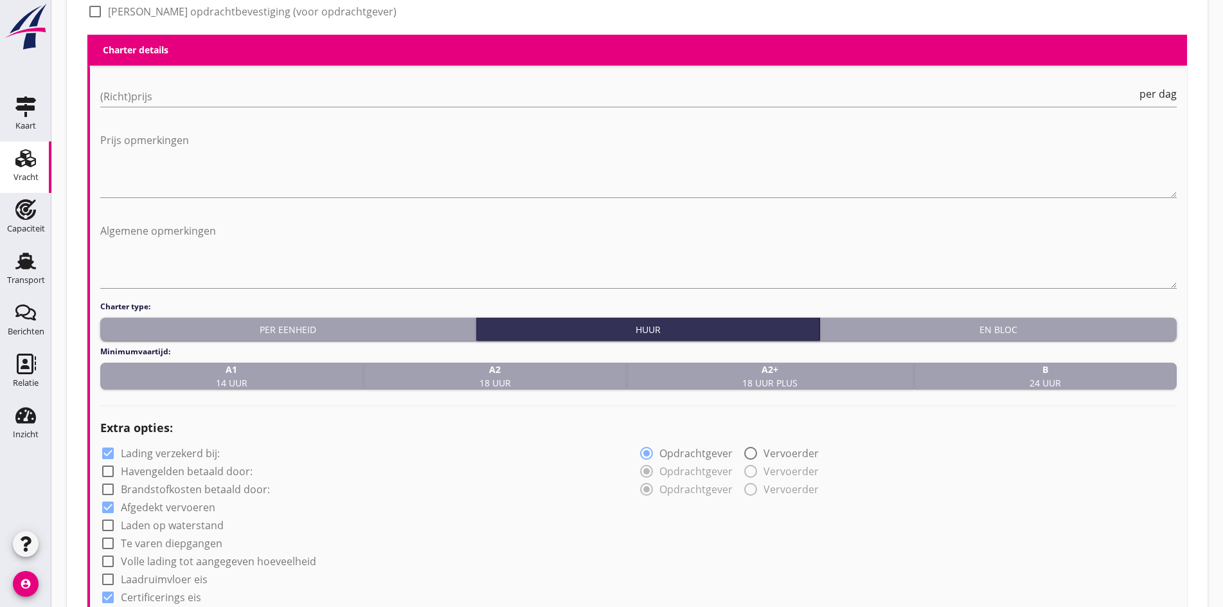
click at [154, 104] on div "(Richt)prijs per dag" at bounding box center [638, 102] width 1076 height 33
click at [143, 90] on input "(Richt)prijs" at bounding box center [618, 96] width 1036 height 21
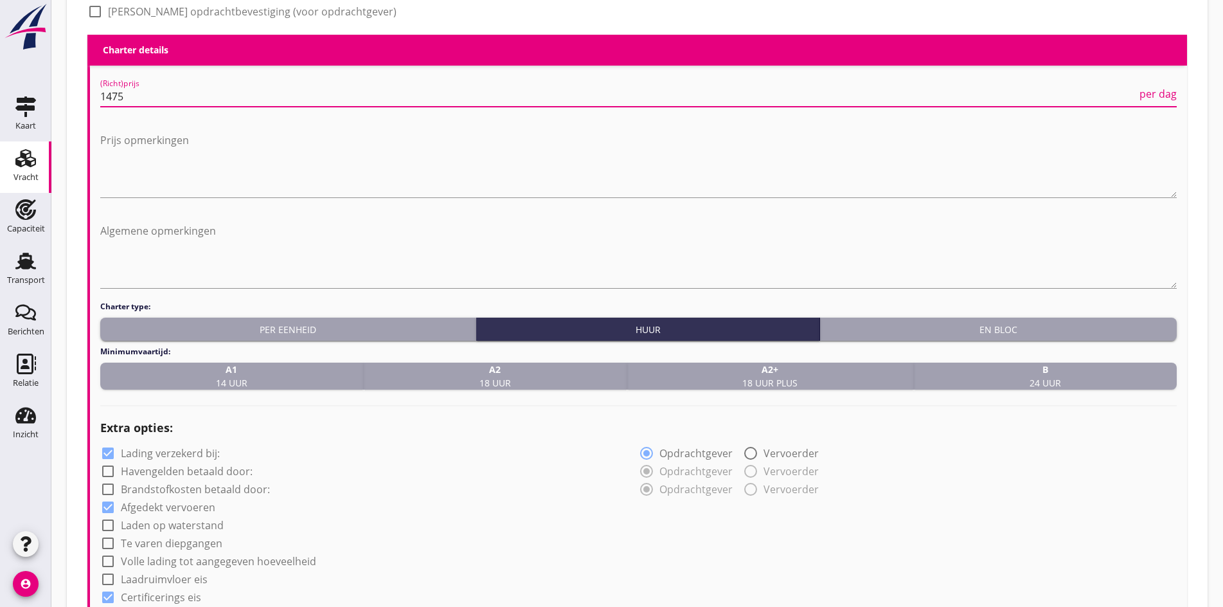
type input "1475"
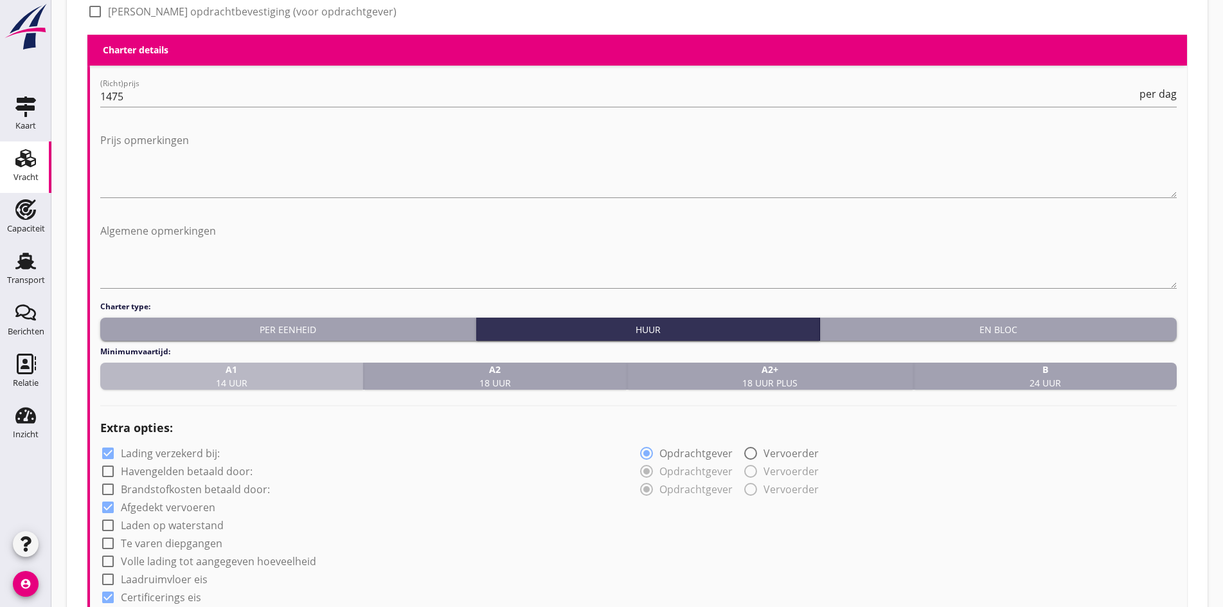
click at [230, 378] on span "A1 14 uur" at bounding box center [231, 375] width 31 height 27
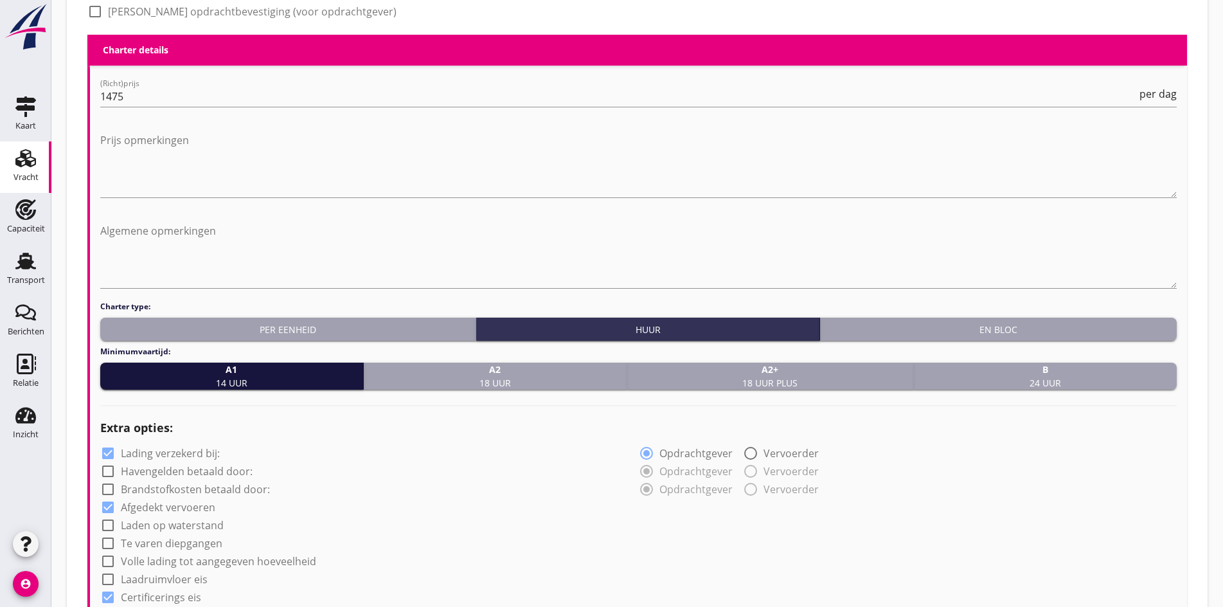
scroll to position [1024, 0]
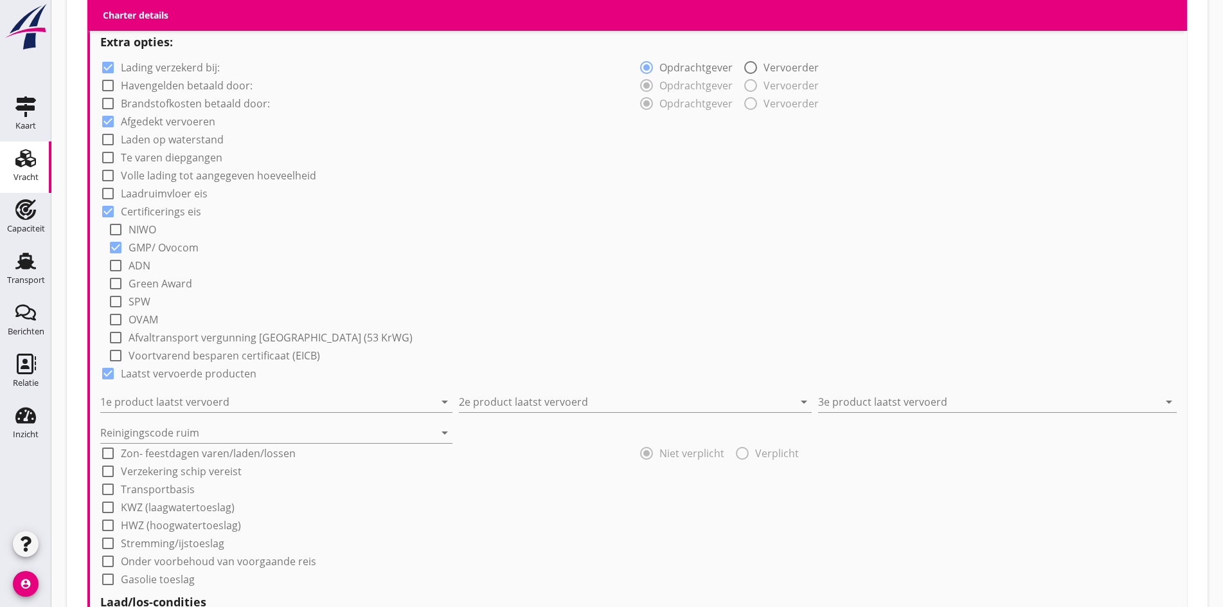
click at [163, 384] on div "1e product laatst vervoerd arrow_drop_down" at bounding box center [276, 398] width 352 height 28
click at [162, 396] on input "1e product laatst vervoerd" at bounding box center [267, 401] width 334 height 21
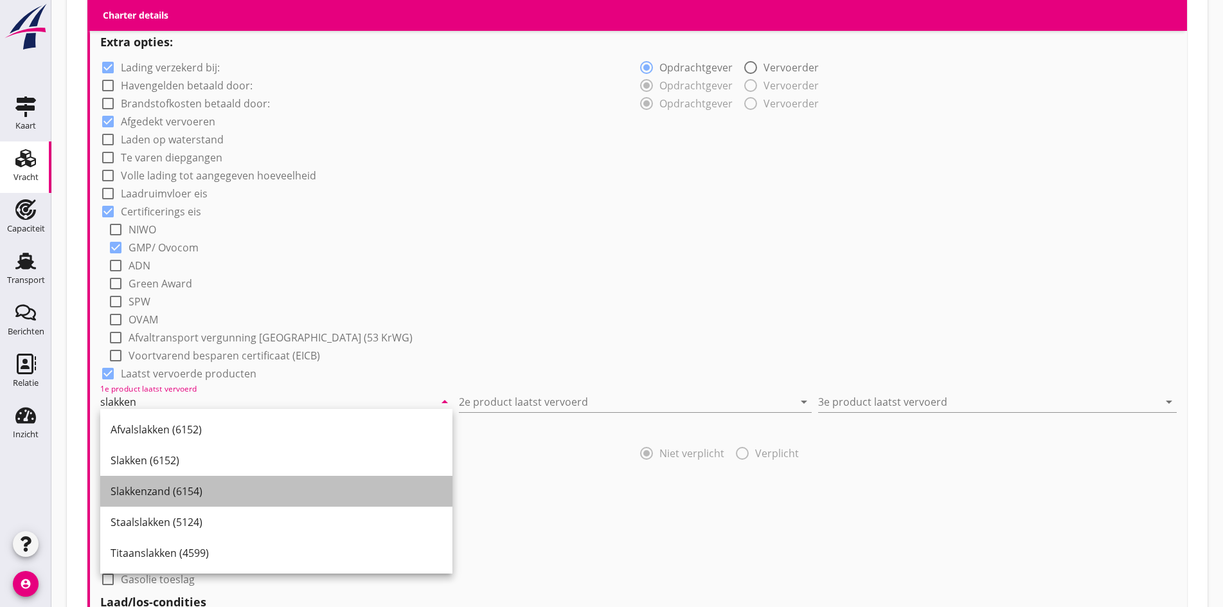
click at [145, 497] on div "Slakkenzand (6154)" at bounding box center [277, 490] width 332 height 15
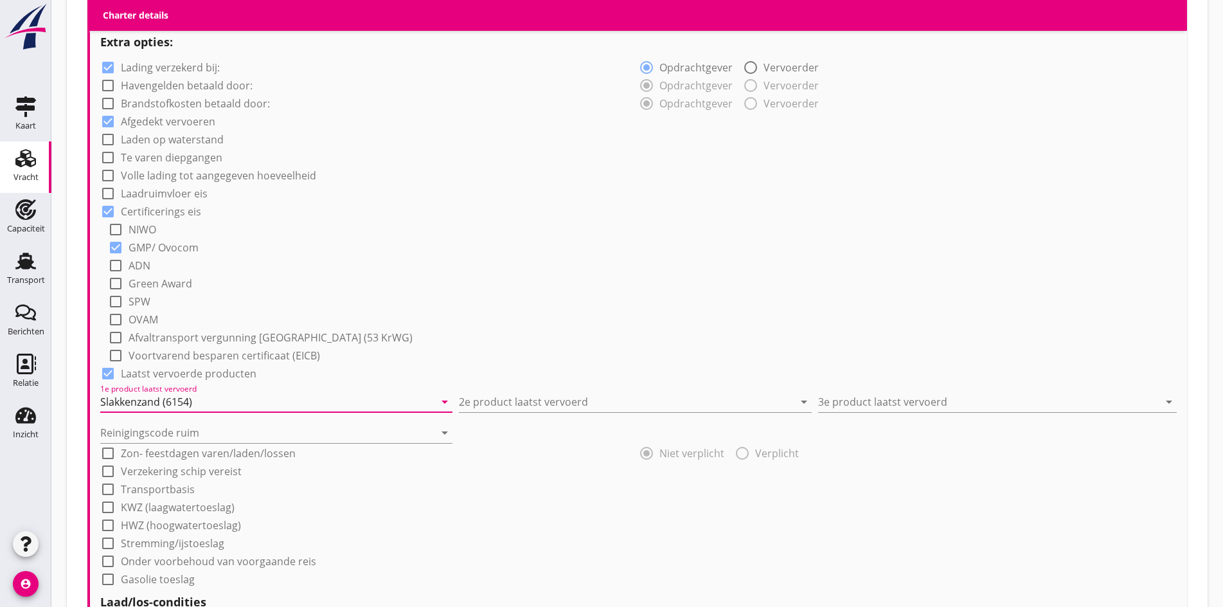
type input "Slakkenzand (6154)"
click at [561, 386] on div "2e product laatst vervoerd arrow_drop_down" at bounding box center [635, 398] width 352 height 28
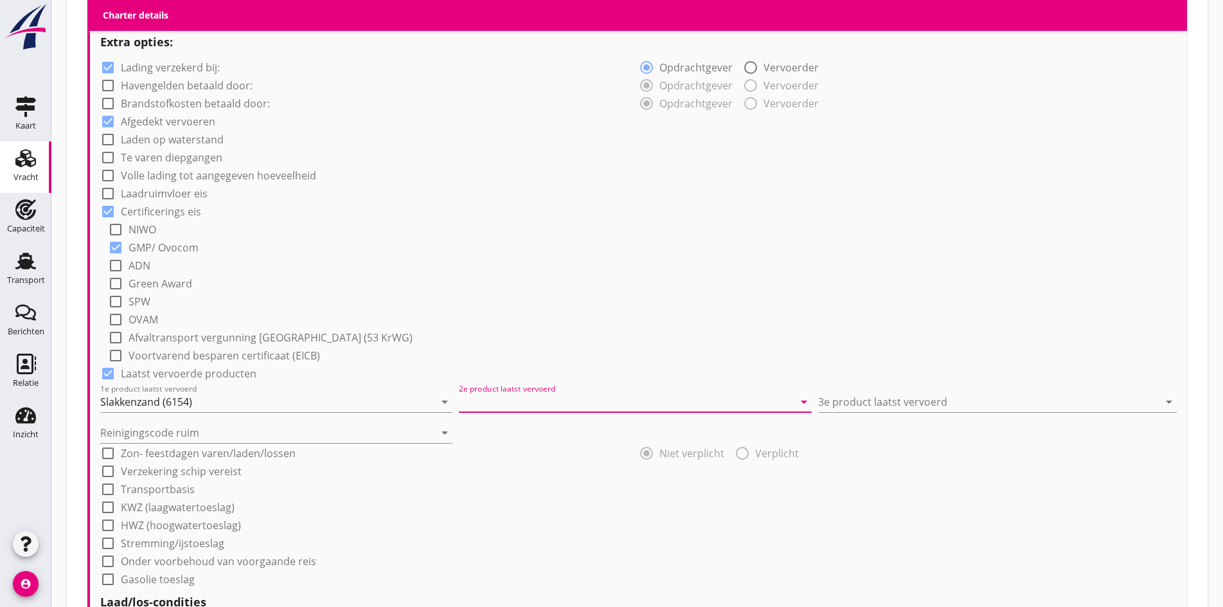
click at [556, 391] on input "2e product laatst vervoerd" at bounding box center [626, 401] width 334 height 21
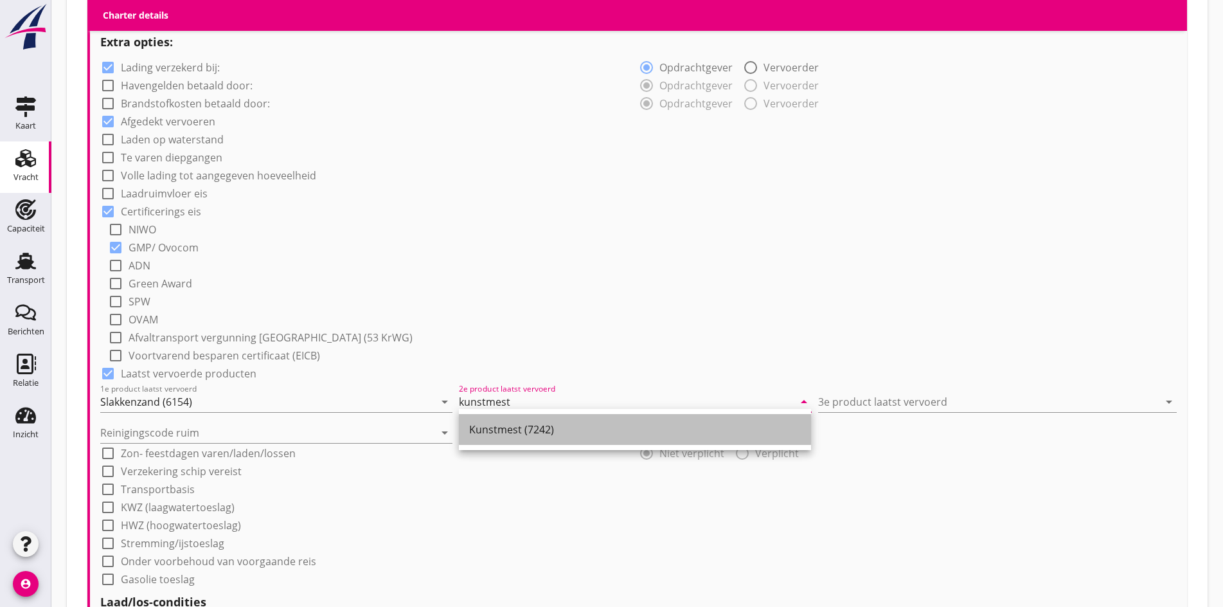
click at [638, 425] on div "Kunstmest (7242)" at bounding box center [635, 429] width 332 height 15
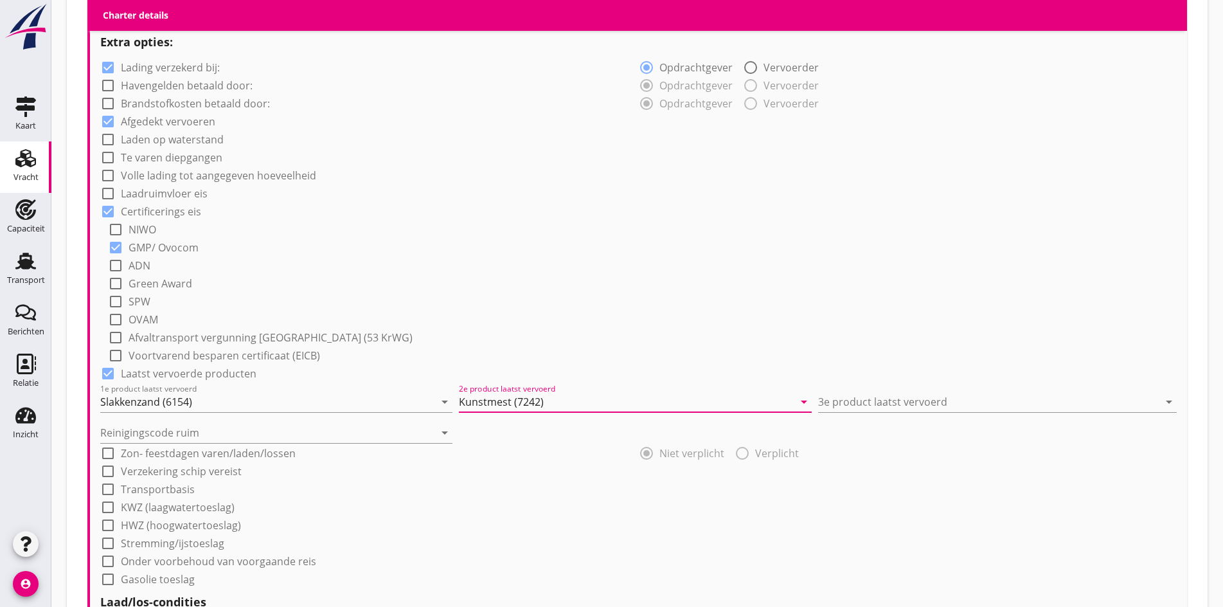
type input "Kunstmest (7242)"
click at [881, 384] on div "3e product laatst vervoerd arrow_drop_down" at bounding box center [997, 398] width 359 height 28
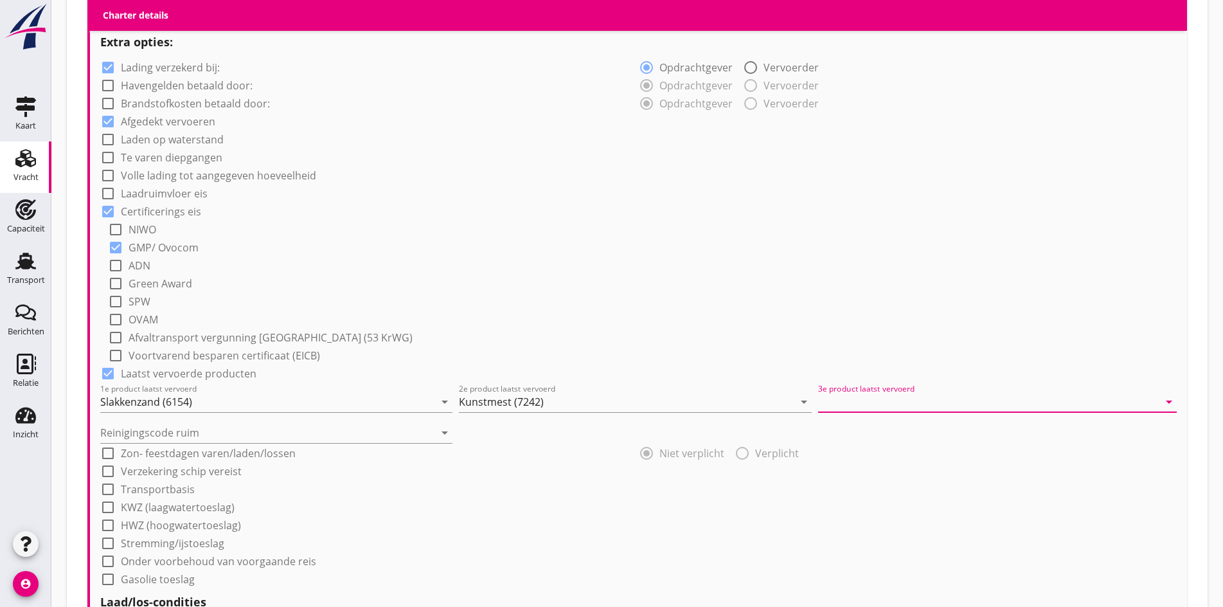
click at [881, 392] on input "3e product laatst vervoerd" at bounding box center [988, 401] width 341 height 21
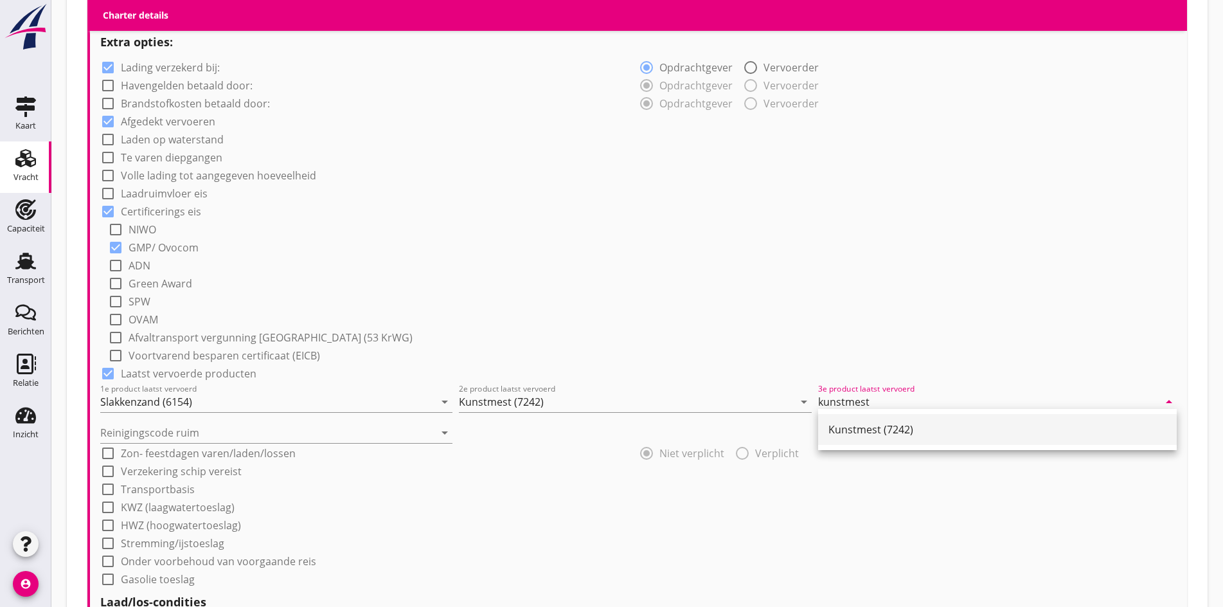
click at [866, 424] on div "Kunstmest (7242)" at bounding box center [997, 429] width 338 height 15
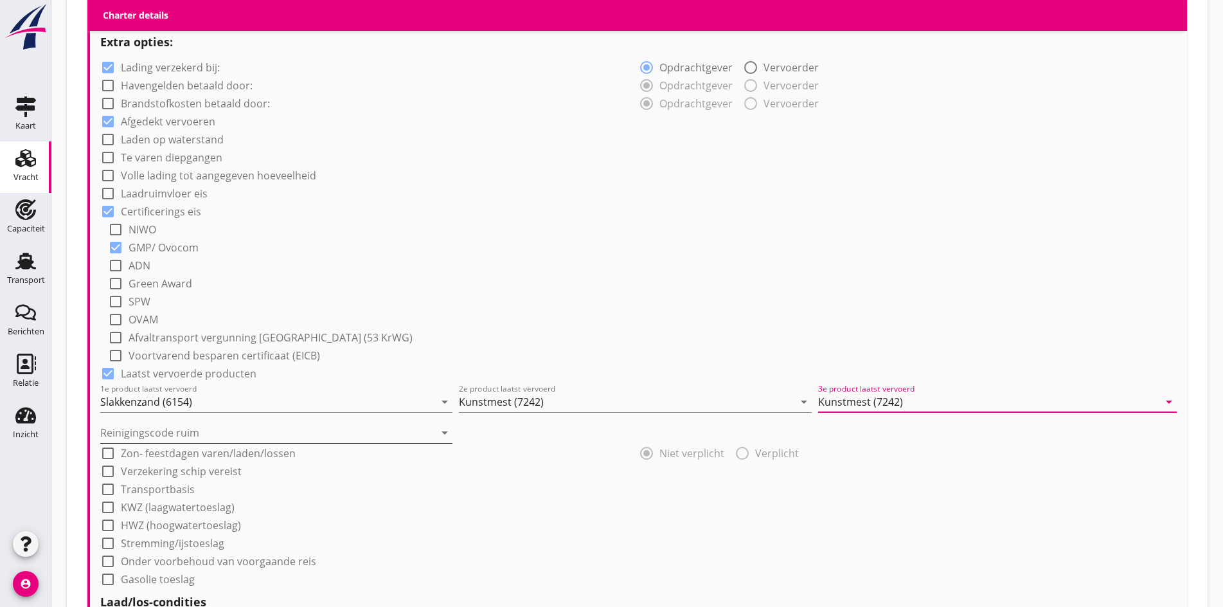
type input "Kunstmest (7242)"
click at [215, 429] on input "Reinigingscode ruim" at bounding box center [267, 432] width 334 height 21
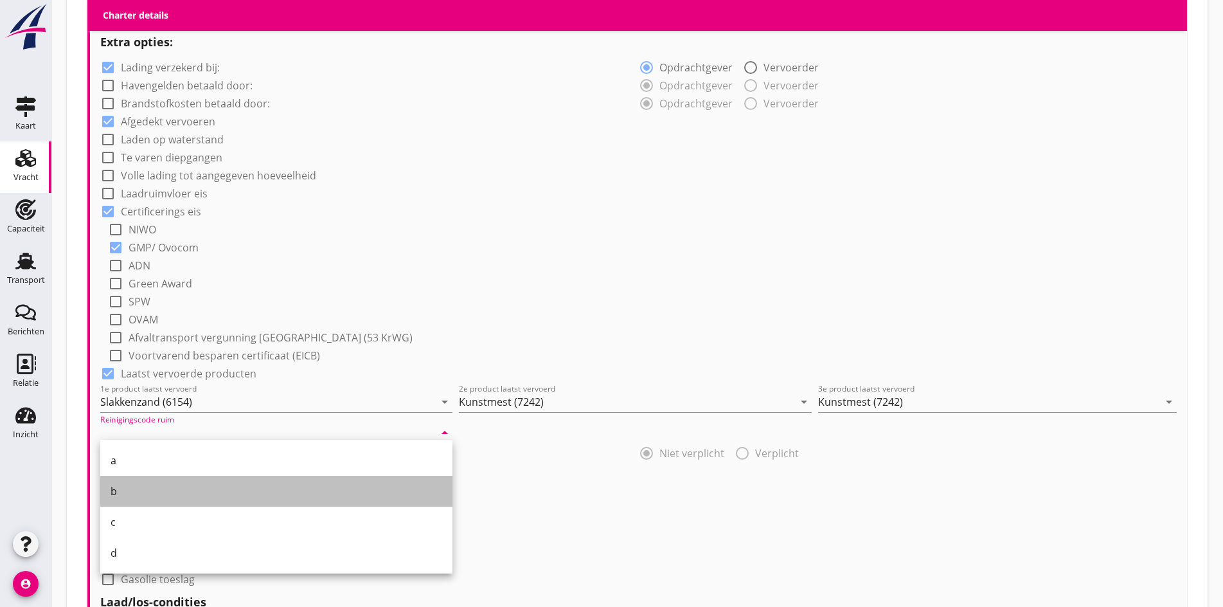
click at [133, 488] on div "b" at bounding box center [277, 490] width 332 height 15
type input "b"
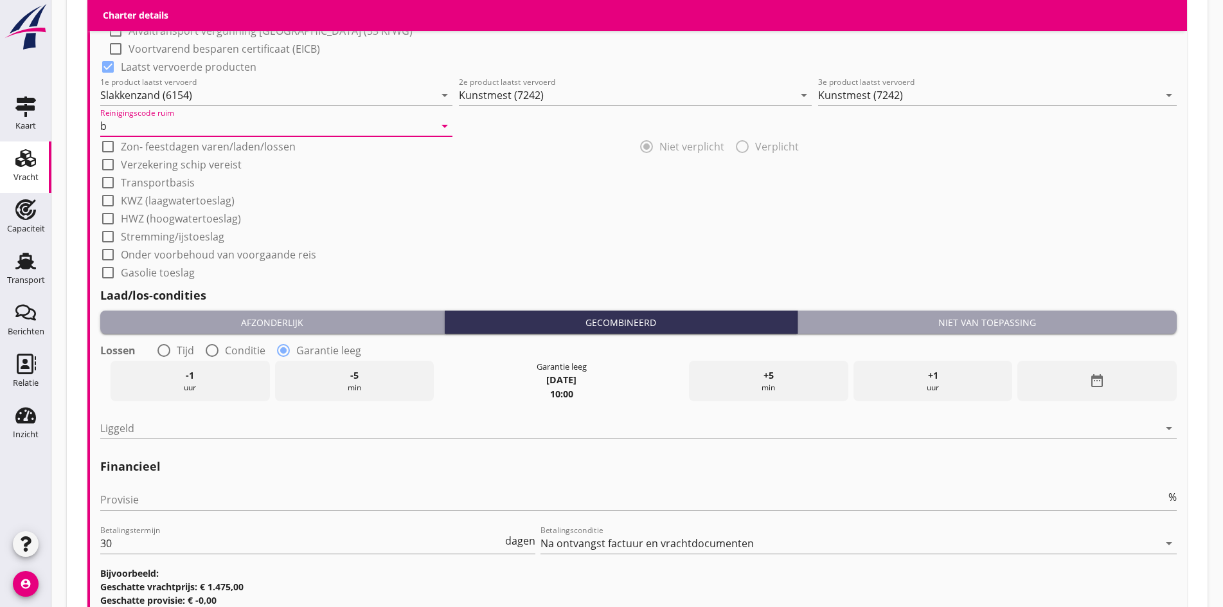
scroll to position [1345, 0]
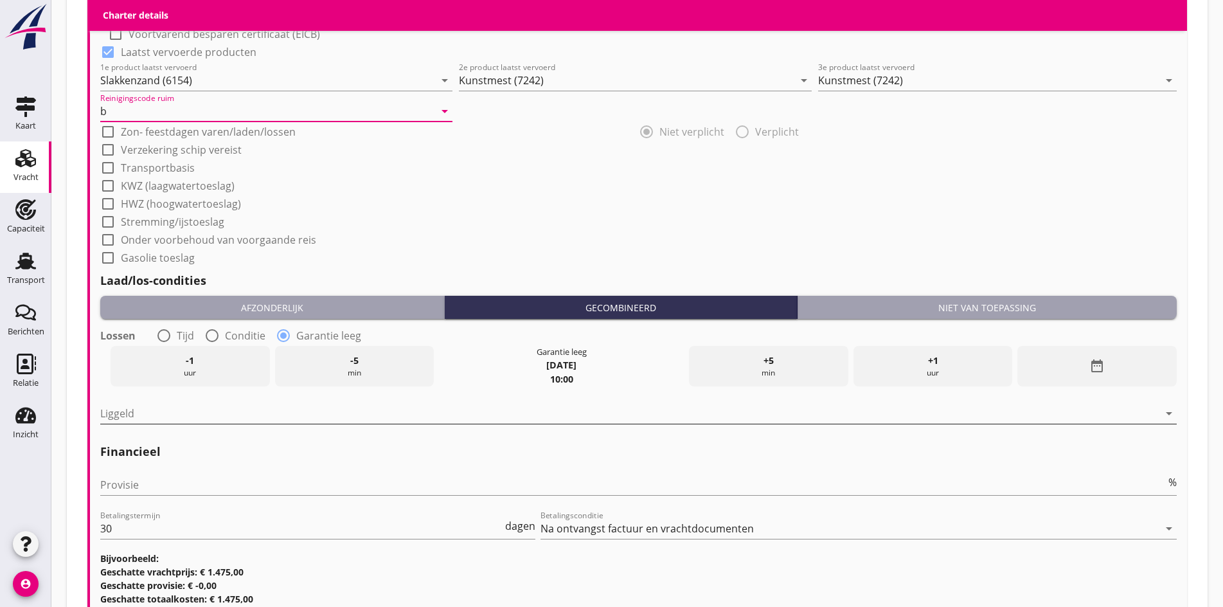
click at [259, 409] on div at bounding box center [629, 413] width 1058 height 21
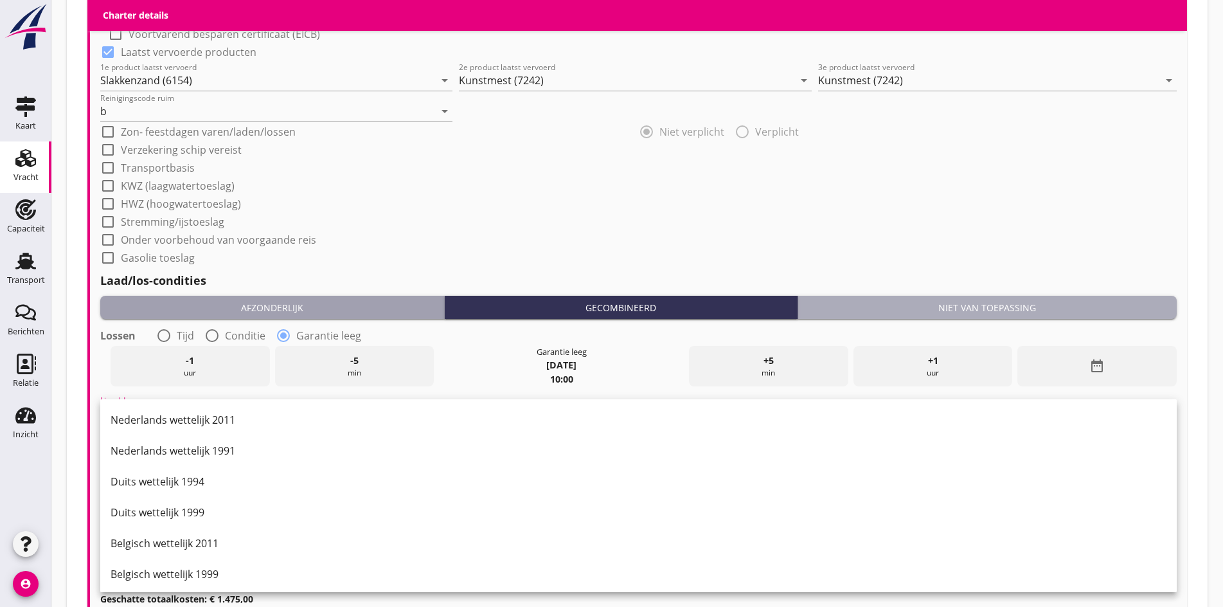
click at [907, 310] on div "Niet van toepassing" at bounding box center [987, 307] width 369 height 13
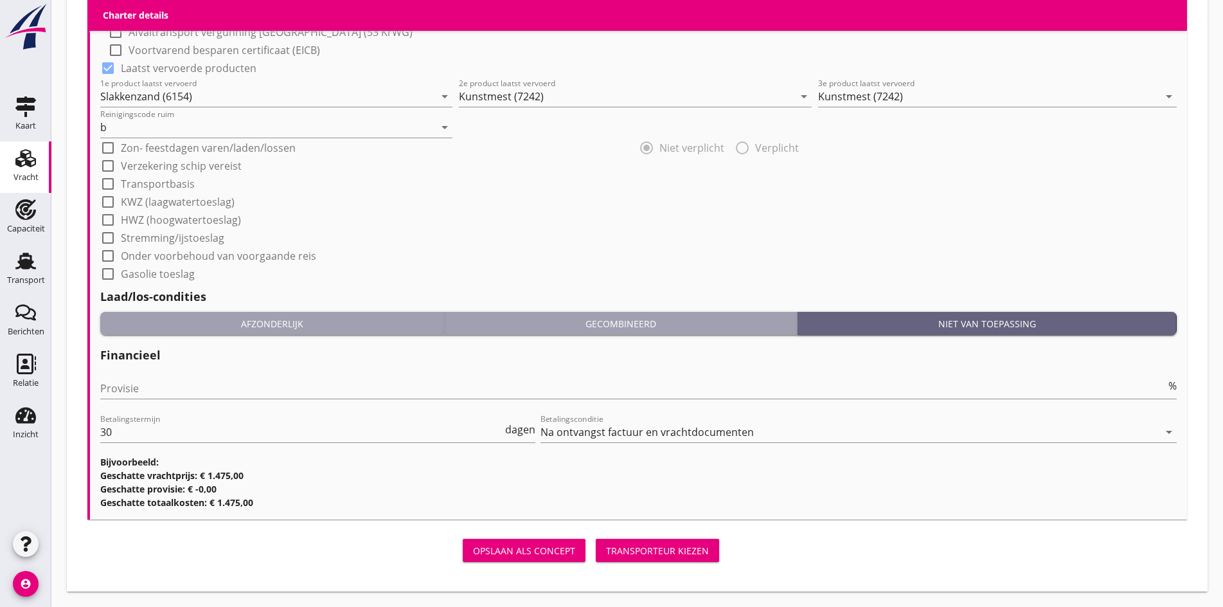
scroll to position [1326, 0]
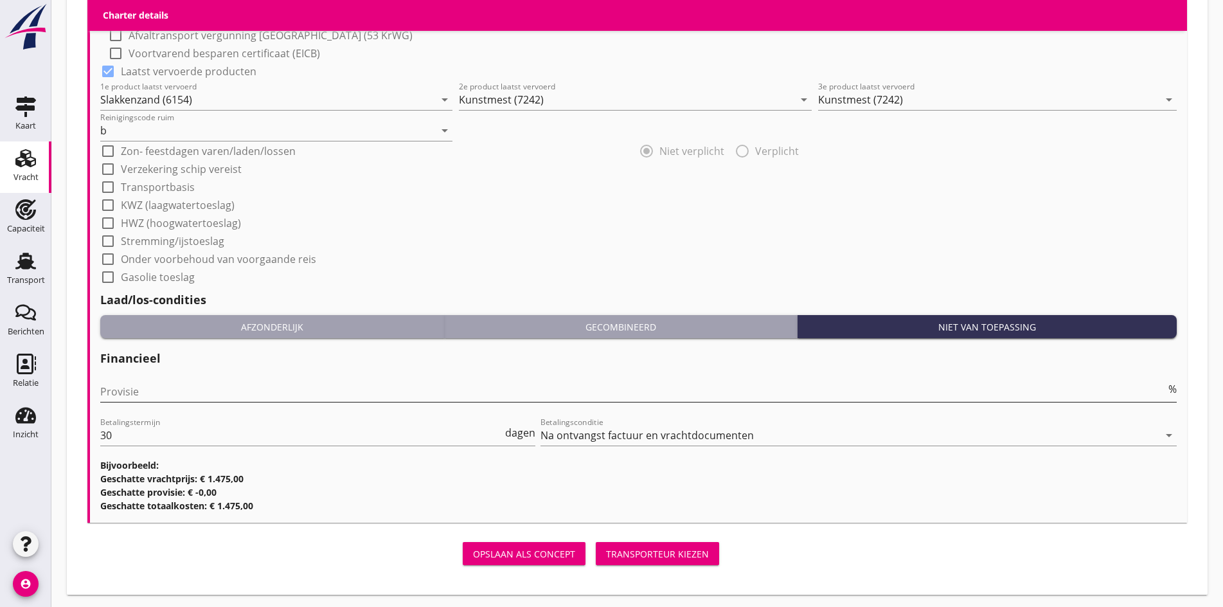
click at [121, 387] on input "Provisie" at bounding box center [632, 391] width 1065 height 21
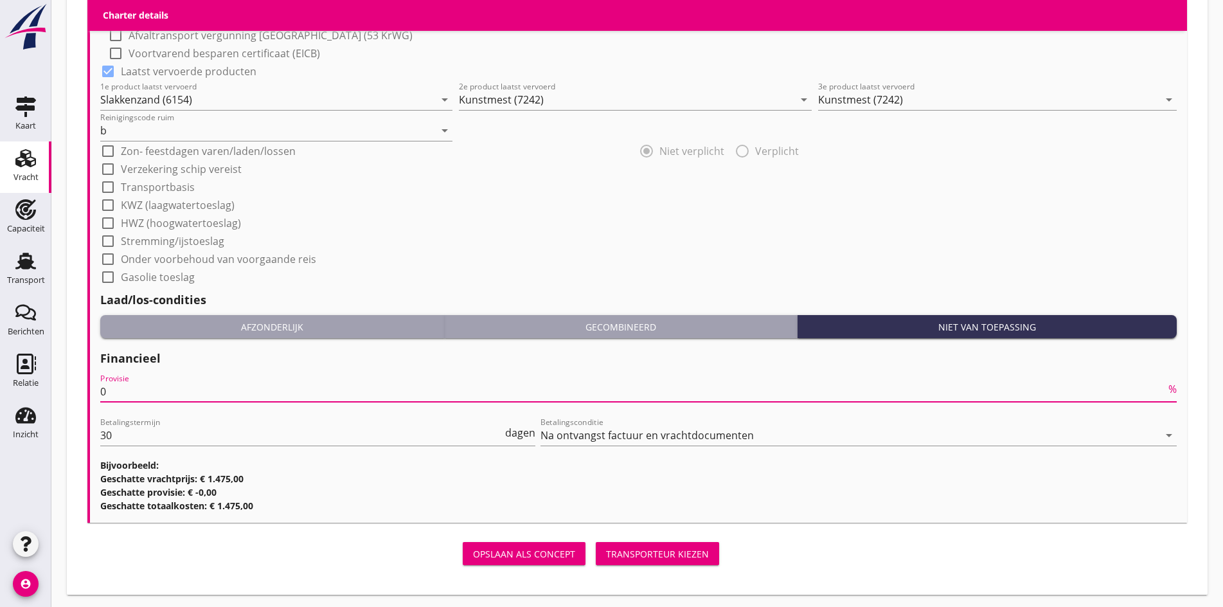
type input "0"
click at [596, 542] on button "Transporteur kiezen" at bounding box center [657, 553] width 123 height 23
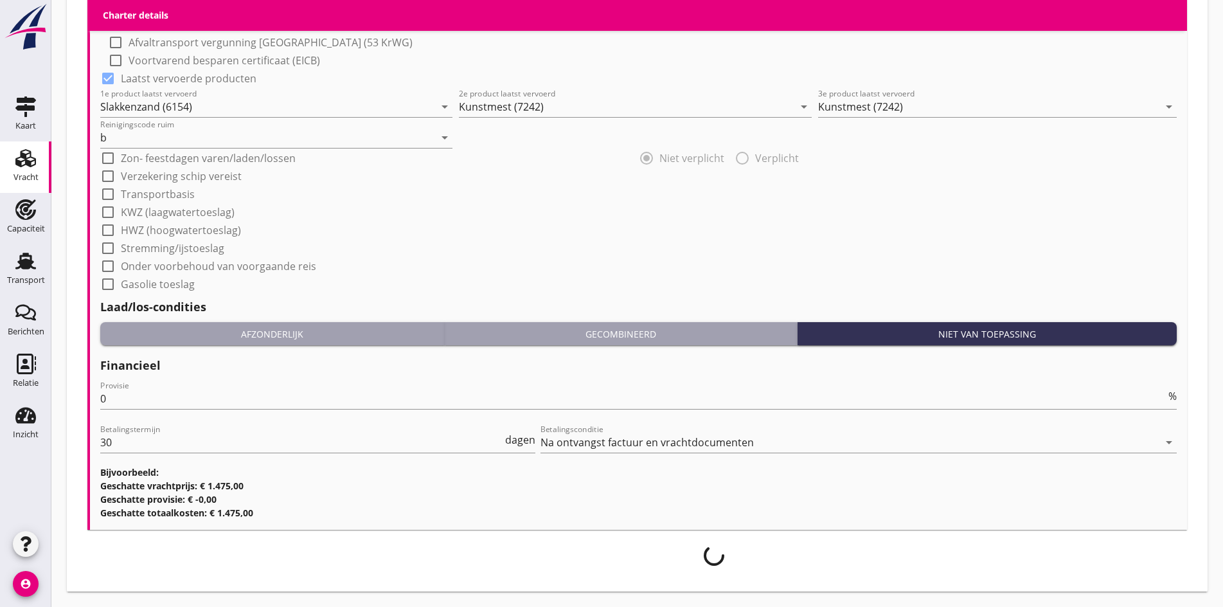
scroll to position [1316, 0]
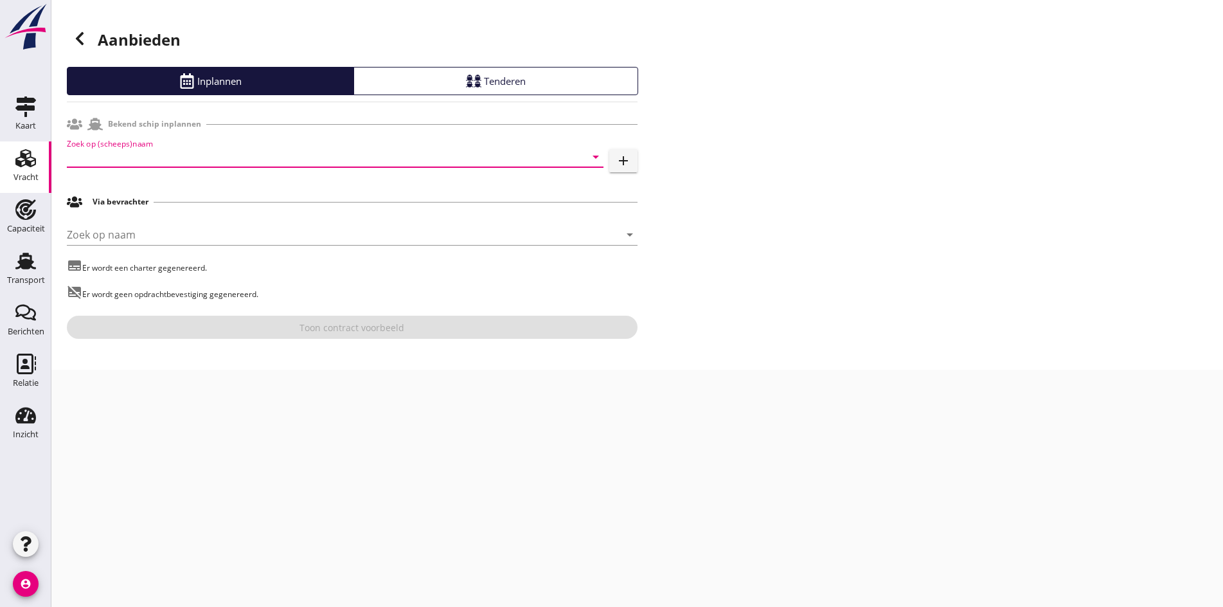
click at [174, 154] on input "Zoek op (scheeps)naam" at bounding box center [317, 157] width 501 height 21
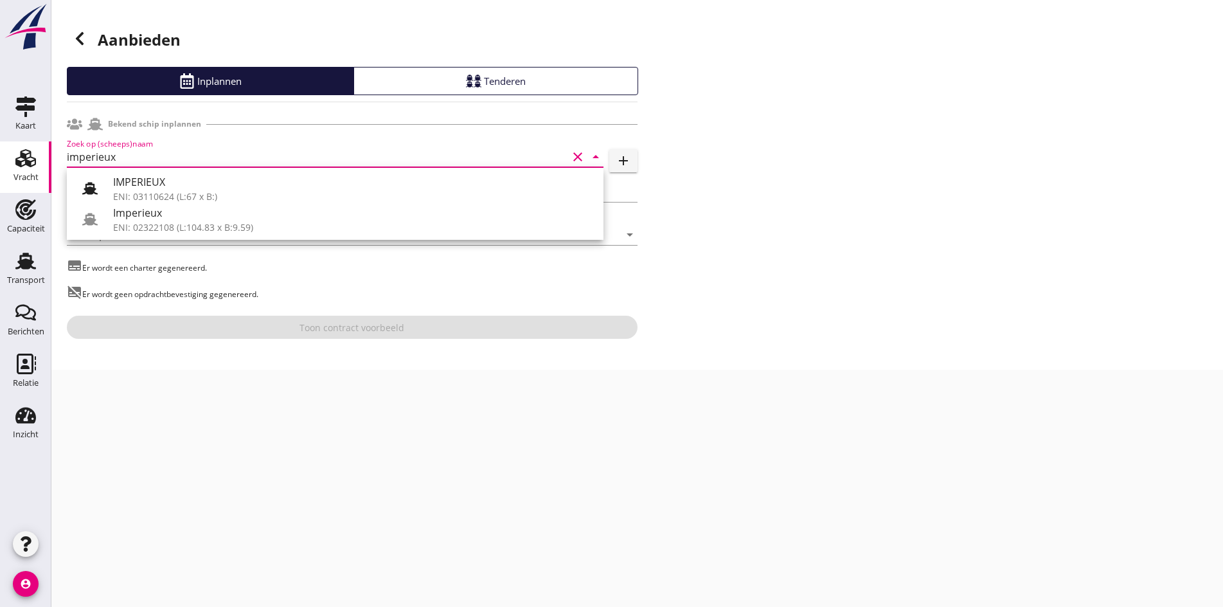
click at [195, 184] on div "IMPERIEUX" at bounding box center [353, 181] width 480 height 15
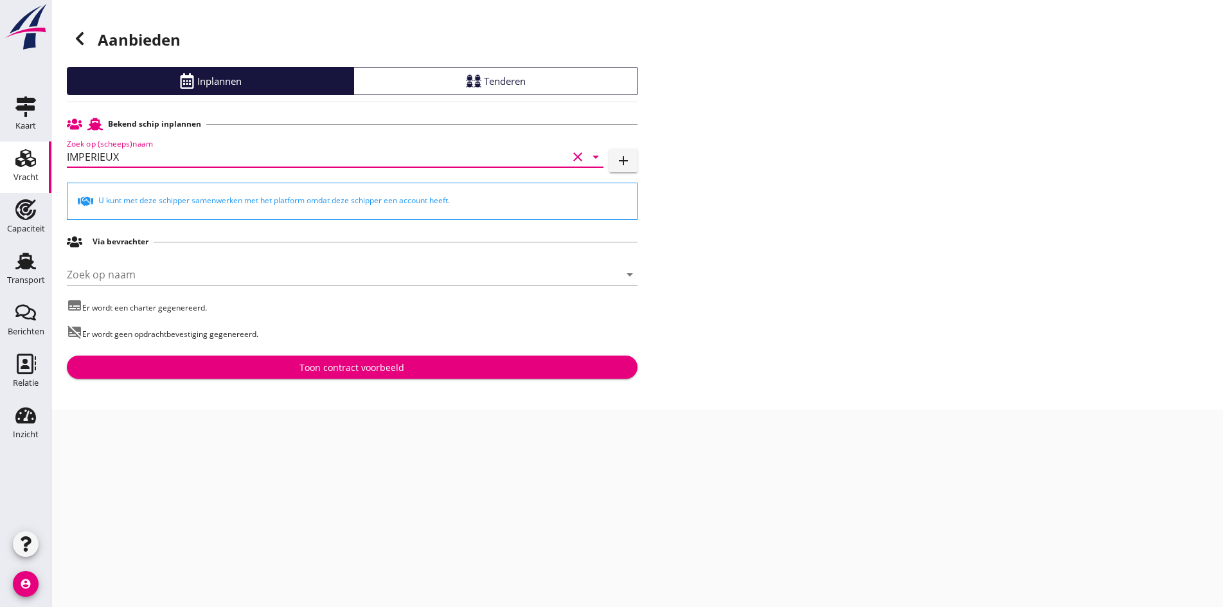
click at [136, 153] on input "IMPERIEUX" at bounding box center [317, 157] width 501 height 21
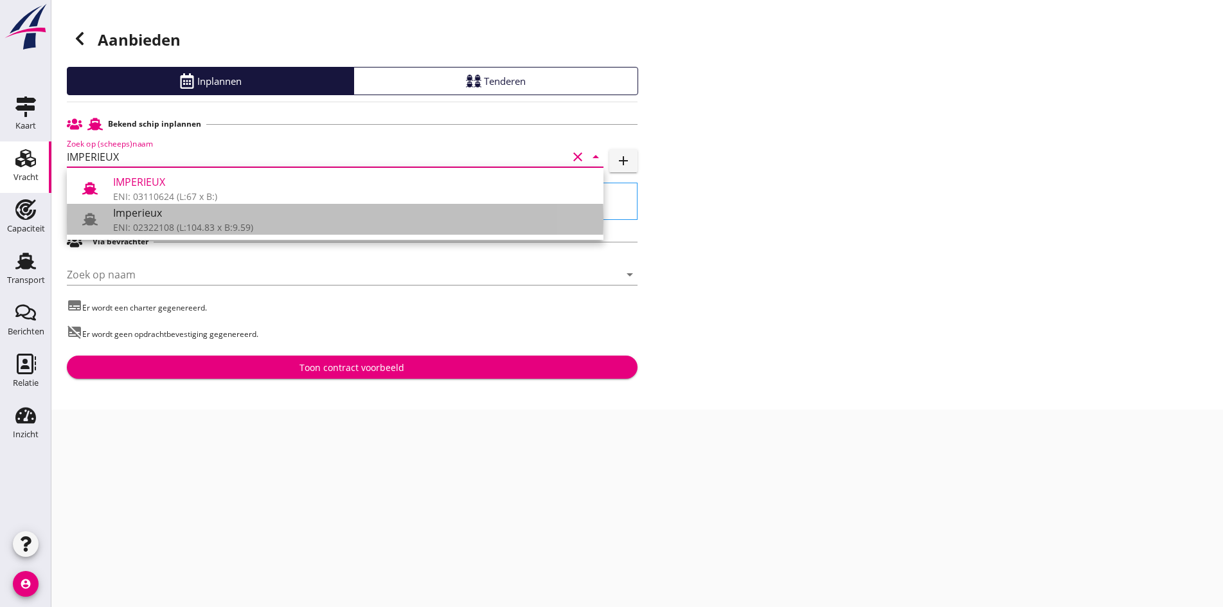
click at [163, 225] on div "ENI: 02322108 (L:104.83 x B:9.59)" at bounding box center [353, 226] width 480 height 13
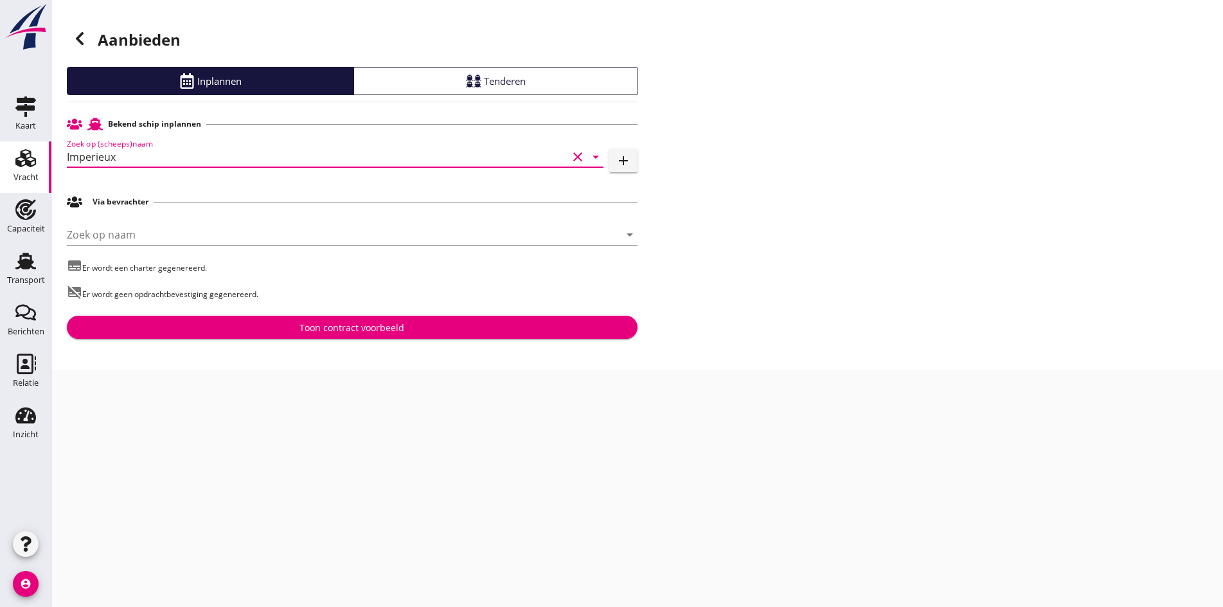
type input "Imperieux"
drag, startPoint x: 316, startPoint y: 304, endPoint x: 317, endPoint y: 317, distance: 13.5
click at [317, 310] on div "Bekend schip inplannen Zoek op (scheeps)naam Imperieux clear arrow_drop_down ad…" at bounding box center [352, 225] width 571 height 227
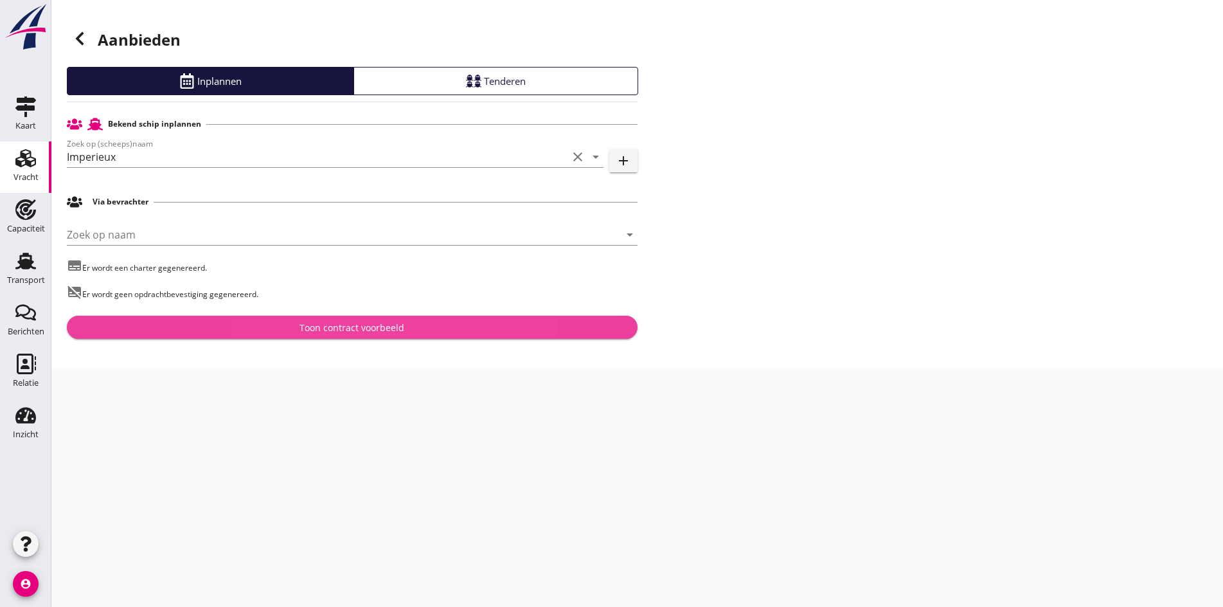
click at [317, 318] on button "Toon contract voorbeeld" at bounding box center [352, 326] width 571 height 23
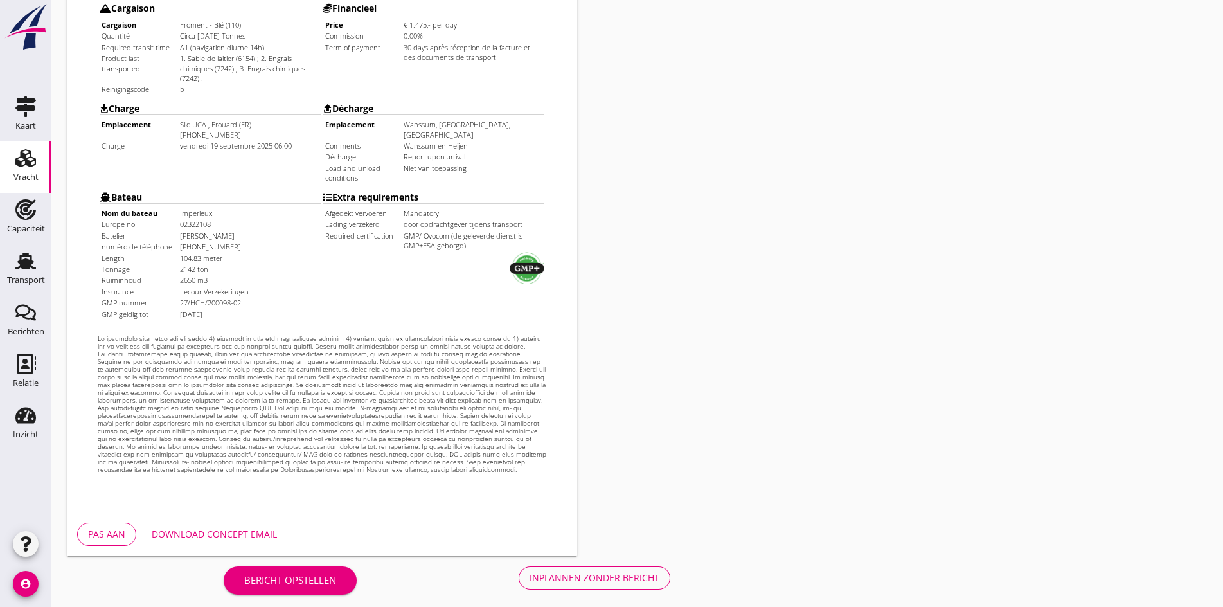
scroll to position [345, 0]
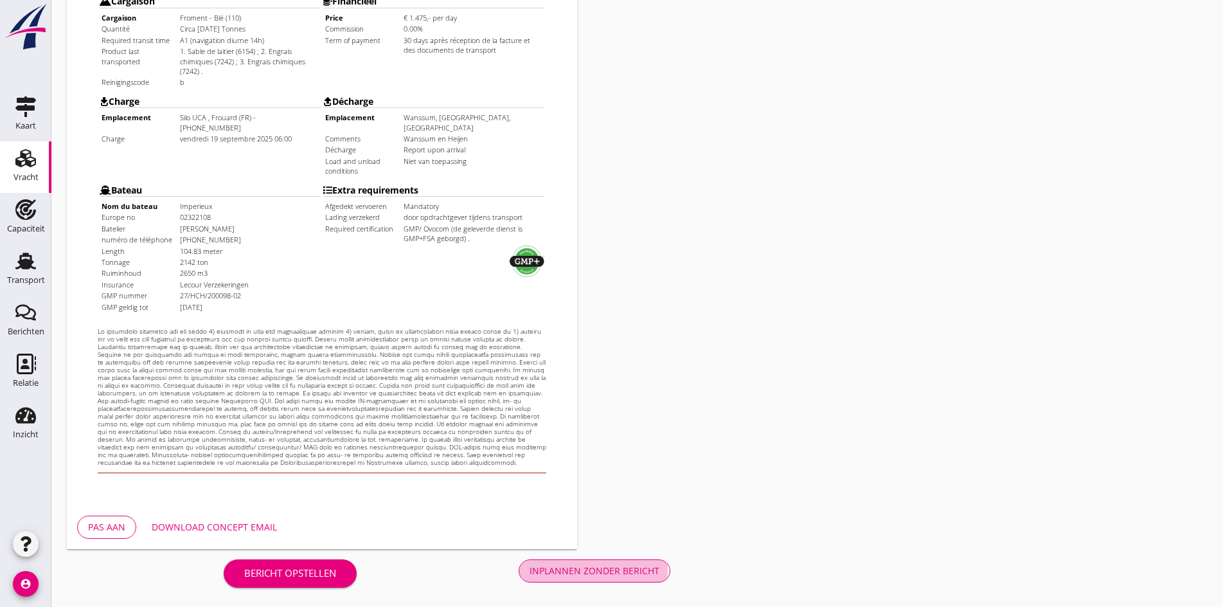
click at [529, 573] on div "Inplannen zonder bericht" at bounding box center [594, 570] width 130 height 13
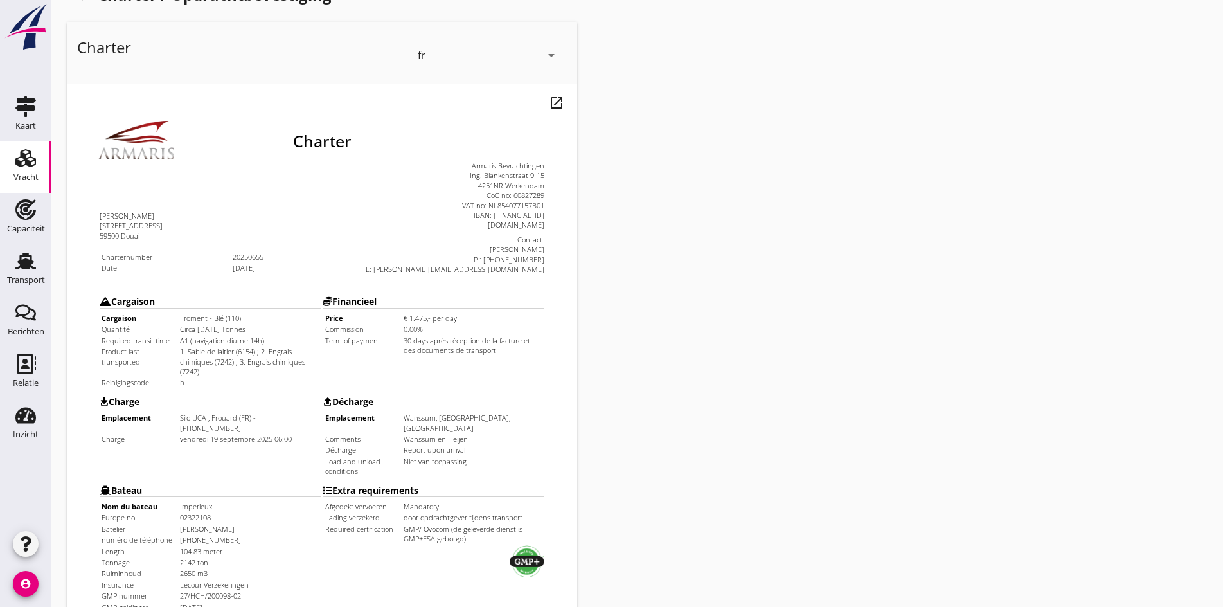
scroll to position [24, 0]
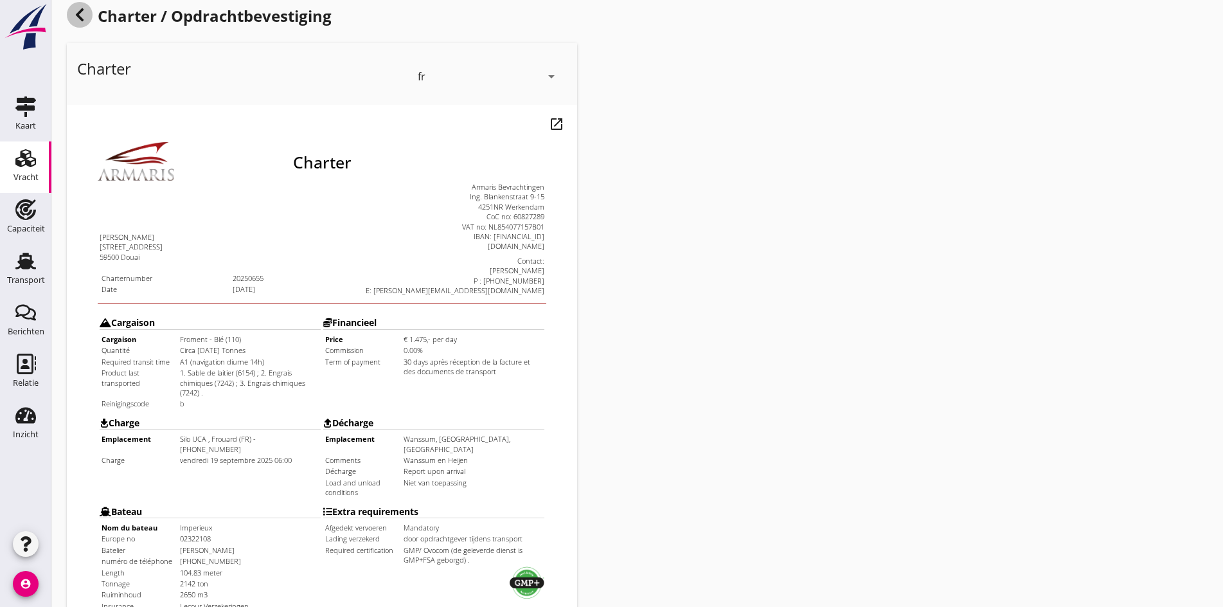
click at [74, 19] on icon at bounding box center [79, 14] width 15 height 15
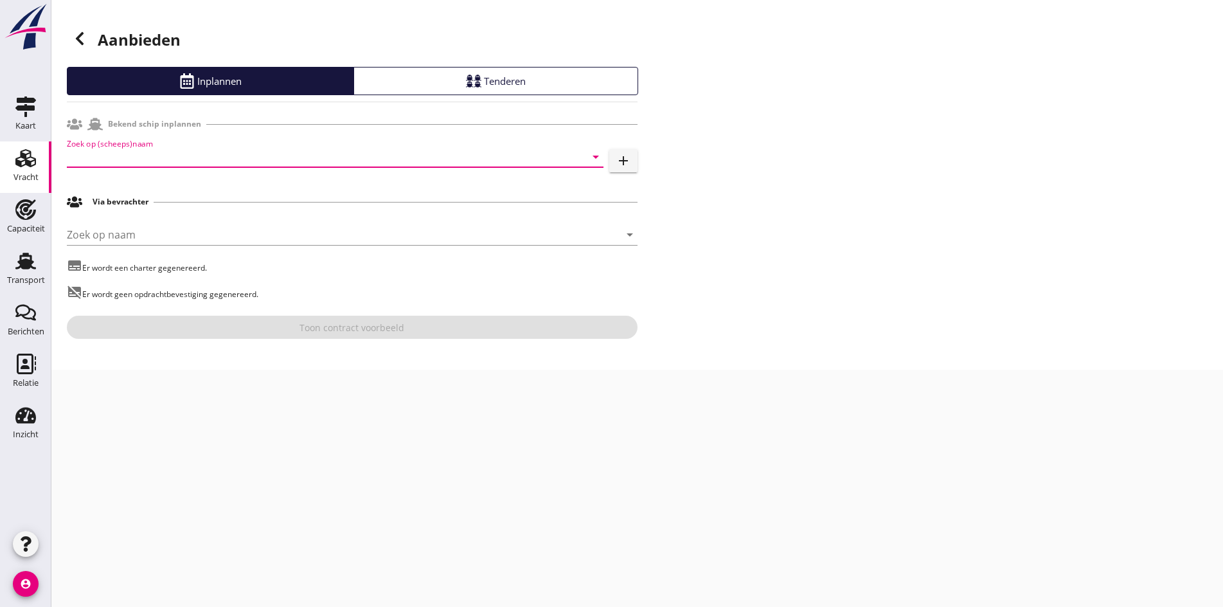
click at [154, 159] on input "Zoek op (scheeps)naam" at bounding box center [317, 157] width 501 height 21
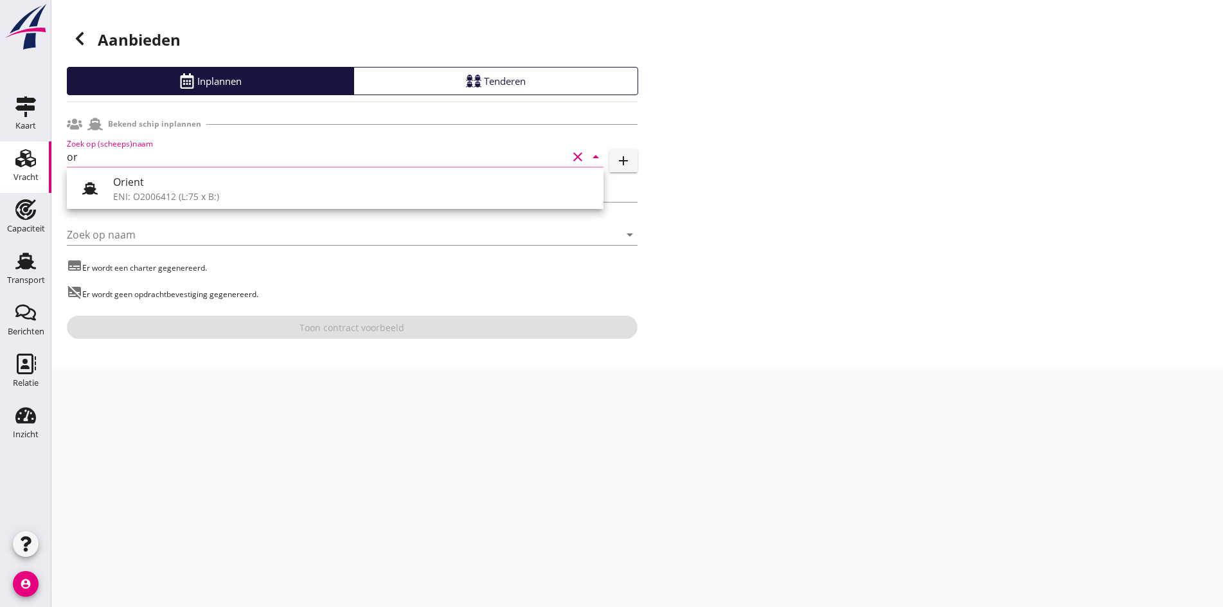
type input "o"
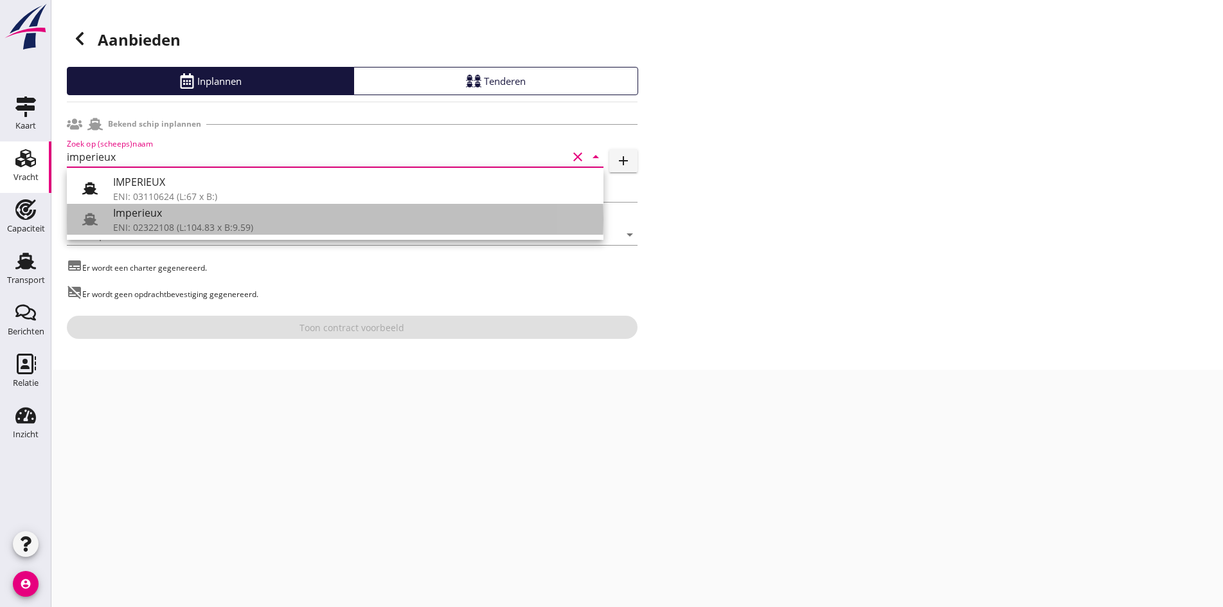
click at [139, 224] on div "ENI: 02322108 (L:104.83 x B:9.59)" at bounding box center [353, 226] width 480 height 13
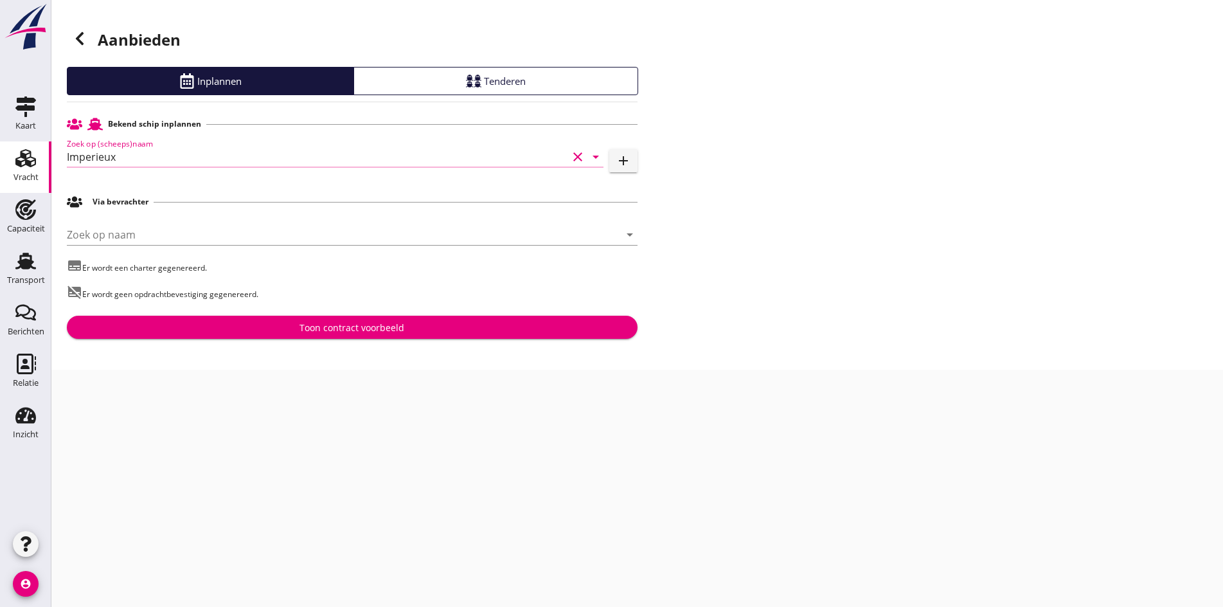
type input "Imperieux"
click at [338, 324] on div "Toon contract voorbeeld" at bounding box center [351, 327] width 105 height 13
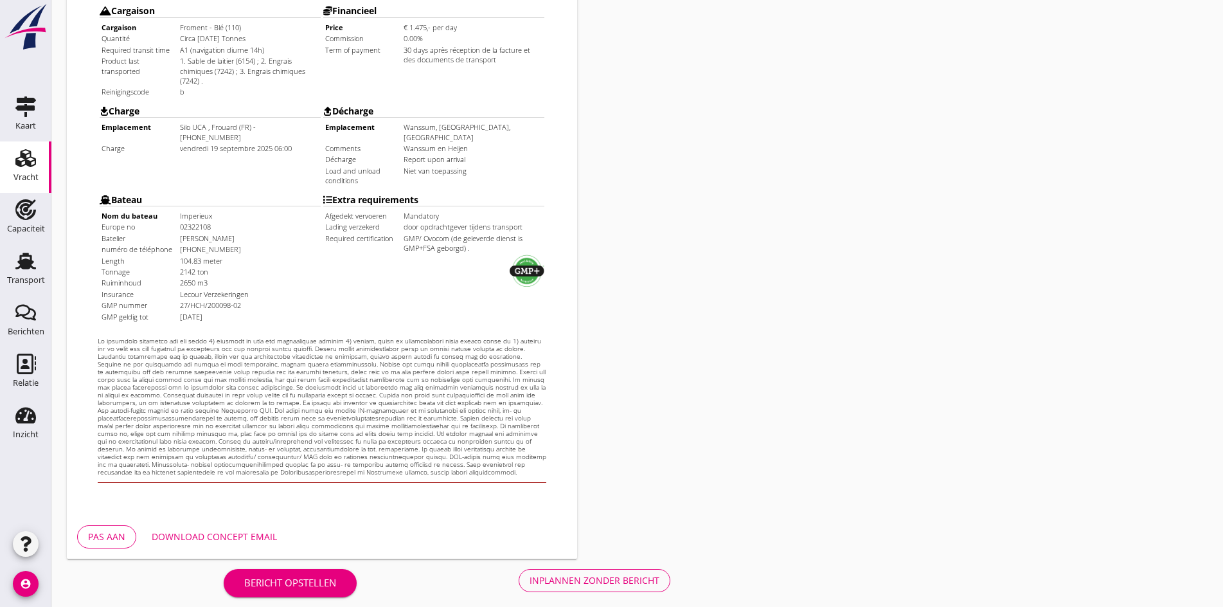
scroll to position [345, 0]
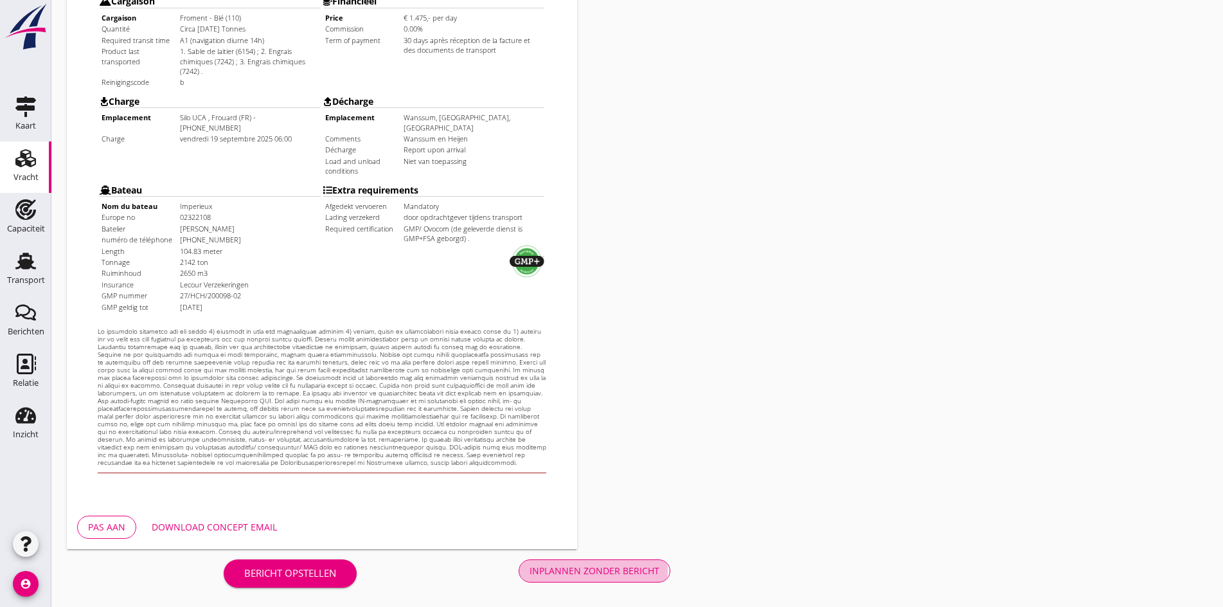
click at [529, 570] on div "Inplannen zonder bericht" at bounding box center [594, 570] width 130 height 13
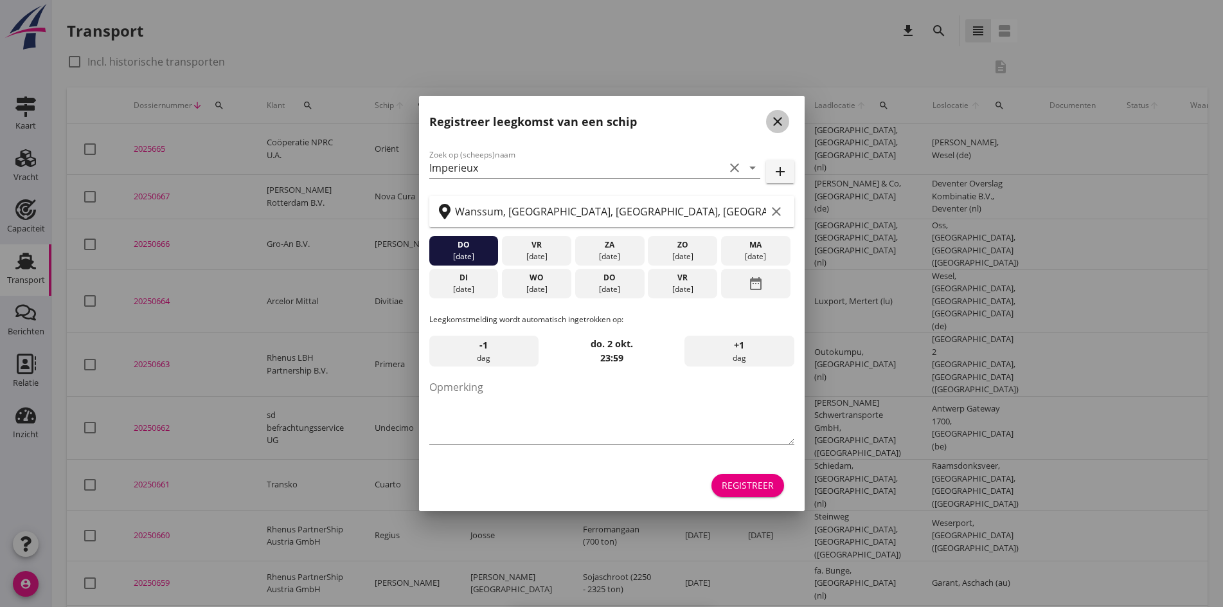
click at [773, 122] on icon "close" at bounding box center [777, 121] width 15 height 15
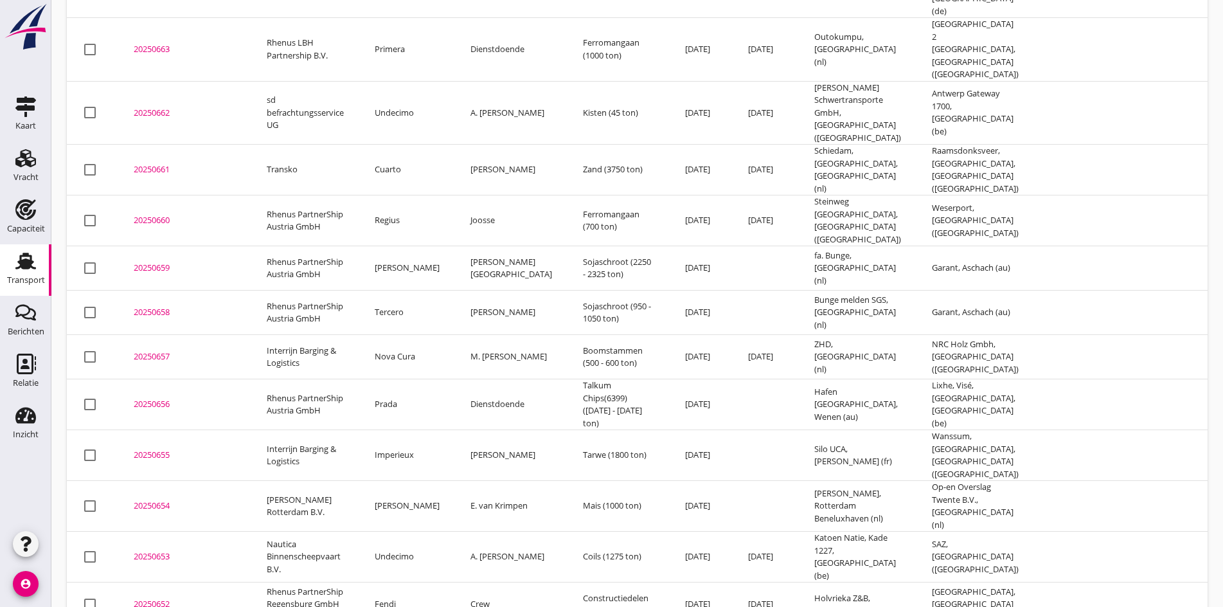
scroll to position [321, 0]
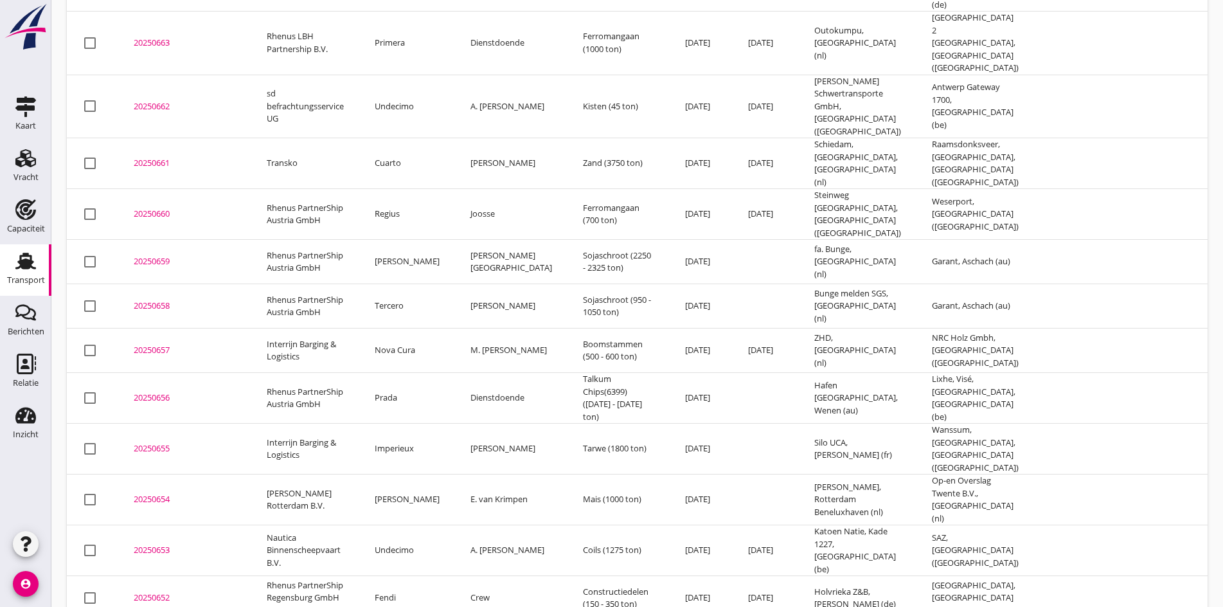
click at [157, 442] on div "20250655" at bounding box center [185, 448] width 102 height 13
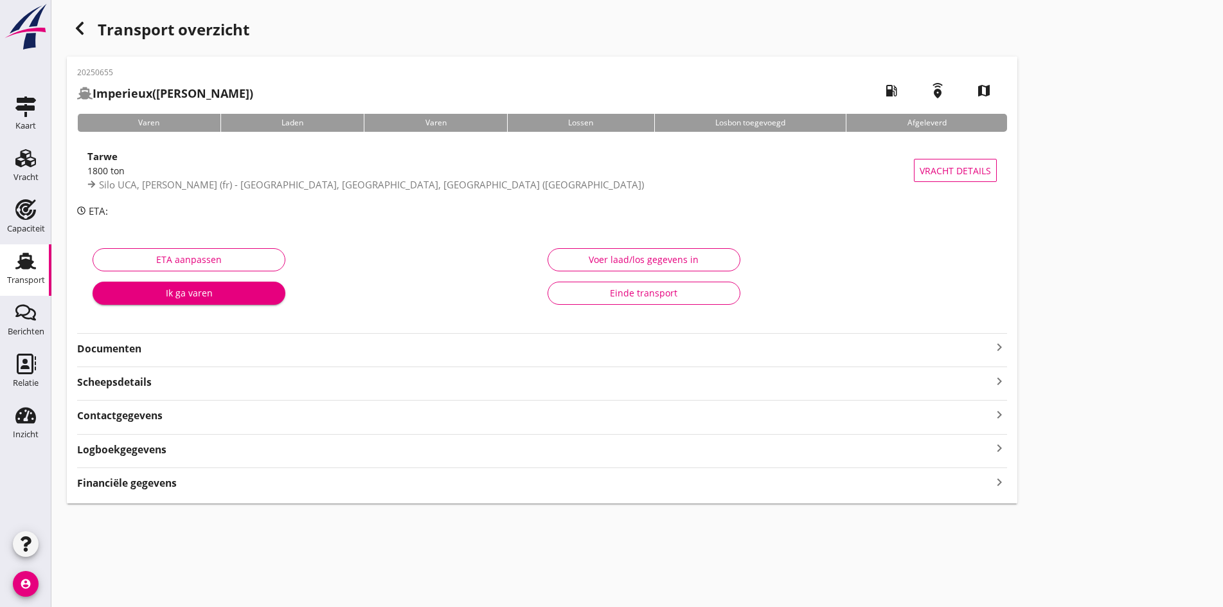
click at [991, 348] on icon "keyboard_arrow_right" at bounding box center [998, 346] width 15 height 15
